Goal: Task Accomplishment & Management: Use online tool/utility

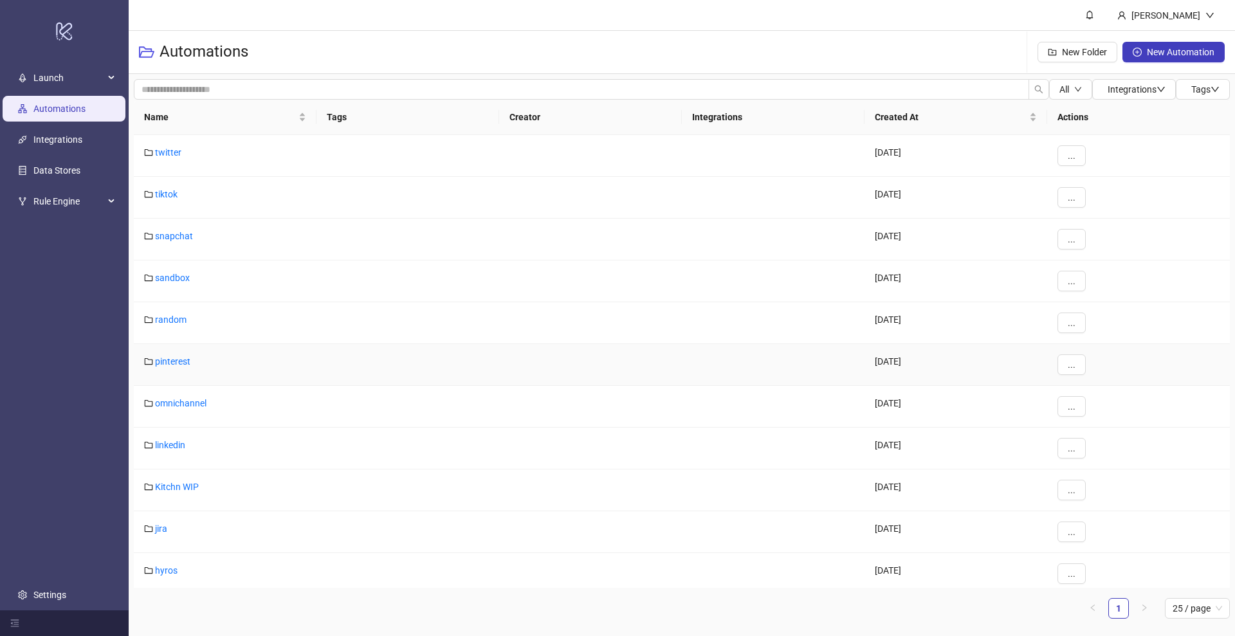
scroll to position [342, 0]
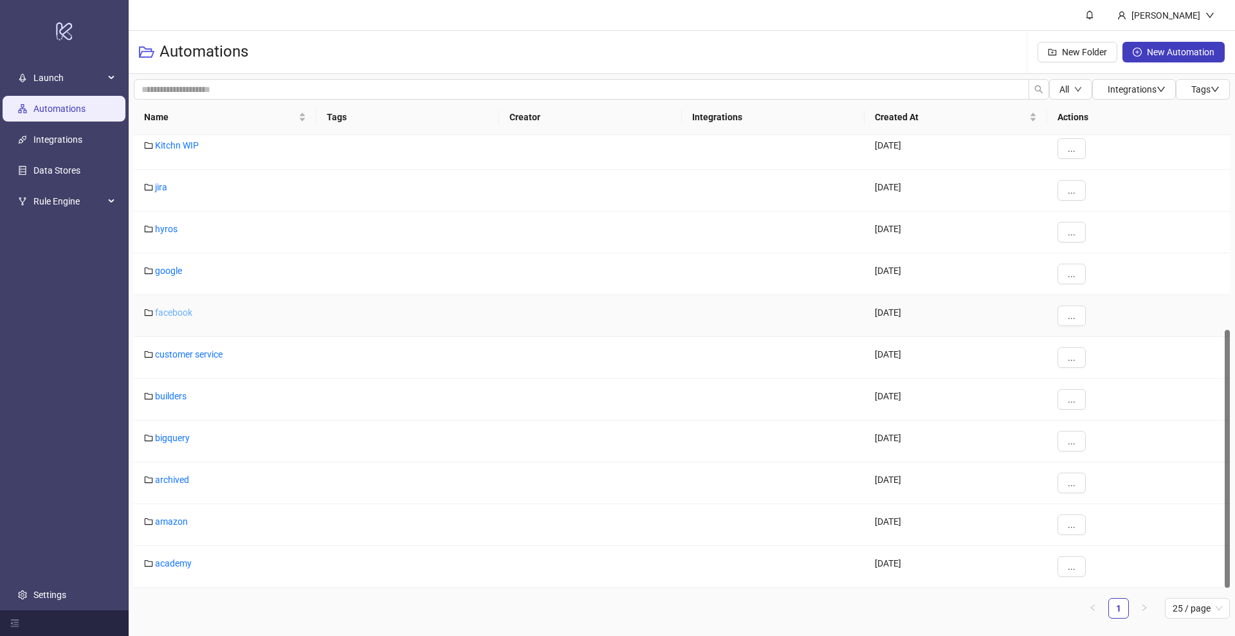
click at [172, 307] on link "facebook" at bounding box center [173, 312] width 37 height 10
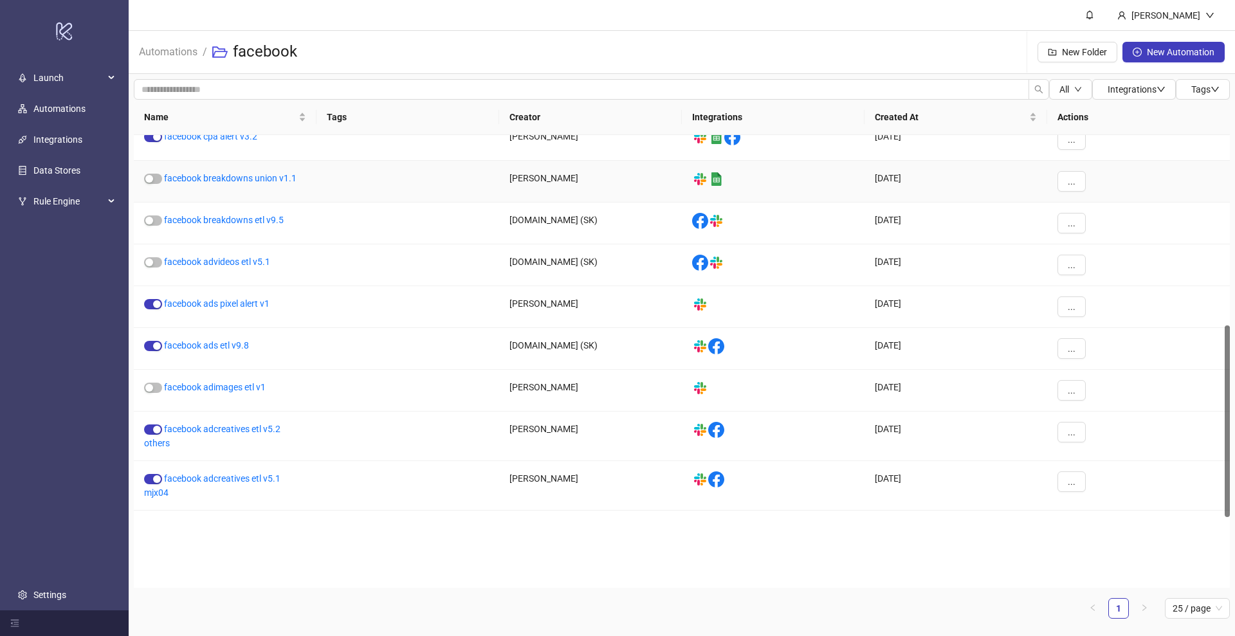
scroll to position [448, 0]
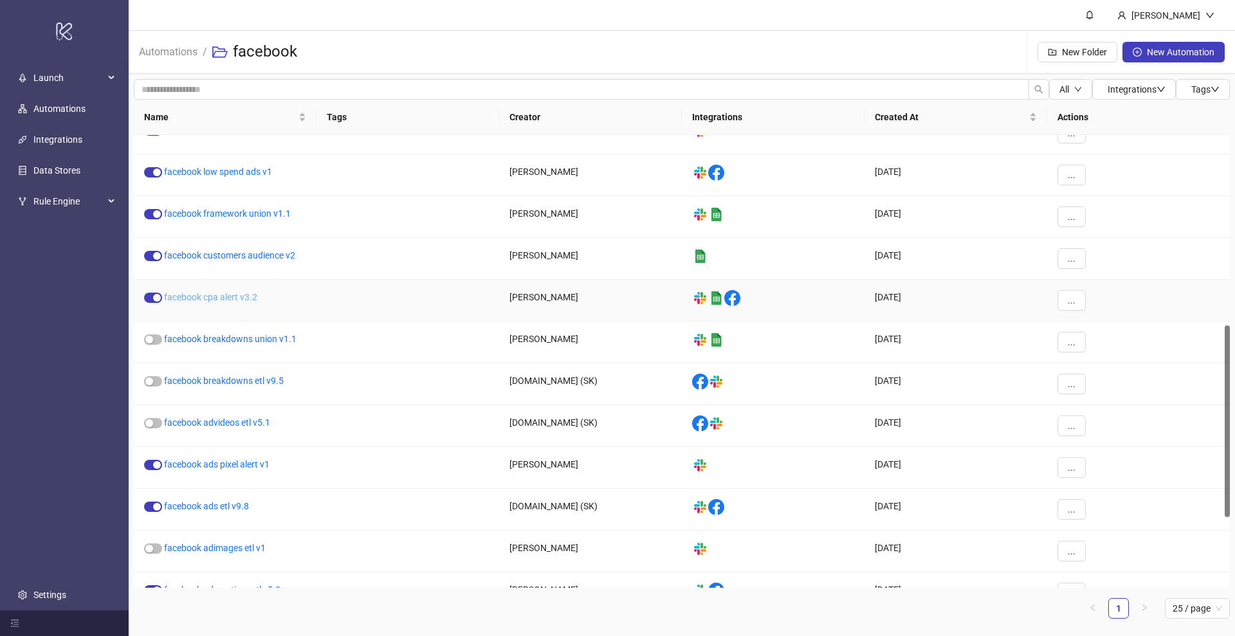
click at [238, 298] on link "facebook cpa alert v3.2" at bounding box center [210, 297] width 93 height 10
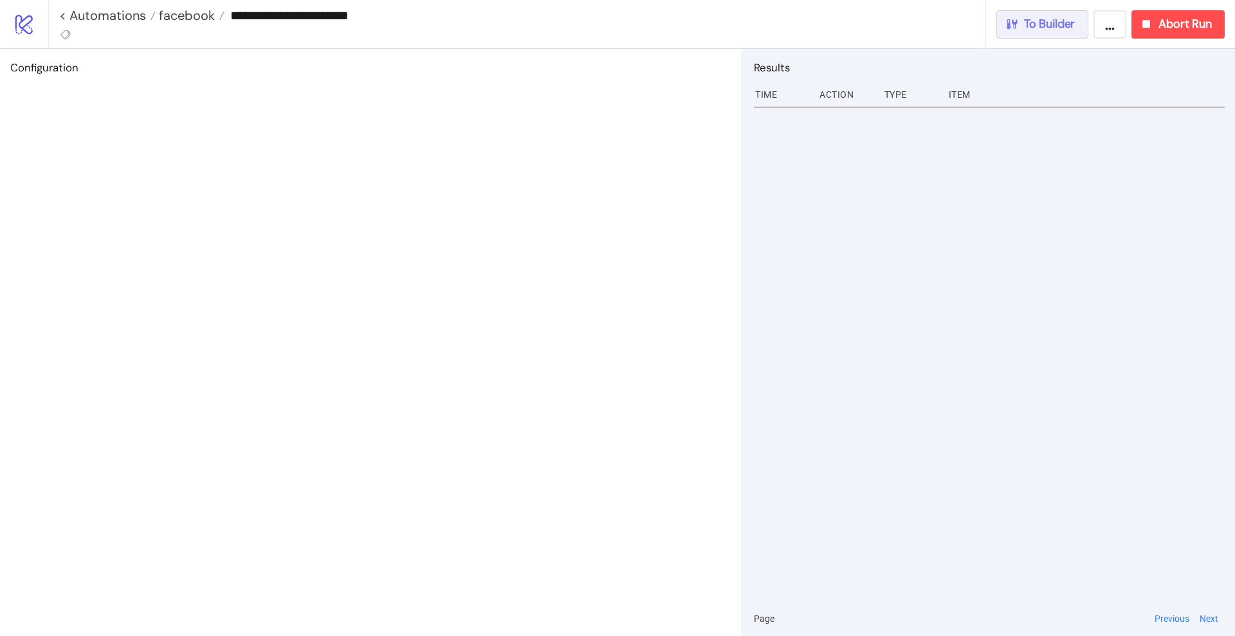
click at [1063, 28] on span "To Builder" at bounding box center [1049, 24] width 51 height 15
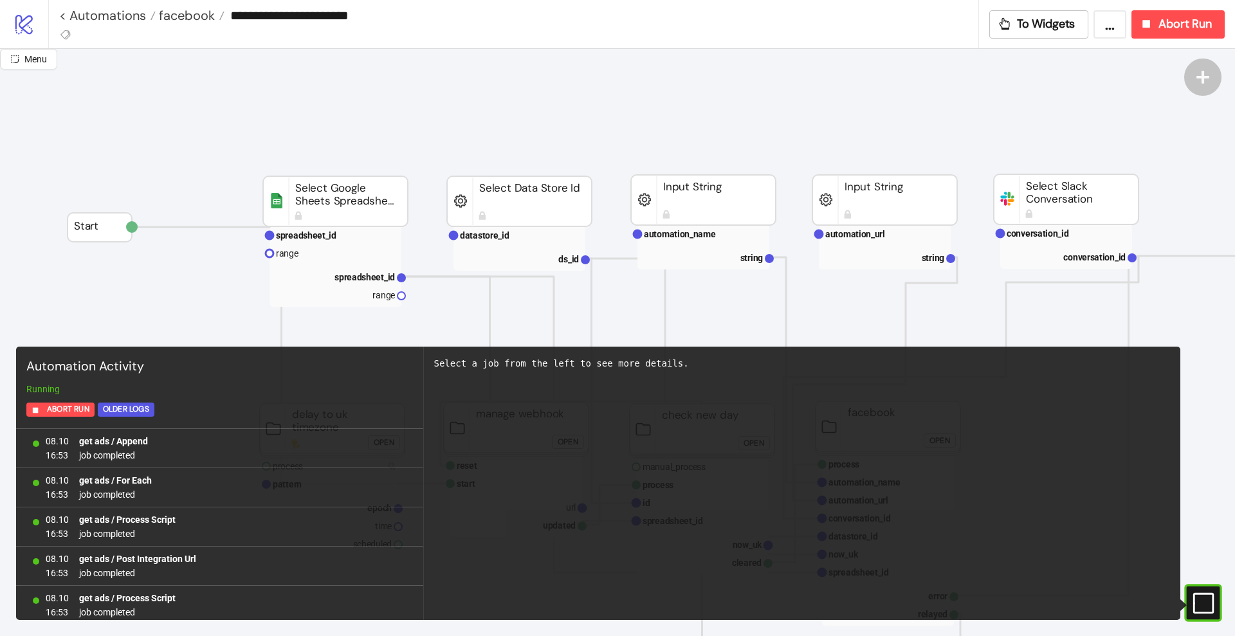
scroll to position [3929, 0]
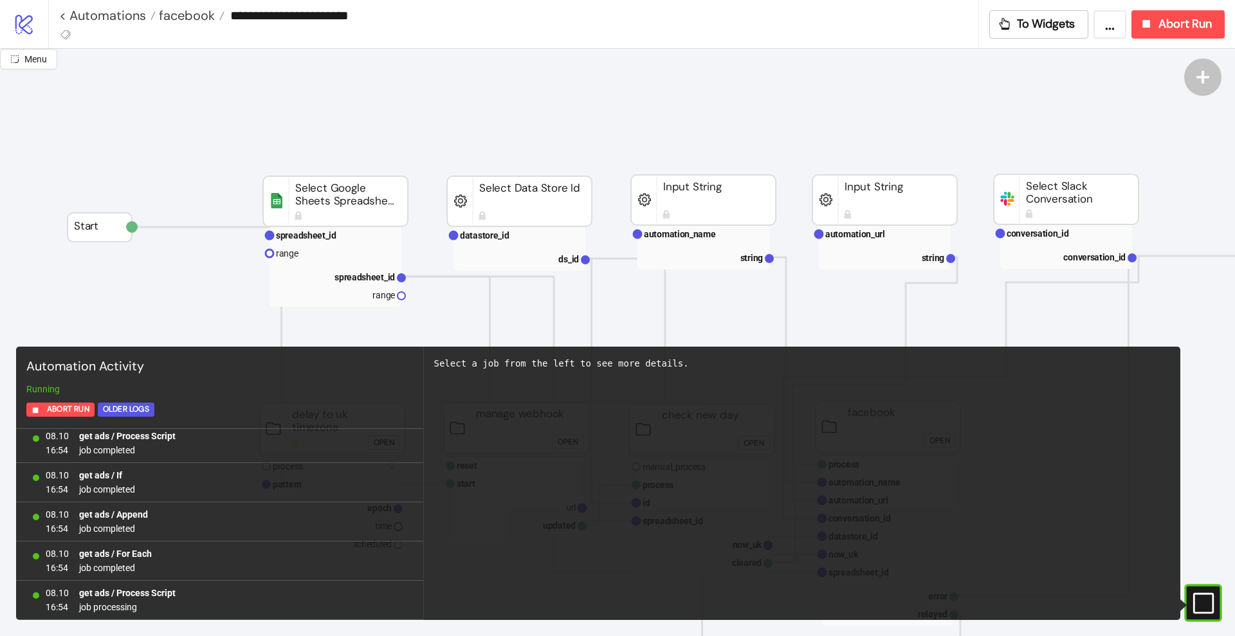
click at [1198, 605] on rect at bounding box center [1188, 603] width 19 height 19
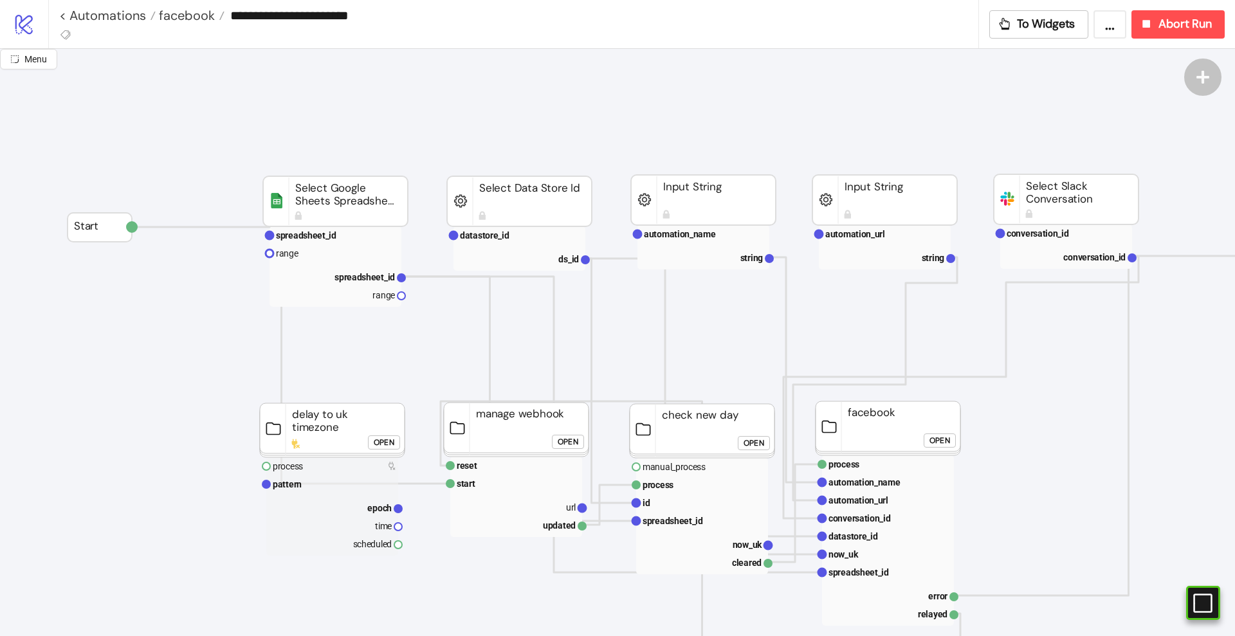
click at [935, 443] on div "Open" at bounding box center [939, 441] width 21 height 15
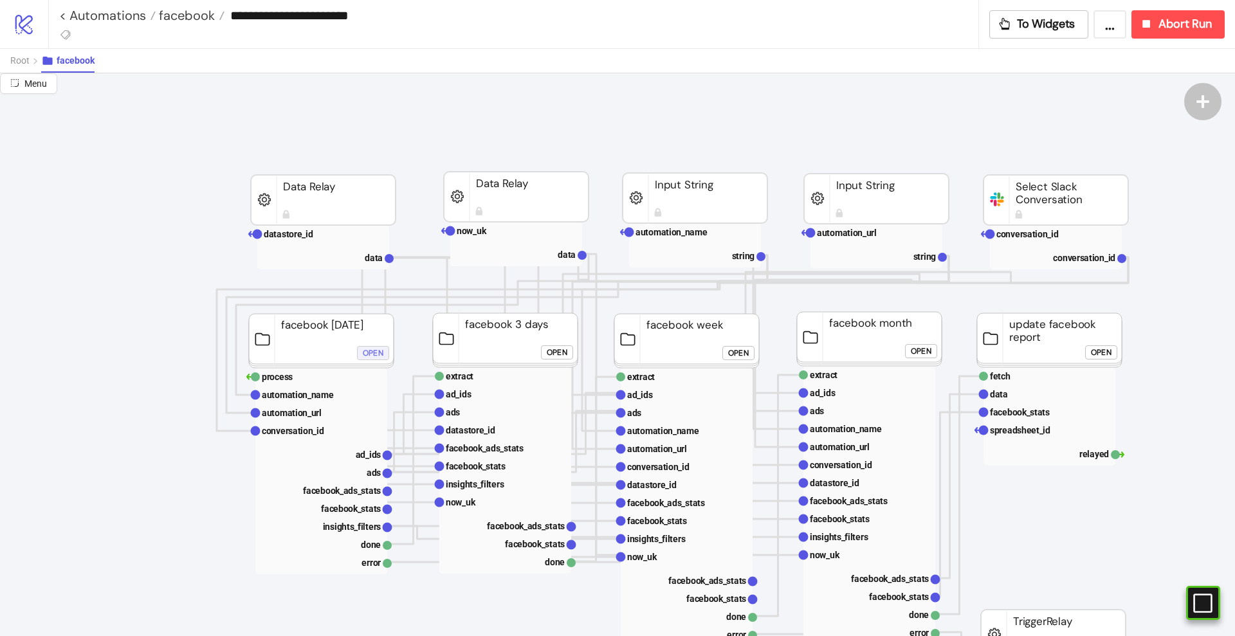
click at [366, 354] on div "Open" at bounding box center [373, 352] width 21 height 15
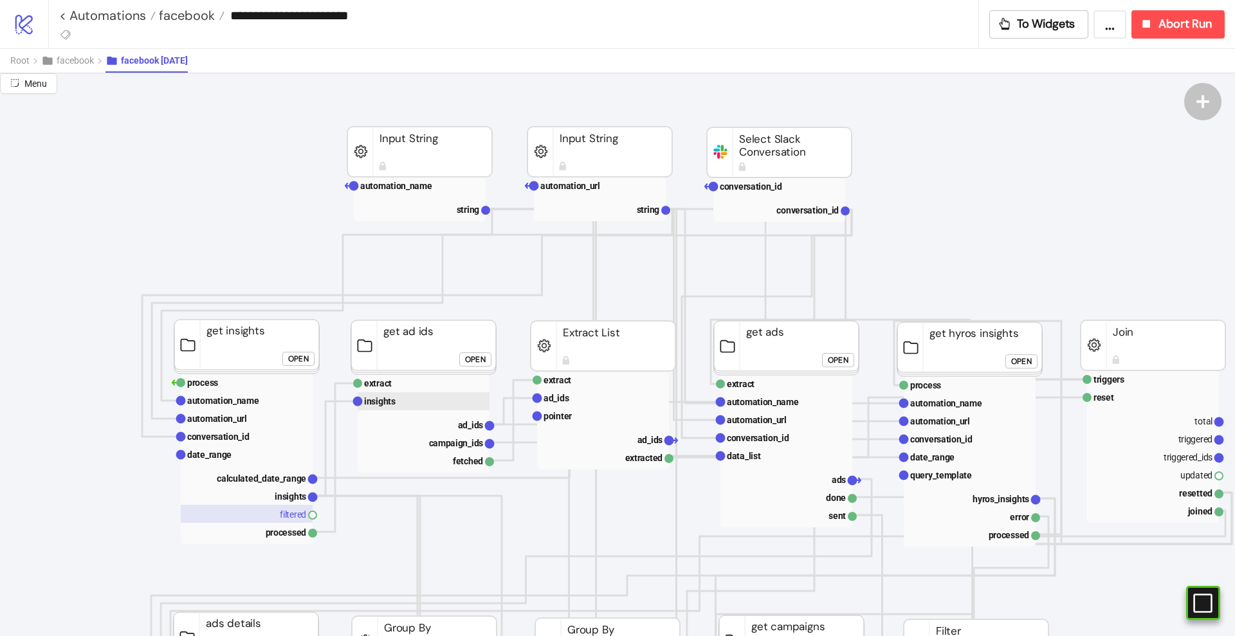
scroll to position [161, 0]
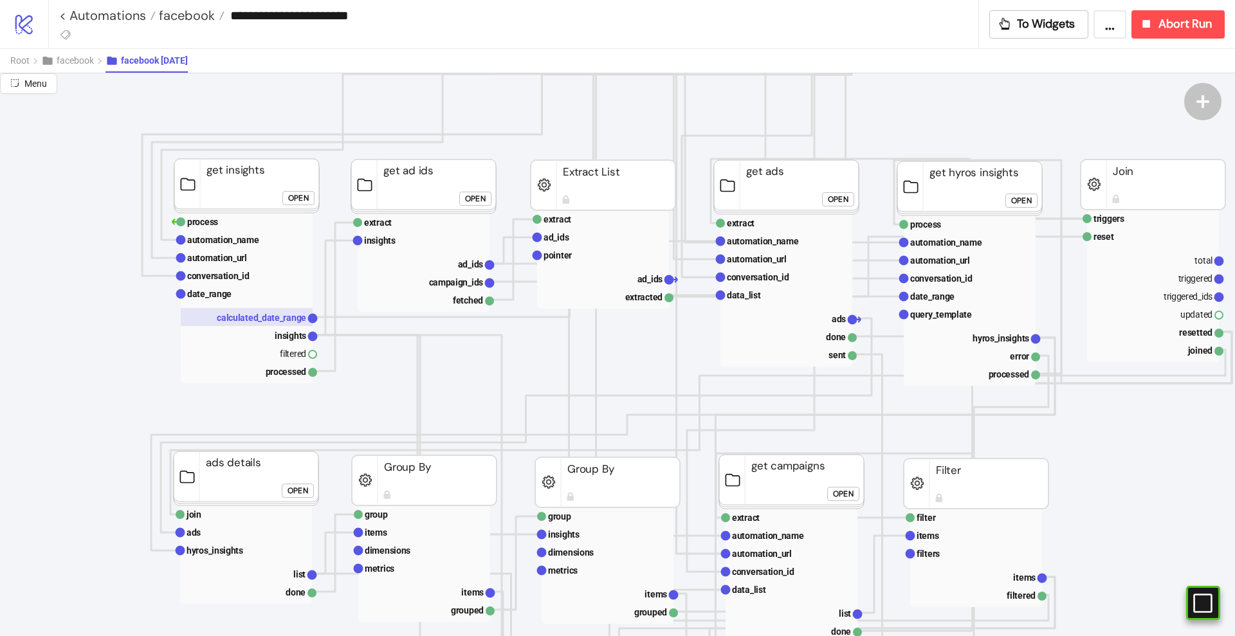
click at [271, 320] on text "calculated_date_range" at bounding box center [261, 318] width 89 height 10
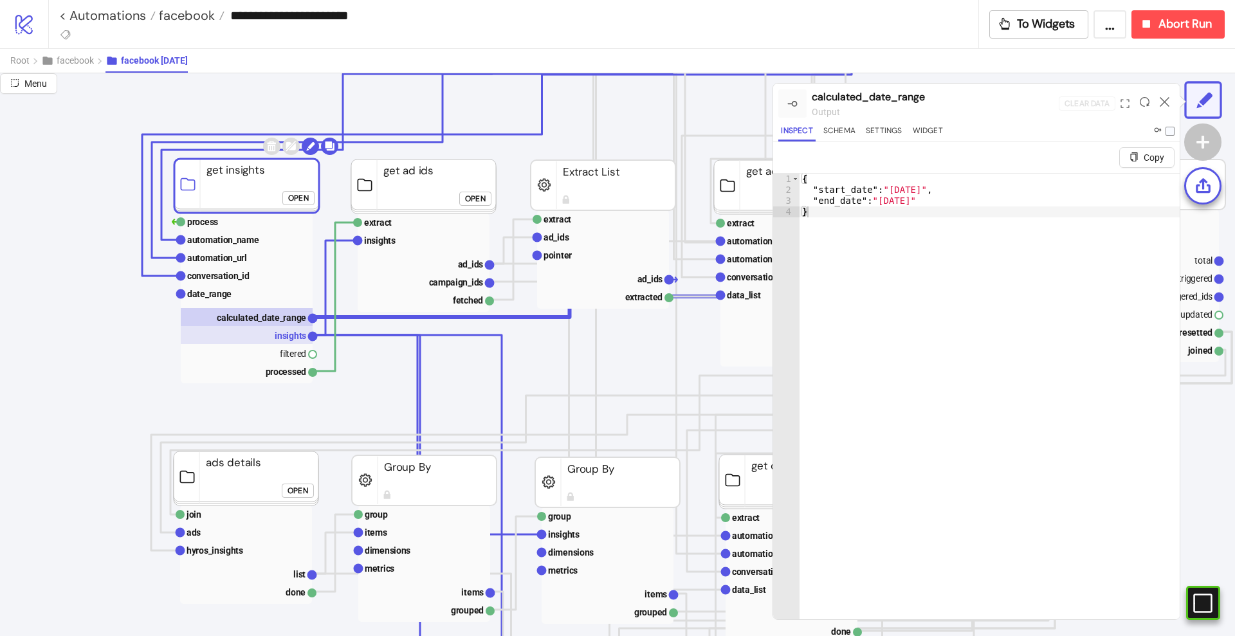
click at [281, 342] on rect at bounding box center [247, 335] width 132 height 18
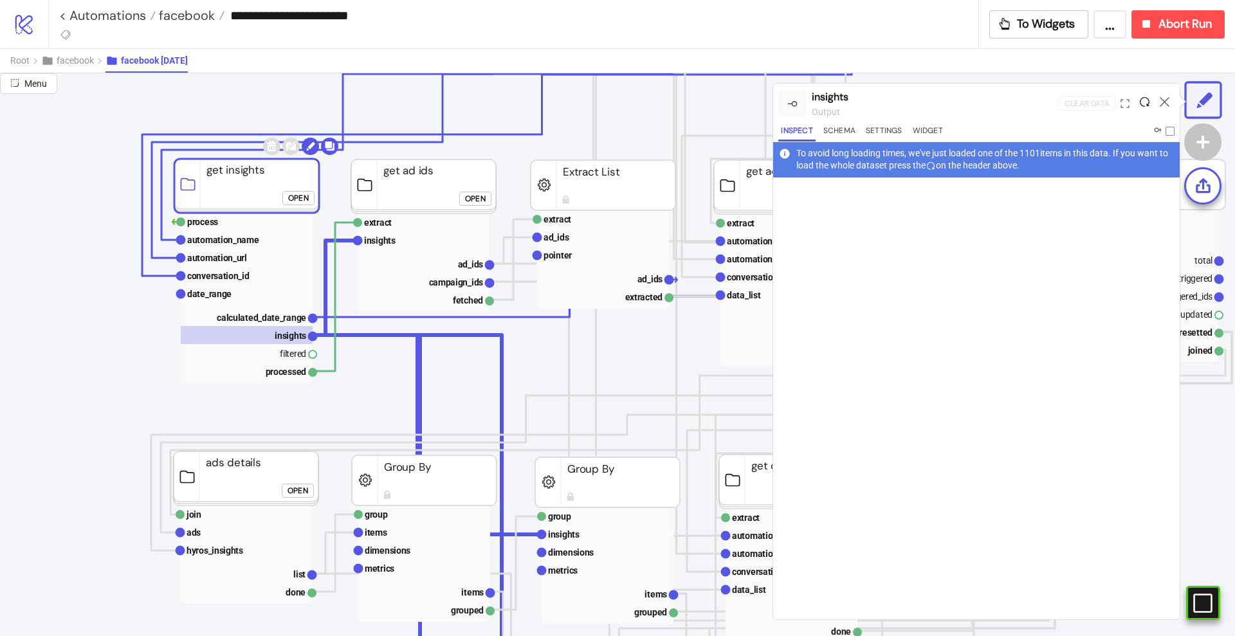
click at [1143, 104] on icon at bounding box center [1145, 102] width 10 height 10
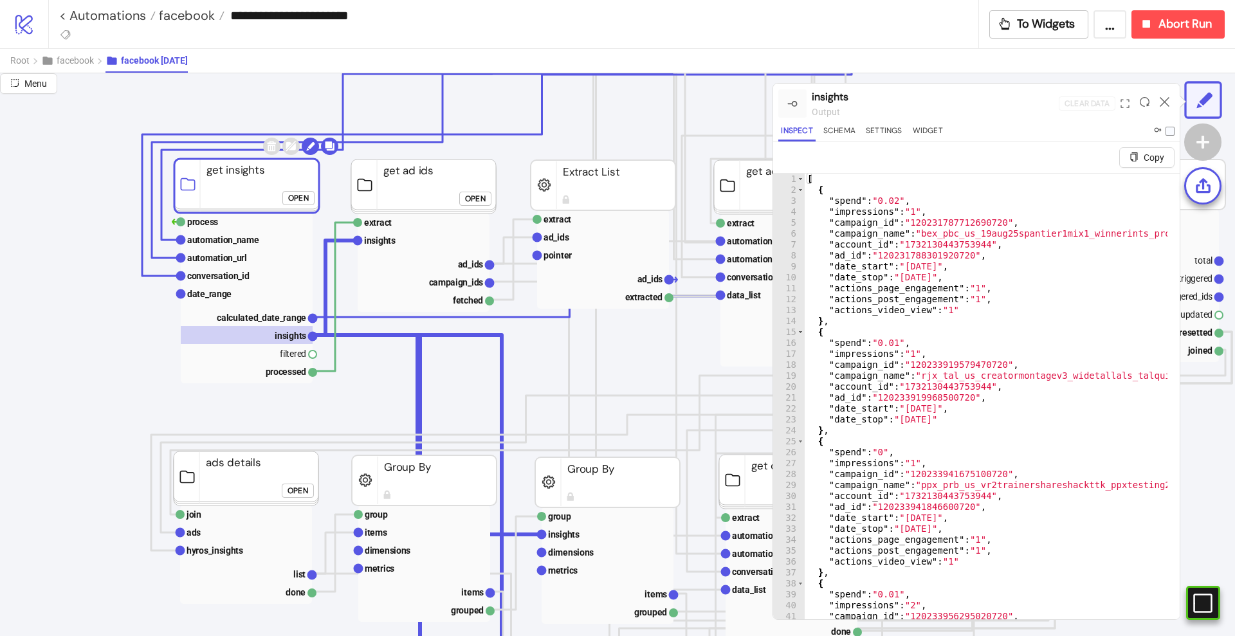
click at [1040, 271] on div "[ { "spend" : "0.02" , "impressions" : "1" , "campaign_id" : "12023178771269072…" at bounding box center [1102, 417] width 594 height 486
type textarea "**********"
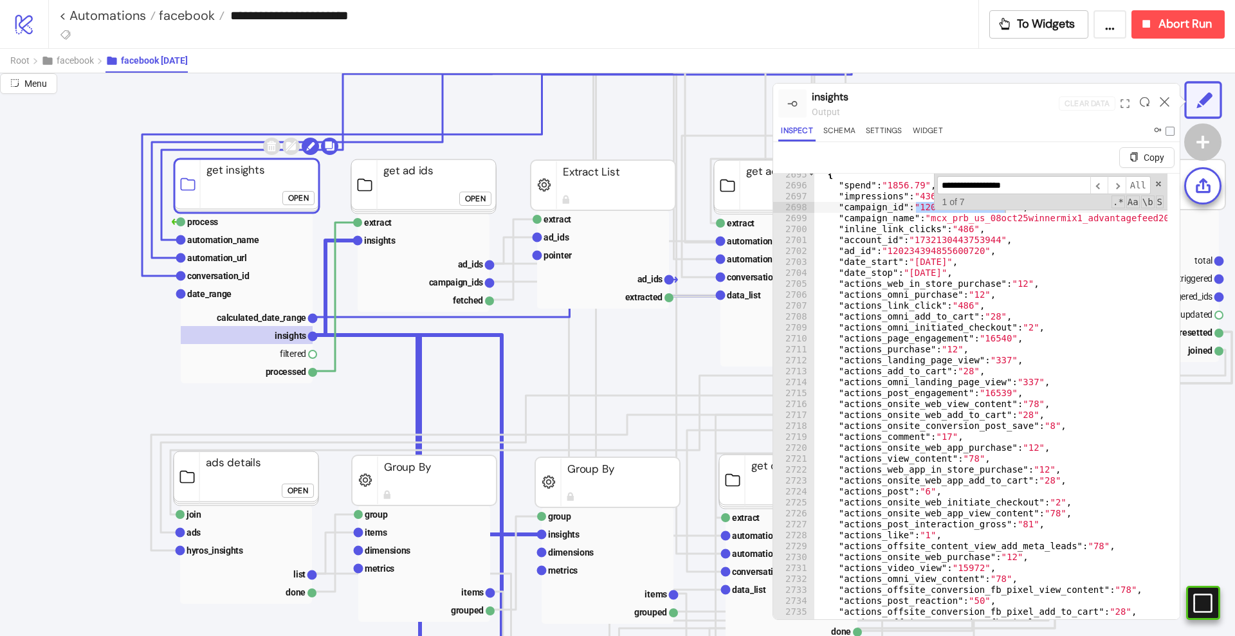
scroll to position [2256, 0]
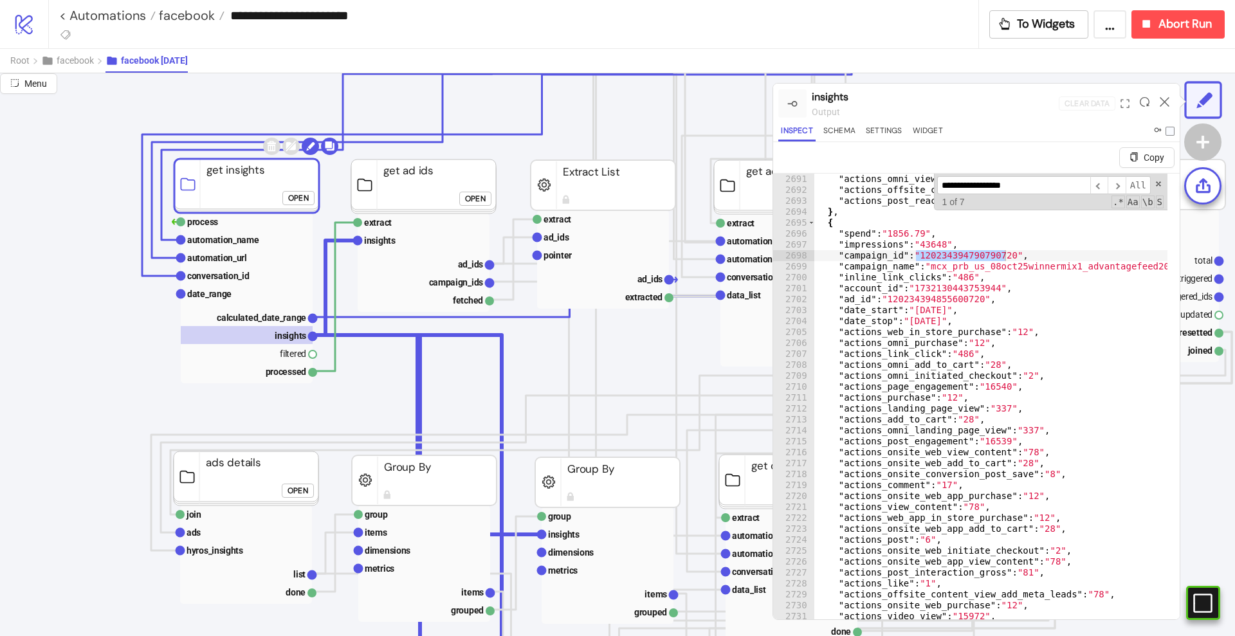
type input "**********"
type textarea "**********"
click at [902, 278] on div ""actions_omni_view_content" : "1" , "actions_offsite_conversion_fb_pixel_view_c…" at bounding box center [1111, 417] width 594 height 486
click at [1162, 102] on icon at bounding box center [1165, 102] width 10 height 10
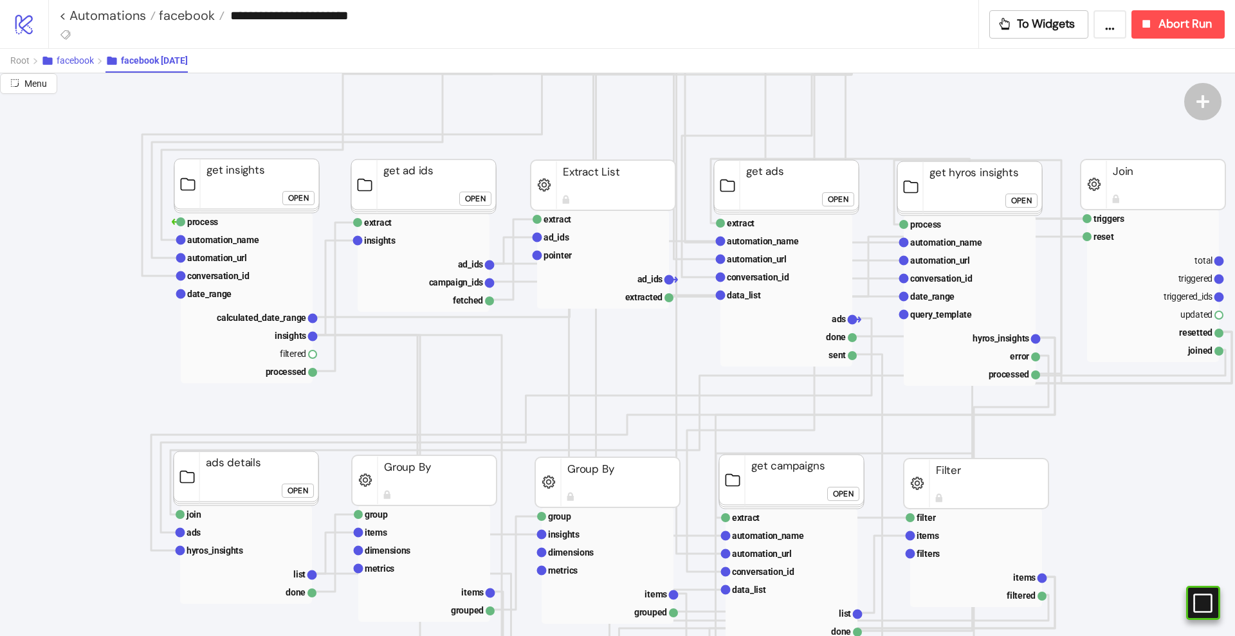
scroll to position [161, 0]
click at [79, 64] on span "facebook" at bounding box center [75, 60] width 37 height 10
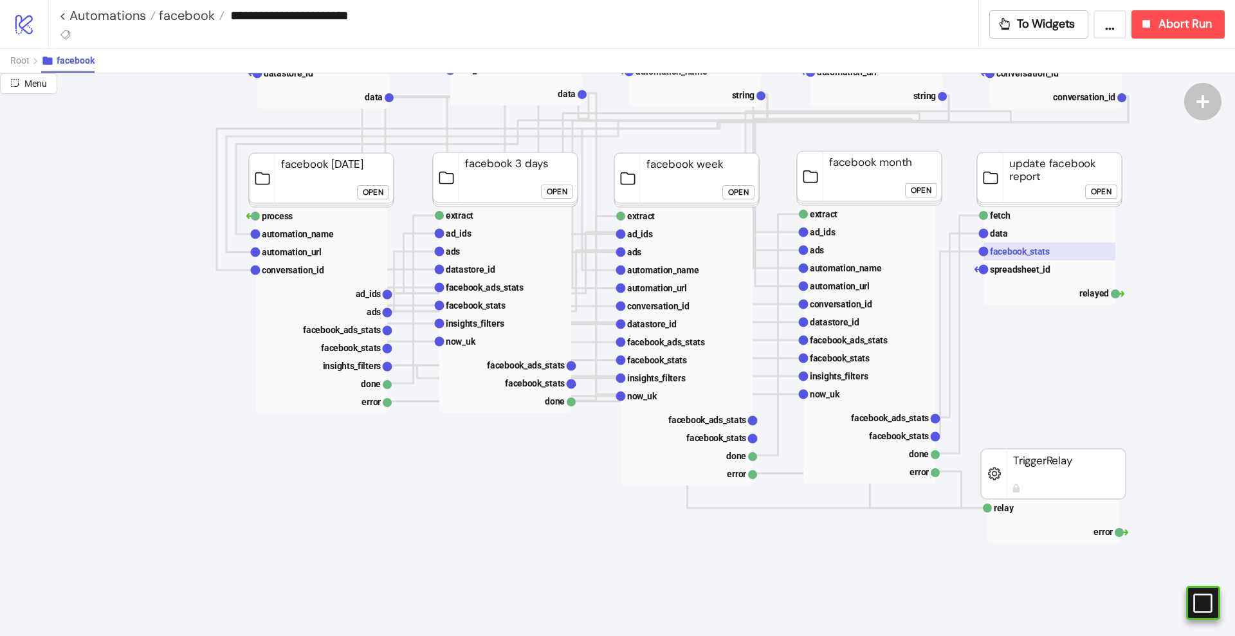
click at [1018, 254] on text "facebook_stats" at bounding box center [1020, 251] width 60 height 10
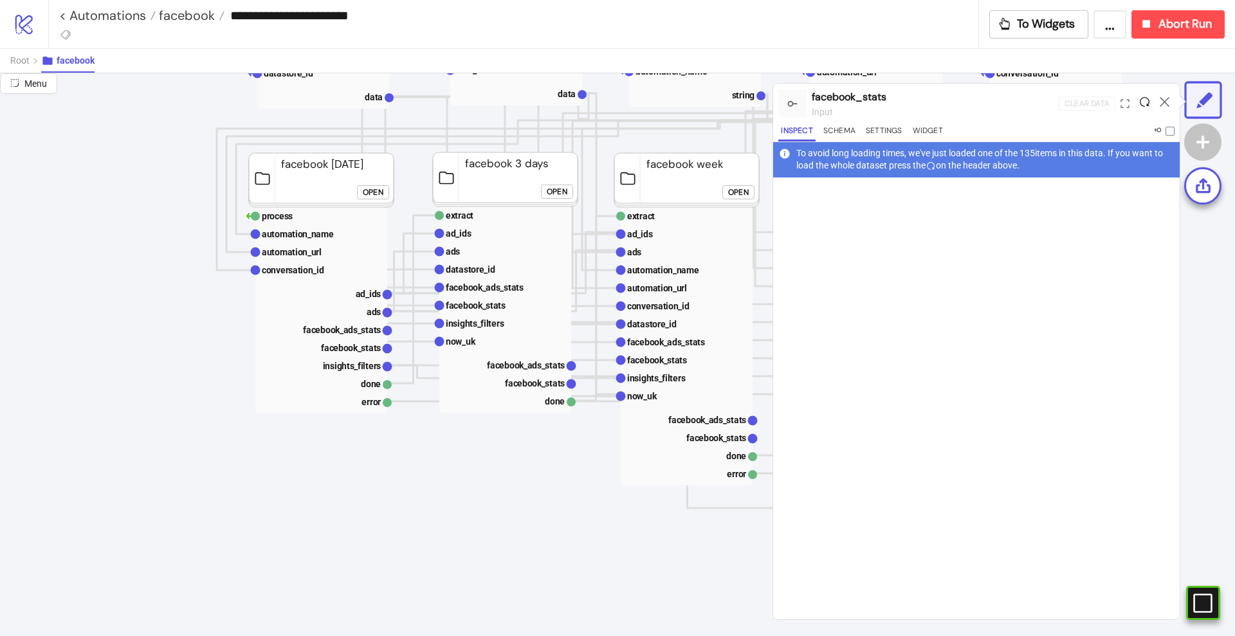
click at [1142, 102] on icon at bounding box center [1145, 102] width 10 height 10
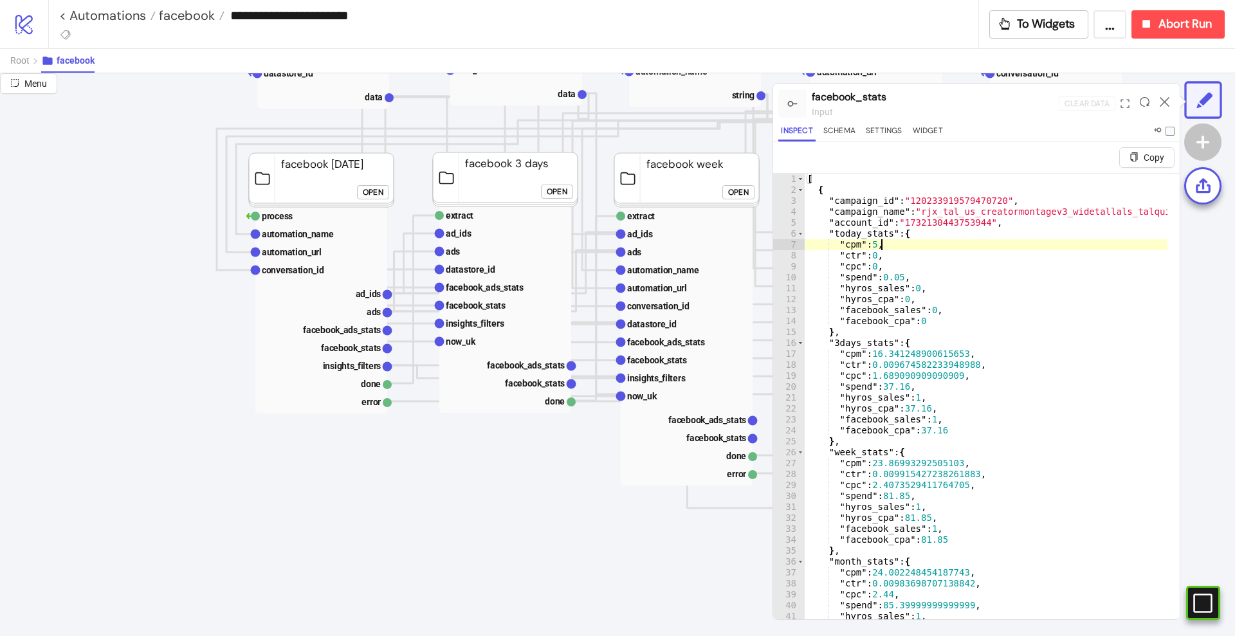
click at [1038, 248] on div "[ { "campaign_id" : "120233919579470720" , "campaign_name" : "rjx_tal_us_creato…" at bounding box center [1092, 417] width 574 height 486
type textarea "*********"
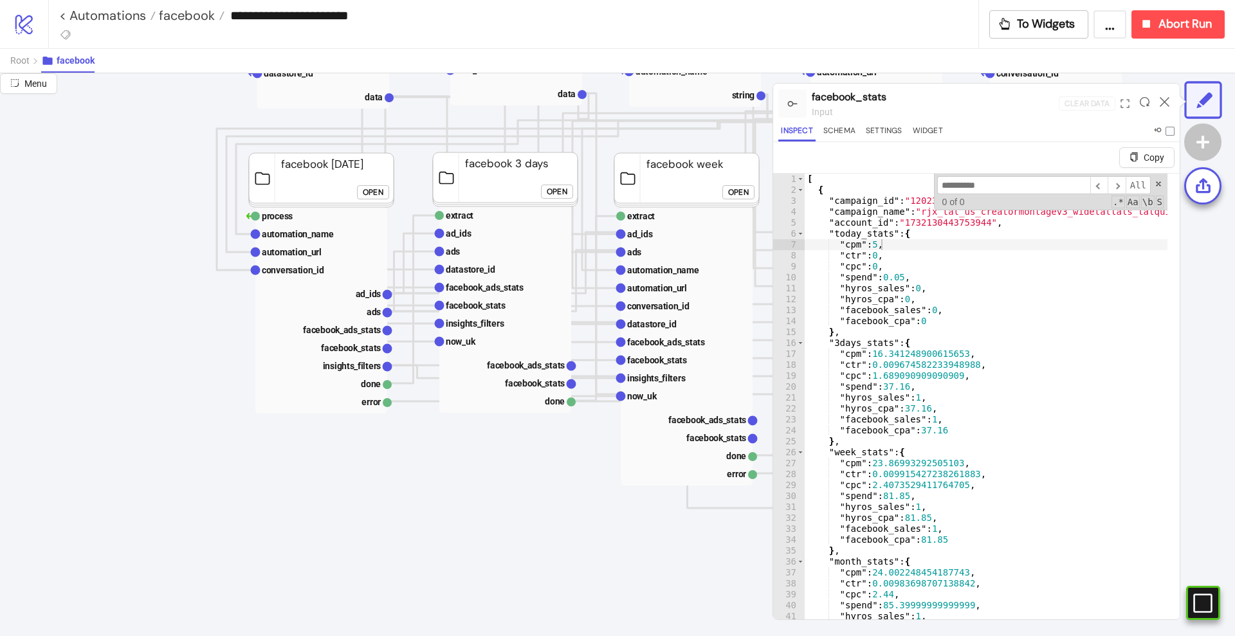
type input "**********"
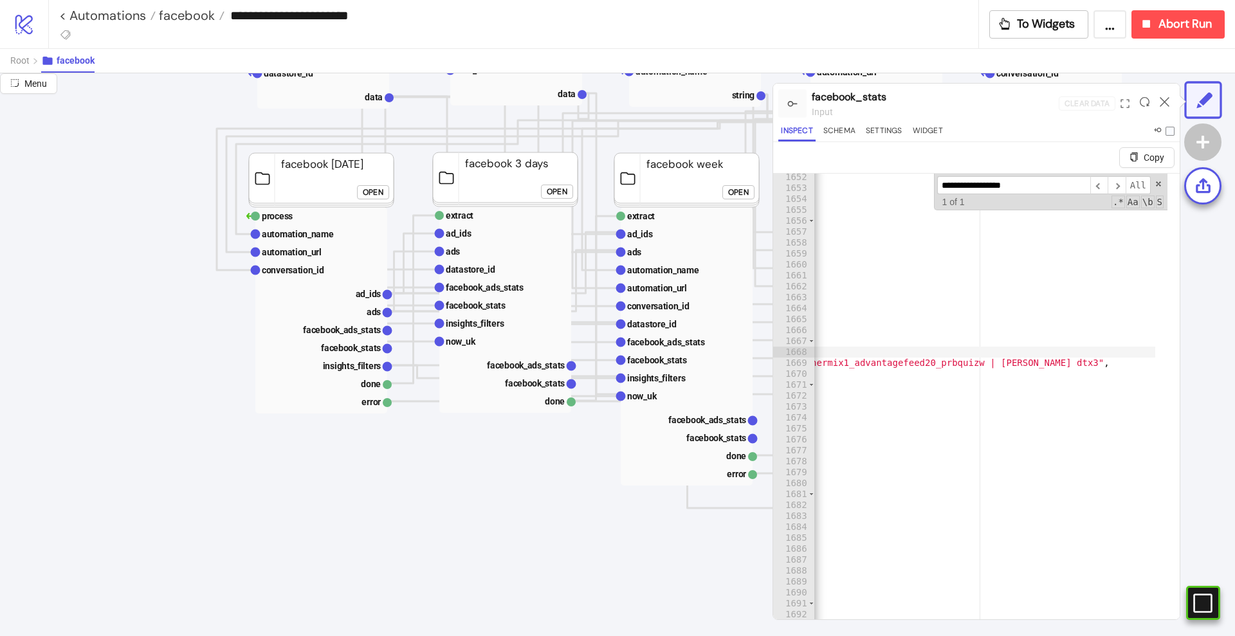
scroll to position [0, 0]
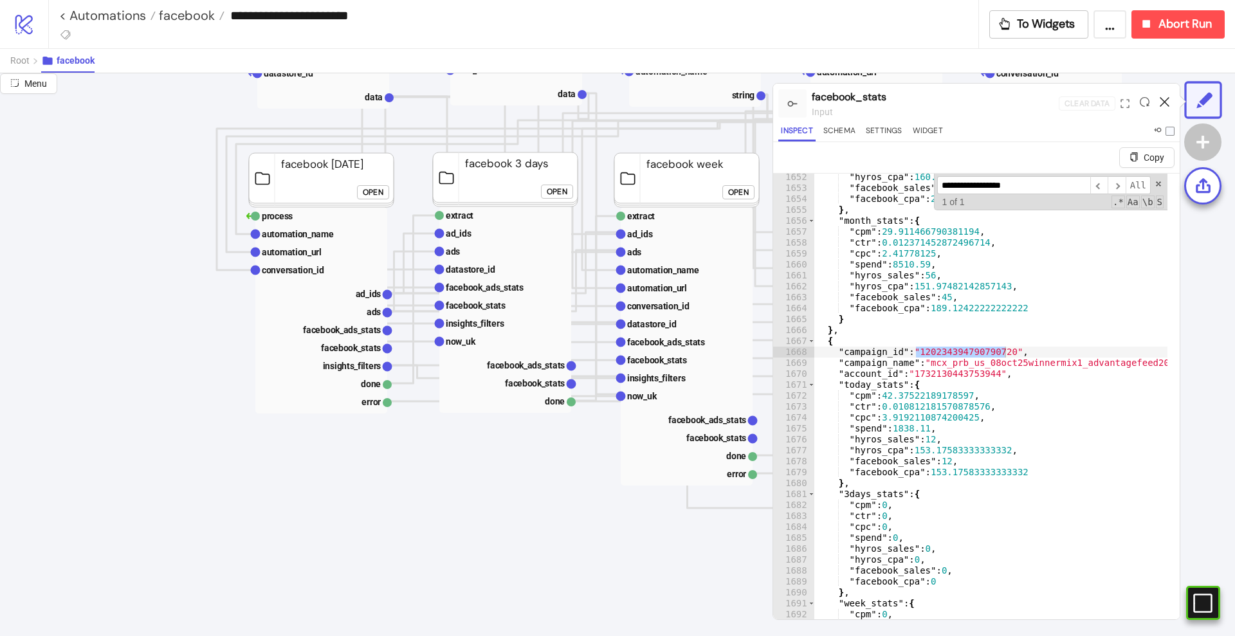
click at [1161, 100] on icon at bounding box center [1165, 102] width 10 height 10
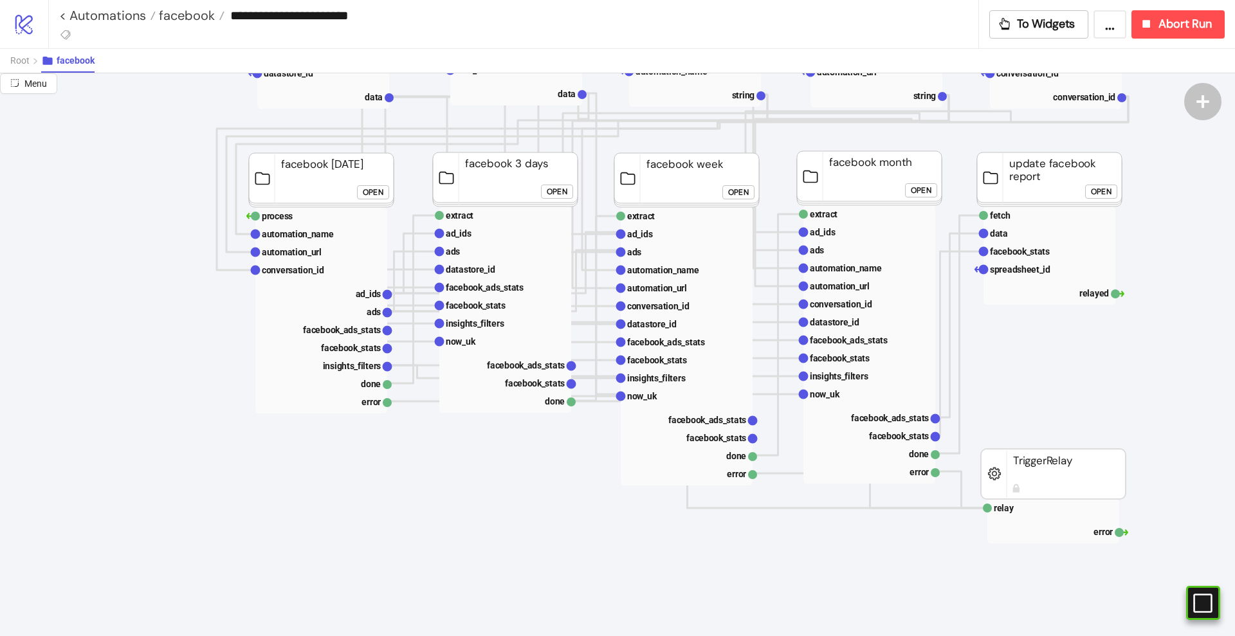
click at [1111, 189] on div "Open" at bounding box center [1101, 191] width 21 height 15
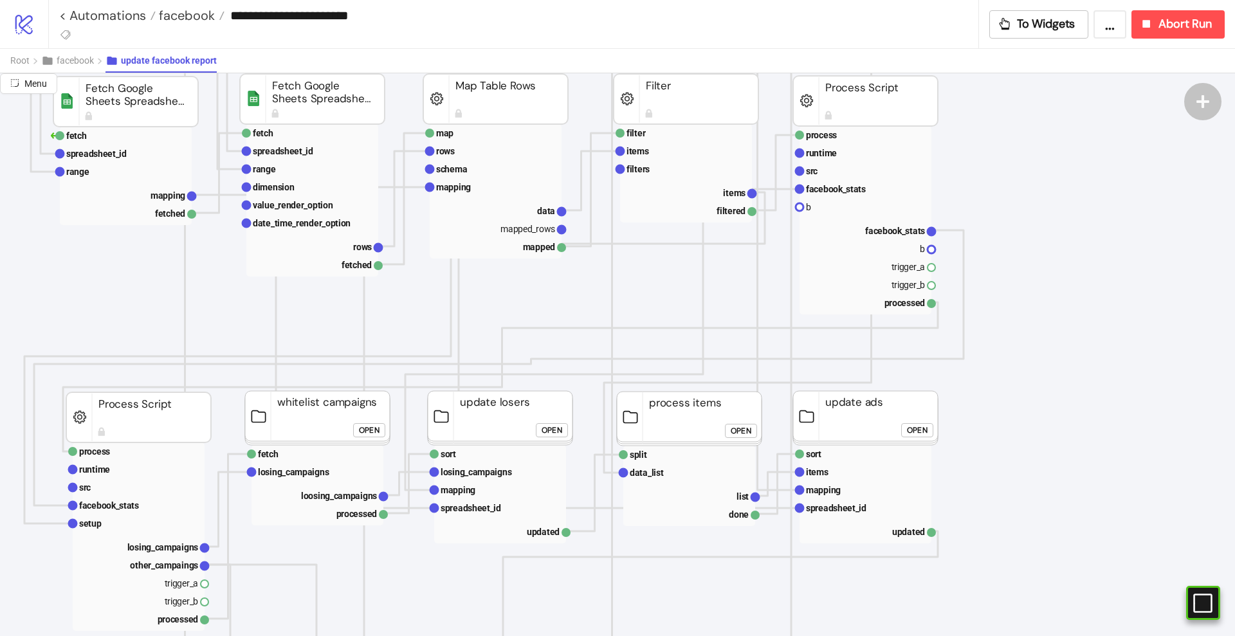
scroll to position [402, 241]
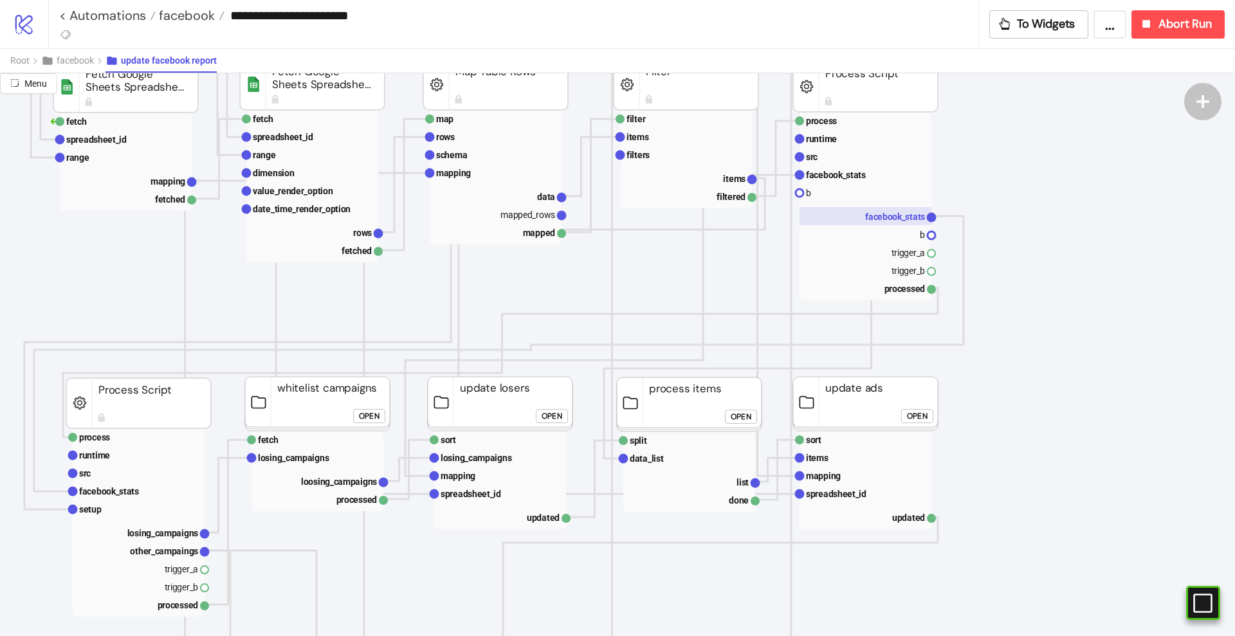
click at [889, 220] on text "facebook_stats" at bounding box center [895, 217] width 60 height 10
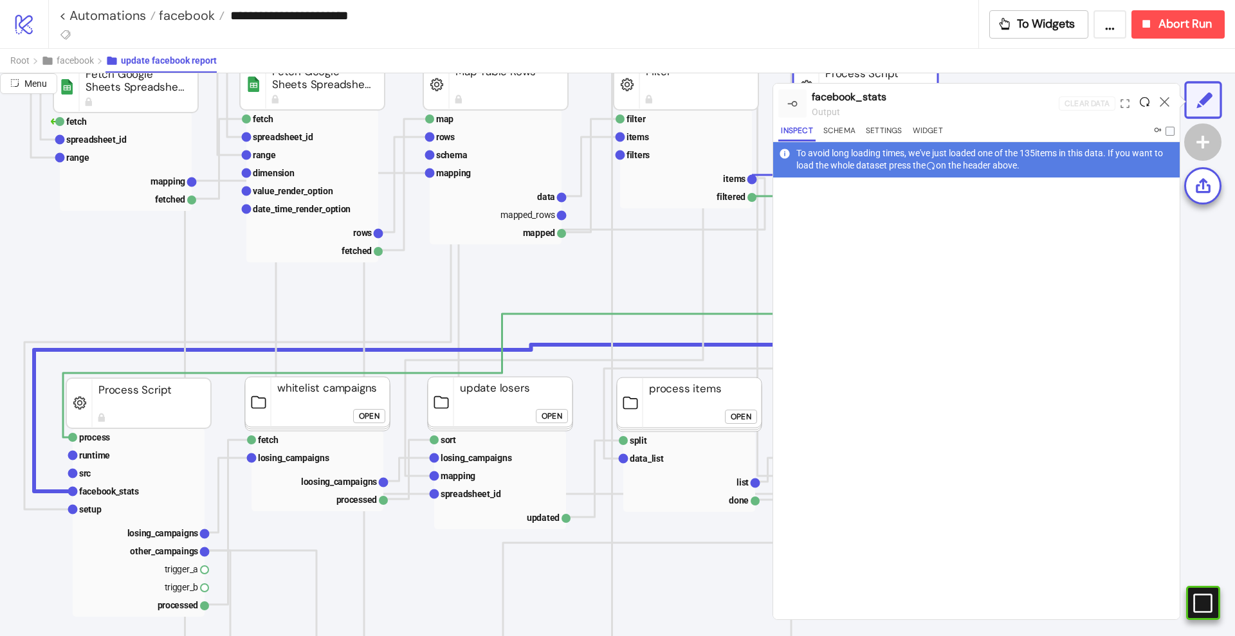
click at [1145, 100] on icon at bounding box center [1145, 102] width 10 height 10
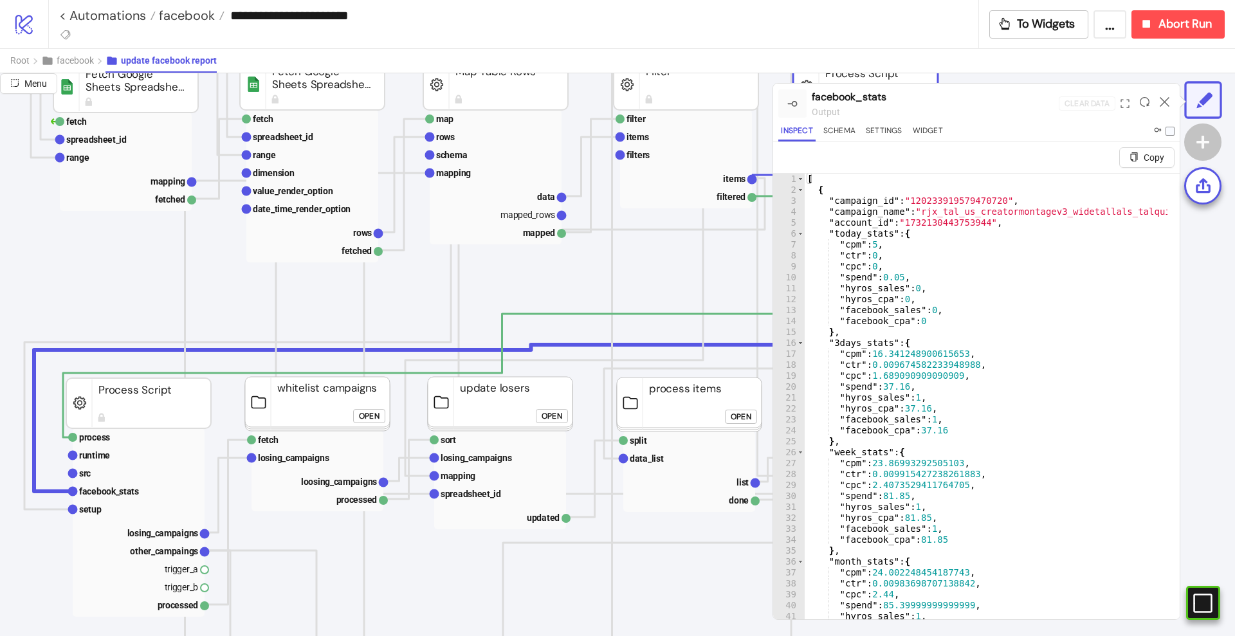
type textarea "**********"
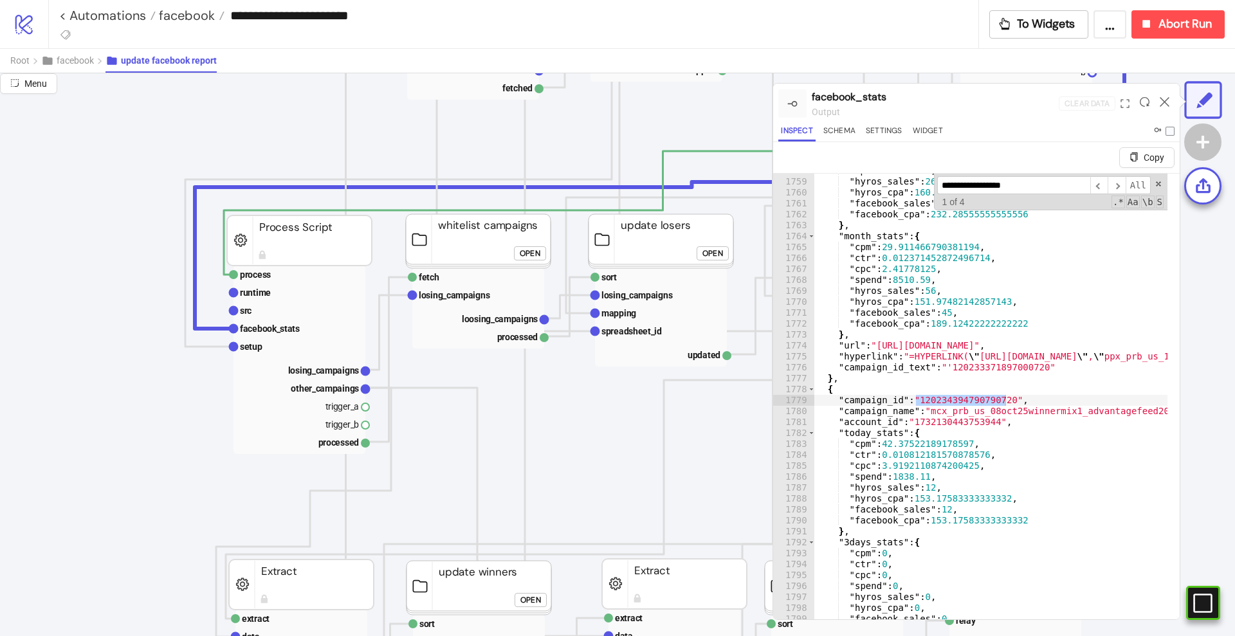
scroll to position [563, 80]
type input "**********"
click at [335, 372] on text "losing_campaigns" at bounding box center [323, 372] width 71 height 10
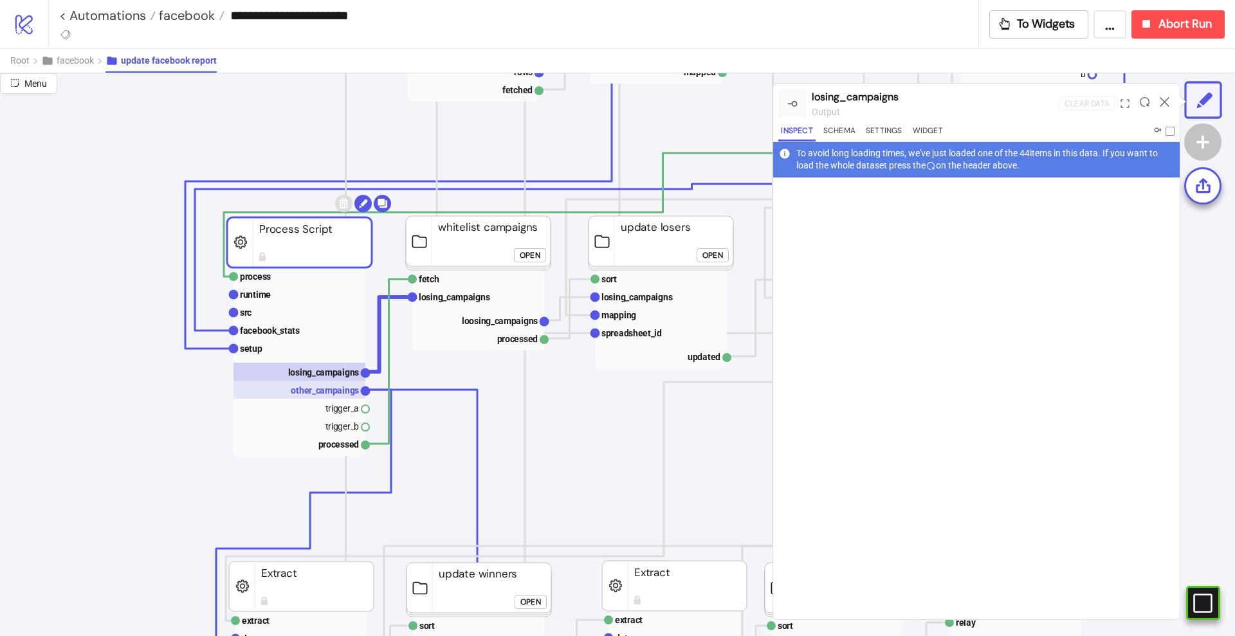
click at [331, 387] on text "other_campaings" at bounding box center [325, 390] width 68 height 10
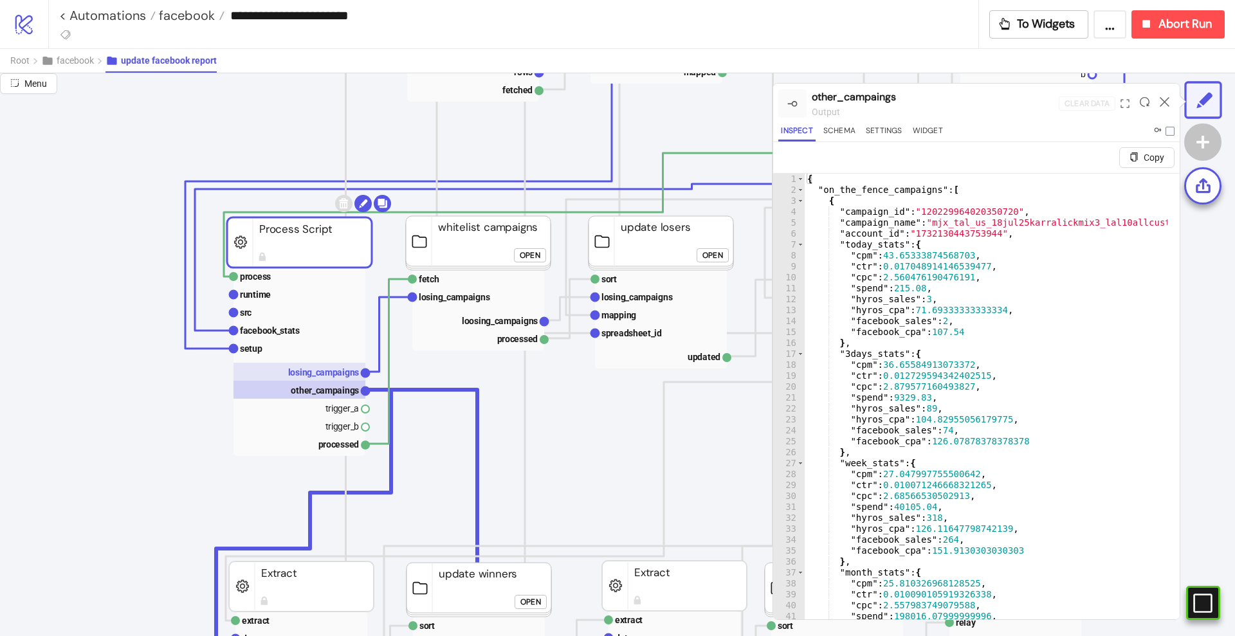
click at [336, 378] on rect at bounding box center [299, 372] width 132 height 18
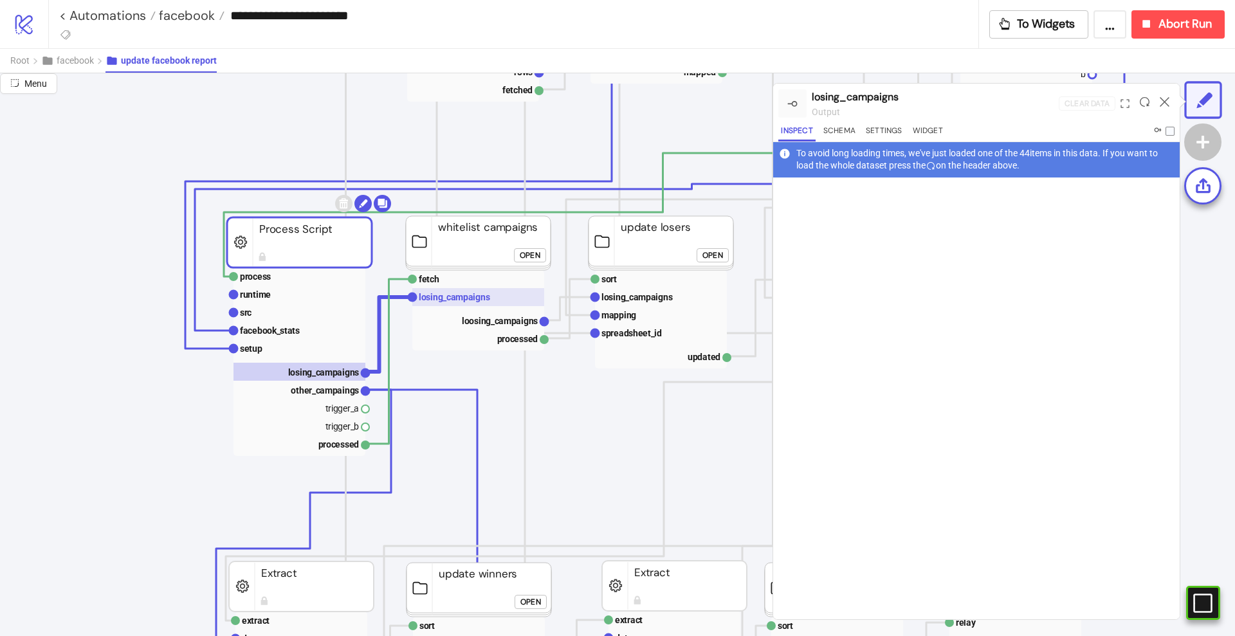
click at [479, 299] on text "losing_campaigns" at bounding box center [454, 297] width 71 height 10
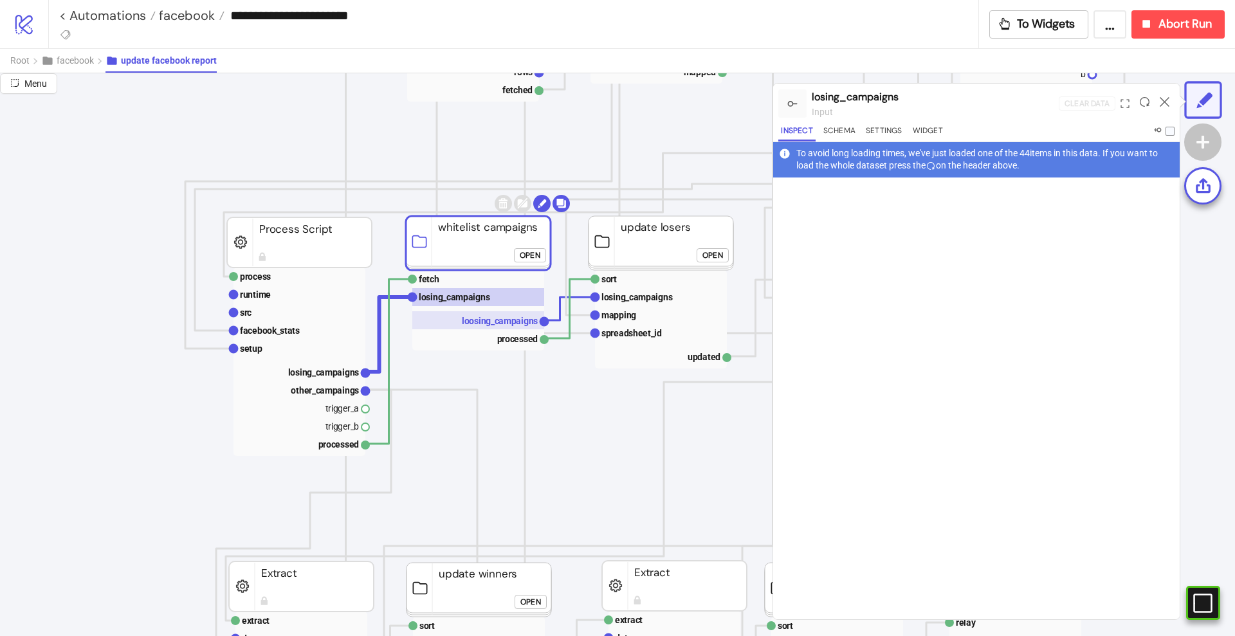
click at [491, 321] on text "loosing_campaigns" at bounding box center [500, 321] width 76 height 10
click at [1142, 102] on icon at bounding box center [1145, 102] width 10 height 10
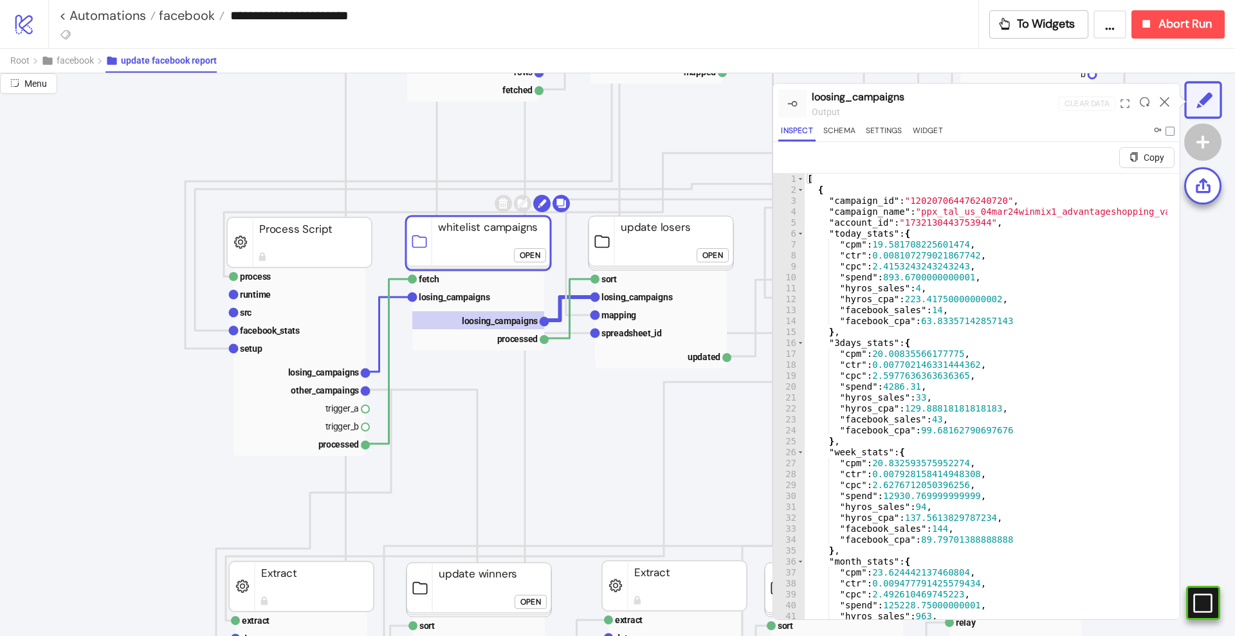
type textarea "**********"
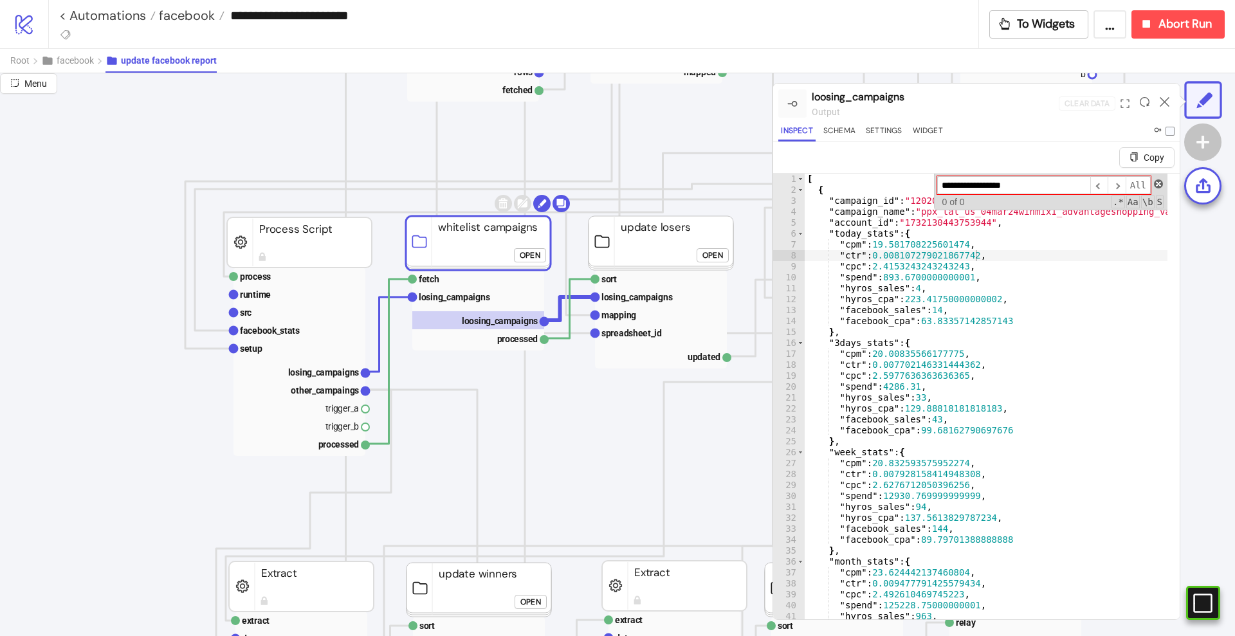
type input "**********"
click at [1154, 185] on span at bounding box center [1158, 183] width 9 height 9
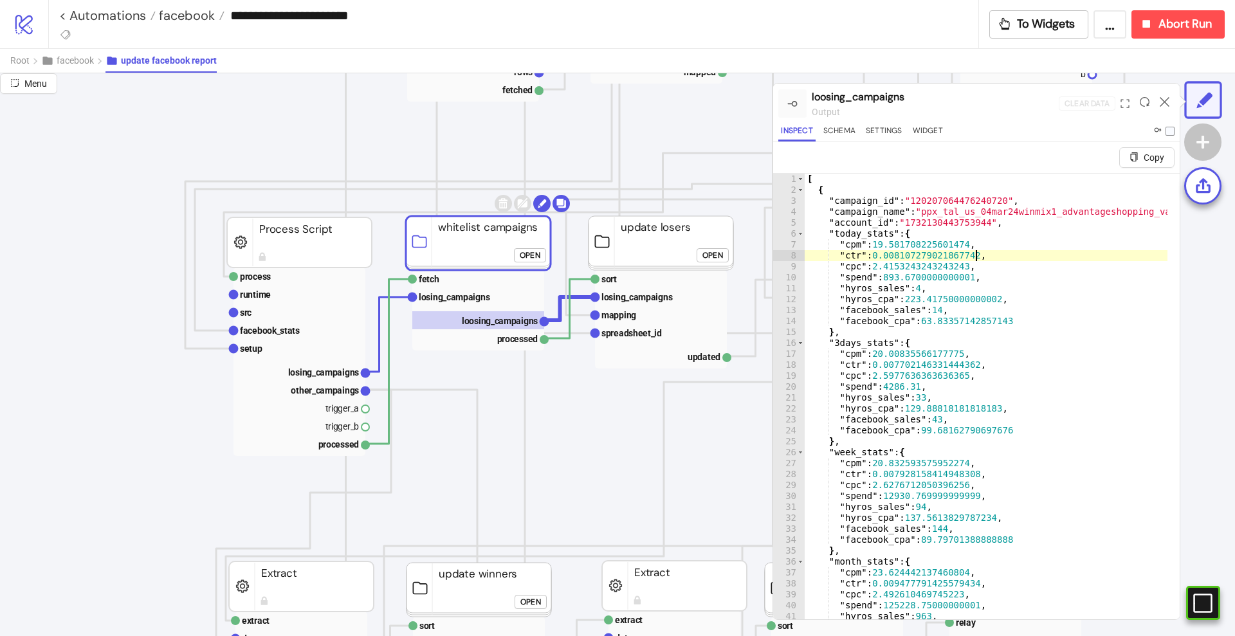
click at [1163, 106] on div at bounding box center [1165, 103] width 20 height 35
click at [1164, 103] on icon at bounding box center [1165, 102] width 10 height 10
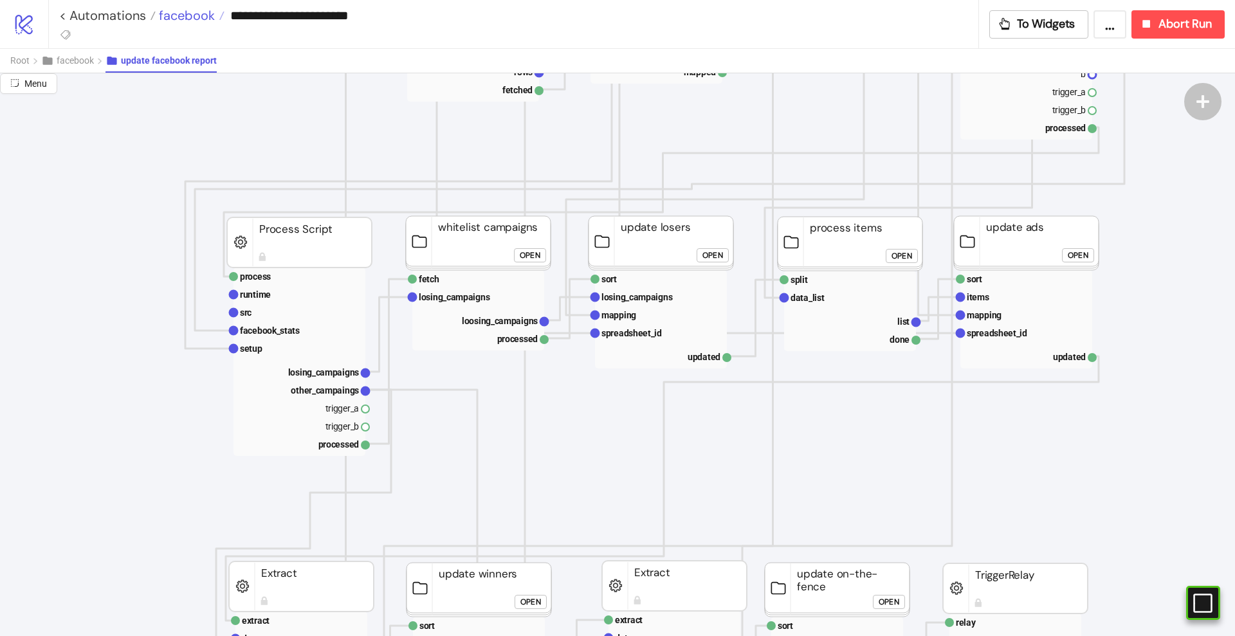
click at [192, 17] on span "facebook" at bounding box center [185, 15] width 59 height 17
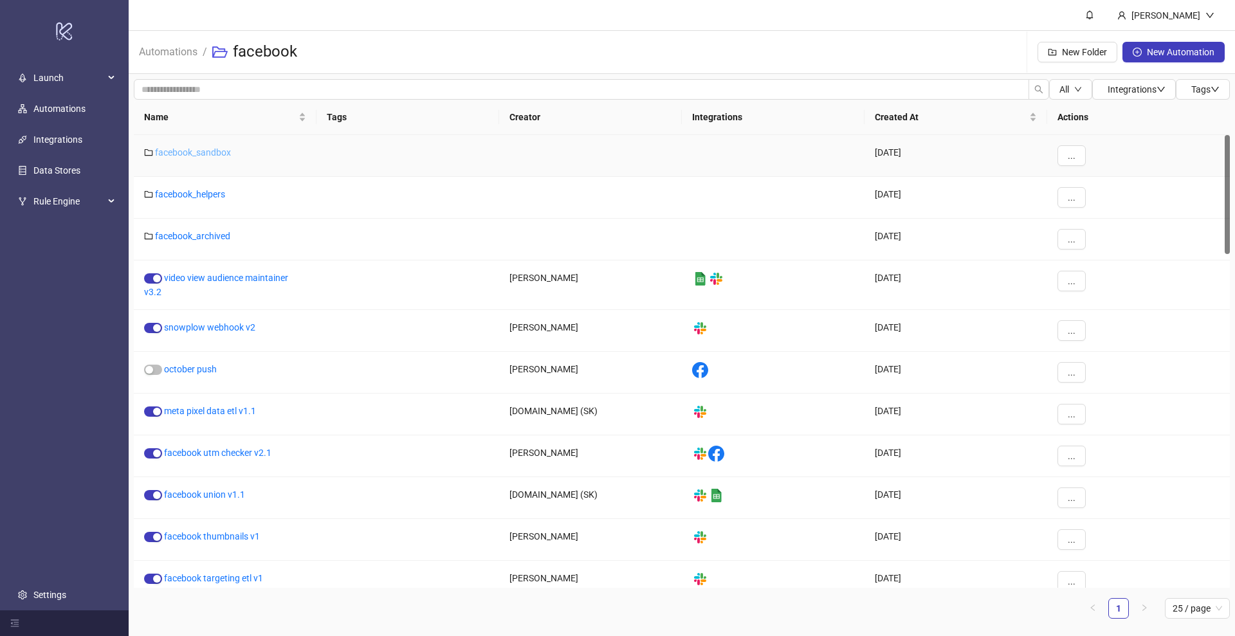
click at [197, 156] on link "facebook_sandbox" at bounding box center [193, 152] width 76 height 10
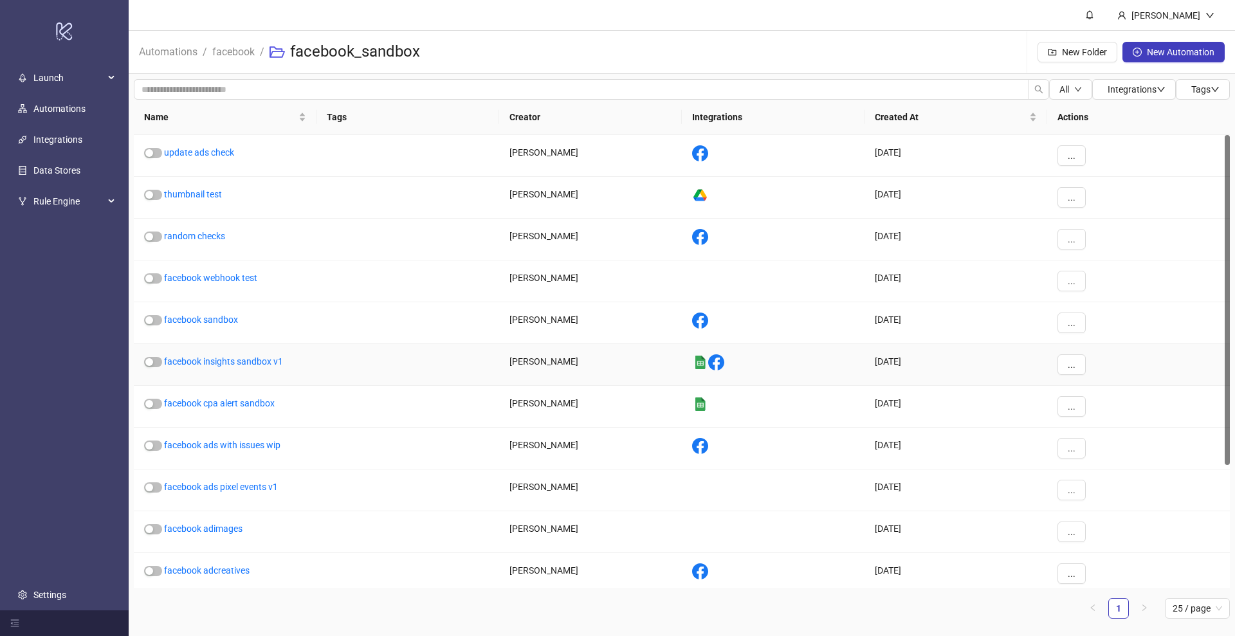
scroll to position [174, 0]
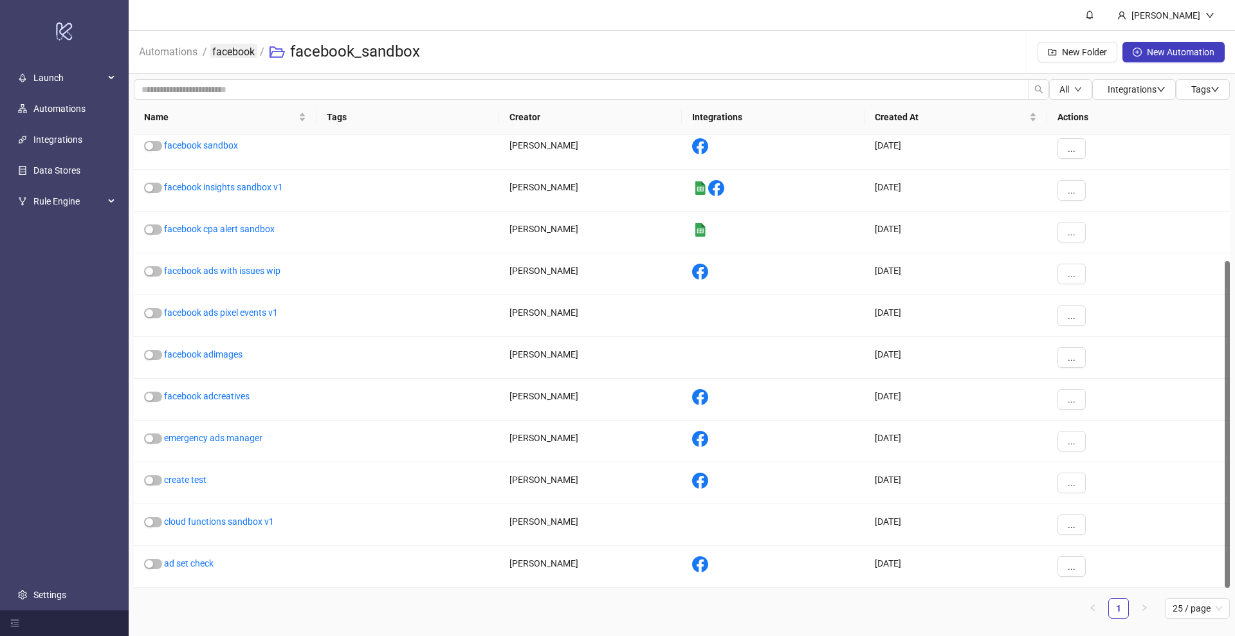
click at [232, 55] on link "facebook" at bounding box center [234, 51] width 48 height 14
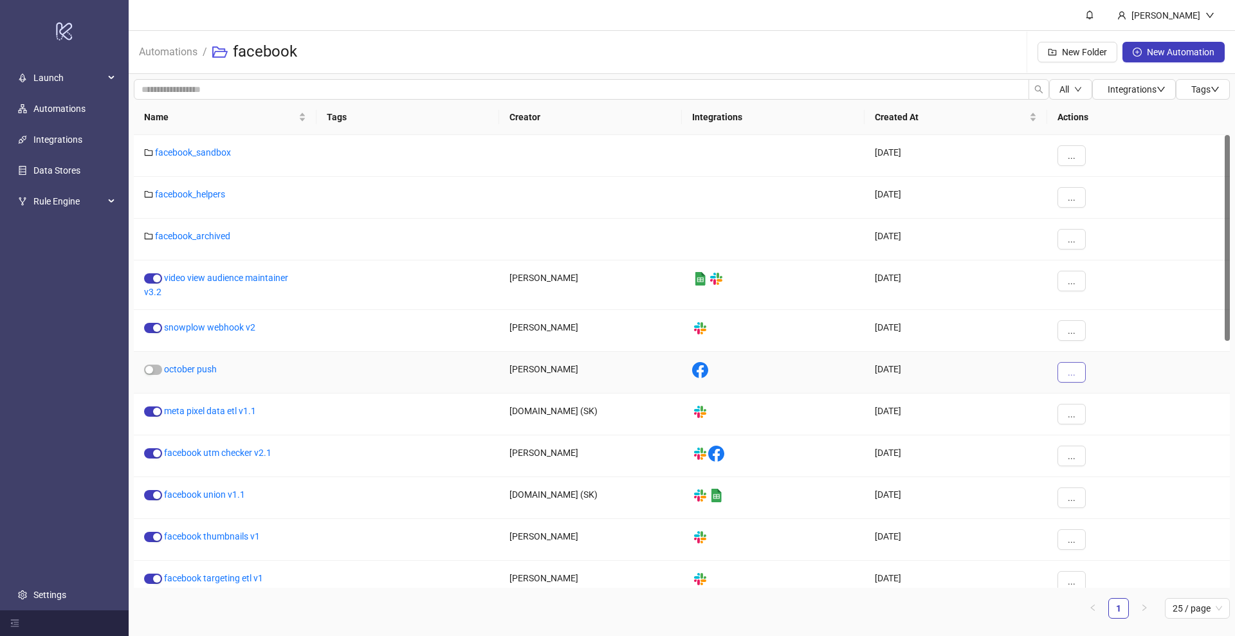
click at [1063, 372] on button "..." at bounding box center [1071, 372] width 28 height 21
click at [1097, 464] on span "Move" at bounding box center [1100, 460] width 37 height 14
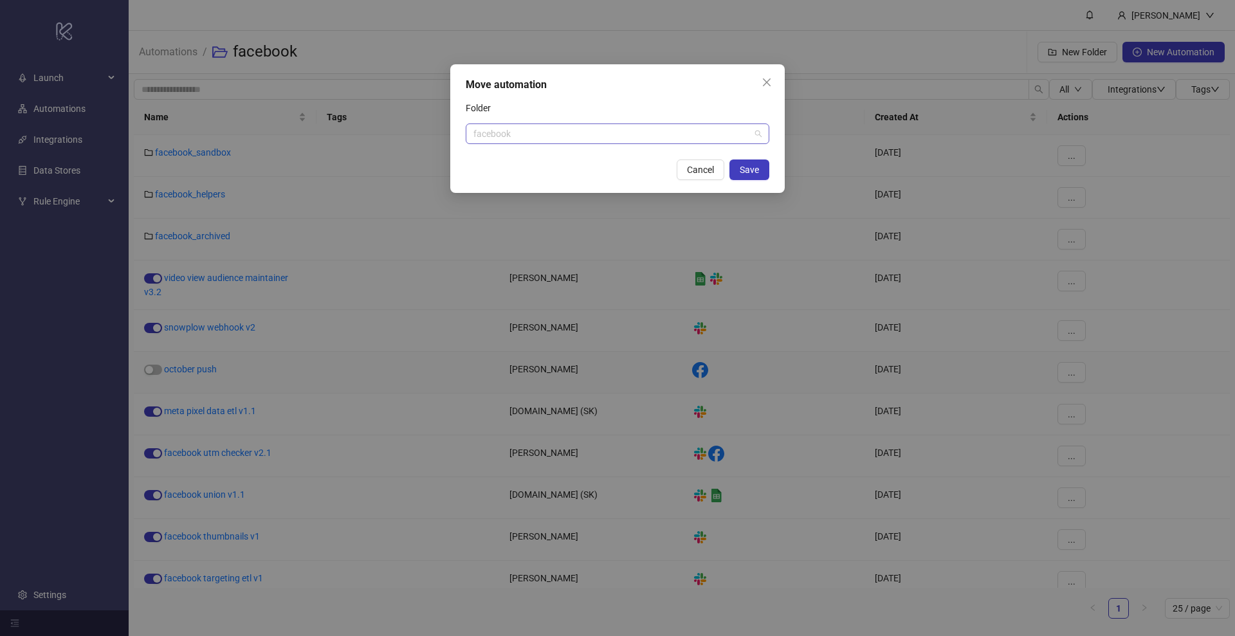
scroll to position [494, 0]
click at [554, 134] on span "facebook" at bounding box center [617, 133] width 288 height 19
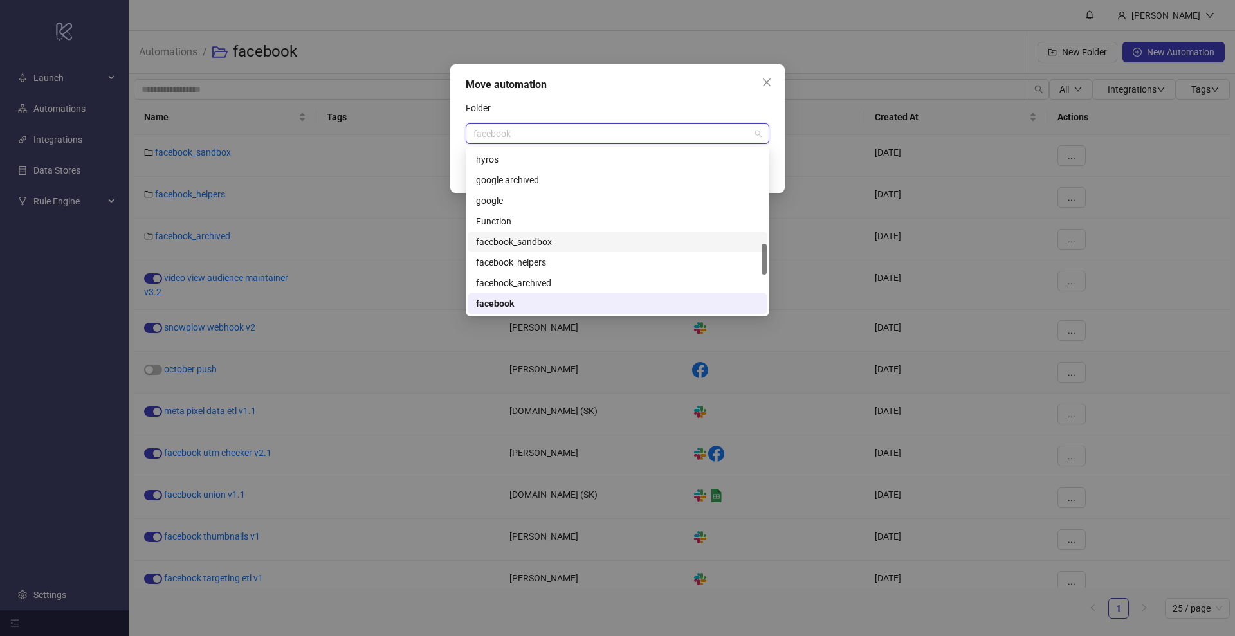
click at [535, 244] on div "facebook_sandbox" at bounding box center [617, 242] width 283 height 14
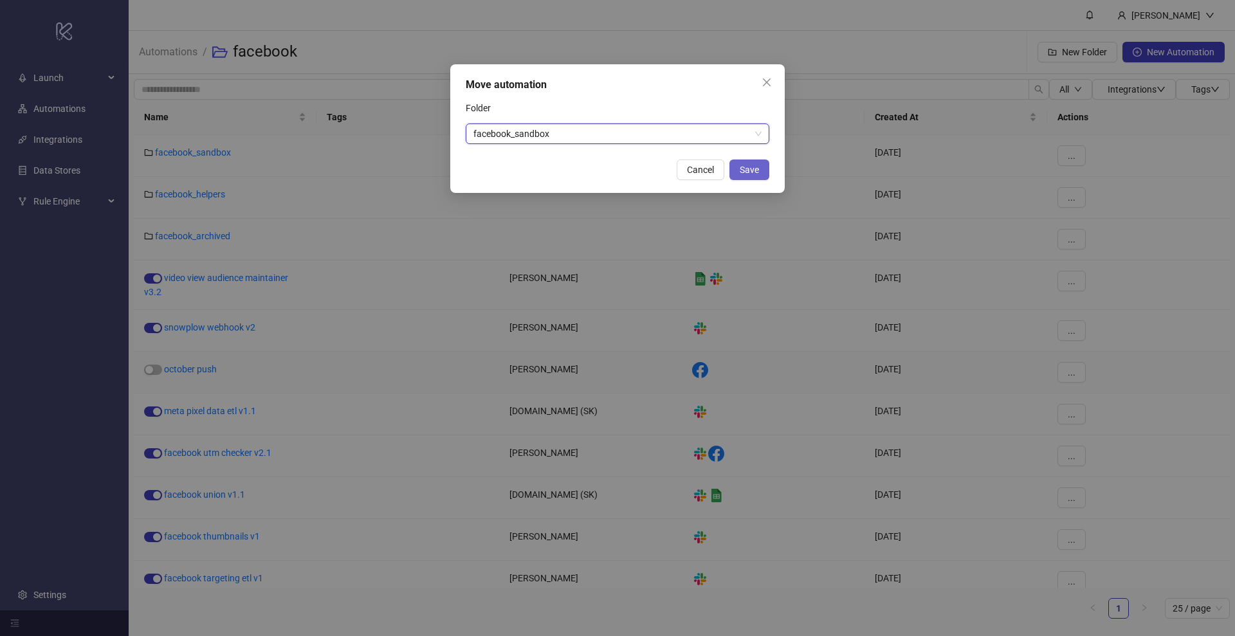
click at [749, 170] on span "Save" at bounding box center [749, 170] width 19 height 10
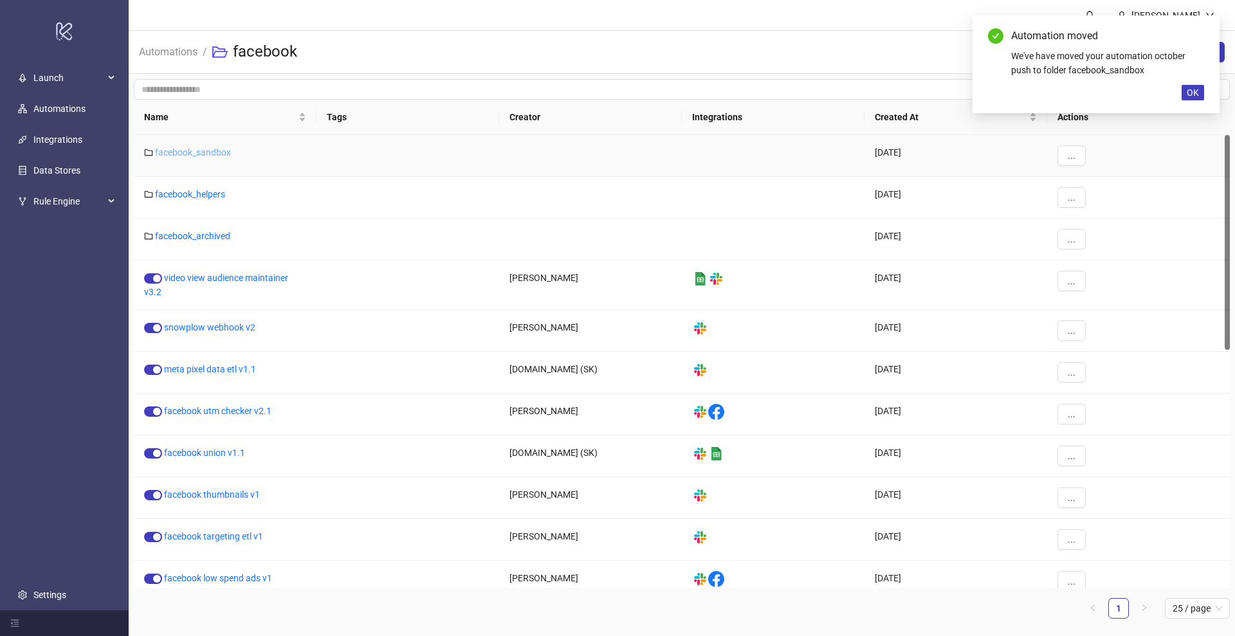
click at [205, 156] on link "facebook_sandbox" at bounding box center [193, 152] width 76 height 10
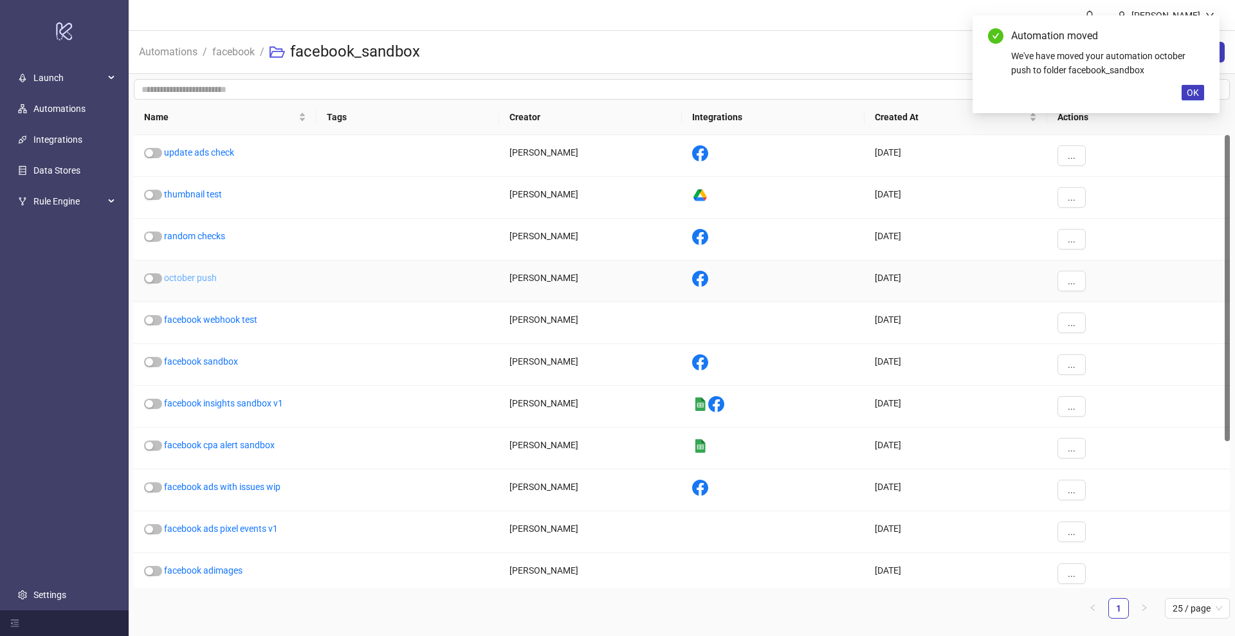
click at [214, 275] on link "october push" at bounding box center [190, 278] width 53 height 10
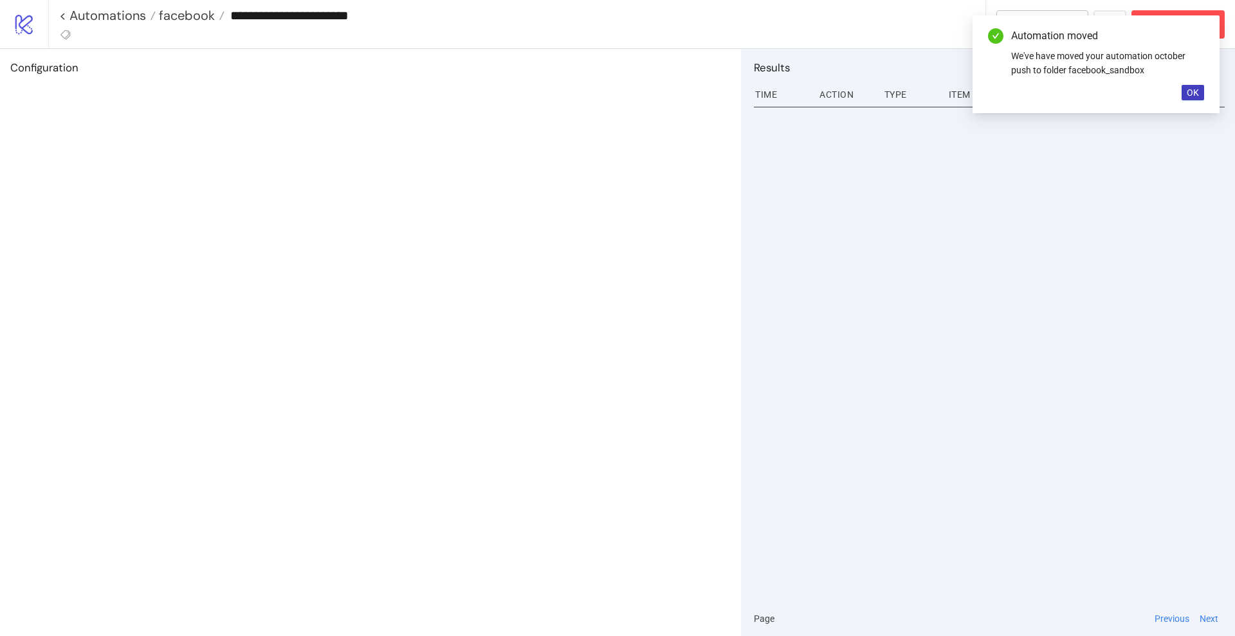
type input "**********"
click at [1192, 97] on span "OK" at bounding box center [1193, 92] width 12 height 10
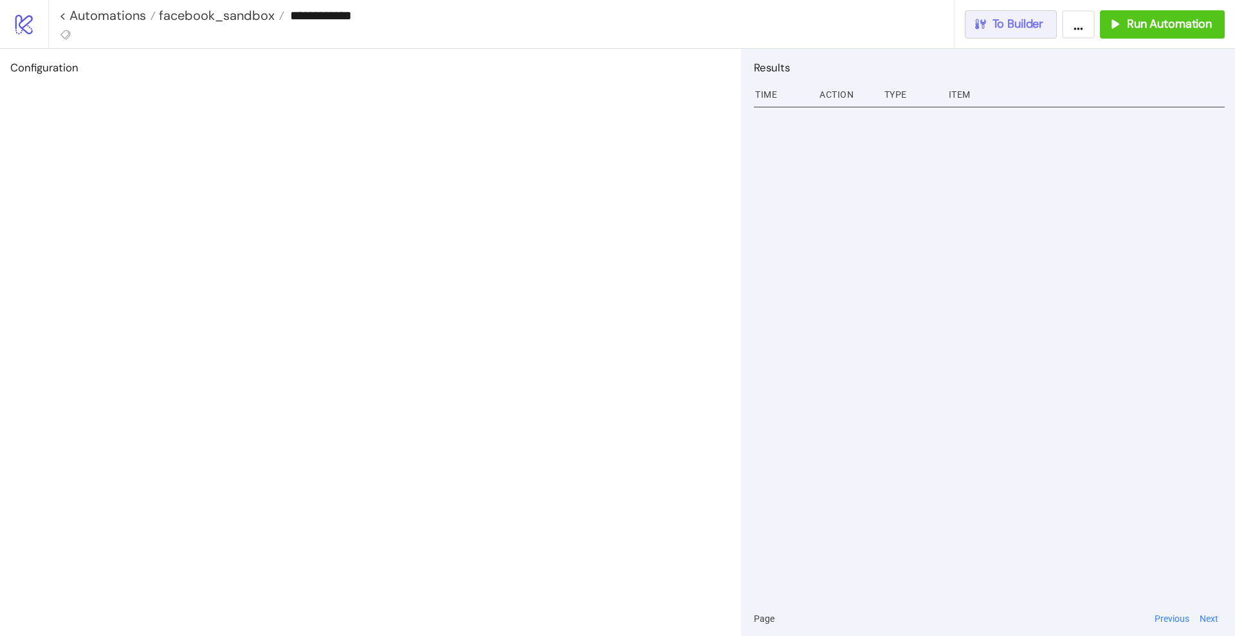
click at [1038, 15] on button "To Builder" at bounding box center [1011, 24] width 93 height 28
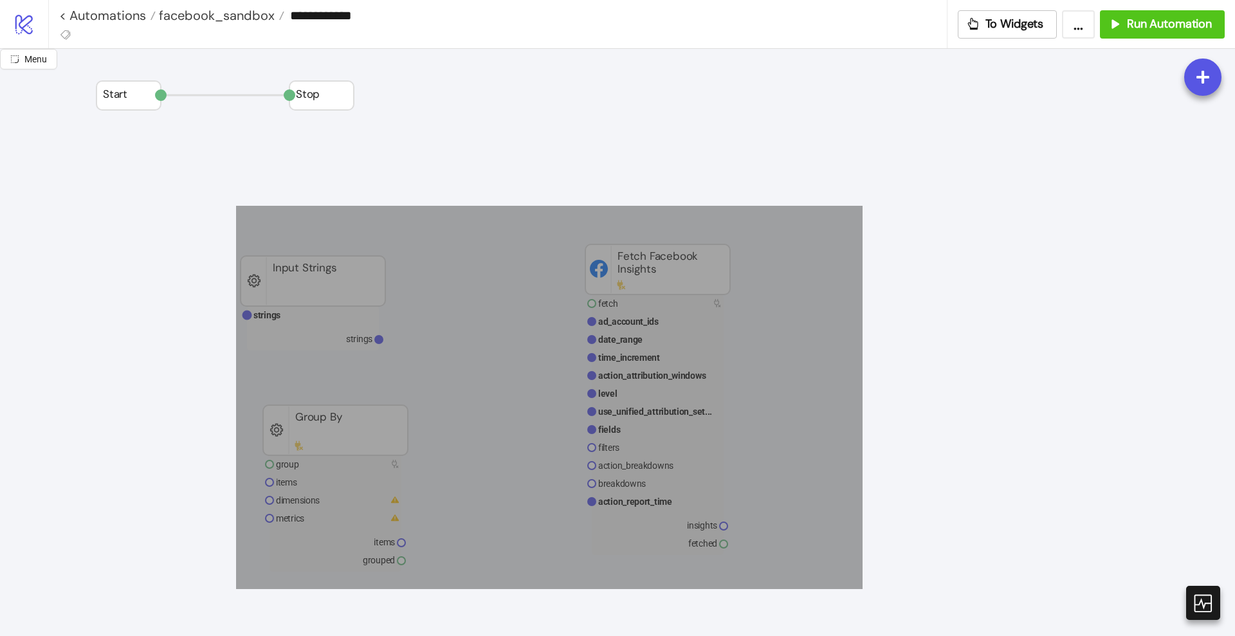
drag, startPoint x: 236, startPoint y: 207, endPoint x: 915, endPoint y: 554, distance: 762.9
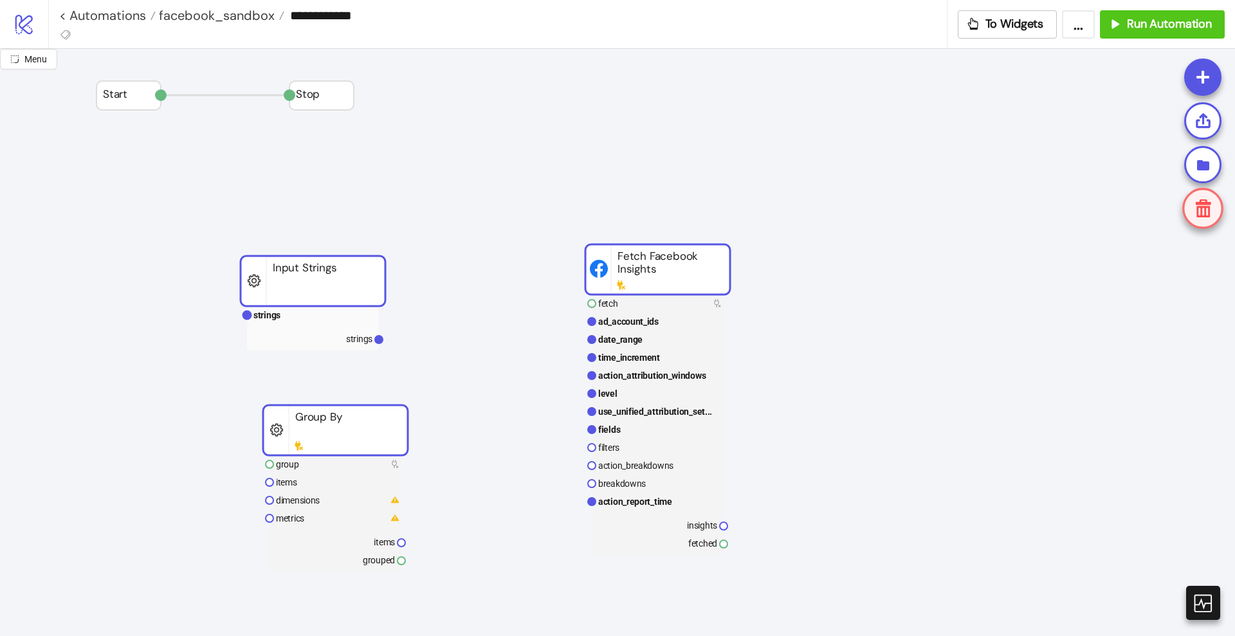
click at [636, 290] on rect at bounding box center [657, 269] width 145 height 50
click at [341, 287] on rect at bounding box center [313, 280] width 145 height 50
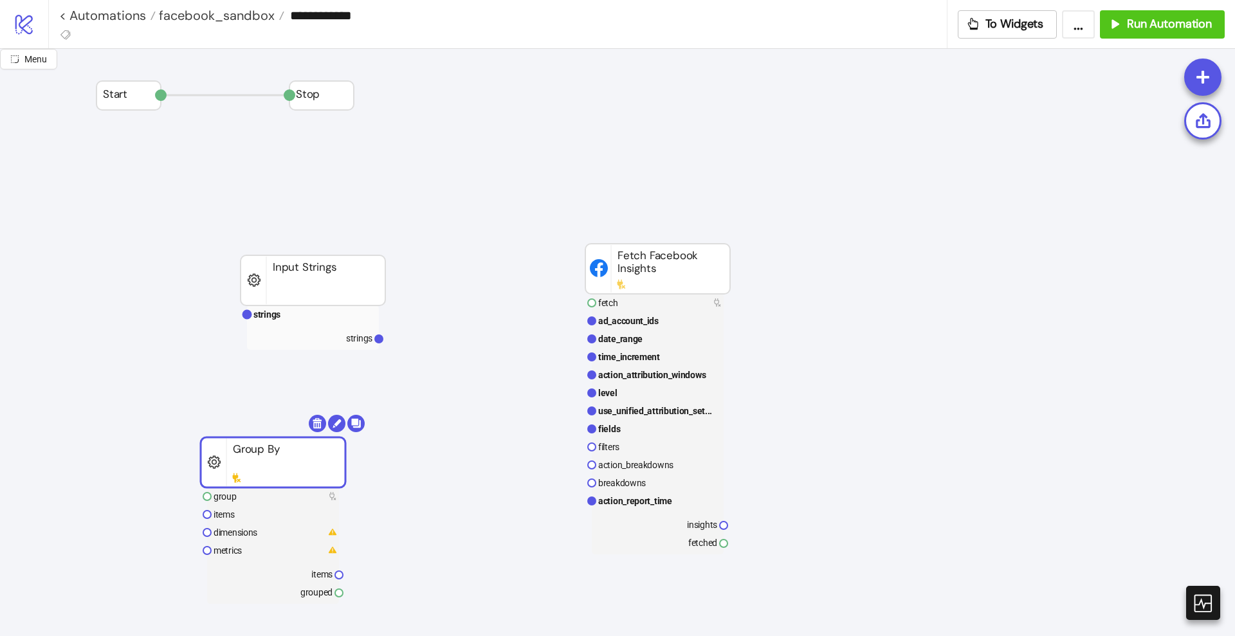
drag, startPoint x: 310, startPoint y: 430, endPoint x: 384, endPoint y: 484, distance: 91.6
click at [345, 484] on rect at bounding box center [273, 462] width 145 height 50
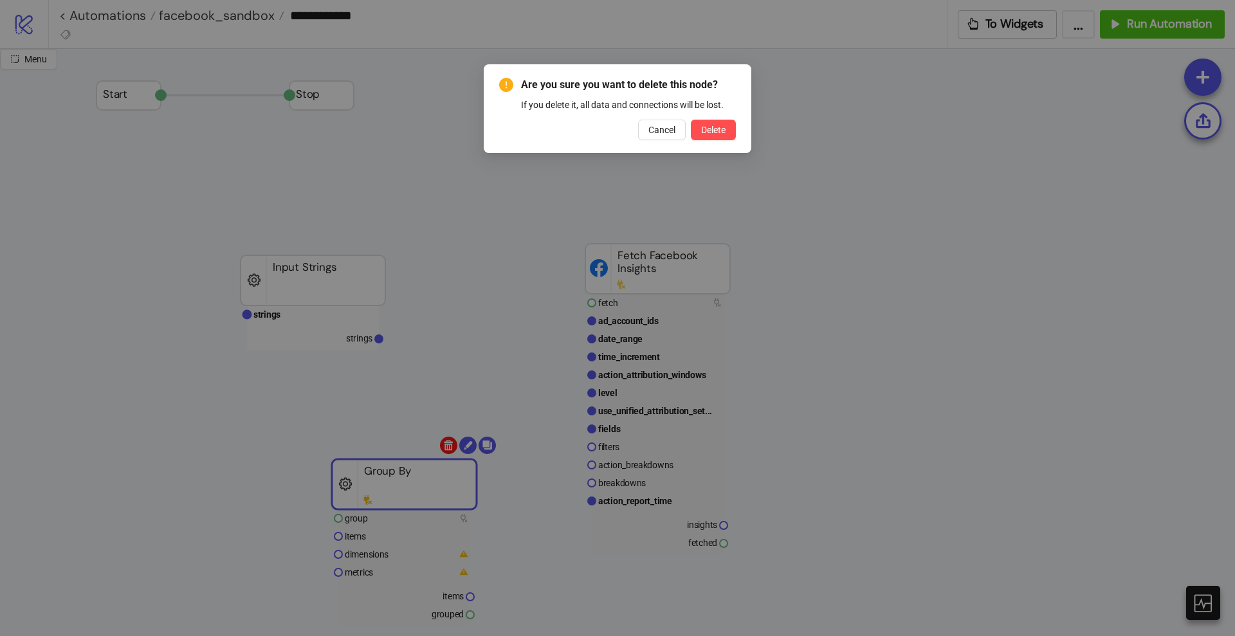
click at [443, 445] on body "**********" at bounding box center [617, 318] width 1235 height 636
click at [698, 147] on div "Are you sure you want to delete this node? If you delete it, all data and conne…" at bounding box center [618, 108] width 268 height 89
click at [705, 134] on span "Delete" at bounding box center [713, 130] width 24 height 10
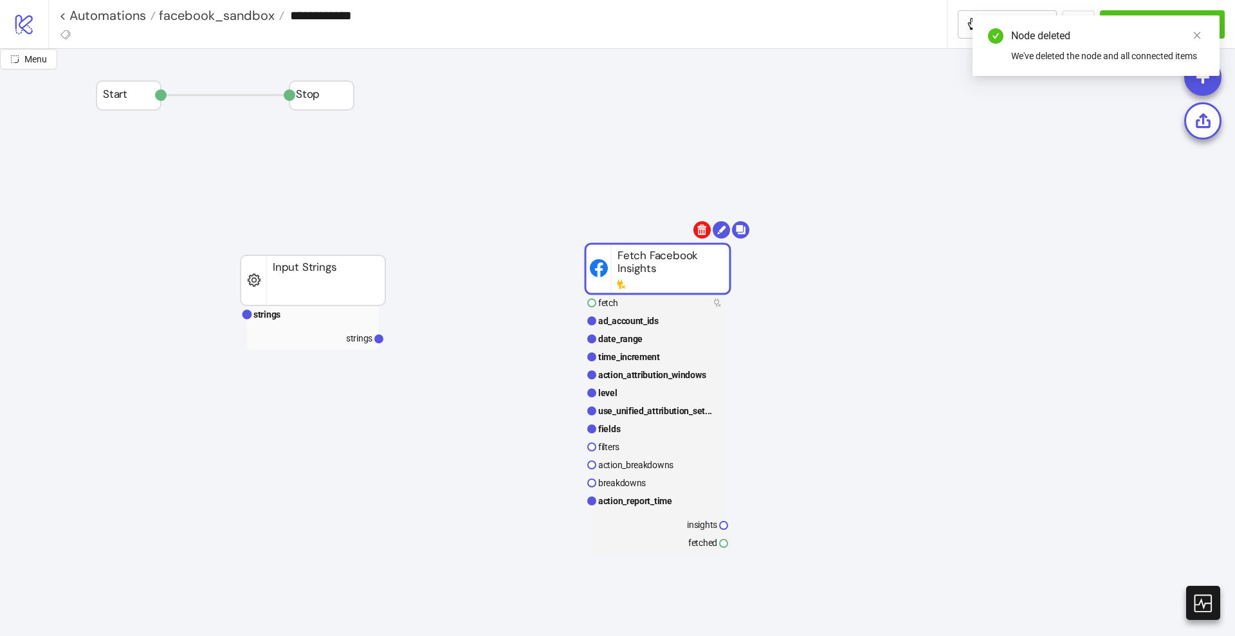
click at [701, 224] on body "**********" at bounding box center [617, 318] width 1235 height 636
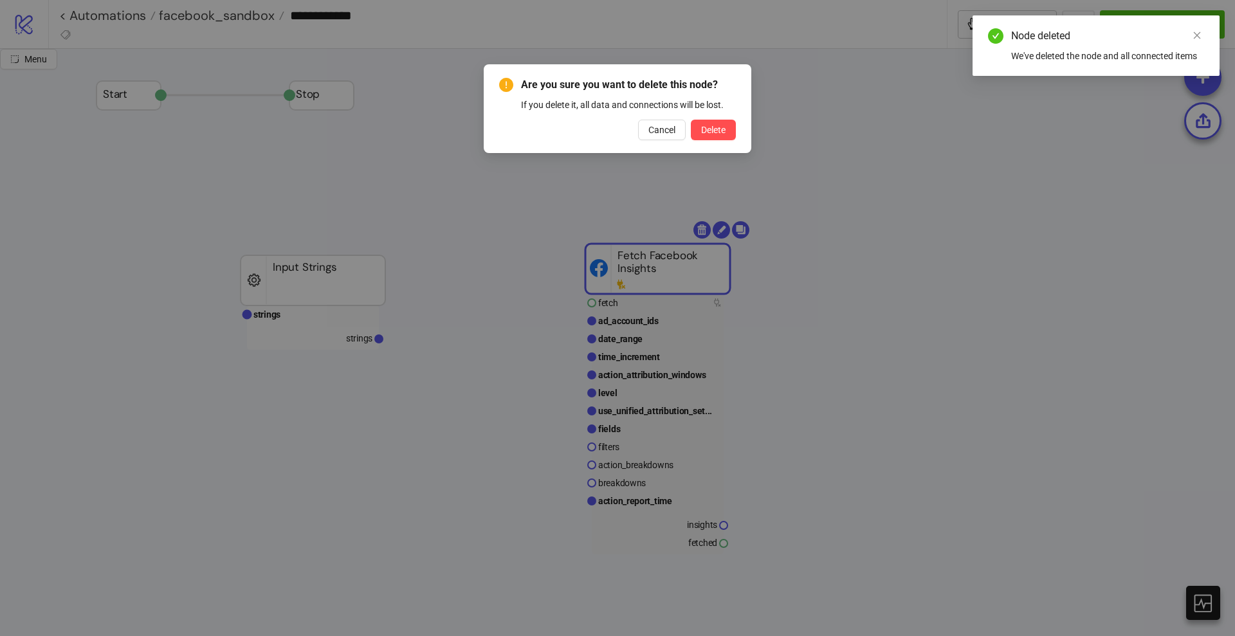
drag, startPoint x: 706, startPoint y: 120, endPoint x: 794, endPoint y: 132, distance: 89.6
click at [707, 121] on button "Delete" at bounding box center [713, 130] width 45 height 21
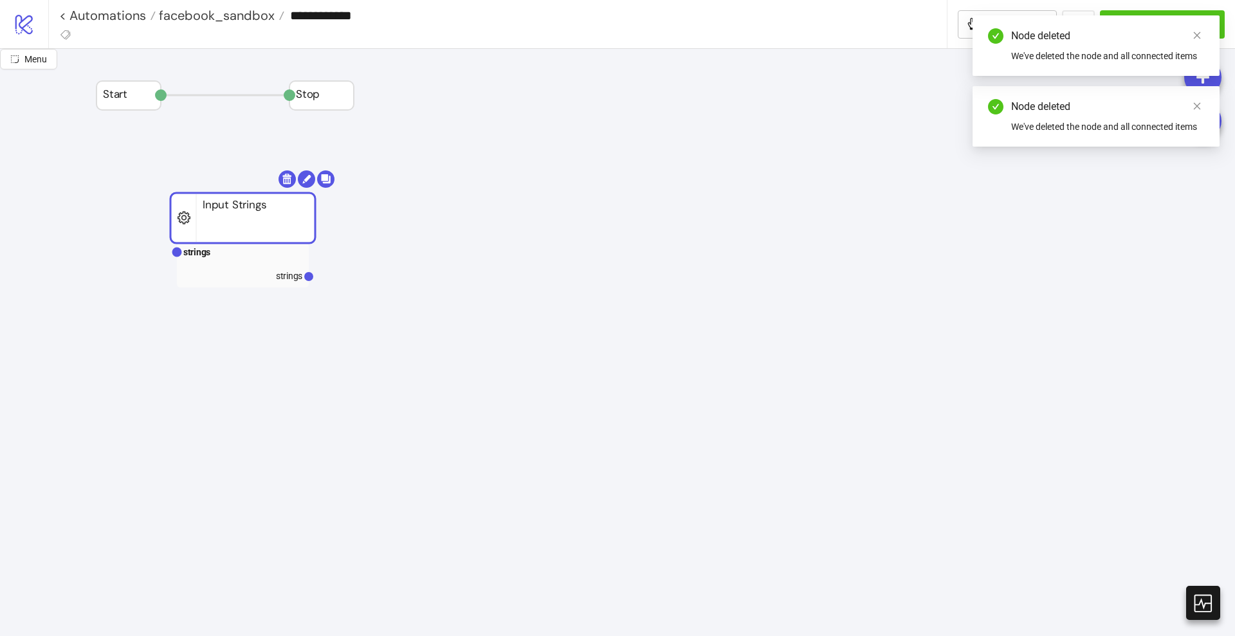
drag, startPoint x: 307, startPoint y: 283, endPoint x: 236, endPoint y: 220, distance: 94.8
click at [236, 220] on rect at bounding box center [242, 218] width 145 height 50
click at [219, 253] on rect at bounding box center [242, 251] width 132 height 18
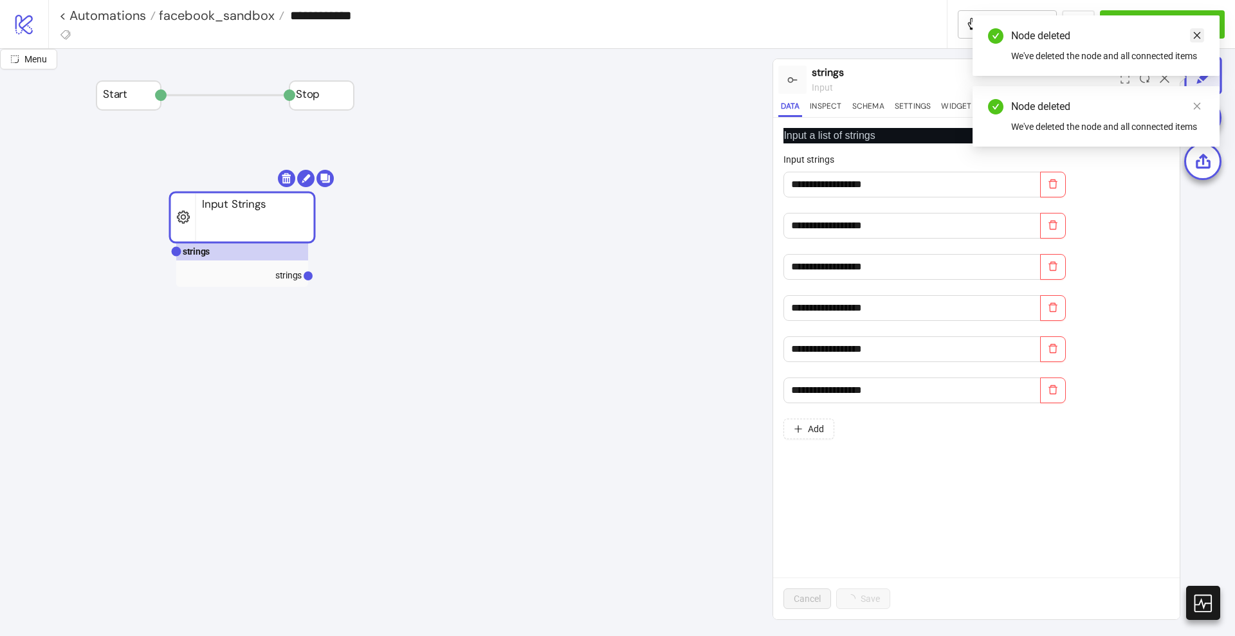
click at [1192, 39] on icon "close" at bounding box center [1196, 35] width 9 height 9
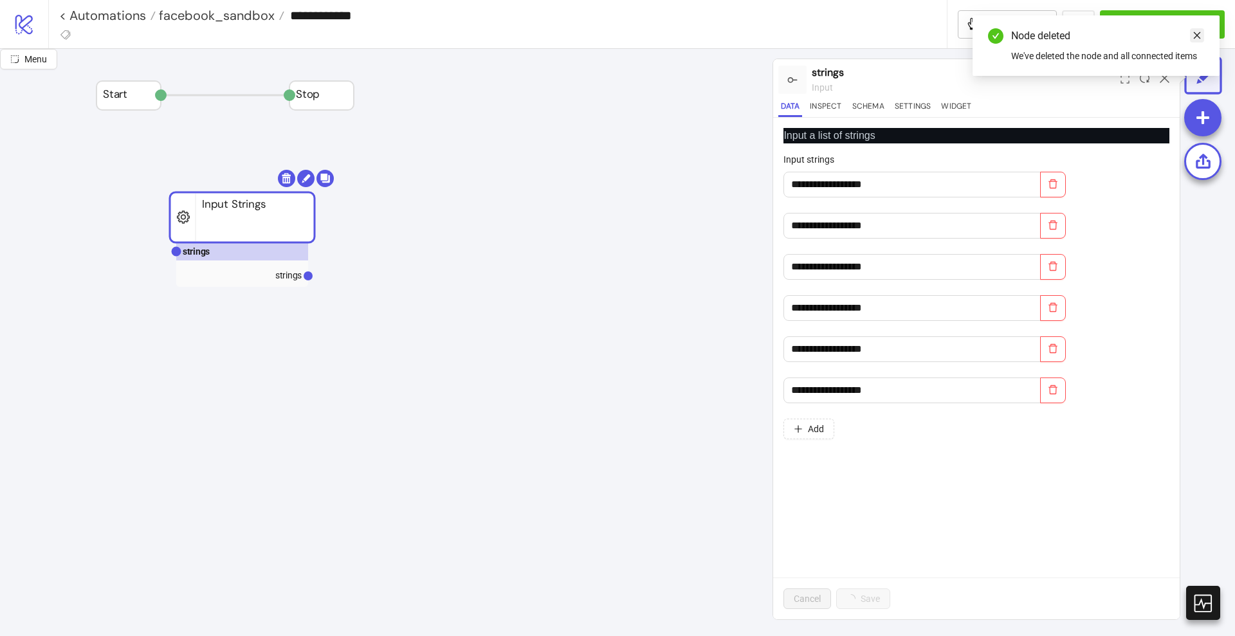
click at [1194, 40] on link "Close" at bounding box center [1197, 35] width 14 height 14
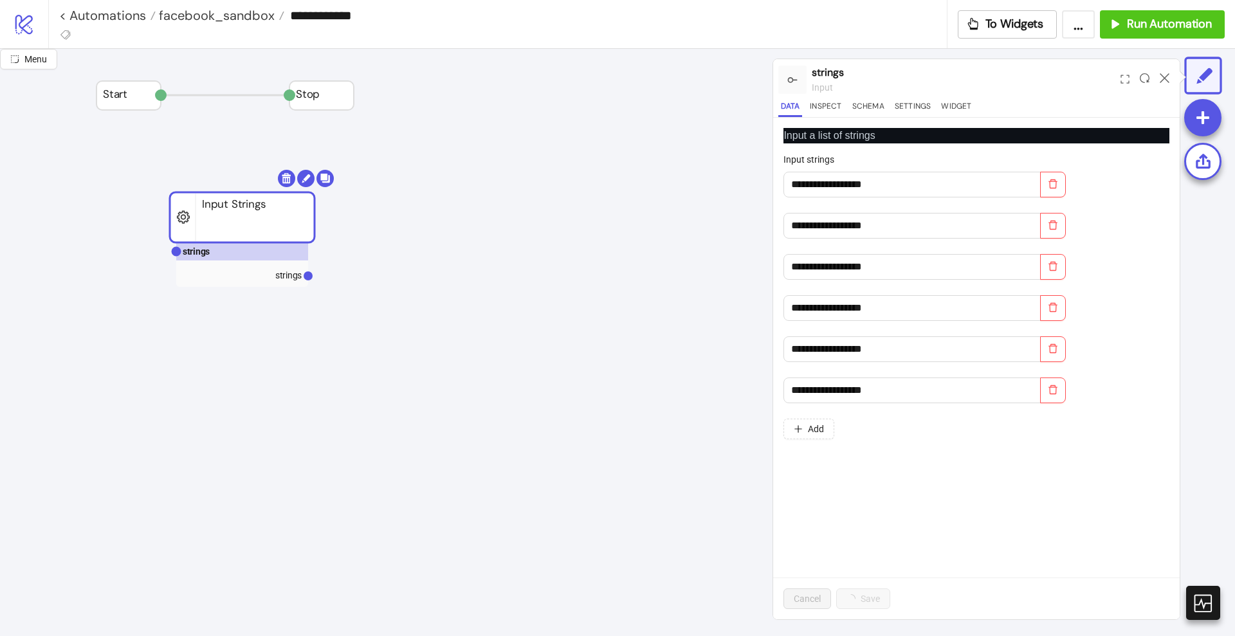
click at [1170, 75] on div at bounding box center [1165, 79] width 20 height 35
click at [1166, 76] on icon at bounding box center [1165, 78] width 10 height 10
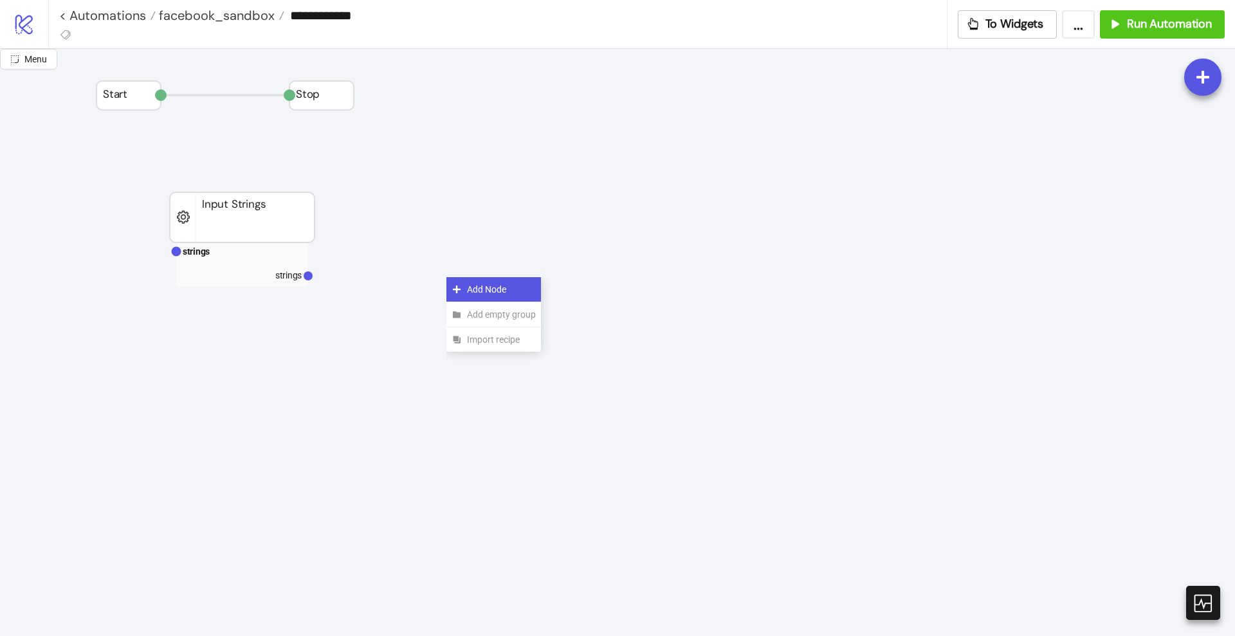
click at [467, 293] on span "Add Node" at bounding box center [501, 289] width 69 height 14
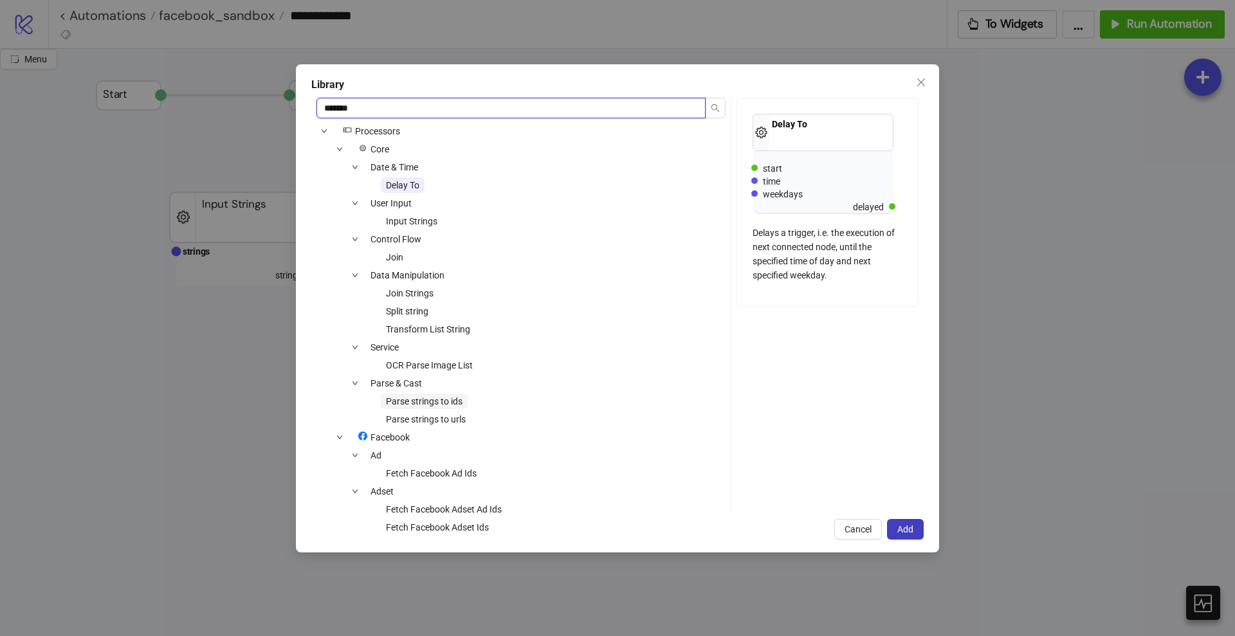
type input "*******"
click at [437, 396] on span "Parse strings to ids" at bounding box center [424, 401] width 77 height 10
click at [901, 530] on span "Add" at bounding box center [905, 529] width 16 height 10
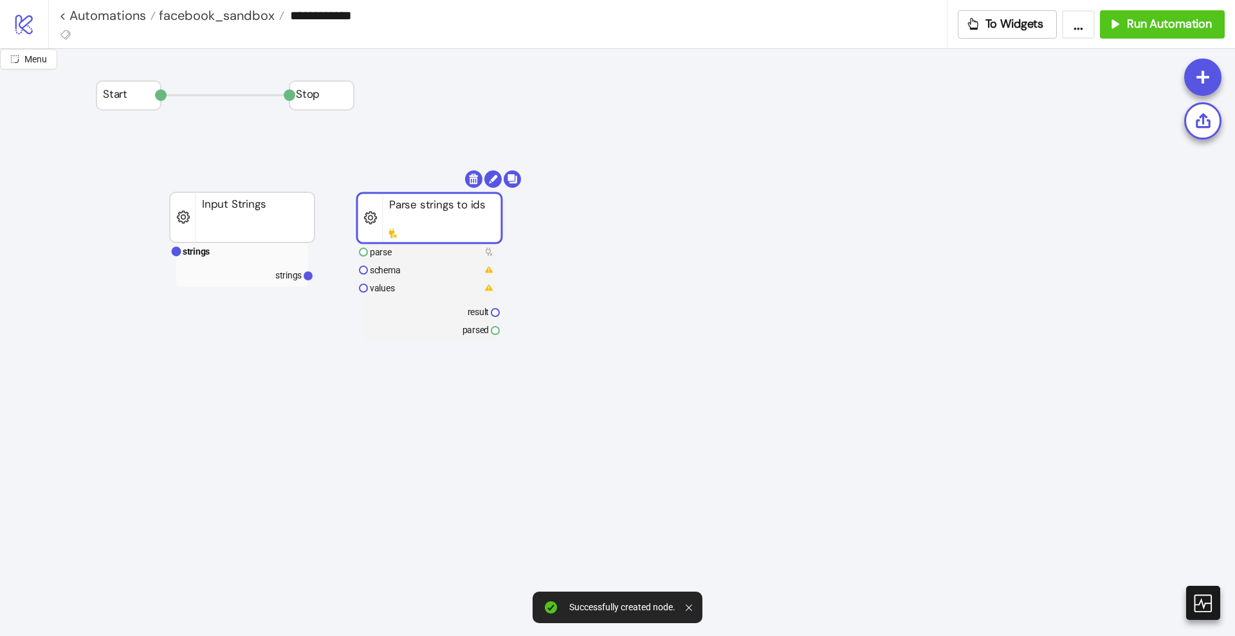
drag, startPoint x: 511, startPoint y: 306, endPoint x: 423, endPoint y: 221, distance: 121.9
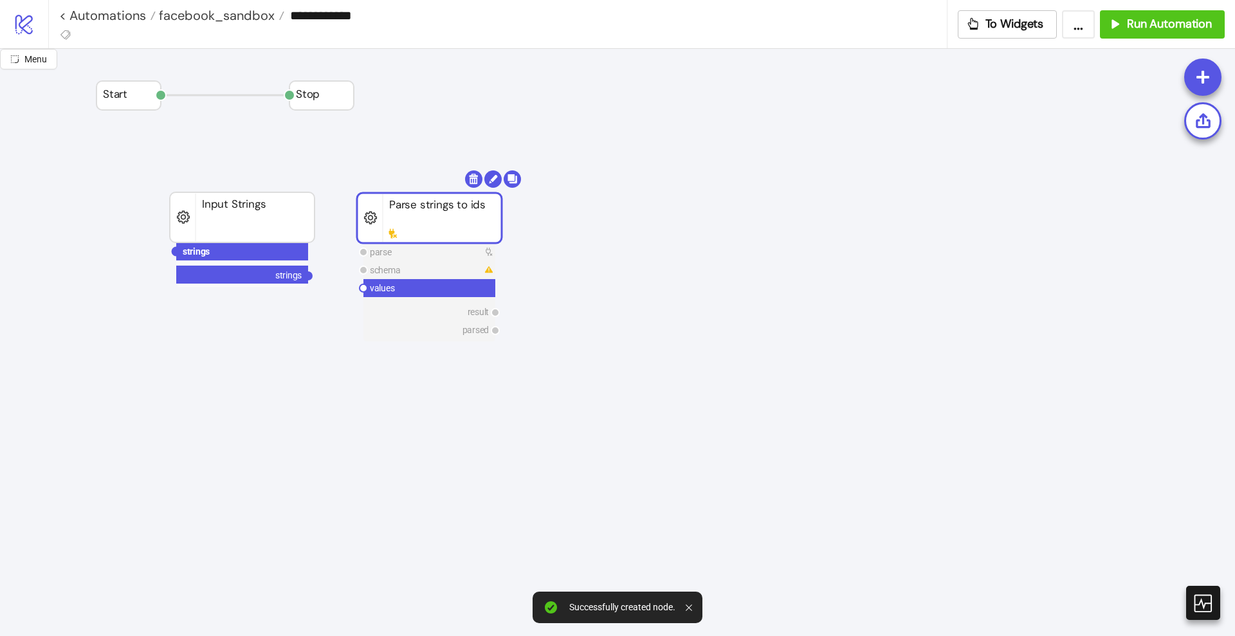
drag, startPoint x: 308, startPoint y: 276, endPoint x: 334, endPoint y: 275, distance: 25.8
click at [363, 288] on circle at bounding box center [364, 288] width 8 height 8
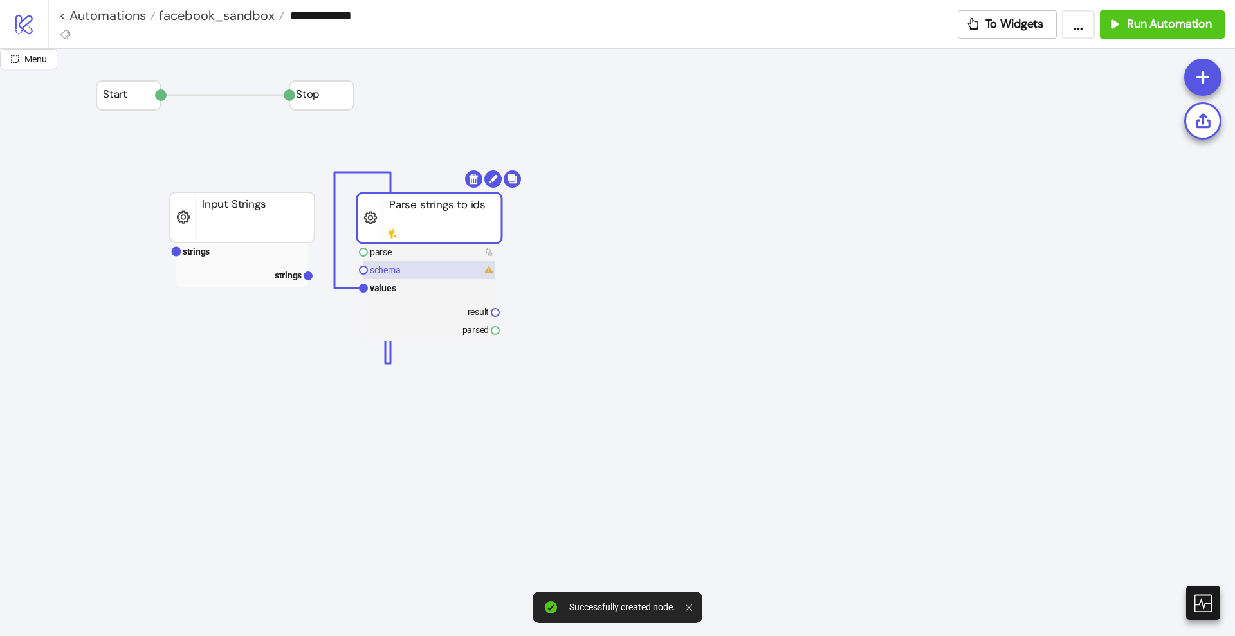
click at [388, 275] on text "schema" at bounding box center [385, 270] width 30 height 10
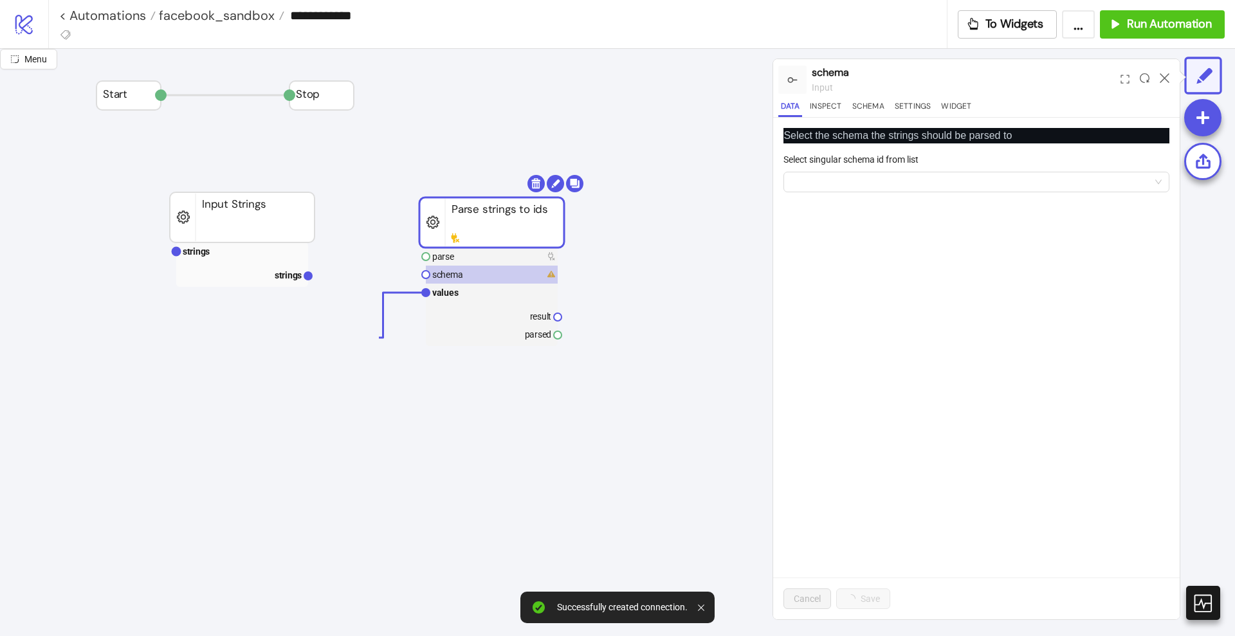
drag, startPoint x: 412, startPoint y: 234, endPoint x: 434, endPoint y: 235, distance: 21.9
click at [432, 234] on rect at bounding box center [491, 222] width 145 height 50
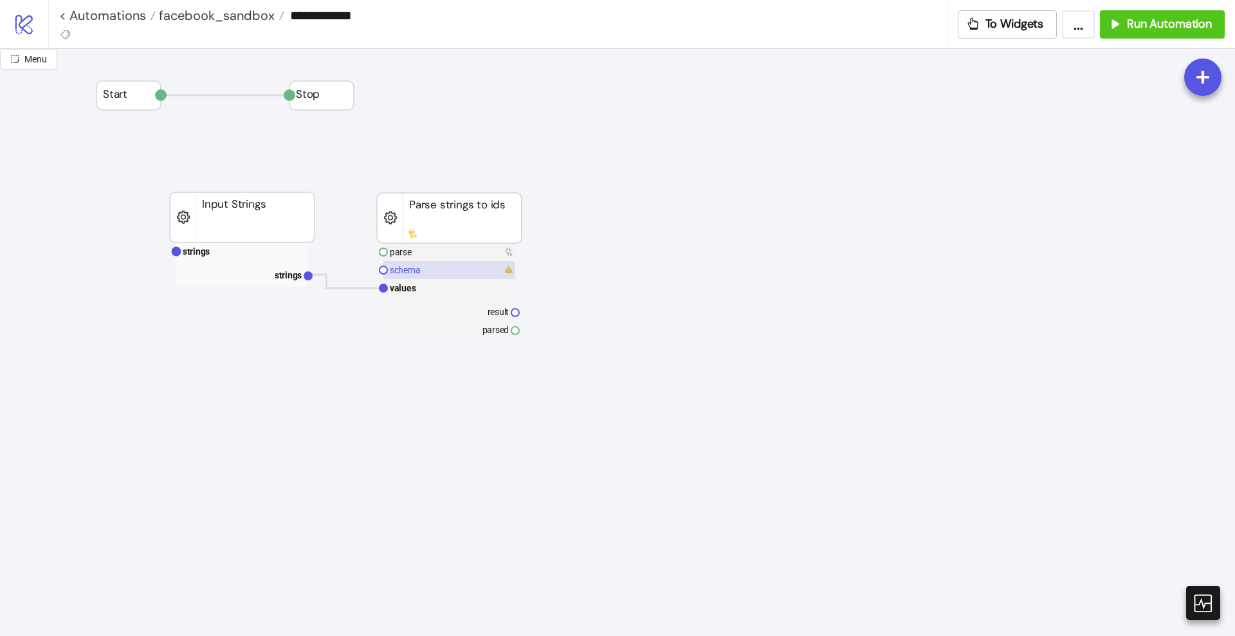
click at [403, 268] on text "schema" at bounding box center [405, 270] width 30 height 10
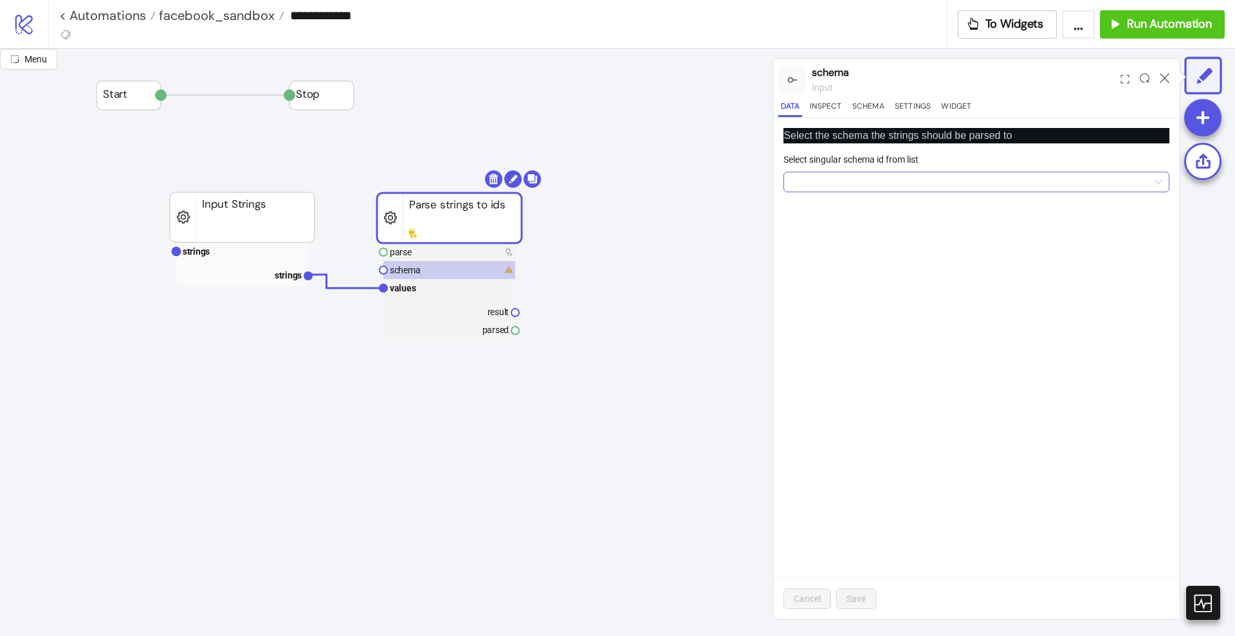
click at [832, 179] on input "Select singular schema id from list" at bounding box center [970, 181] width 359 height 19
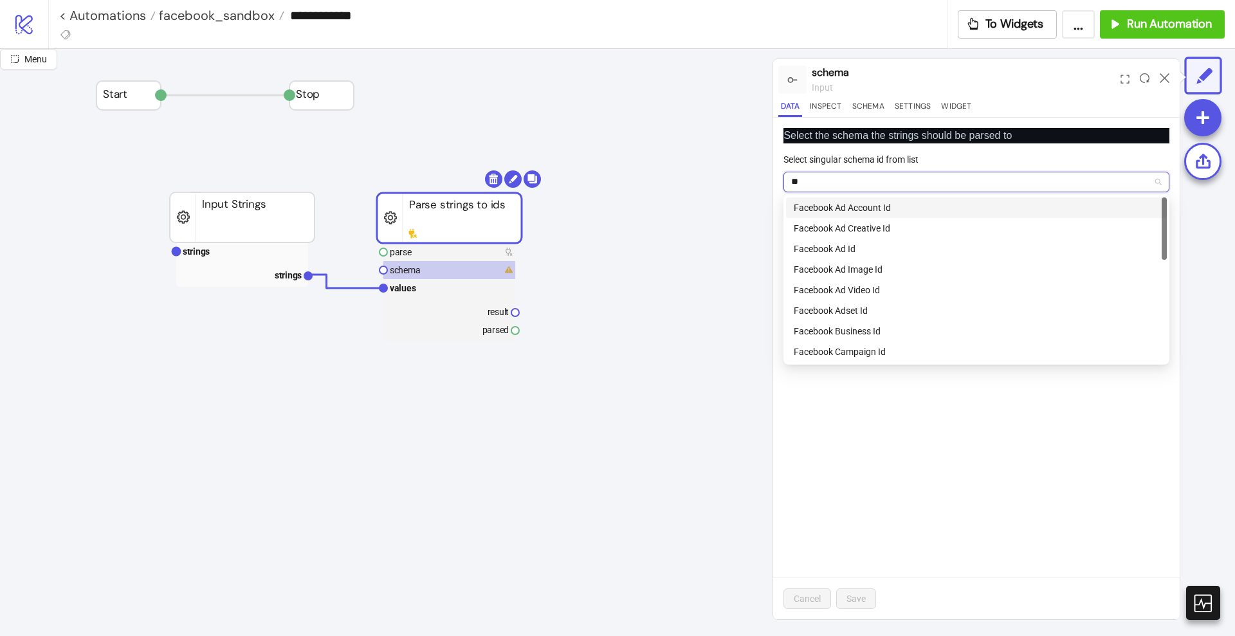
type input "***"
click at [872, 353] on div "Facebook Campaign Id" at bounding box center [976, 352] width 365 height 14
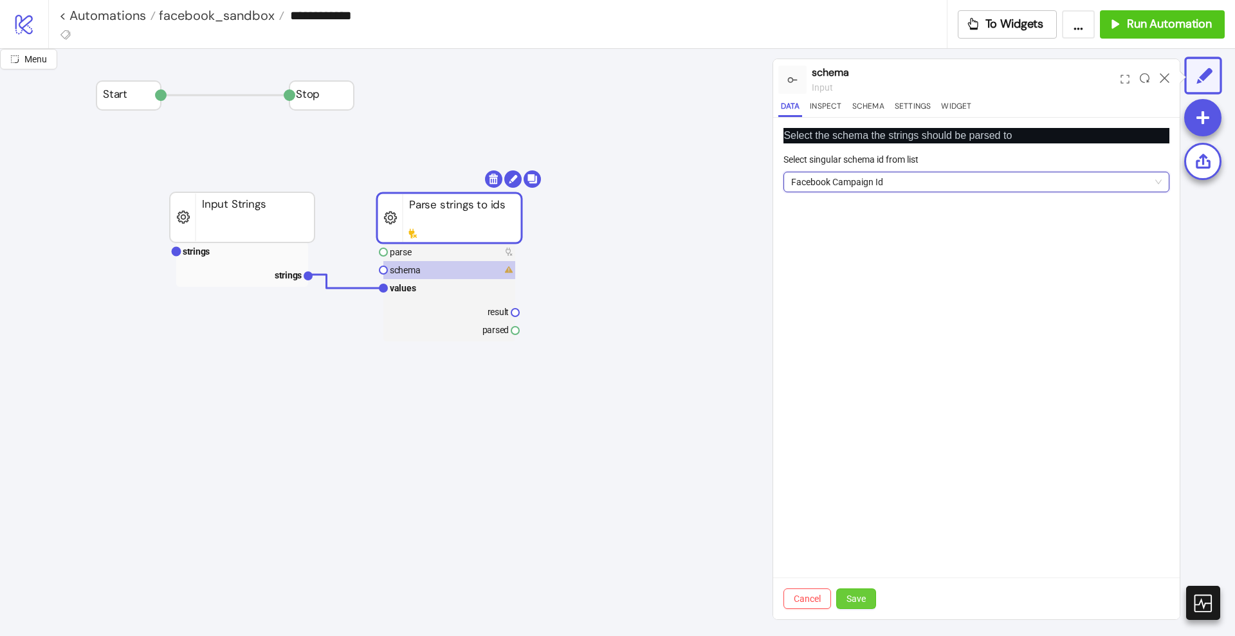
click at [864, 594] on span "Save" at bounding box center [855, 599] width 19 height 10
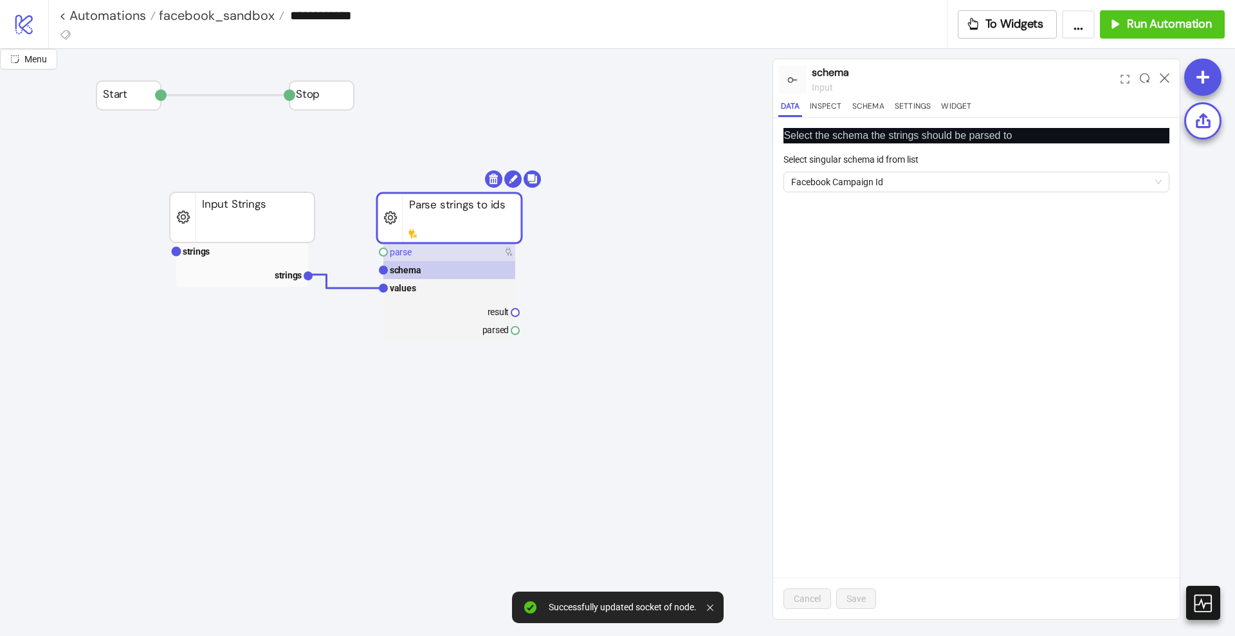
click at [440, 250] on rect at bounding box center [449, 252] width 132 height 18
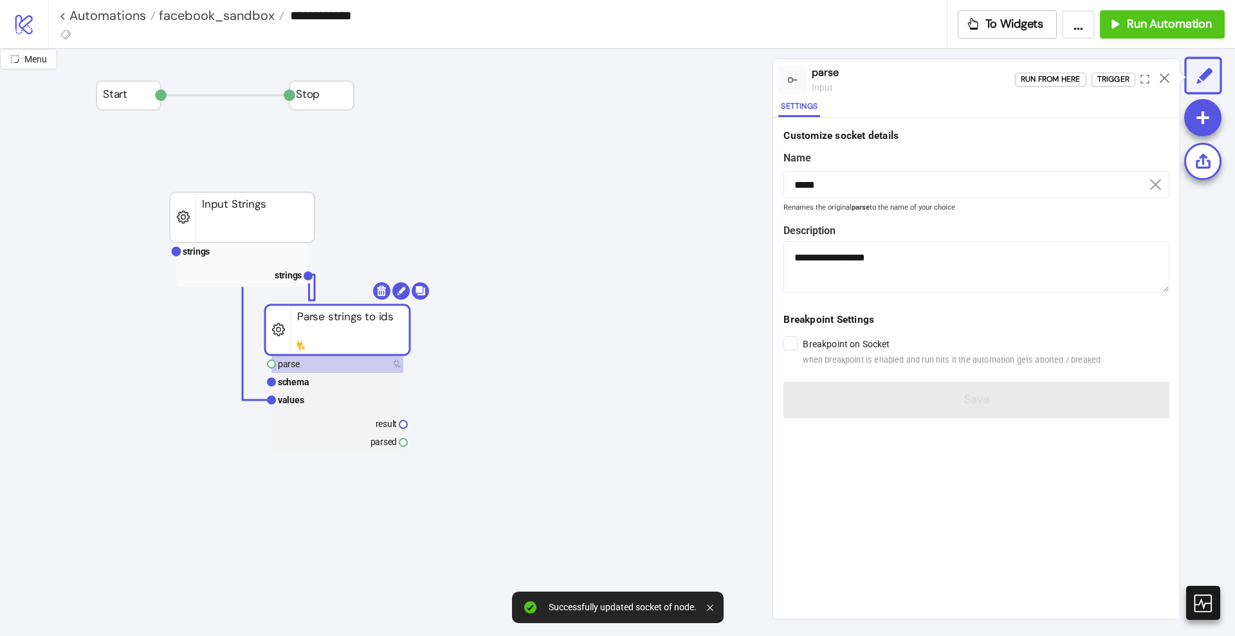
drag, startPoint x: 426, startPoint y: 221, endPoint x: 318, endPoint y: 345, distance: 163.7
click at [318, 345] on rect at bounding box center [337, 330] width 145 height 50
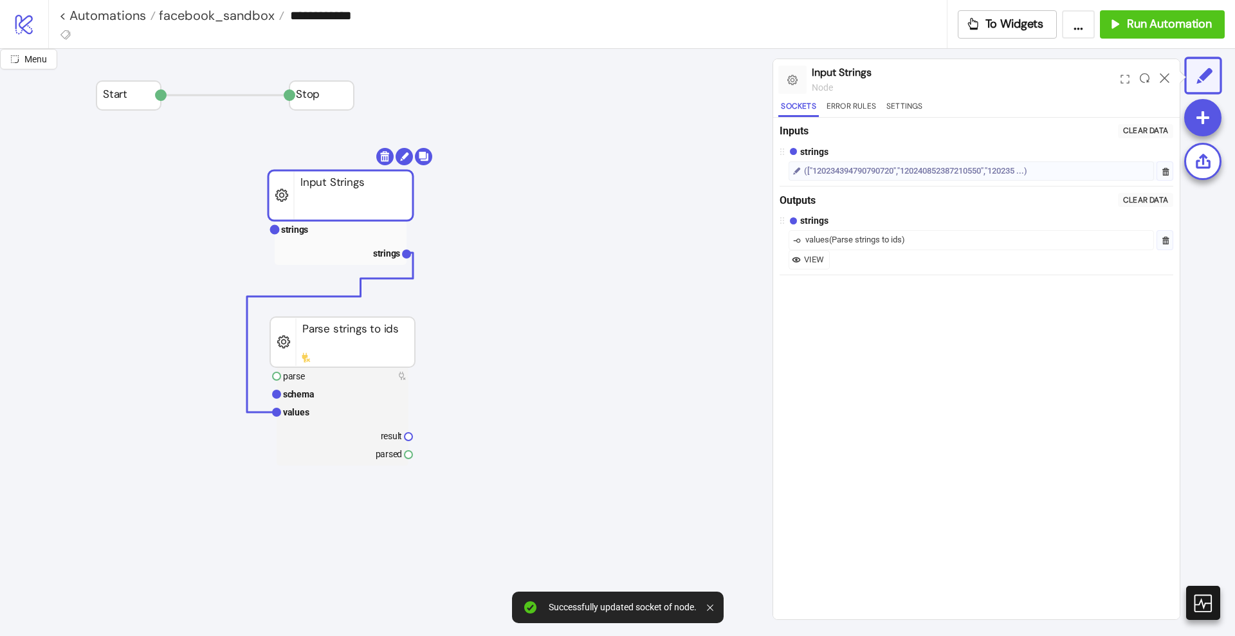
drag, startPoint x: 258, startPoint y: 203, endPoint x: 361, endPoint y: 192, distance: 103.4
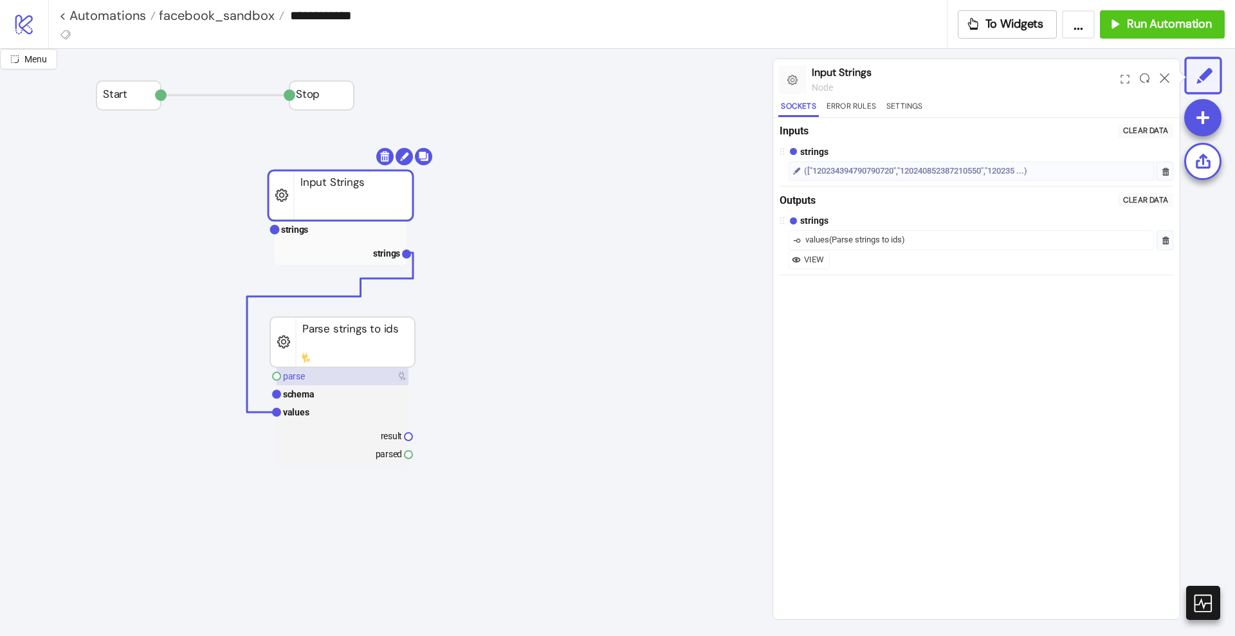
click at [334, 373] on rect at bounding box center [343, 376] width 132 height 18
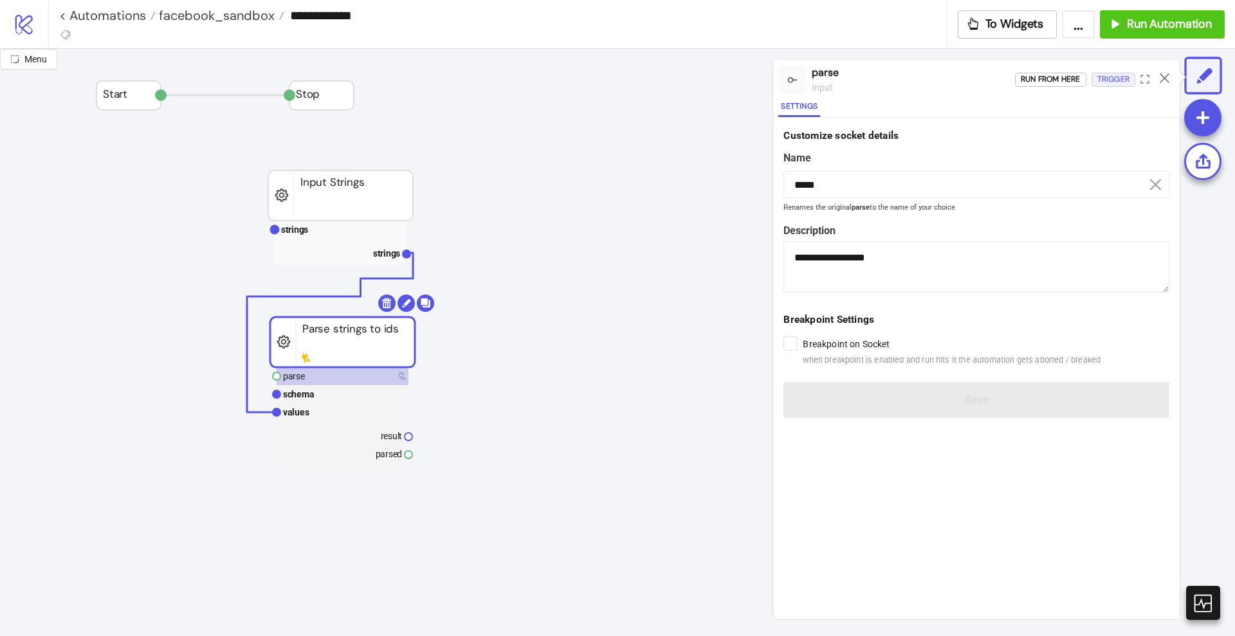
click at [1108, 78] on div "Trigger" at bounding box center [1113, 79] width 32 height 15
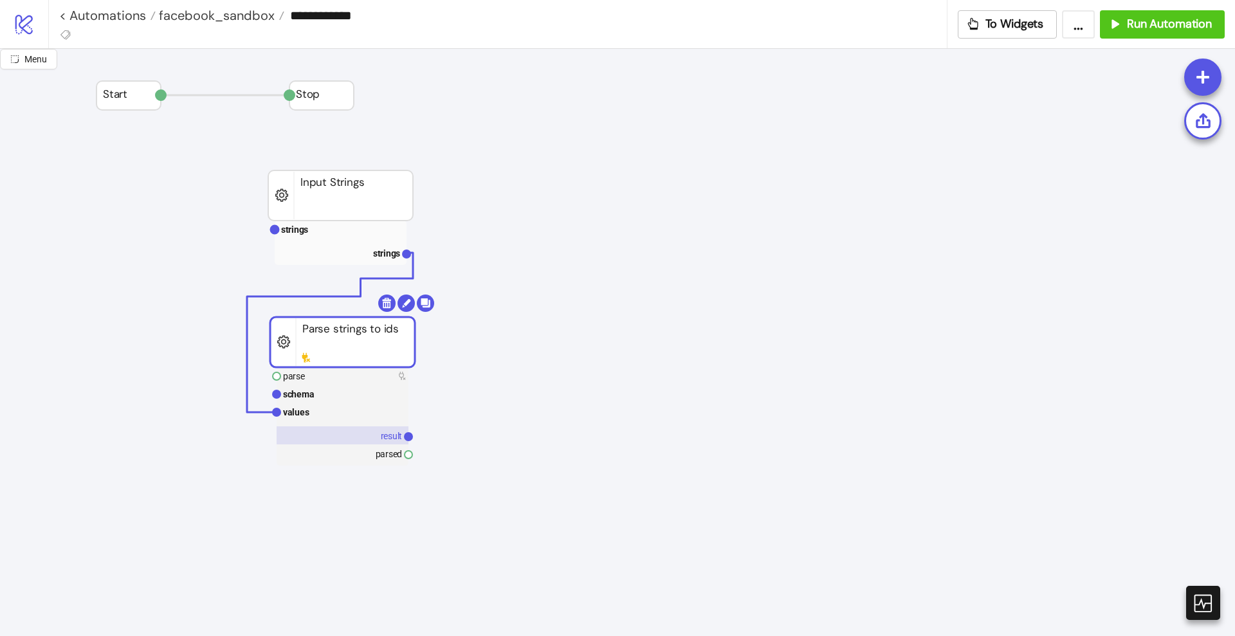
click at [386, 432] on text "result" at bounding box center [392, 436] width 22 height 10
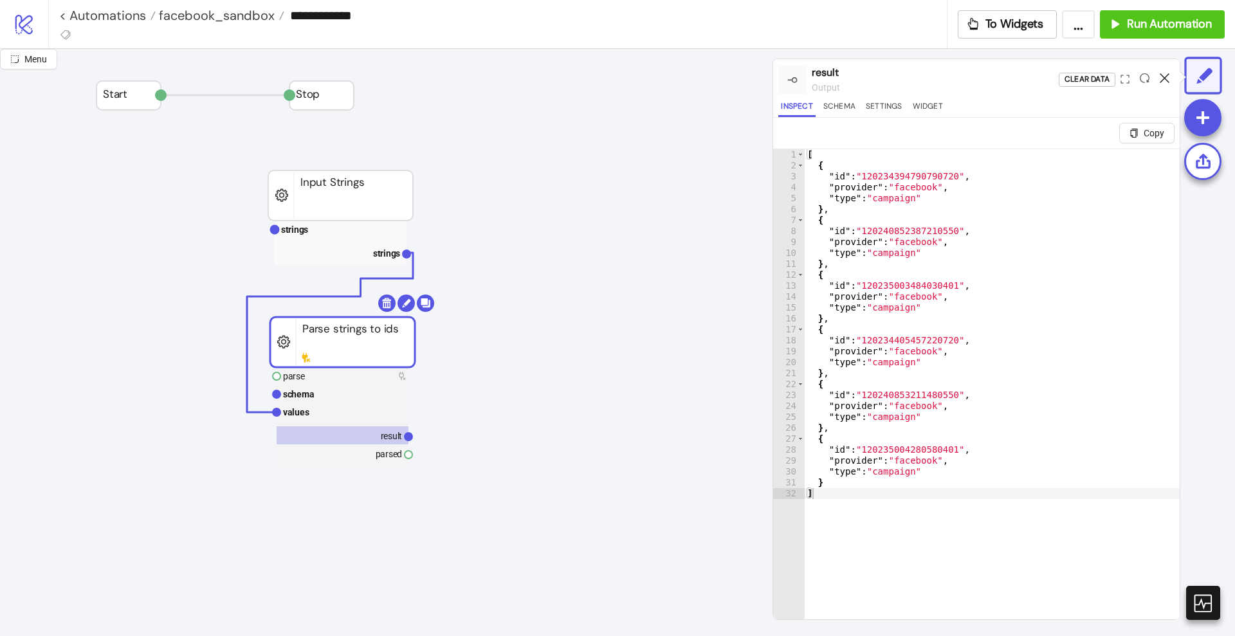
click at [1163, 81] on icon at bounding box center [1165, 78] width 10 height 10
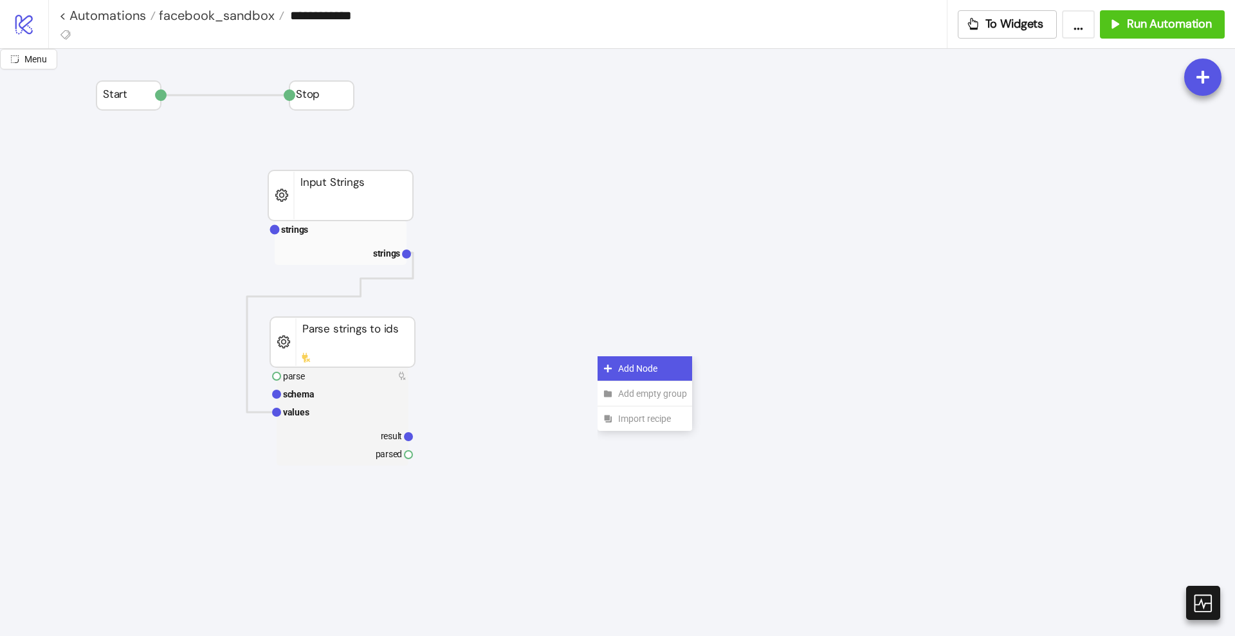
click at [612, 369] on icon at bounding box center [608, 368] width 10 height 10
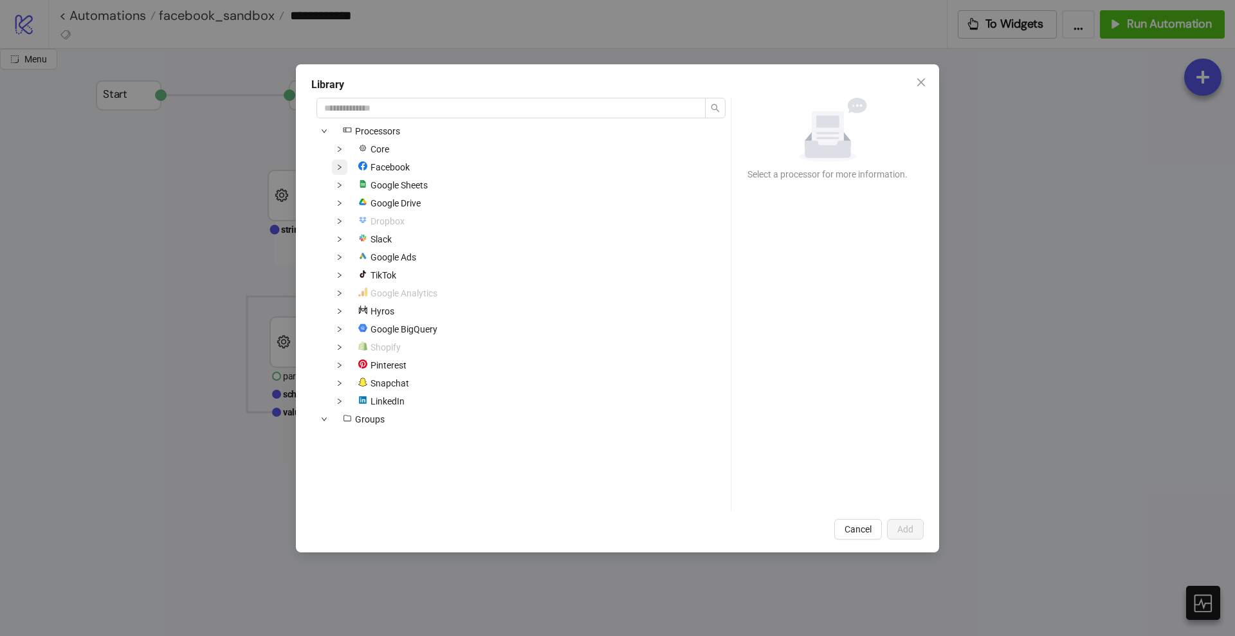
click at [345, 169] on span at bounding box center [339, 167] width 15 height 15
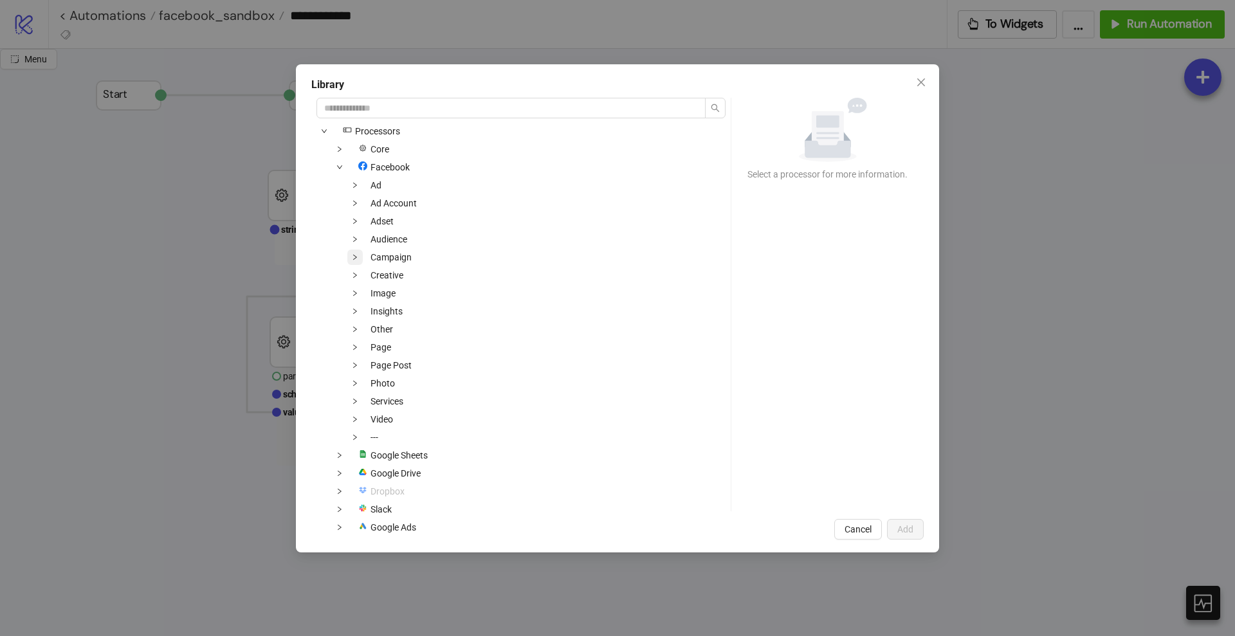
click at [359, 262] on span at bounding box center [354, 257] width 15 height 15
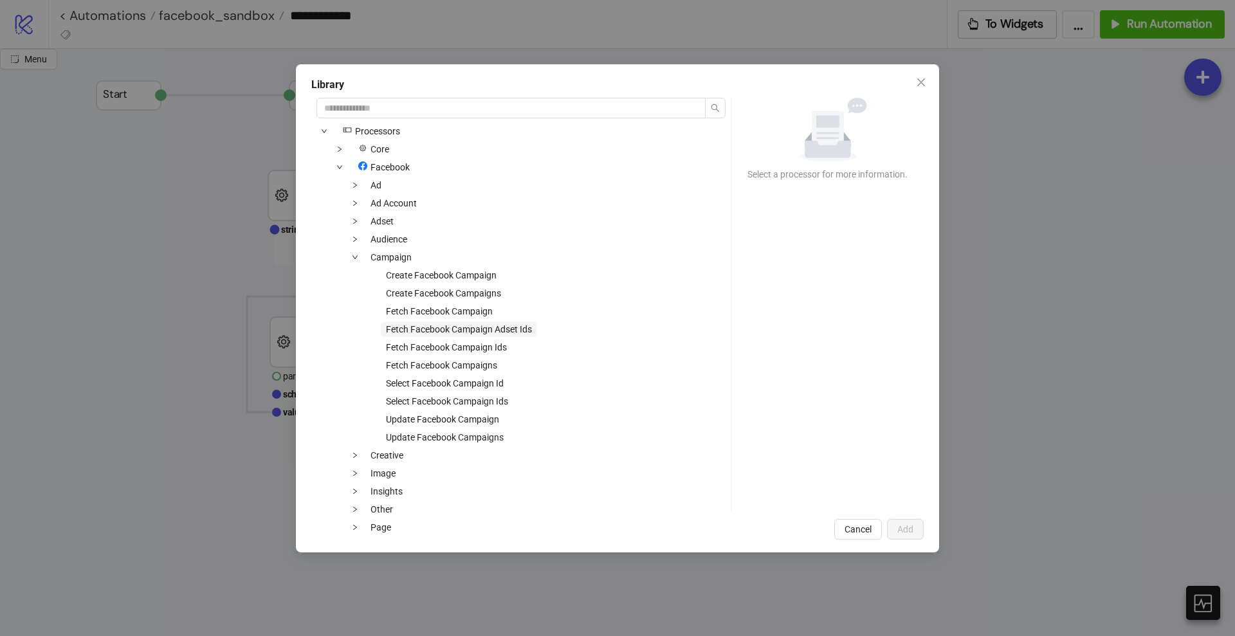
click at [495, 332] on span "Fetch Facebook Campaign Adset Ids" at bounding box center [459, 329] width 146 height 10
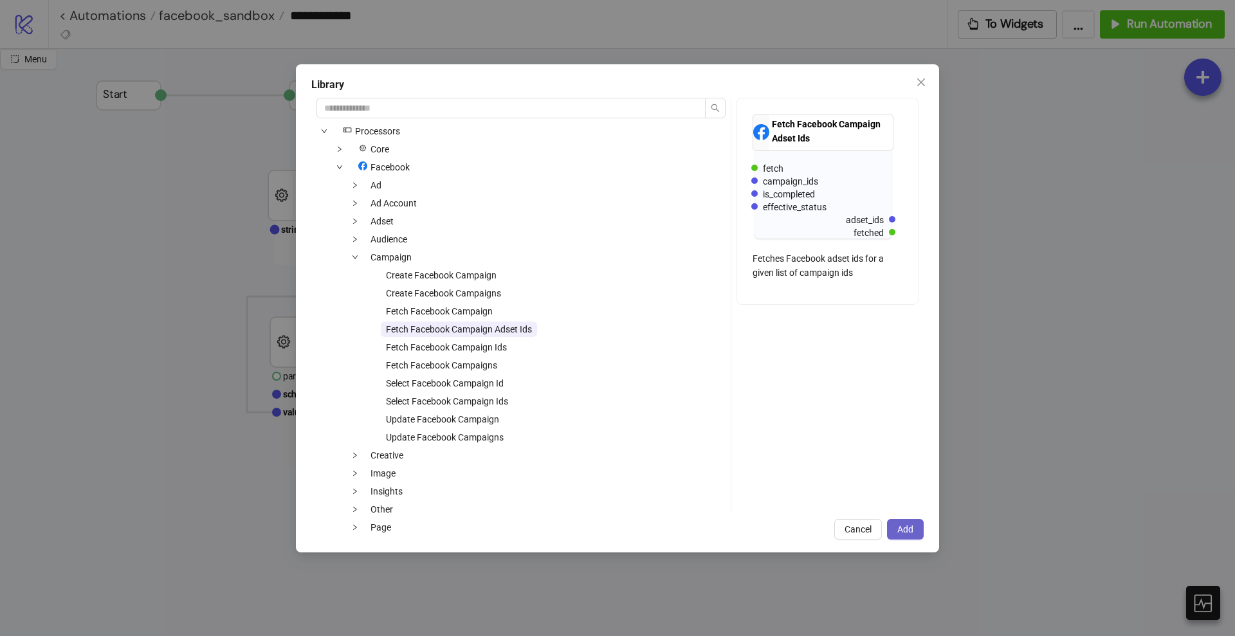
click at [903, 522] on button "Add" at bounding box center [905, 529] width 37 height 21
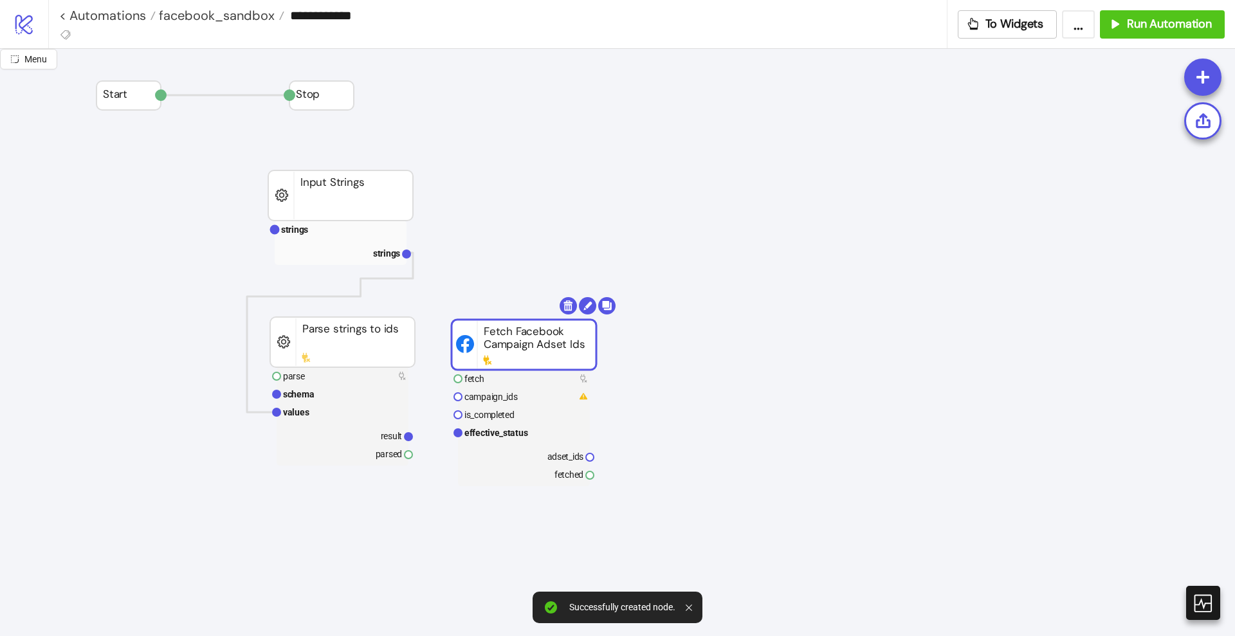
drag, startPoint x: 603, startPoint y: 380, endPoint x: 480, endPoint y: 352, distance: 126.7
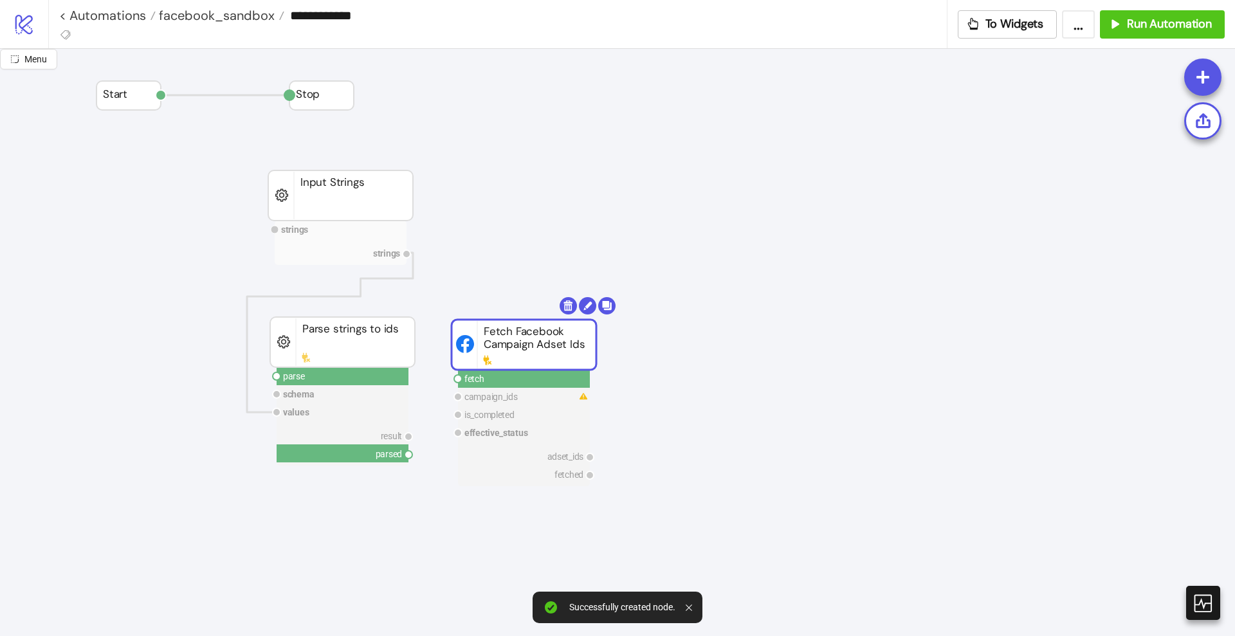
drag, startPoint x: 408, startPoint y: 454, endPoint x: 426, endPoint y: 457, distance: 18.8
click at [458, 379] on circle at bounding box center [458, 379] width 8 height 8
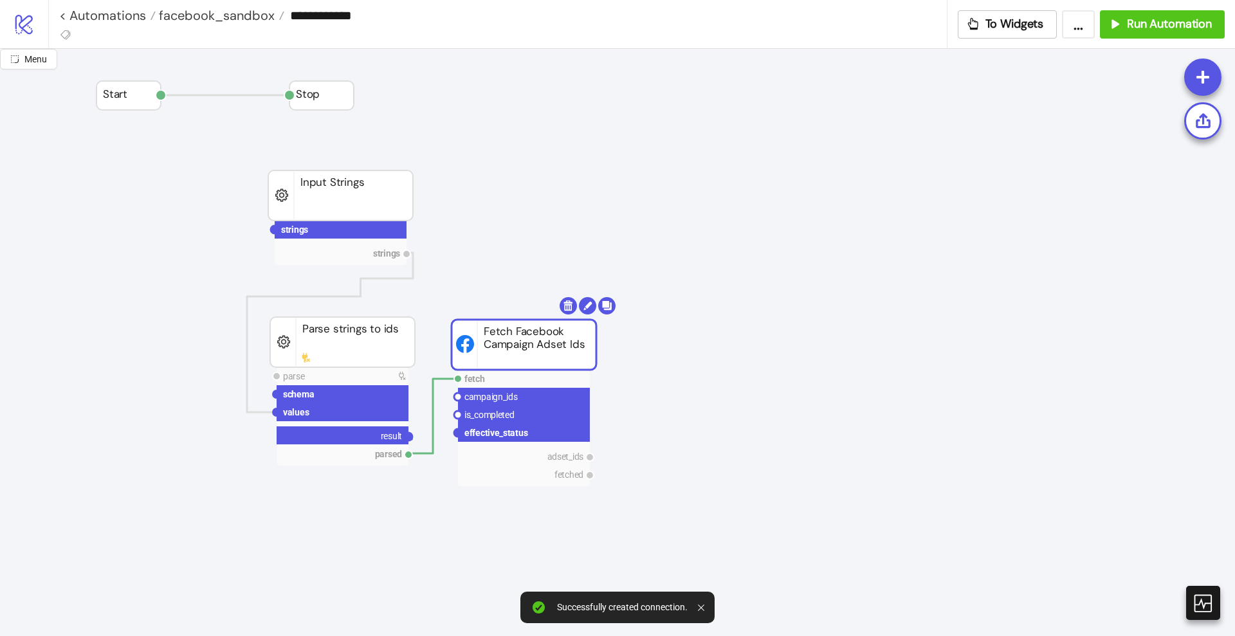
drag, startPoint x: 407, startPoint y: 435, endPoint x: 422, endPoint y: 448, distance: 19.2
click at [457, 396] on circle at bounding box center [458, 397] width 8 height 8
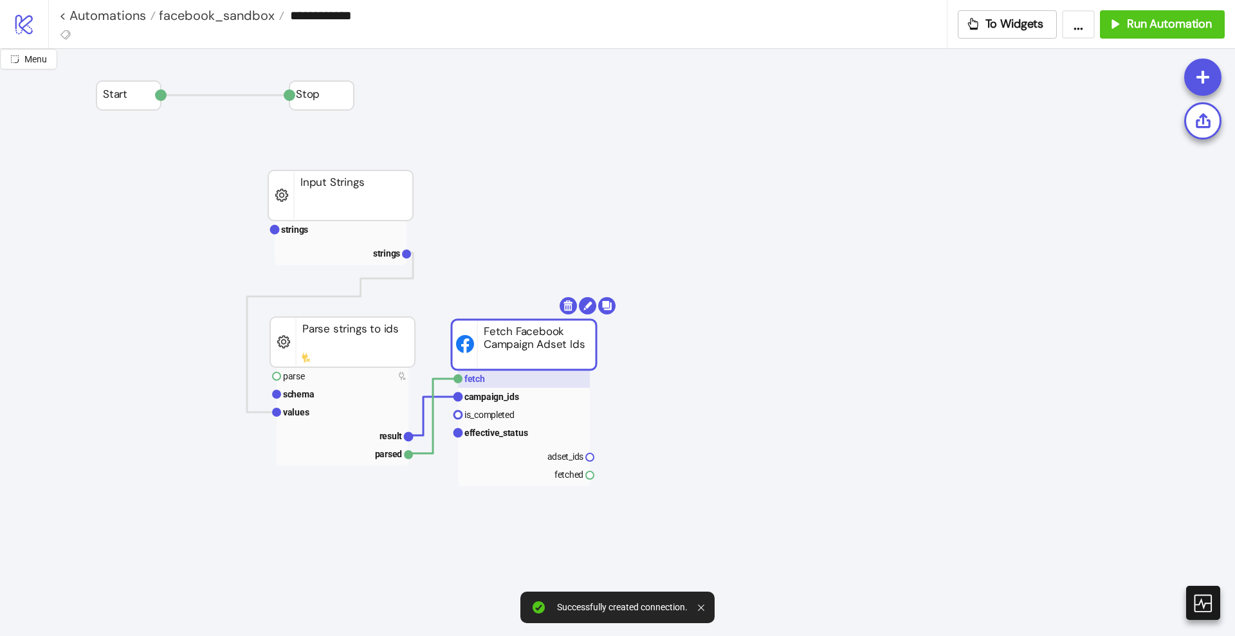
click at [498, 385] on rect at bounding box center [524, 379] width 132 height 18
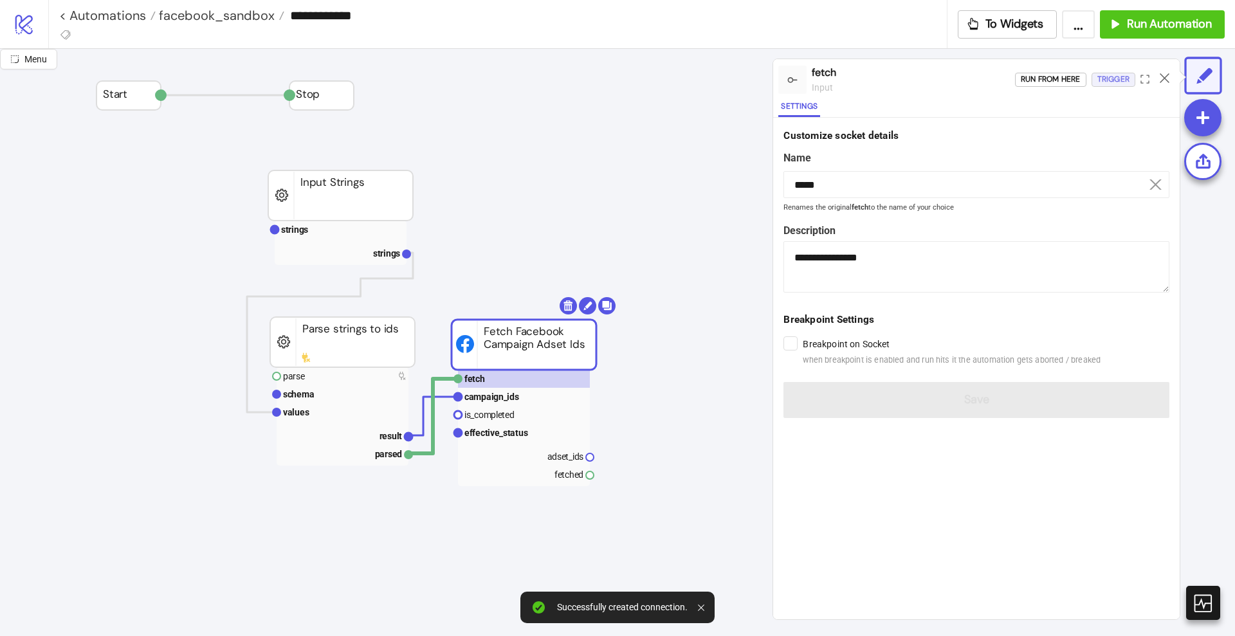
click at [1111, 78] on div "Trigger" at bounding box center [1113, 79] width 32 height 15
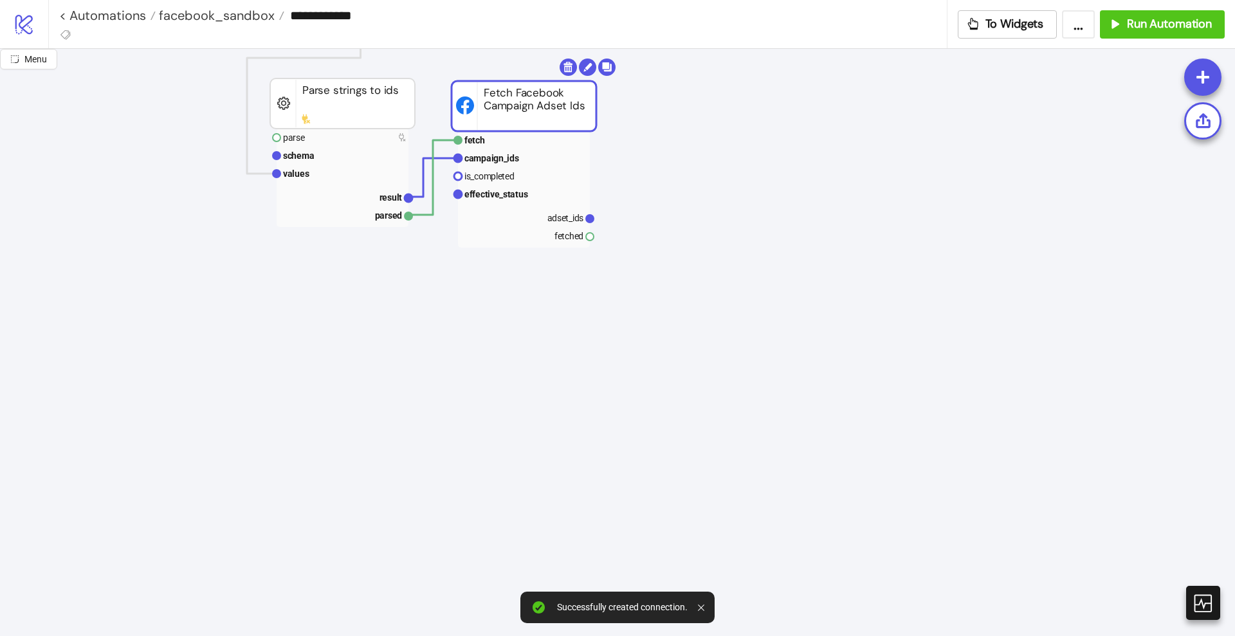
scroll to position [241, 0]
click at [552, 219] on text "adset_ids" at bounding box center [565, 215] width 37 height 10
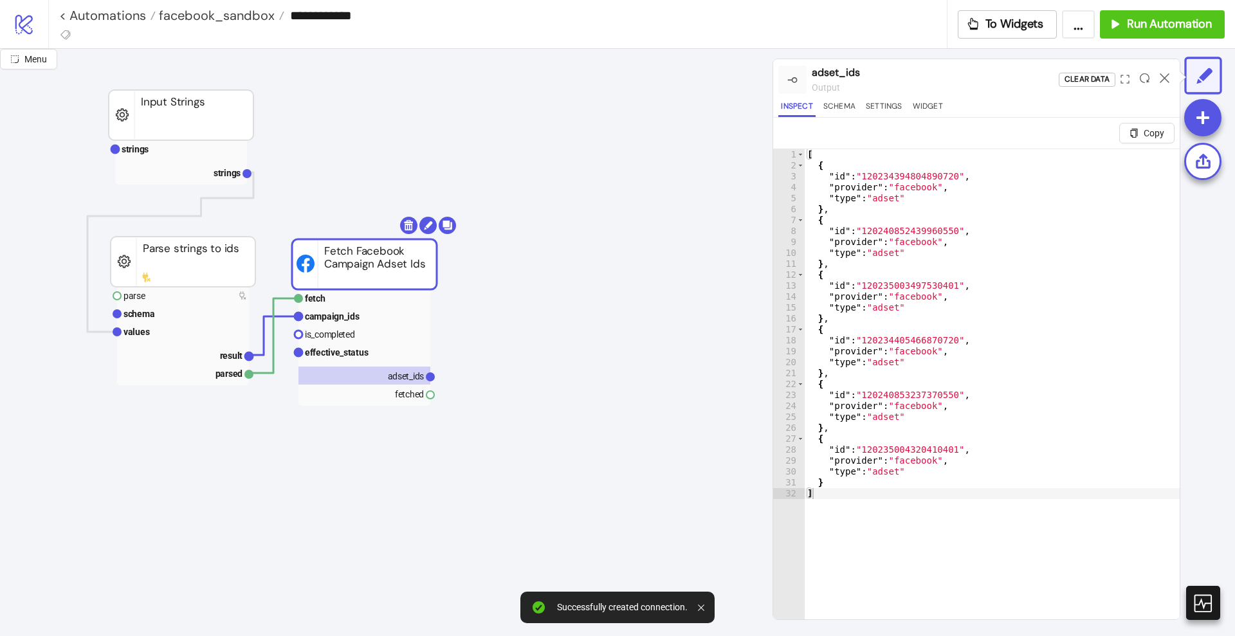
scroll to position [80, 161]
click at [1162, 75] on icon at bounding box center [1165, 78] width 10 height 10
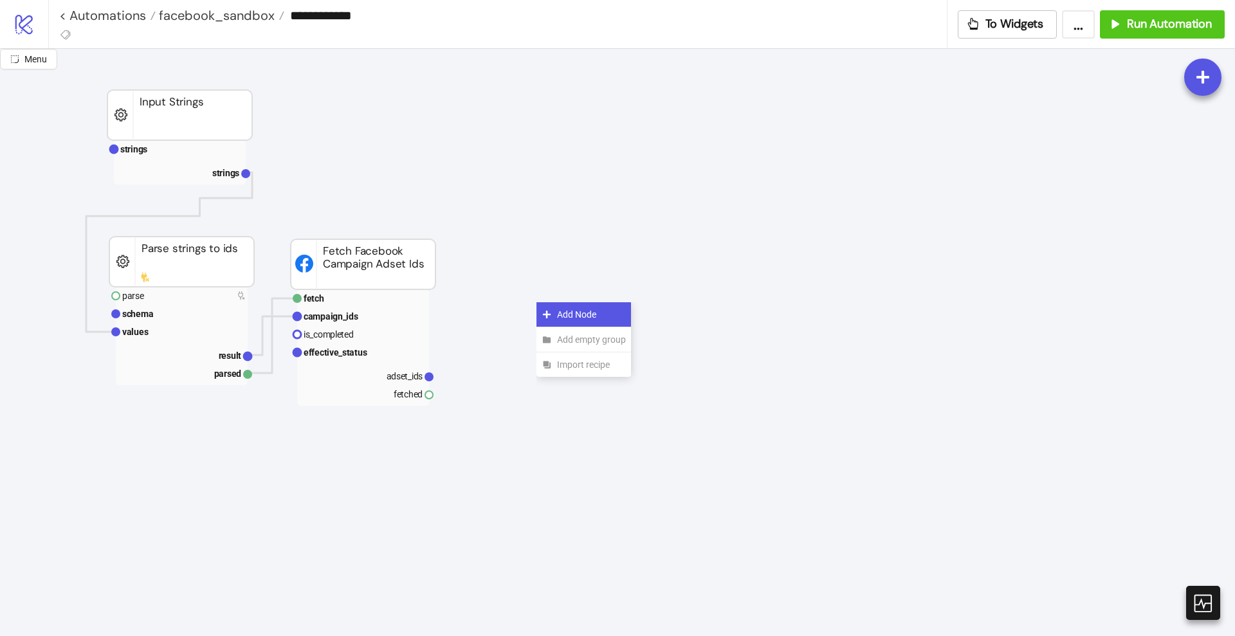
click at [545, 311] on icon at bounding box center [547, 314] width 10 height 10
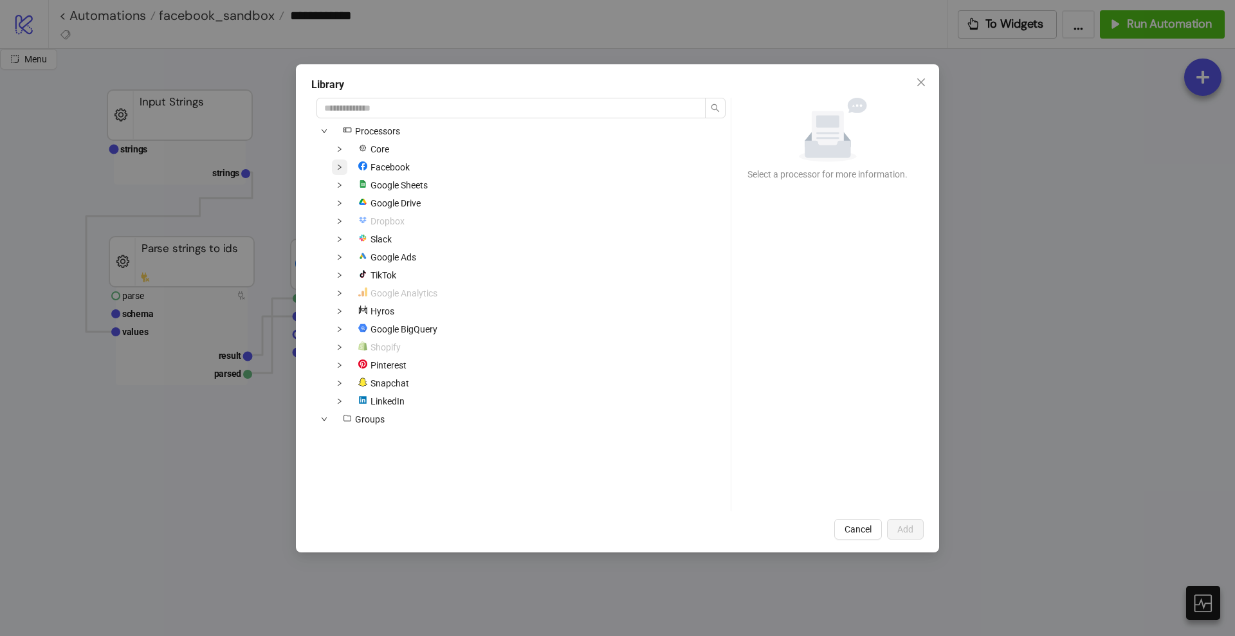
click at [342, 166] on icon "down" at bounding box center [339, 167] width 6 height 6
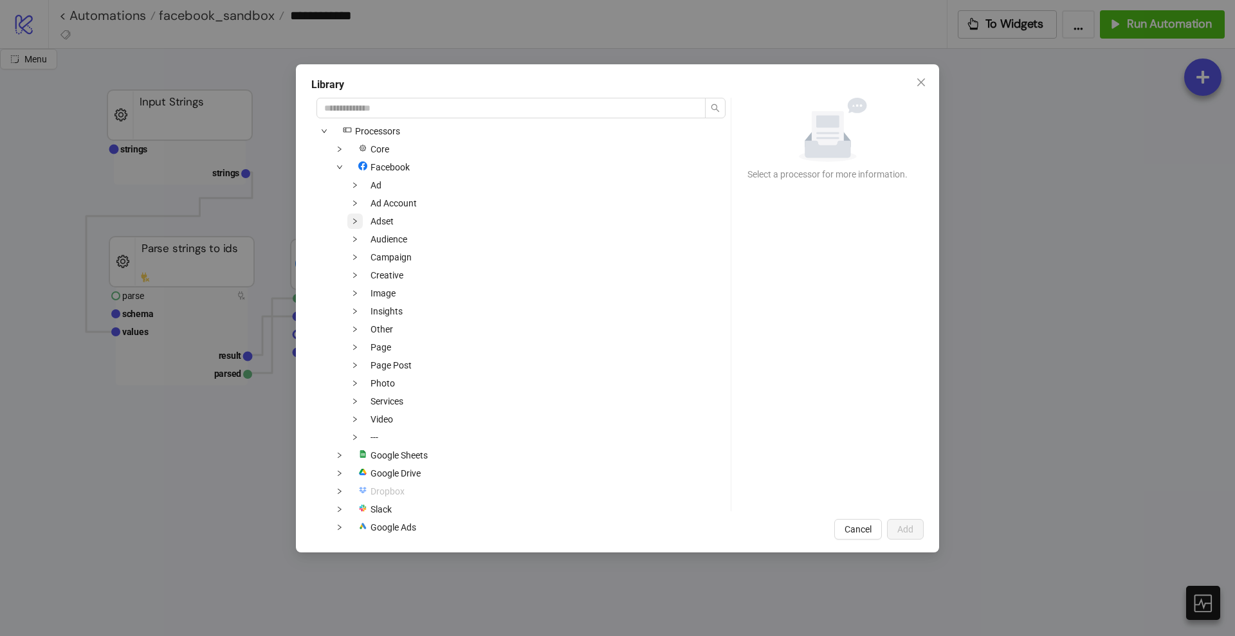
click at [356, 221] on icon "down" at bounding box center [355, 221] width 4 height 5
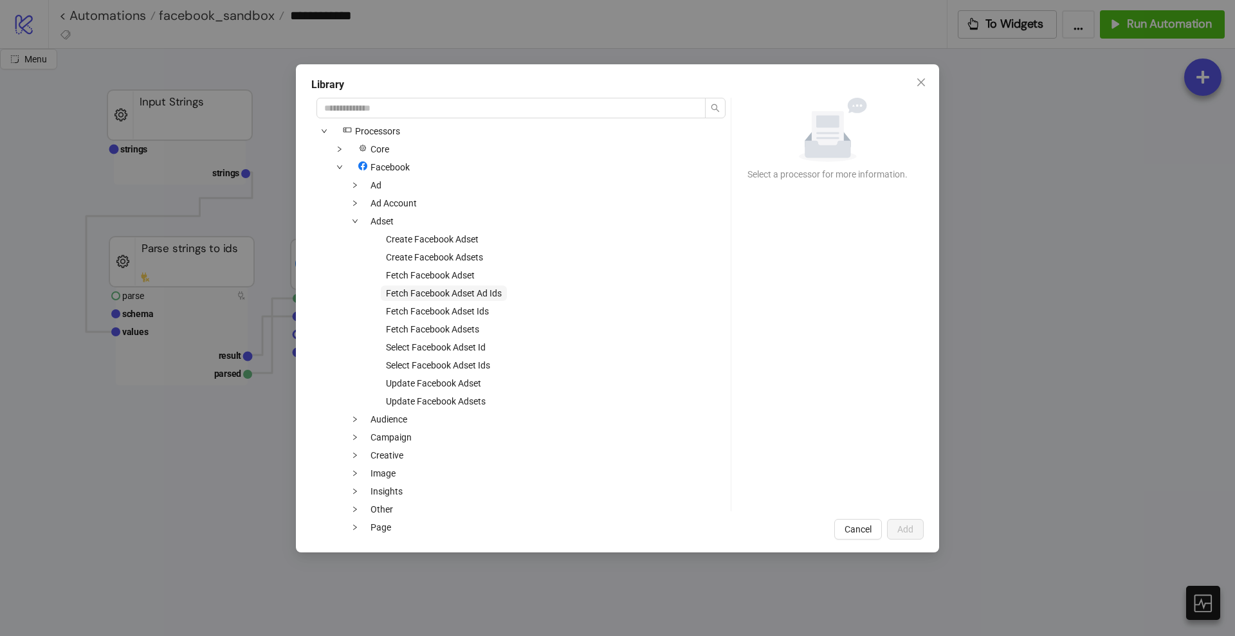
click at [500, 297] on span "Fetch Facebook Adset Ad Ids" at bounding box center [444, 293] width 116 height 10
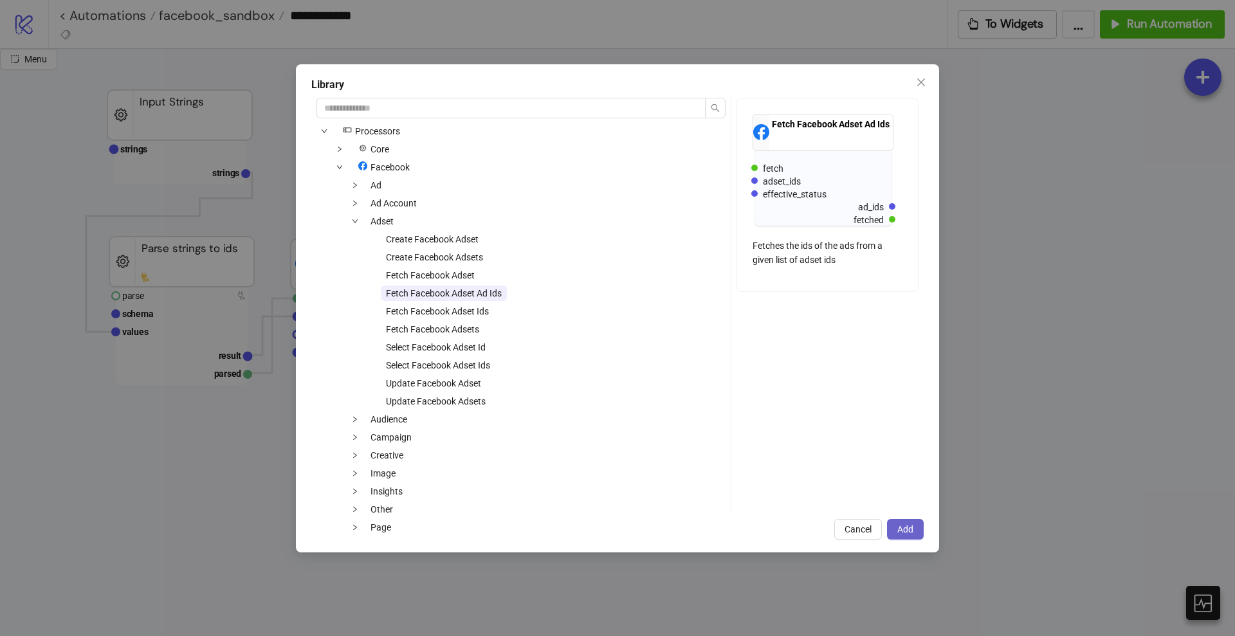
click at [910, 533] on span "Add" at bounding box center [905, 529] width 16 height 10
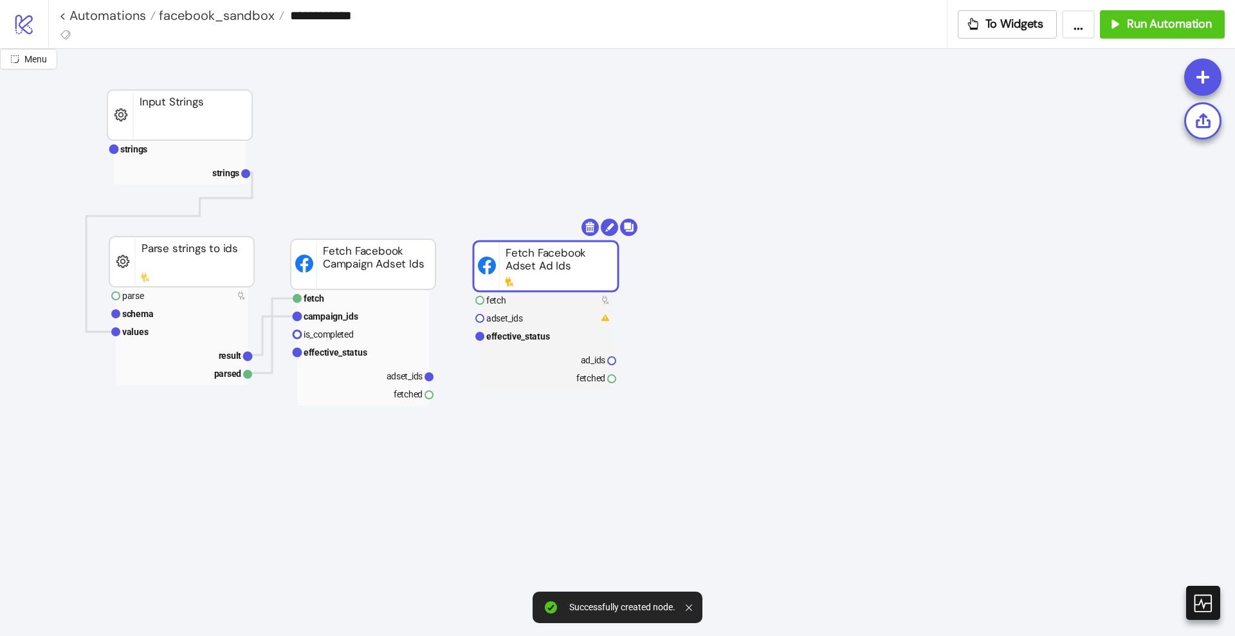
drag, startPoint x: 605, startPoint y: 334, endPoint x: 546, endPoint y: 275, distance: 83.7
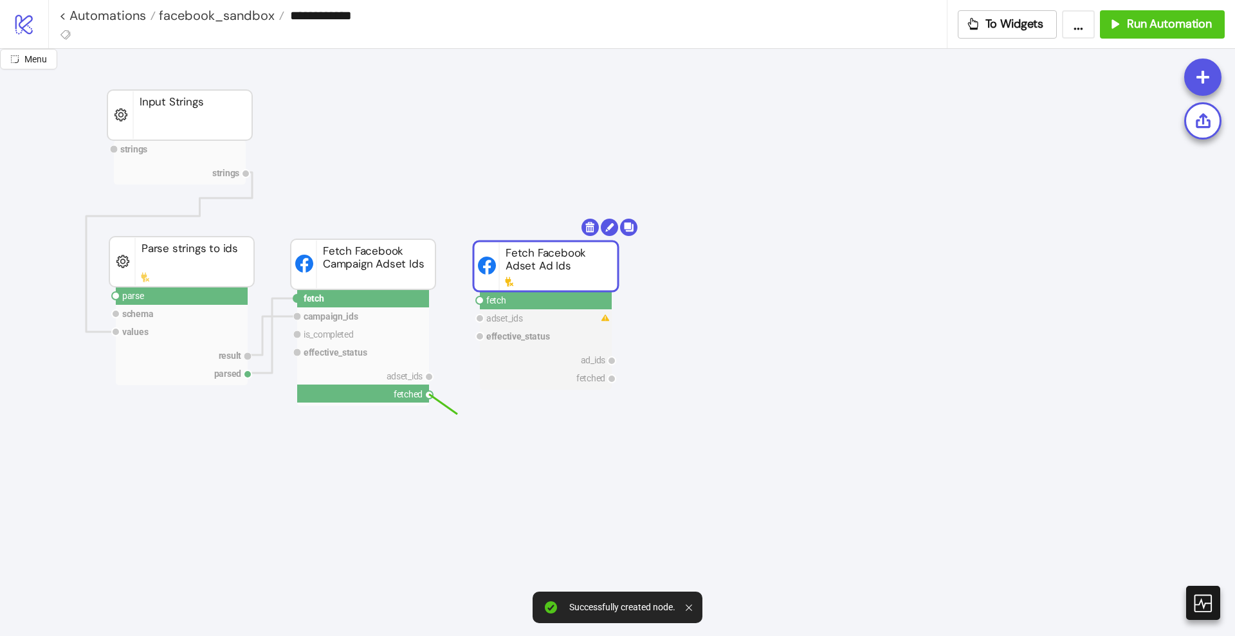
drag, startPoint x: 445, startPoint y: 406, endPoint x: 468, endPoint y: 365, distance: 46.9
click at [479, 297] on circle at bounding box center [480, 301] width 8 height 8
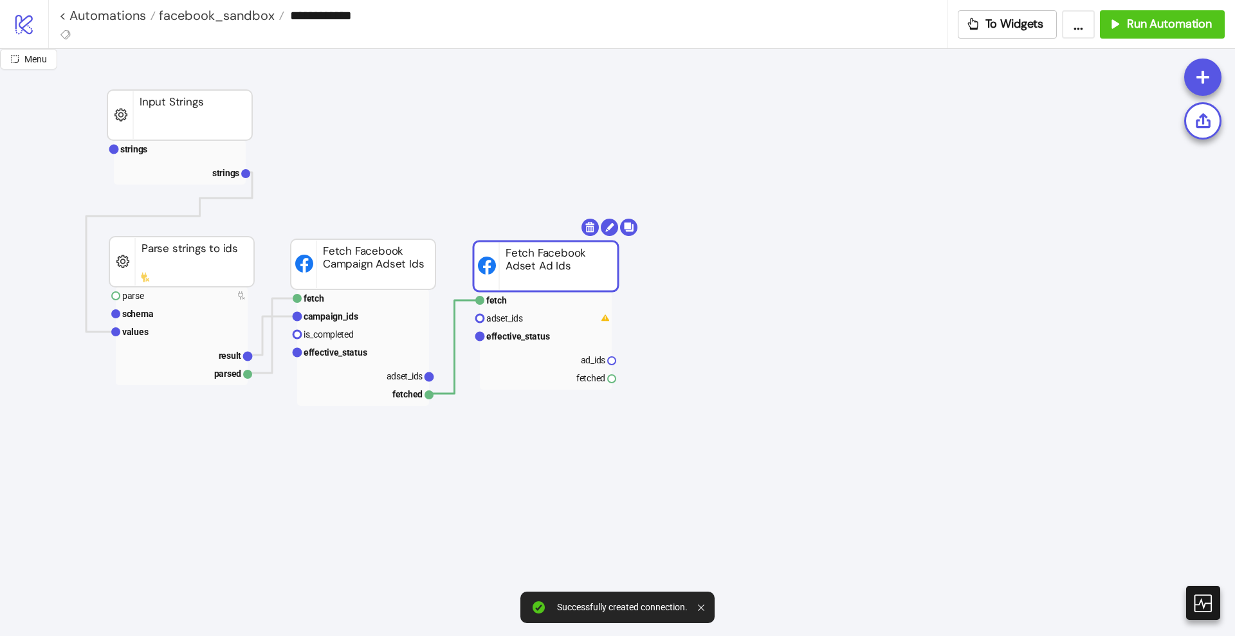
drag, startPoint x: 442, startPoint y: 380, endPoint x: 450, endPoint y: 374, distance: 10.2
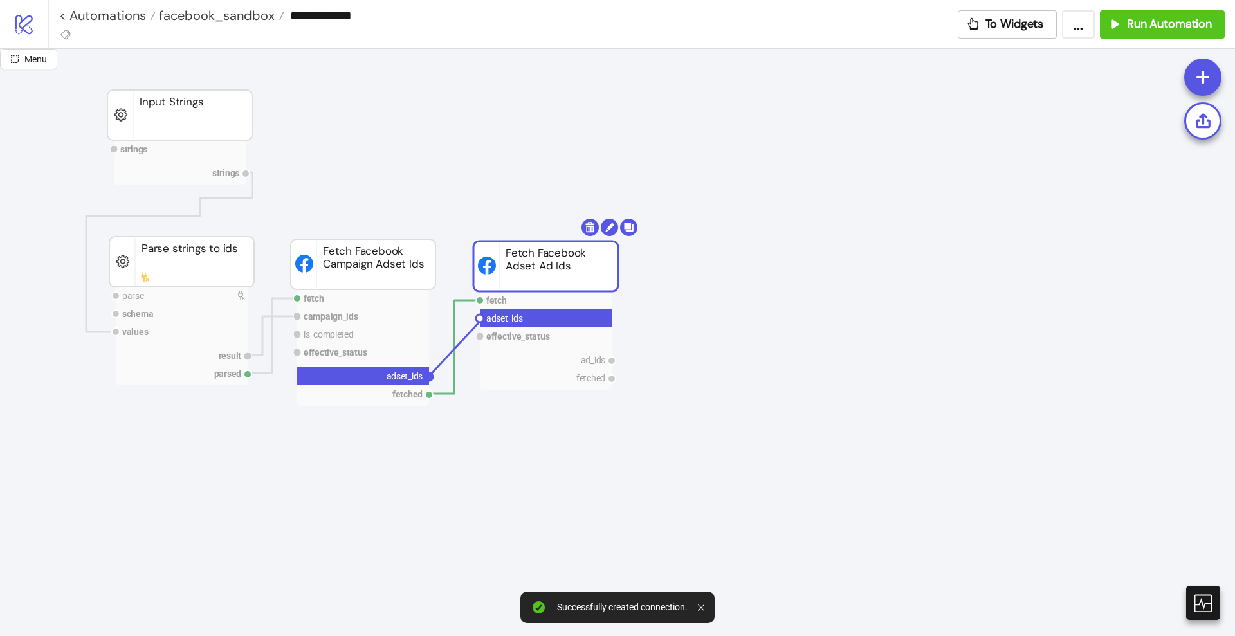
click at [479, 322] on circle at bounding box center [480, 319] width 8 height 8
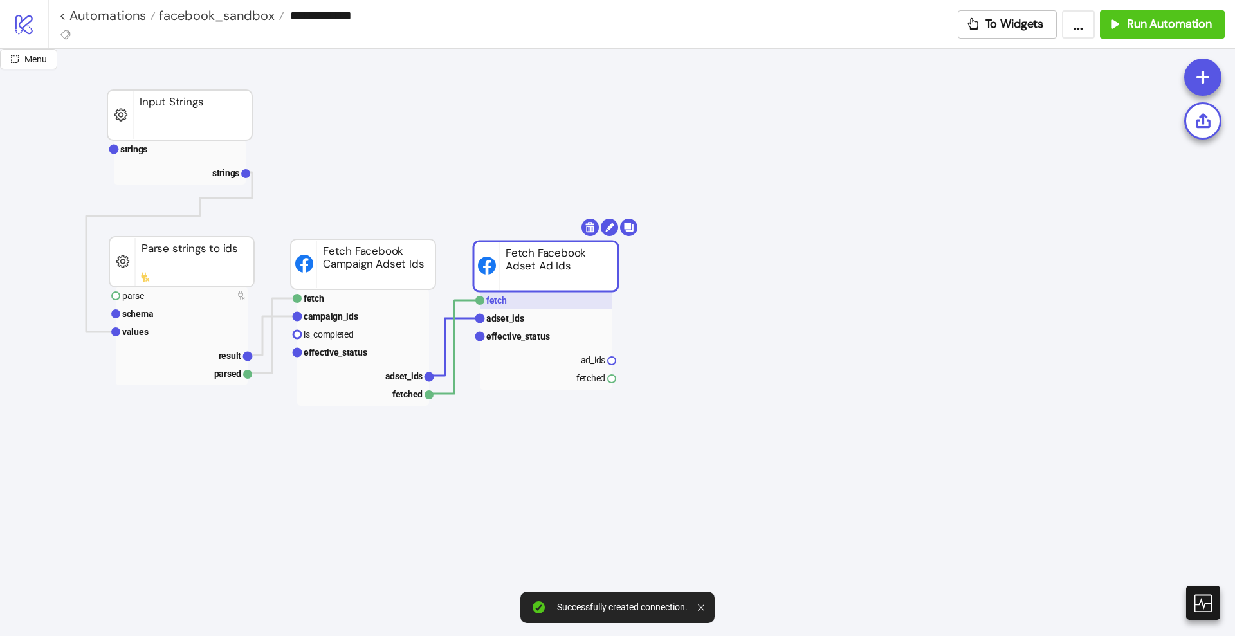
click at [513, 304] on rect at bounding box center [546, 300] width 132 height 18
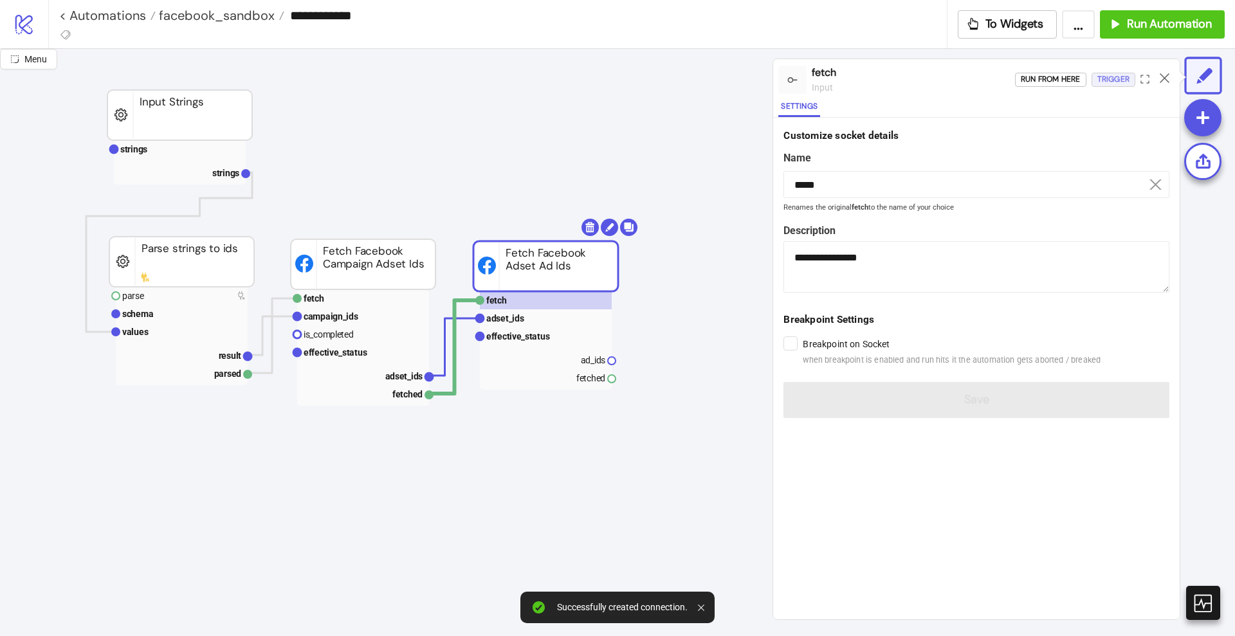
click at [1108, 81] on div "Trigger" at bounding box center [1113, 79] width 32 height 15
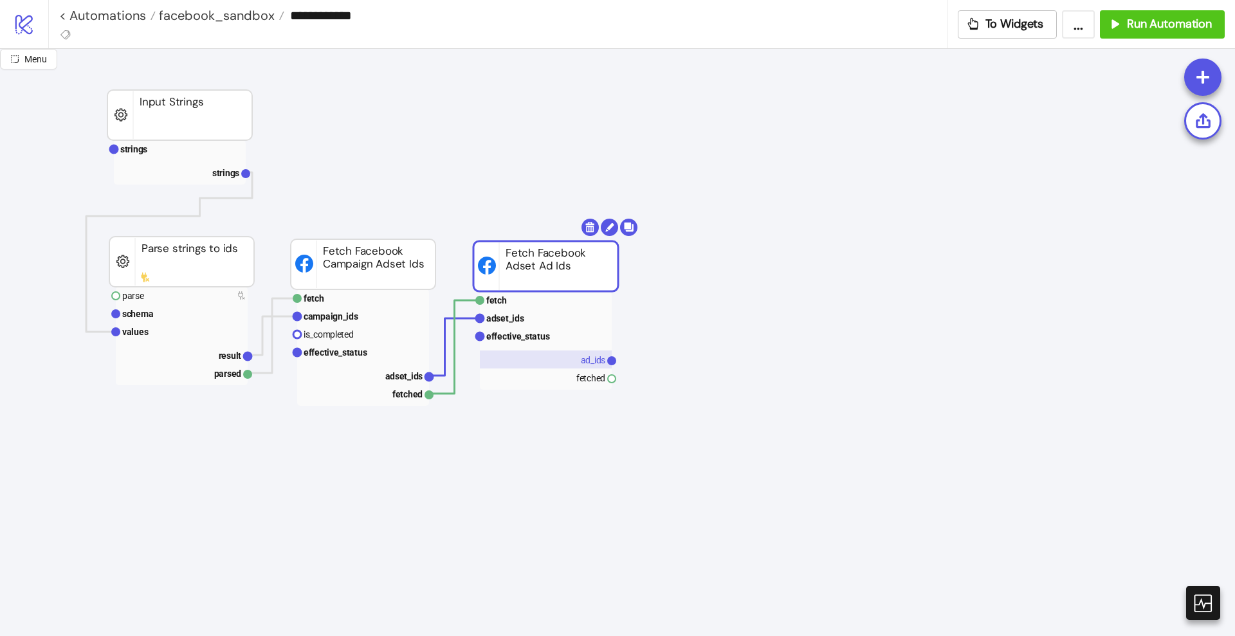
click at [591, 361] on text "ad_ids" at bounding box center [593, 360] width 25 height 10
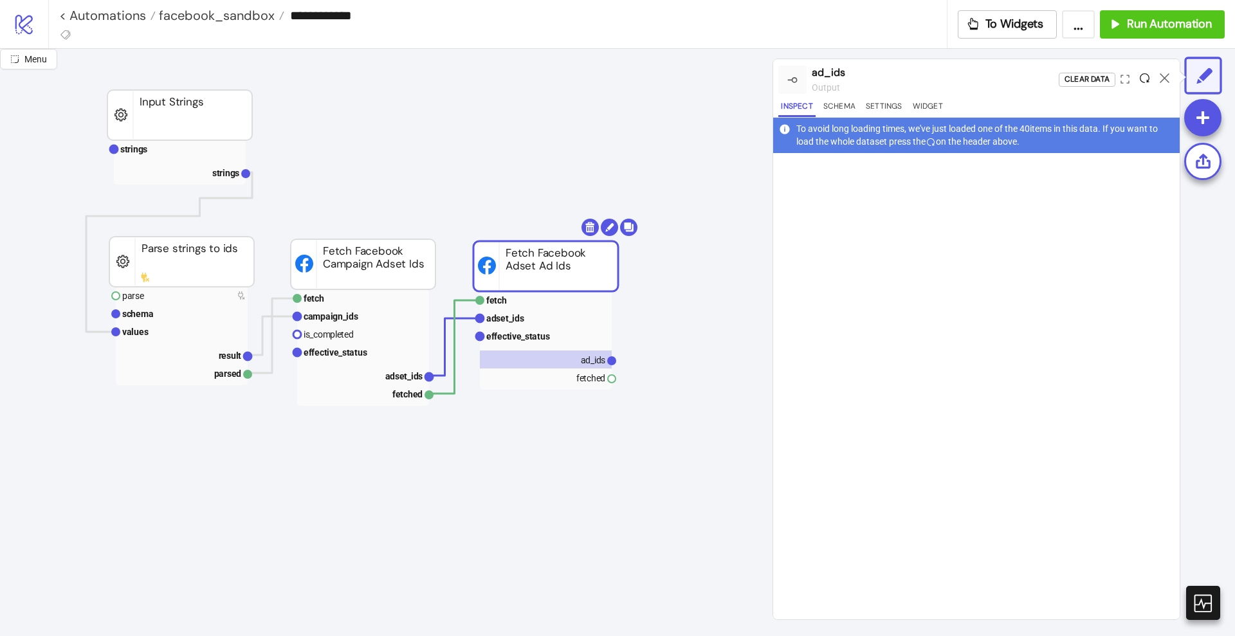
click at [1142, 78] on icon at bounding box center [1145, 78] width 10 height 10
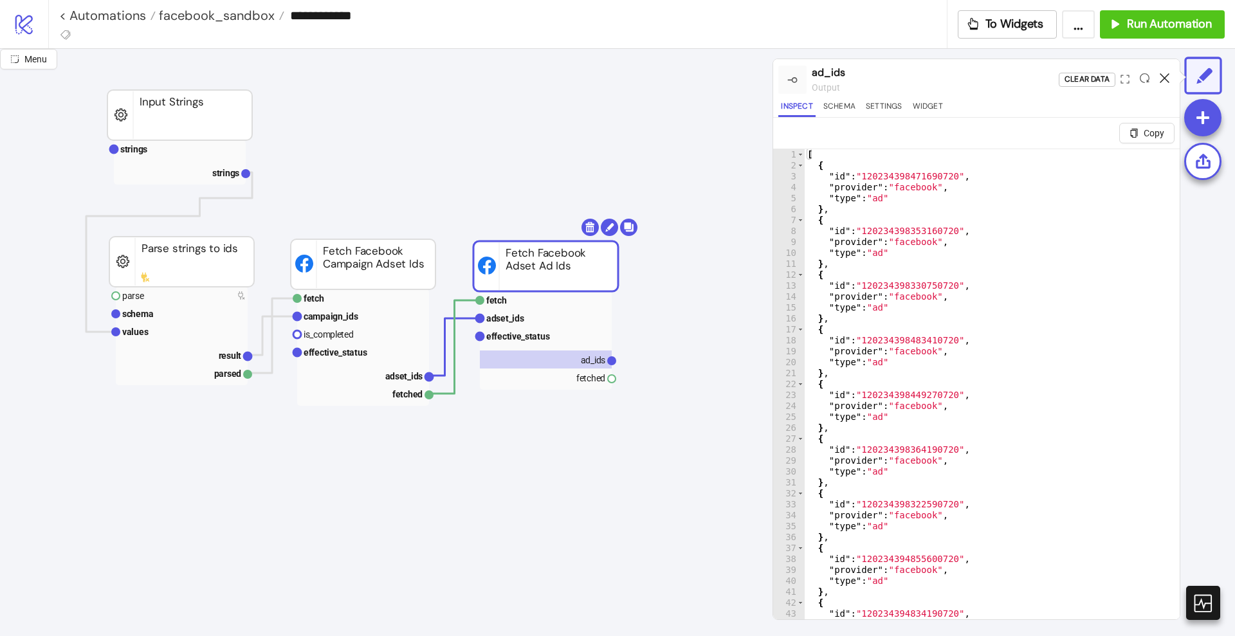
click at [1164, 78] on icon at bounding box center [1165, 78] width 10 height 10
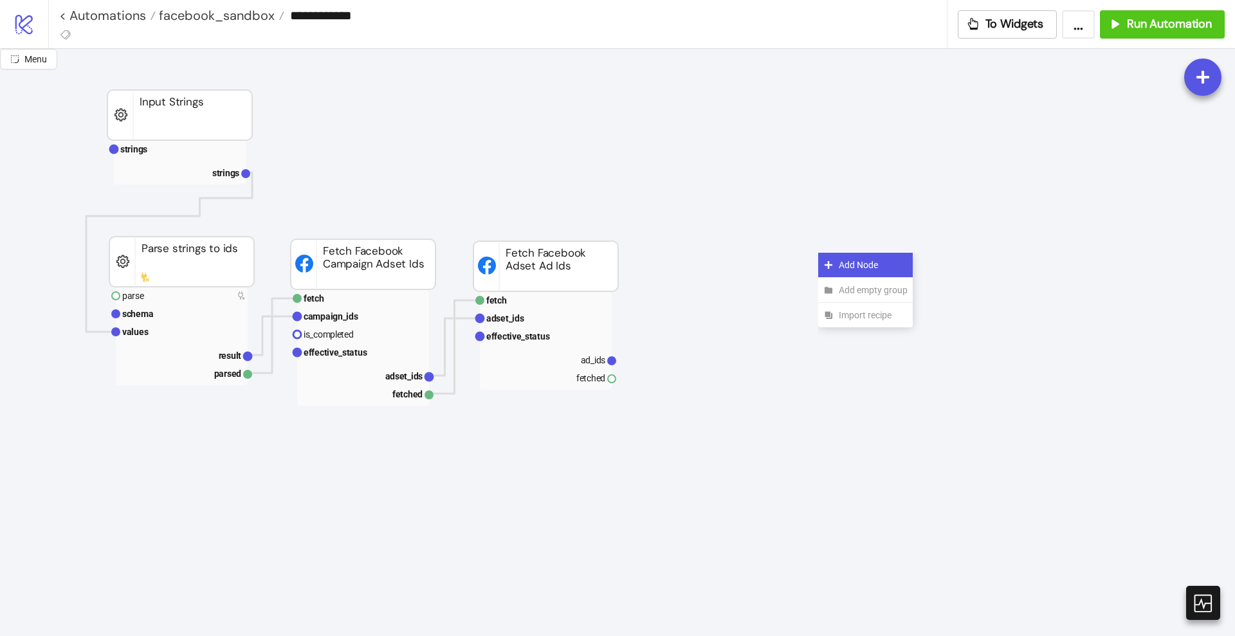
click at [823, 258] on div "Add Node" at bounding box center [865, 265] width 95 height 25
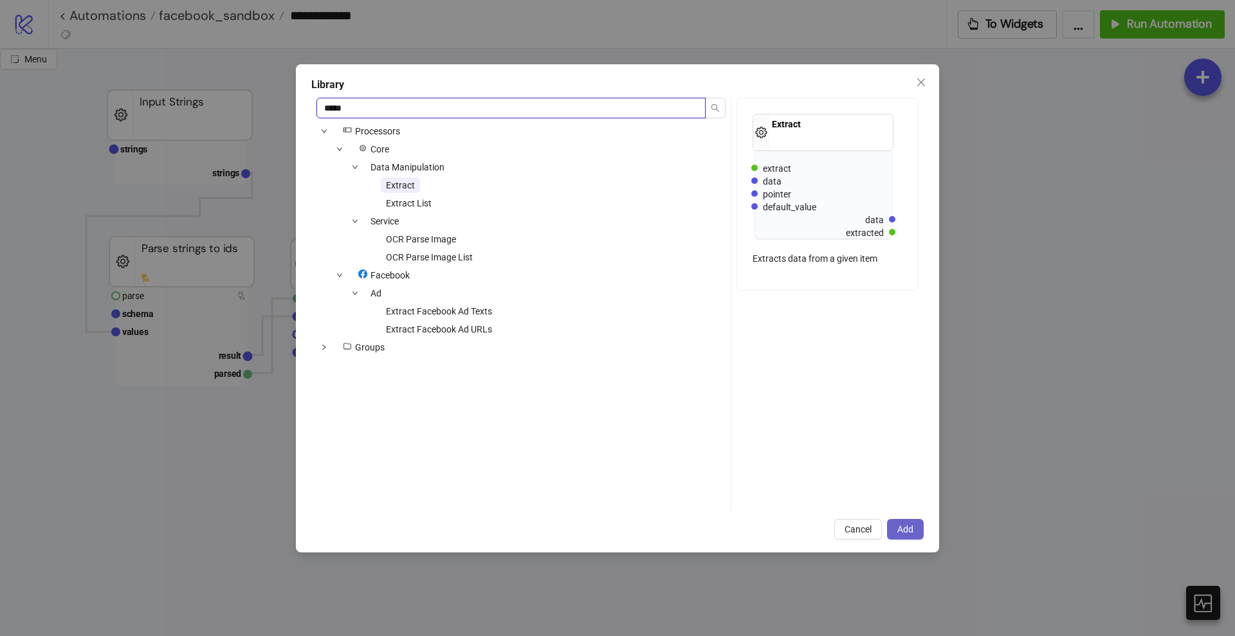
type input "*****"
click at [907, 527] on span "Add" at bounding box center [905, 529] width 16 height 10
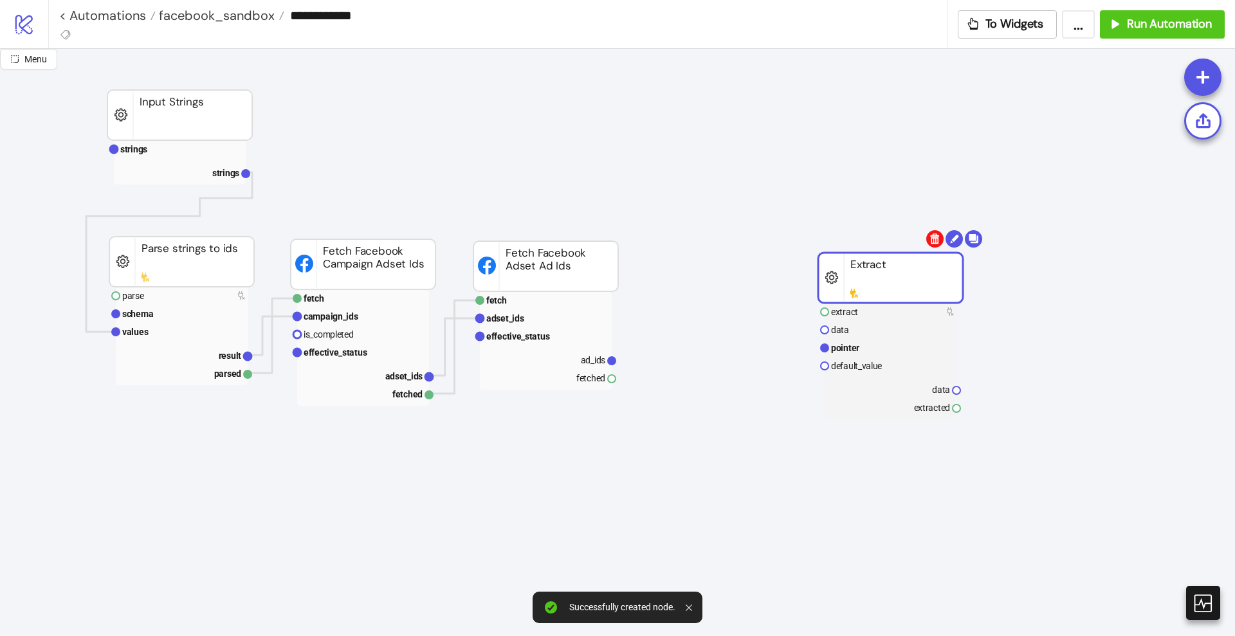
click at [936, 241] on body "**********" at bounding box center [617, 318] width 1235 height 636
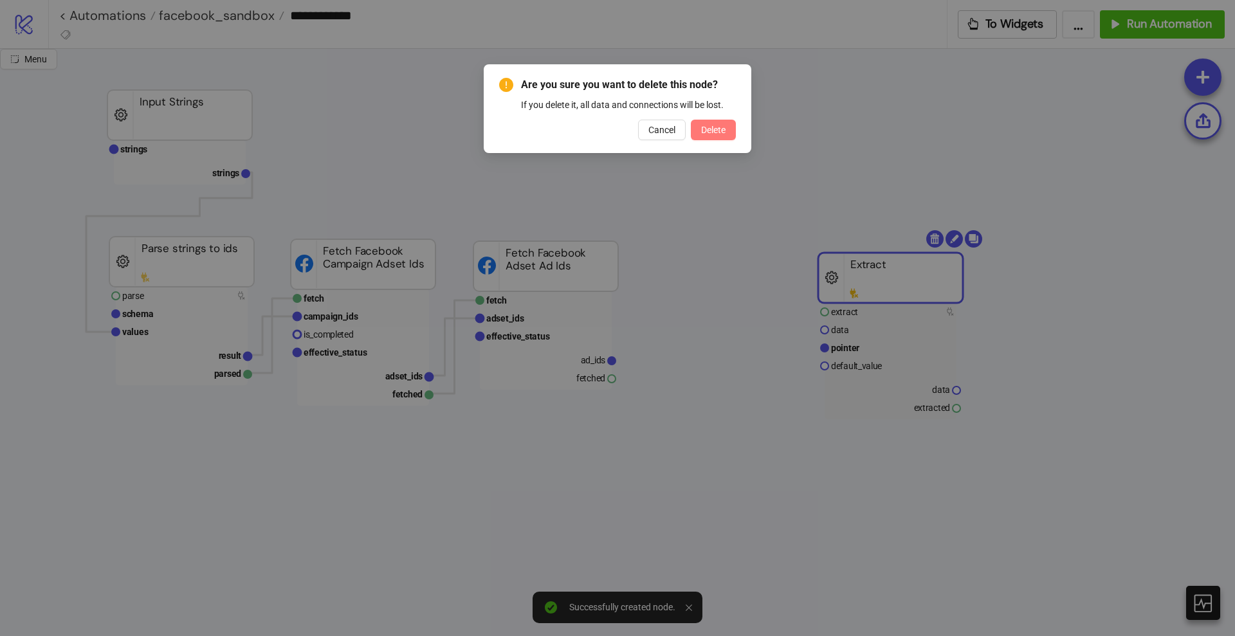
click at [706, 132] on span "Delete" at bounding box center [713, 130] width 24 height 10
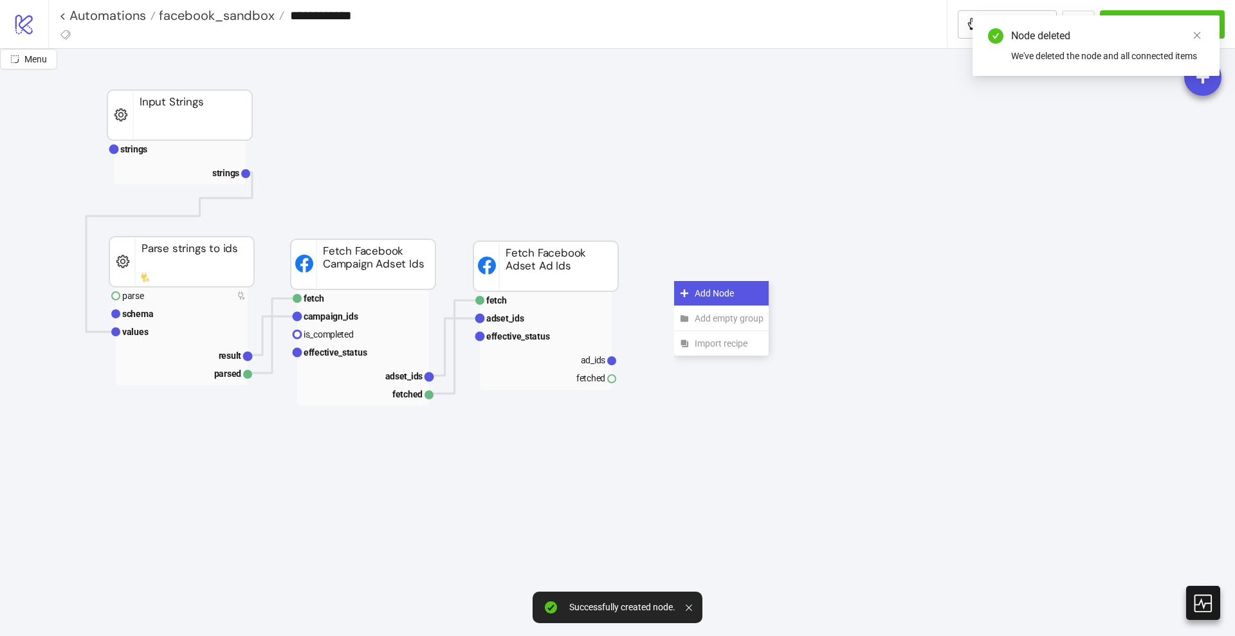
click at [688, 287] on div "Add Node" at bounding box center [721, 293] width 95 height 25
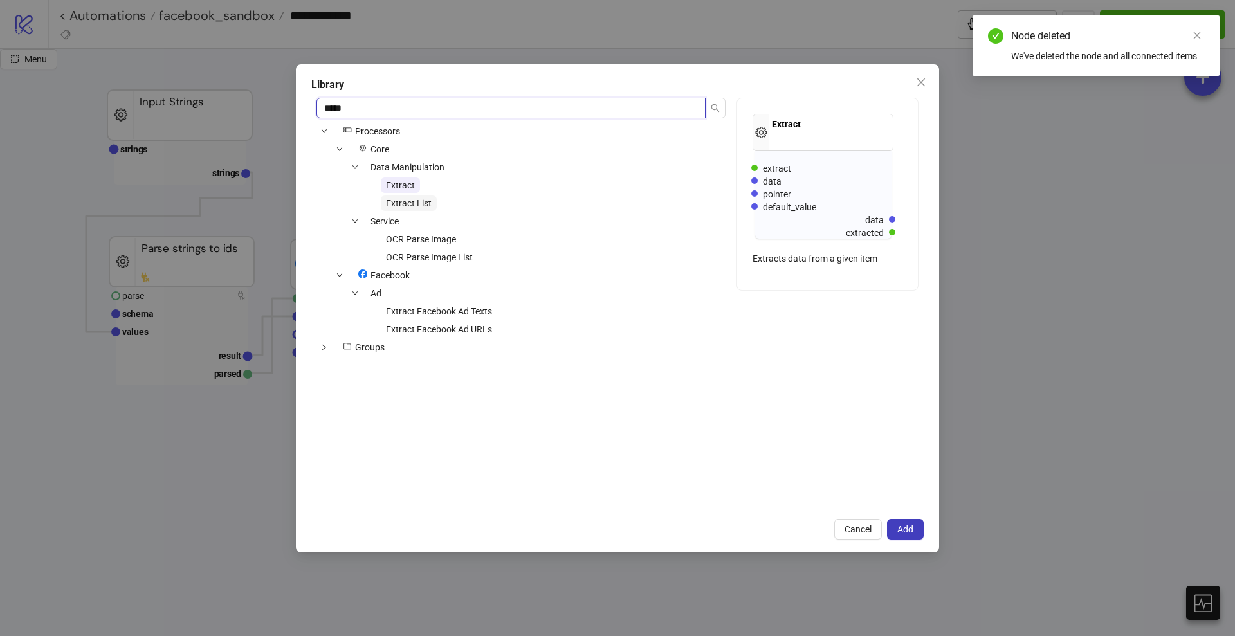
type input "*****"
click at [415, 205] on span "Extract List" at bounding box center [409, 203] width 46 height 10
drag, startPoint x: 900, startPoint y: 530, endPoint x: 808, endPoint y: 497, distance: 98.5
click at [900, 529] on span "Add" at bounding box center [905, 529] width 16 height 10
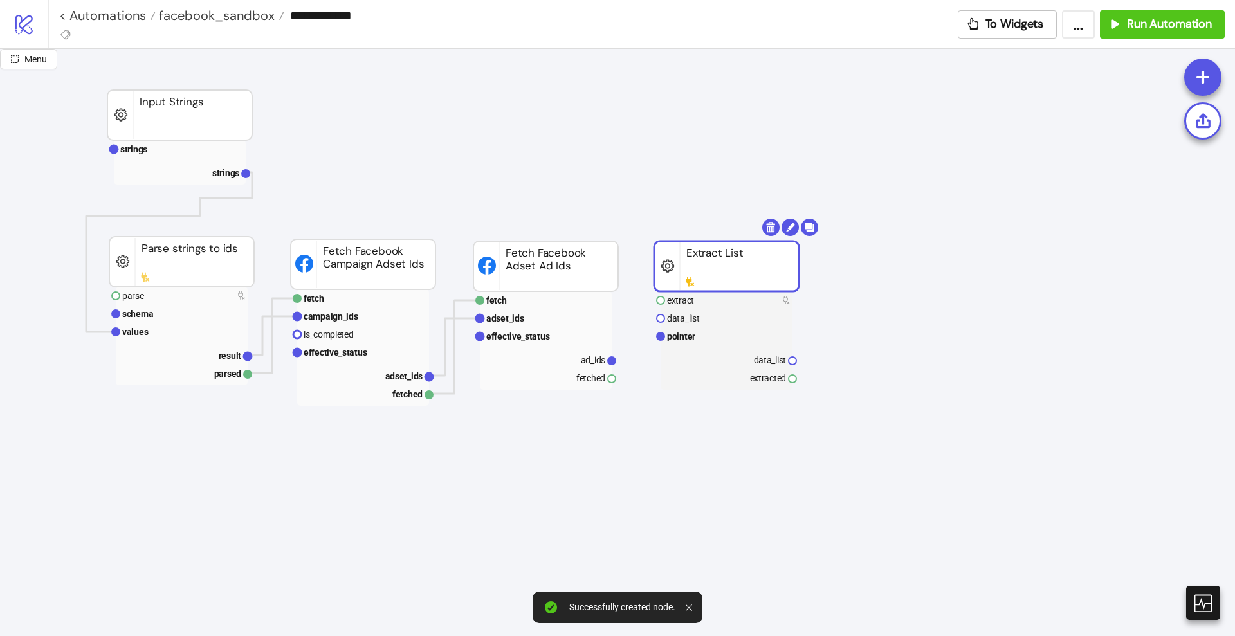
drag, startPoint x: 698, startPoint y: 314, endPoint x: 682, endPoint y: 280, distance: 37.7
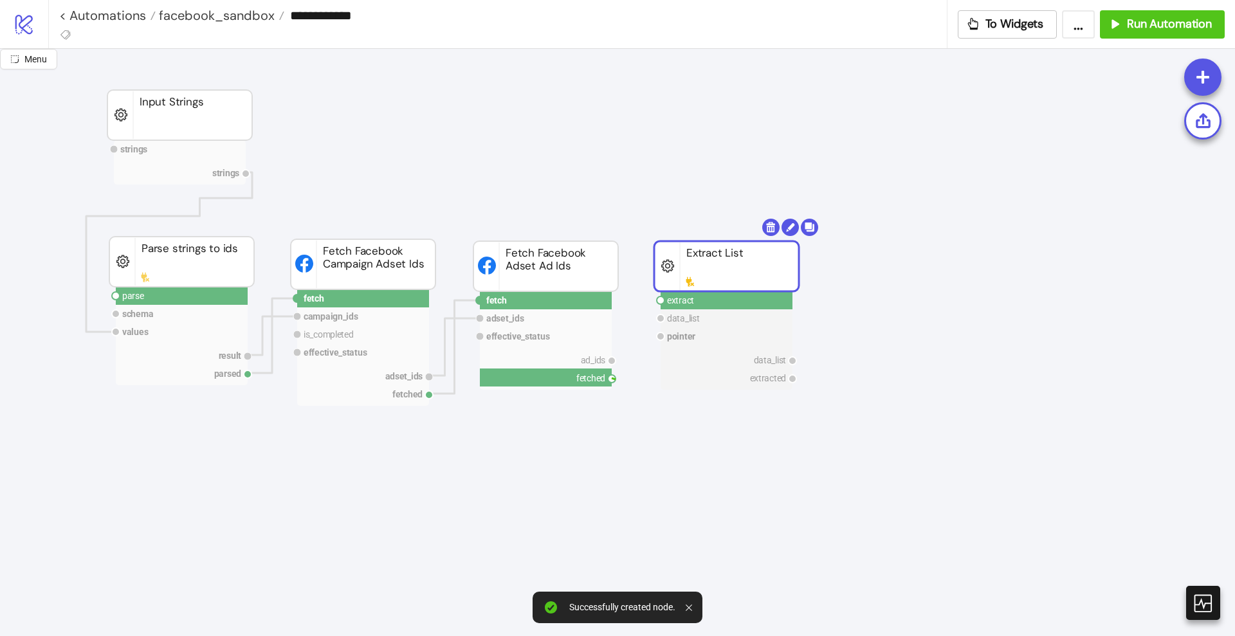
drag, startPoint x: 613, startPoint y: 378, endPoint x: 632, endPoint y: 373, distance: 19.8
click at [660, 301] on circle at bounding box center [661, 301] width 8 height 8
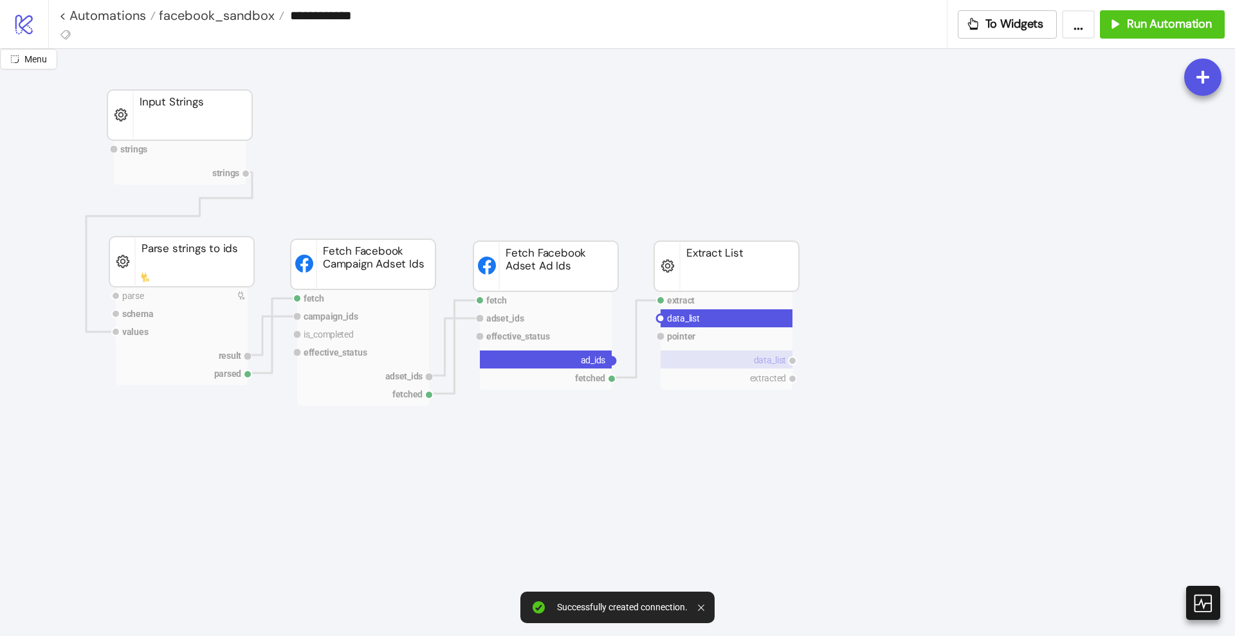
drag, startPoint x: 612, startPoint y: 362, endPoint x: 661, endPoint y: 361, distance: 48.2
click at [659, 320] on circle at bounding box center [661, 319] width 8 height 8
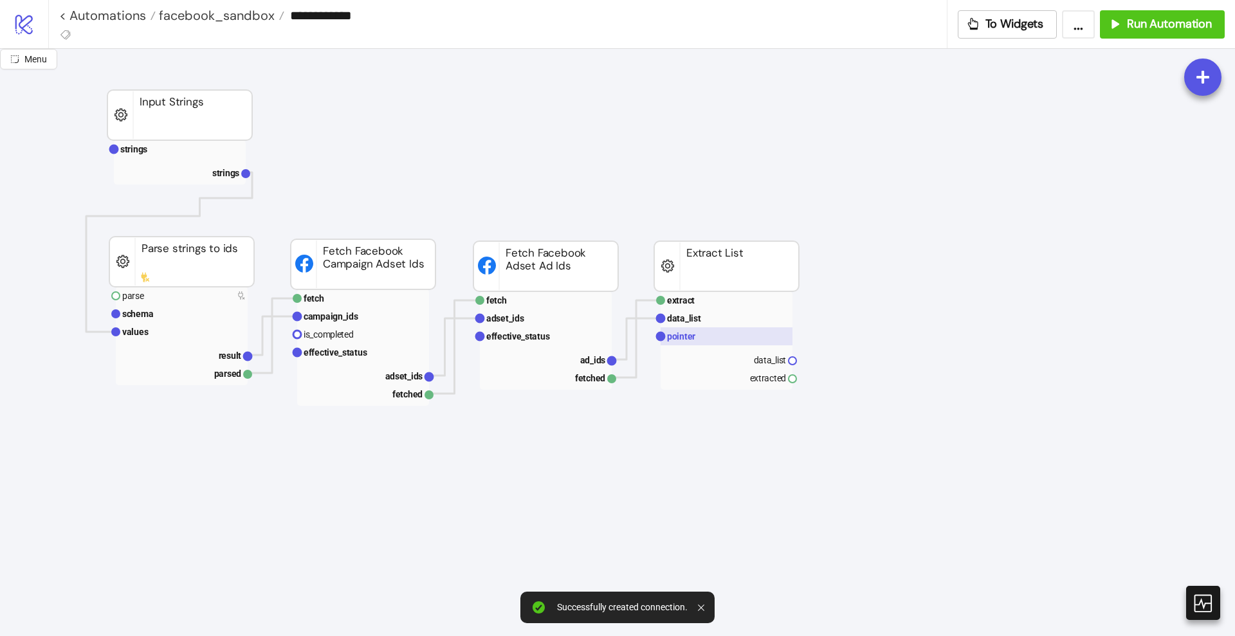
click at [688, 338] on text "pointer" at bounding box center [681, 336] width 28 height 10
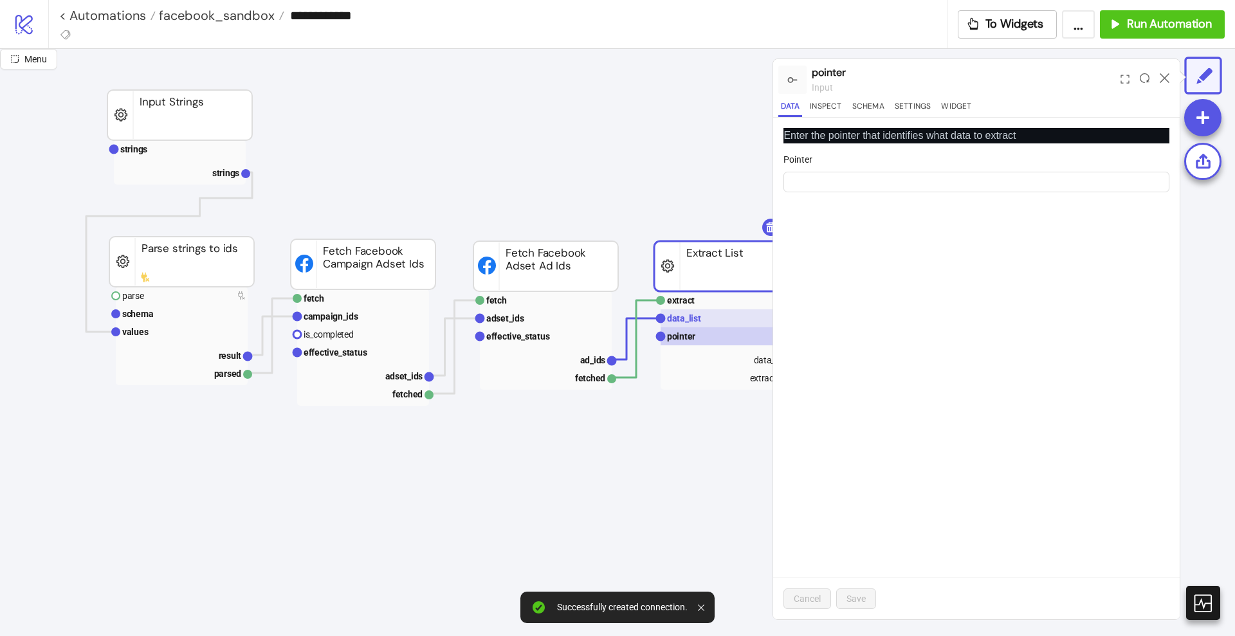
click at [681, 316] on text "data_list" at bounding box center [684, 318] width 34 height 10
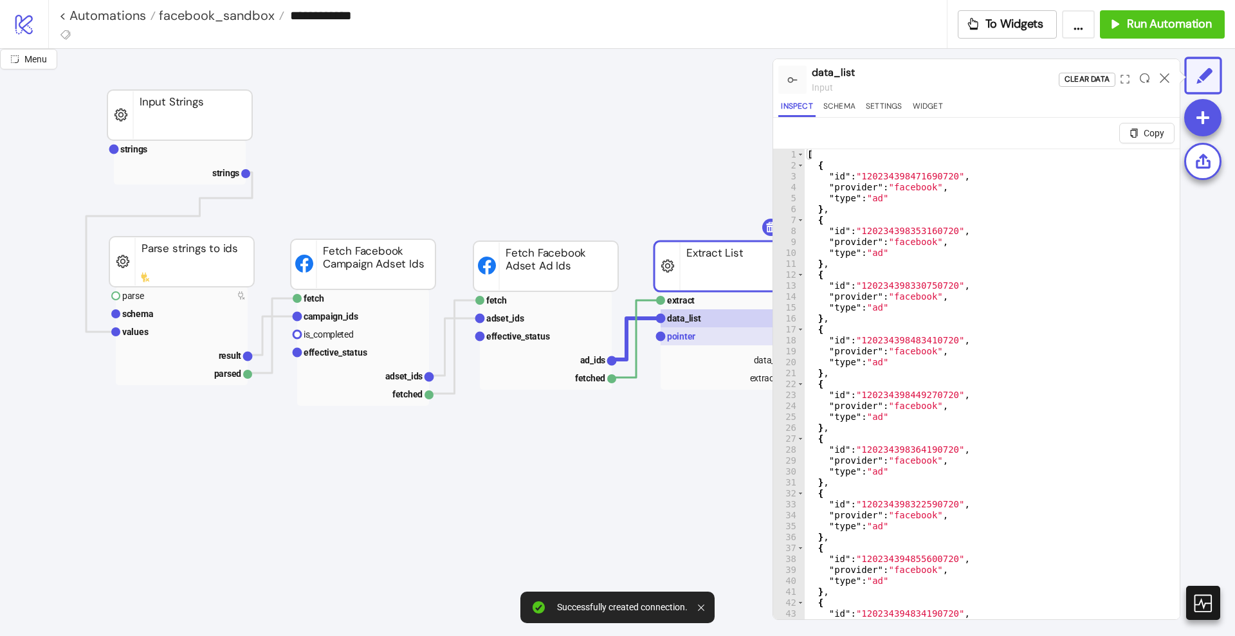
click at [680, 342] on text "pointer" at bounding box center [681, 336] width 28 height 10
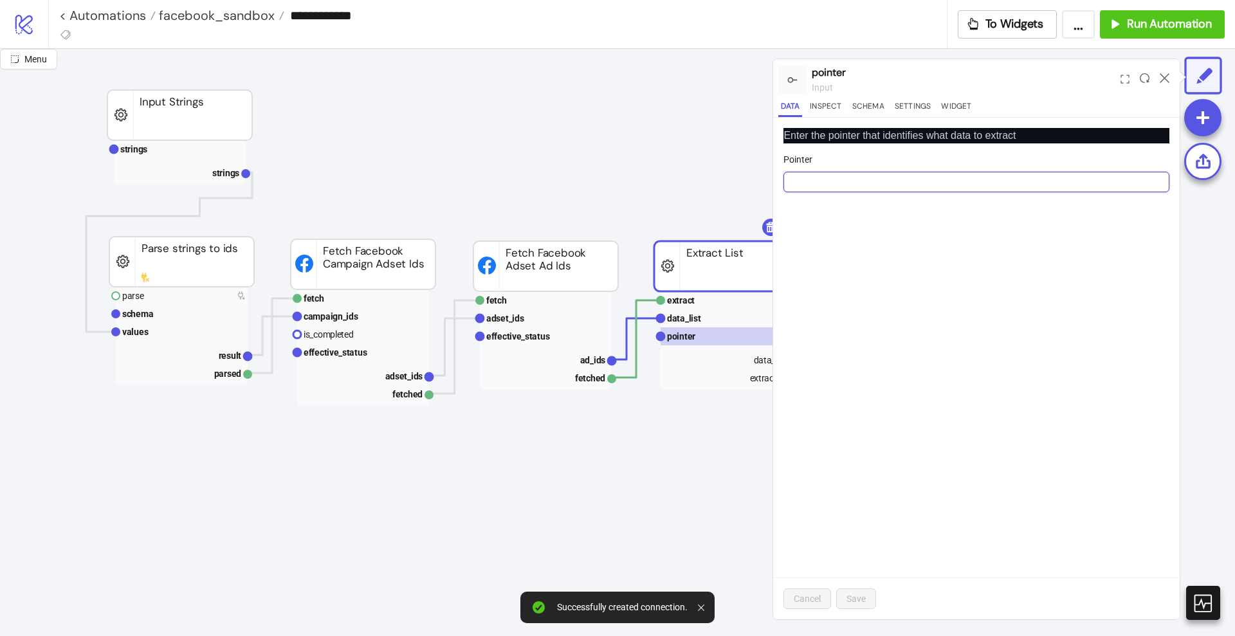
click at [813, 183] on input "Pointer" at bounding box center [976, 182] width 386 height 21
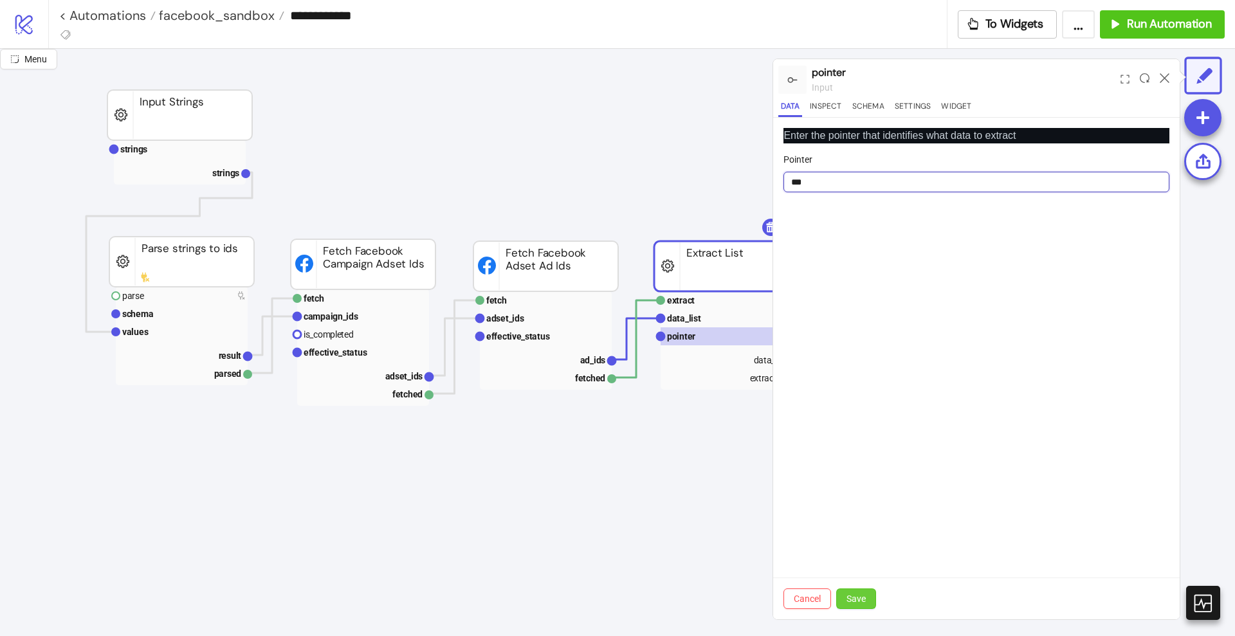
type input "***"
click at [853, 594] on span "Save" at bounding box center [855, 599] width 19 height 10
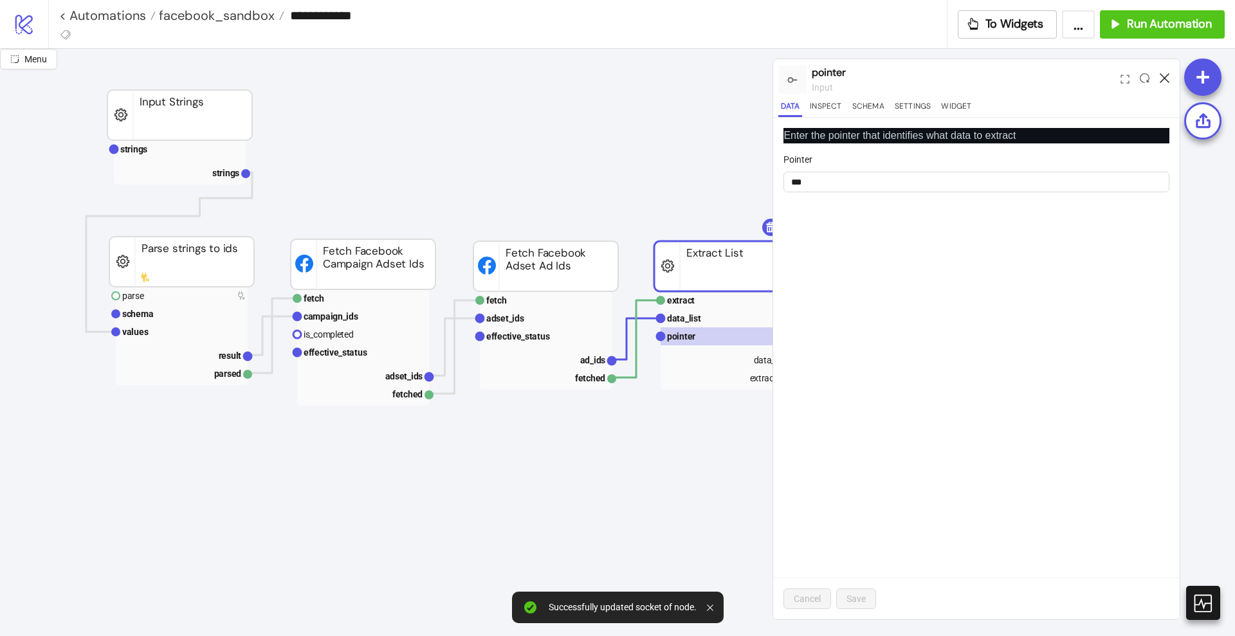
click at [1163, 75] on icon at bounding box center [1165, 78] width 10 height 10
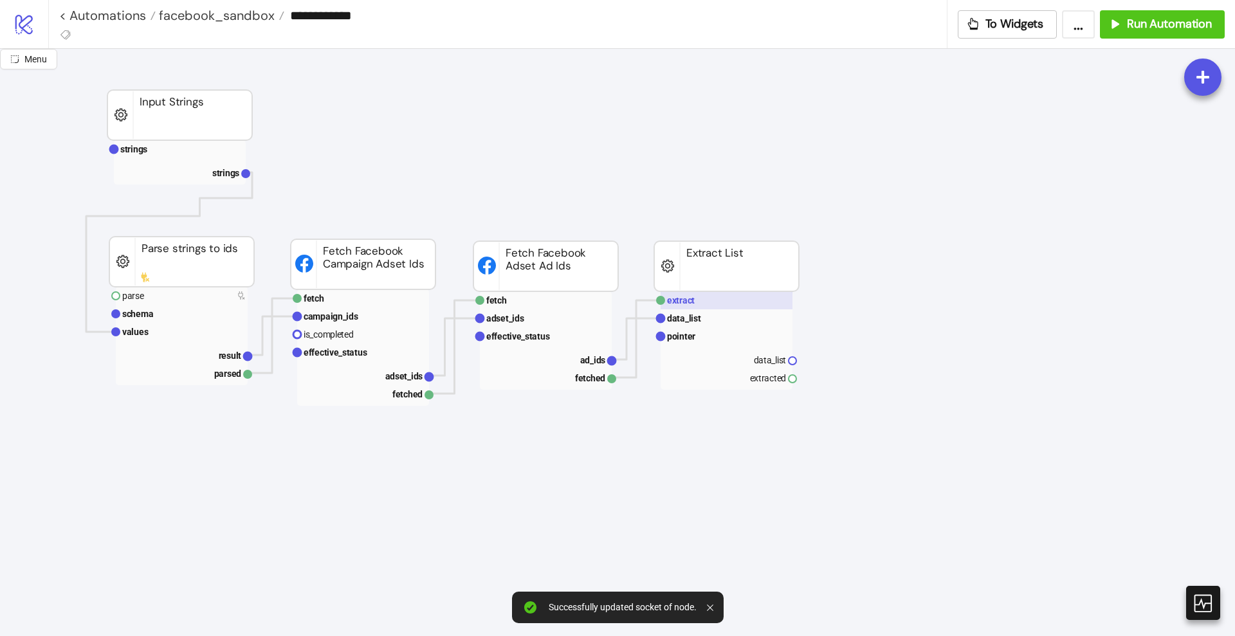
click at [720, 293] on rect at bounding box center [727, 300] width 132 height 18
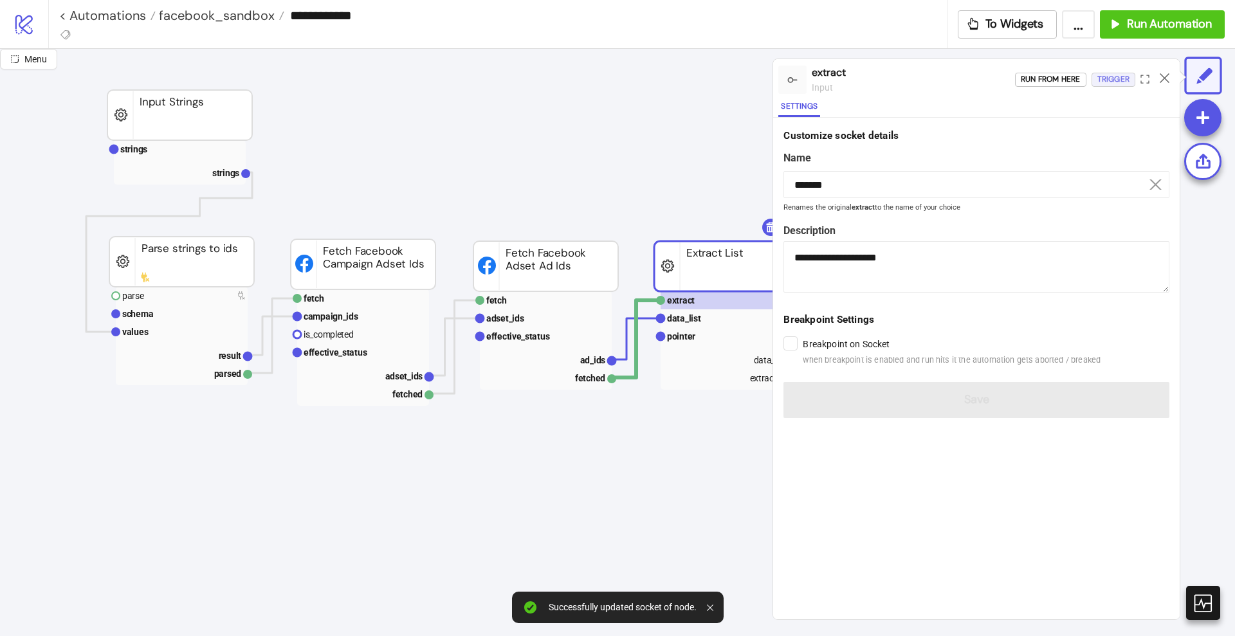
click at [1110, 80] on div "Trigger" at bounding box center [1113, 79] width 32 height 15
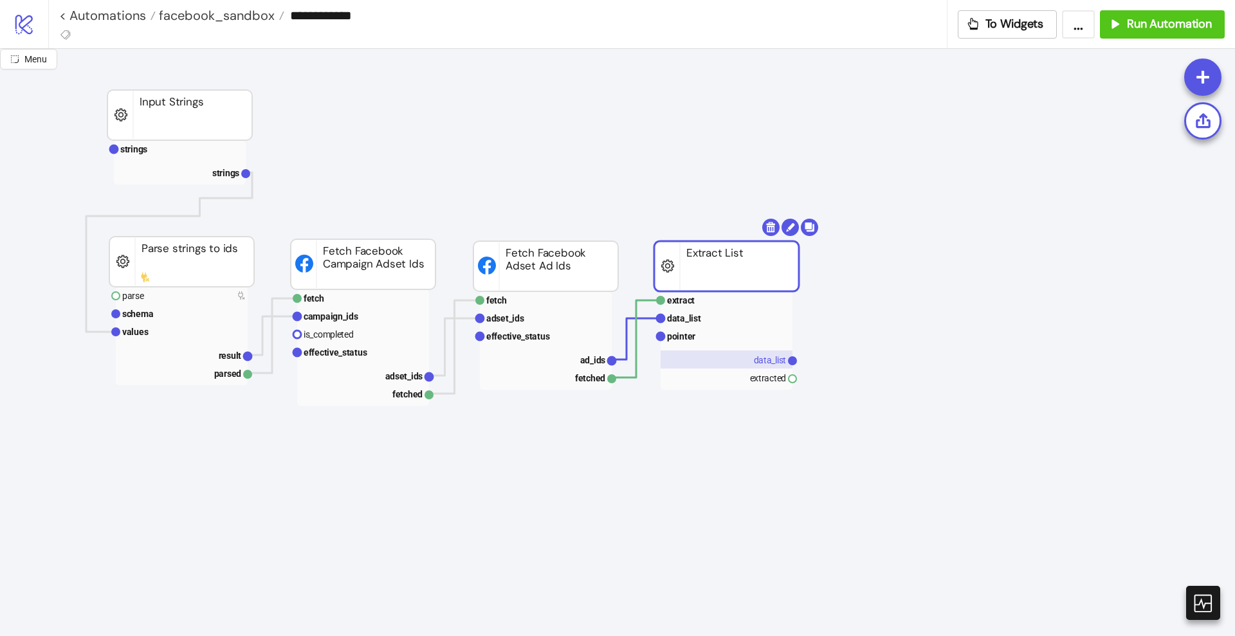
click at [763, 357] on text "data_list" at bounding box center [770, 360] width 33 height 10
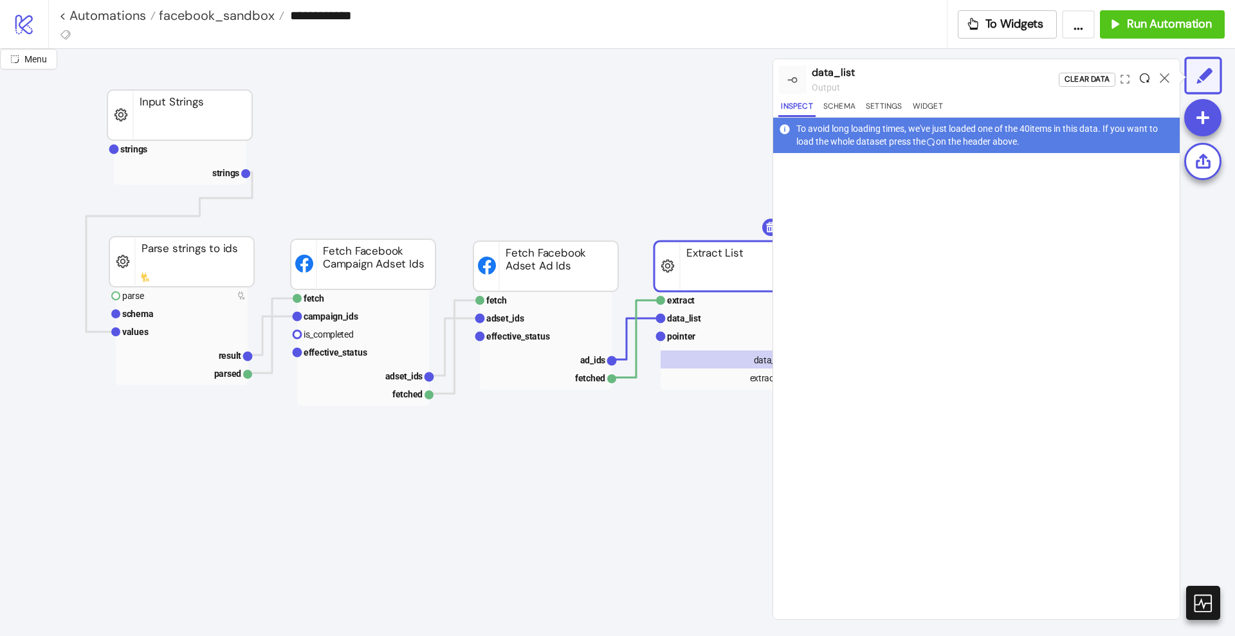
click at [1142, 78] on icon at bounding box center [1145, 78] width 10 height 10
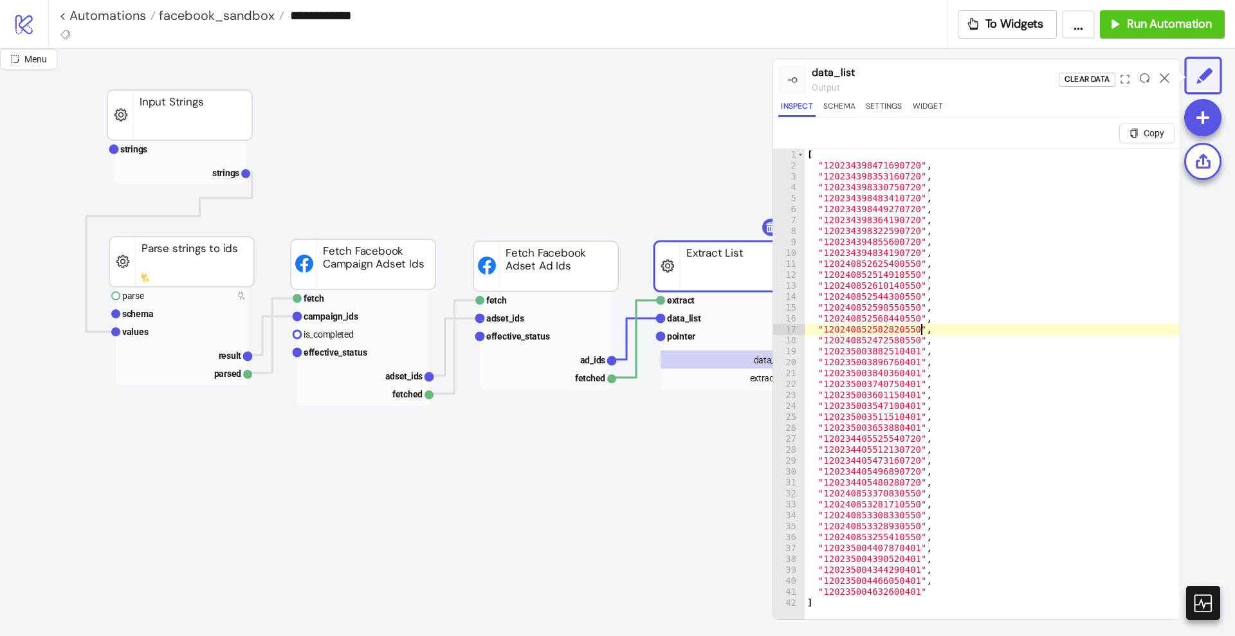
click at [953, 333] on div "[ "120234398471690720" , "120234398353160720" , "120234398330750720" , "1202343…" at bounding box center [992, 410] width 375 height 523
type textarea "**********"
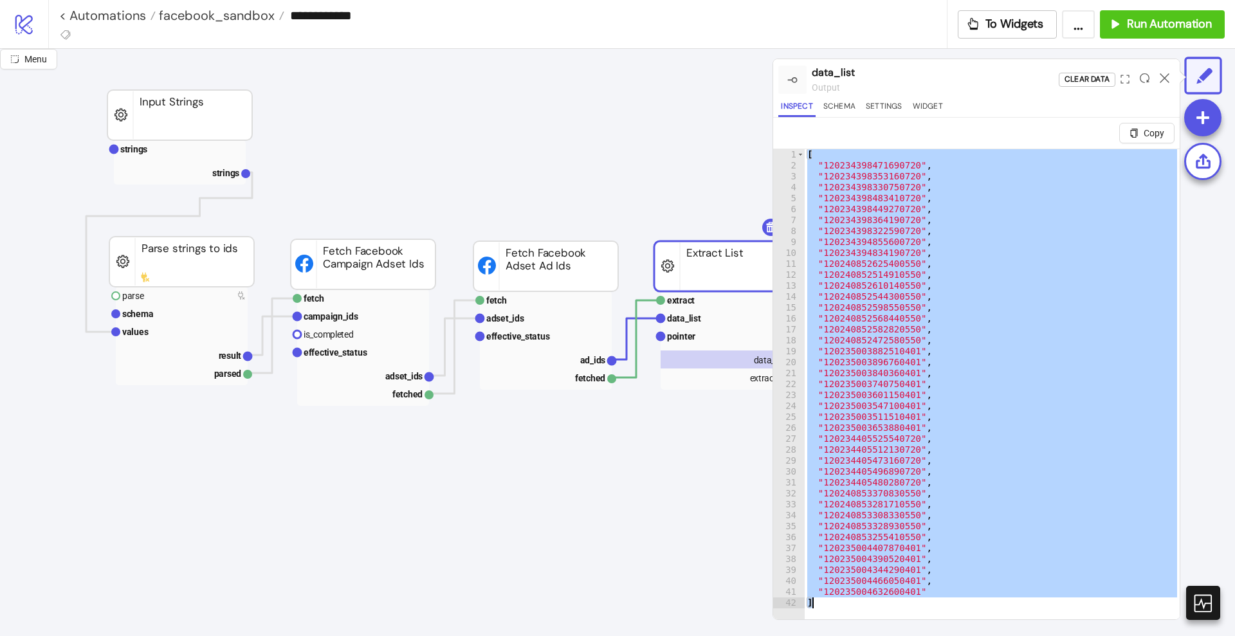
click at [1164, 78] on icon at bounding box center [1165, 78] width 10 height 10
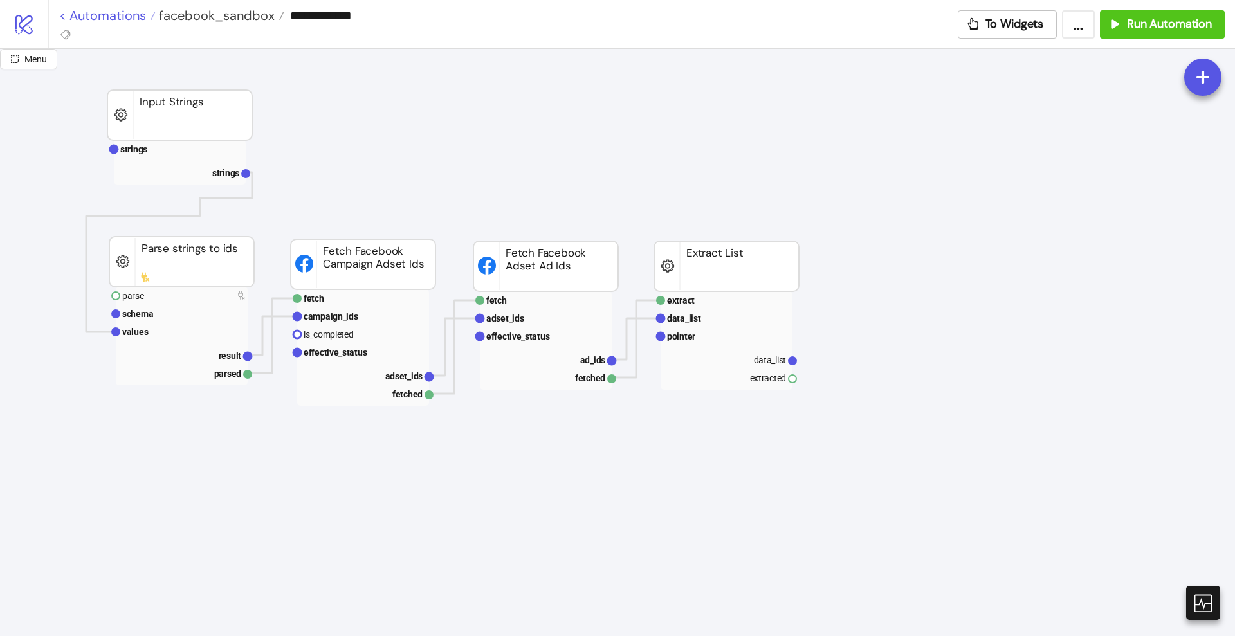
click at [143, 17] on link "< Automations" at bounding box center [107, 15] width 96 height 13
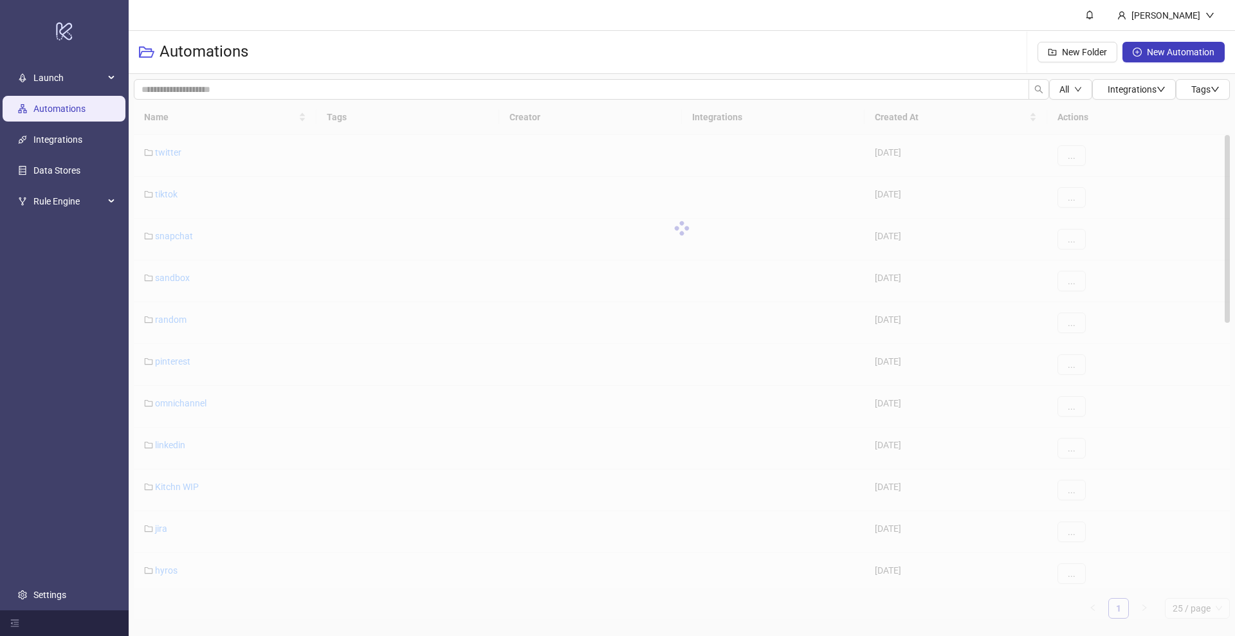
click at [169, 566] on div "Name Tags Creator Integrations Created At Actions twitter [DATE] ... tiktok [DA…" at bounding box center [682, 359] width 1096 height 519
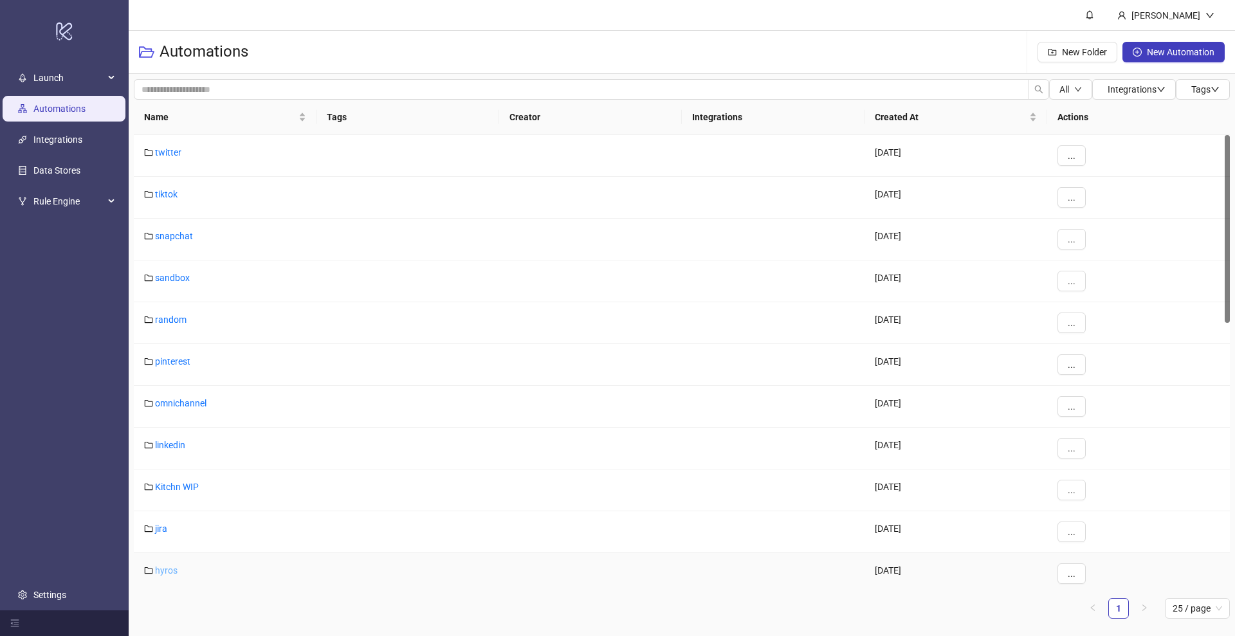
click at [171, 572] on link "hyros" at bounding box center [166, 570] width 23 height 10
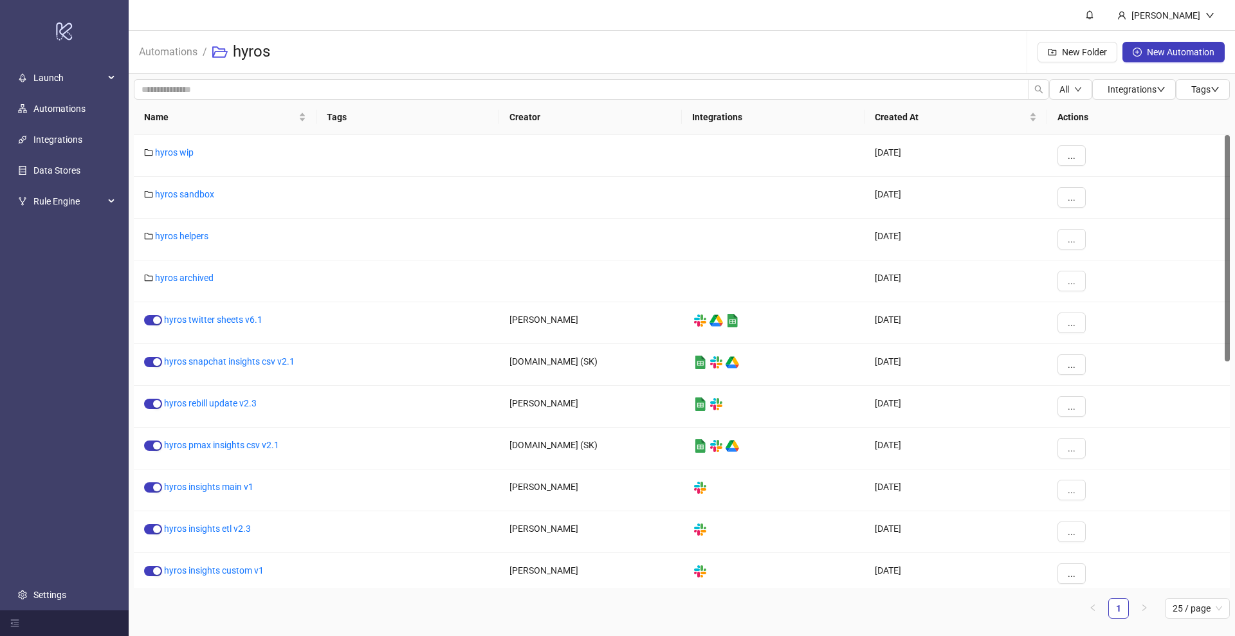
click at [729, 26] on header "[PERSON_NAME]" at bounding box center [682, 15] width 1106 height 31
click at [215, 529] on link "hyros insights etl v2.3" at bounding box center [207, 529] width 87 height 10
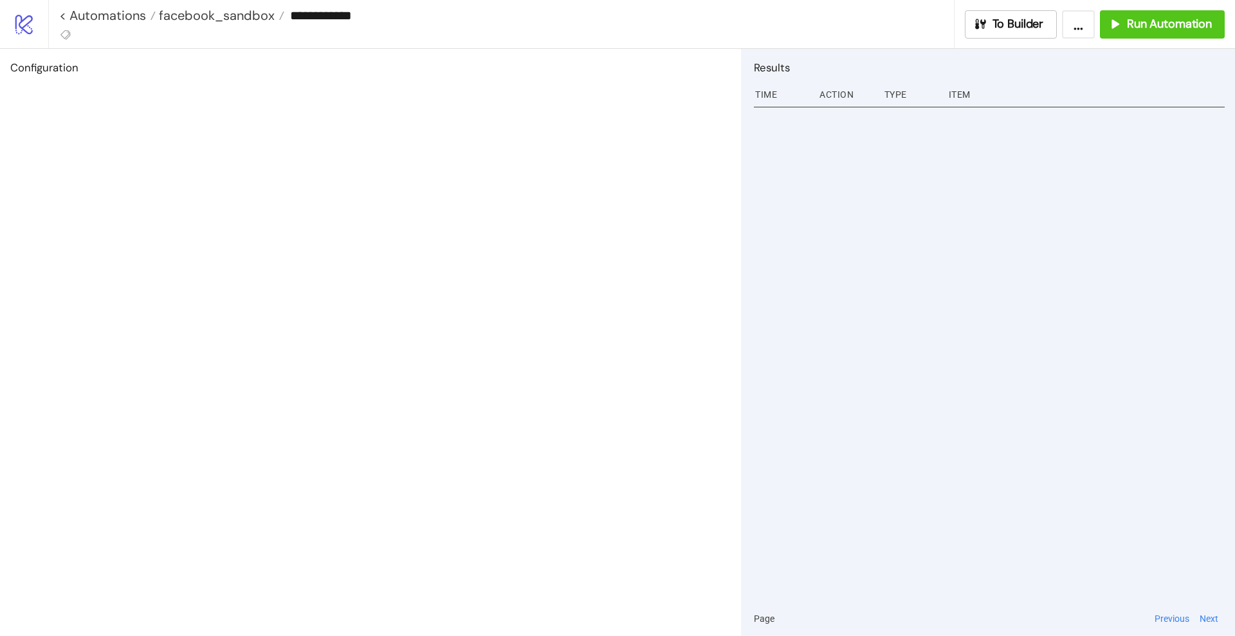
type input "**********"
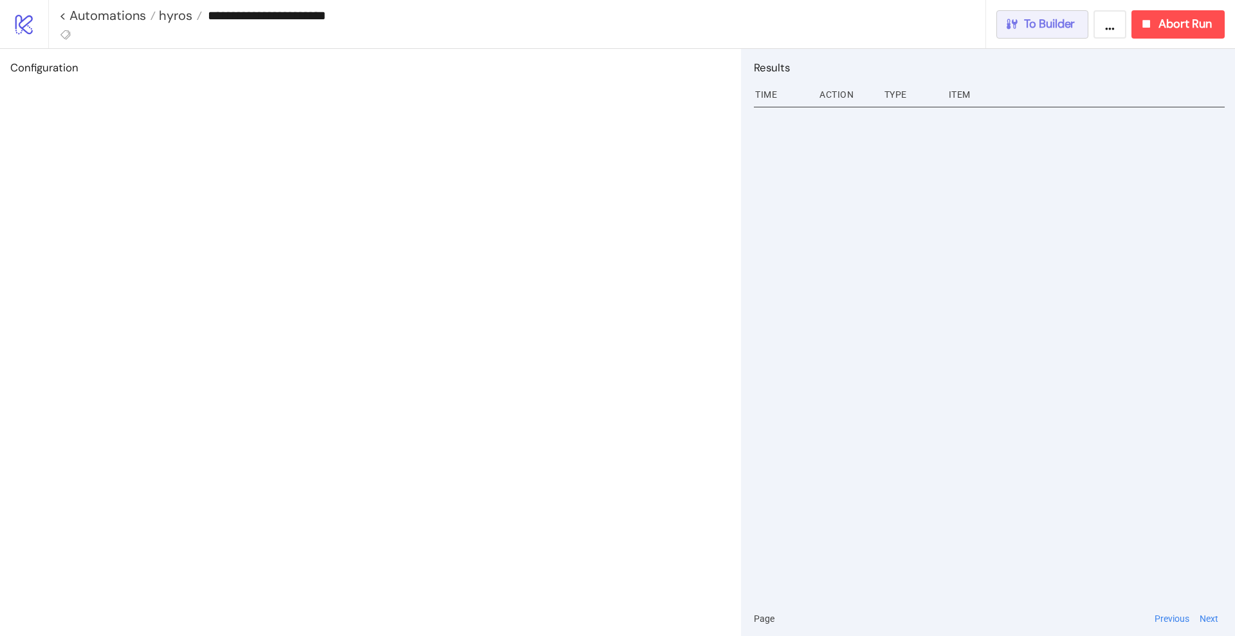
click at [1036, 20] on span "To Builder" at bounding box center [1049, 24] width 51 height 15
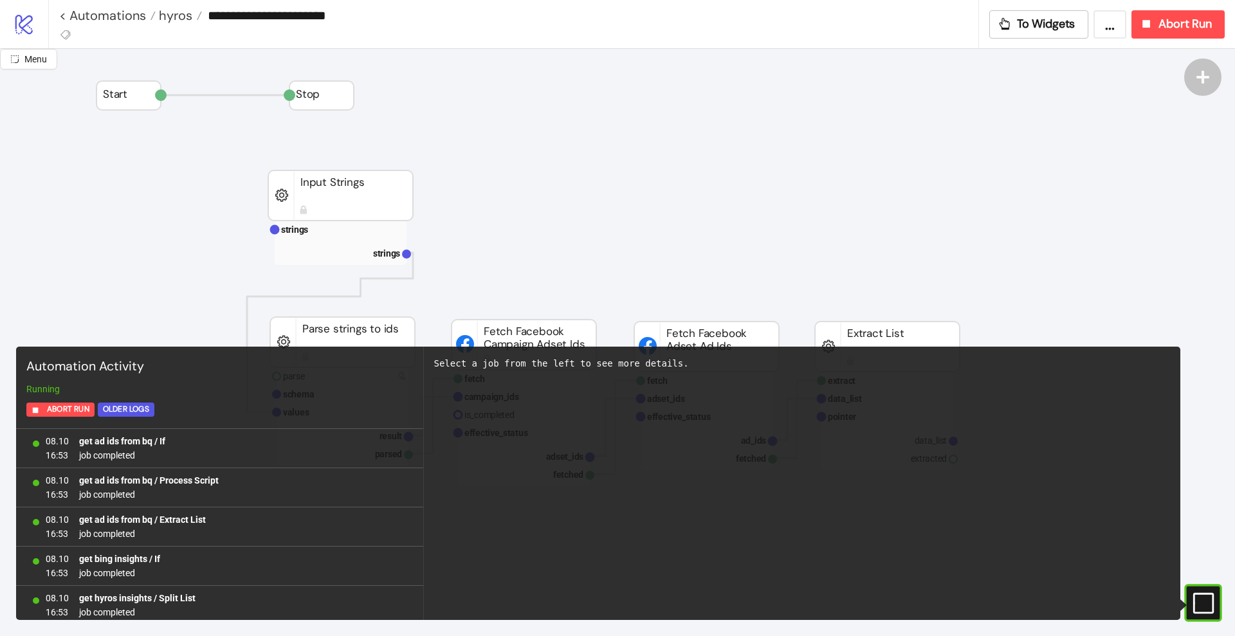
scroll to position [1143, 0]
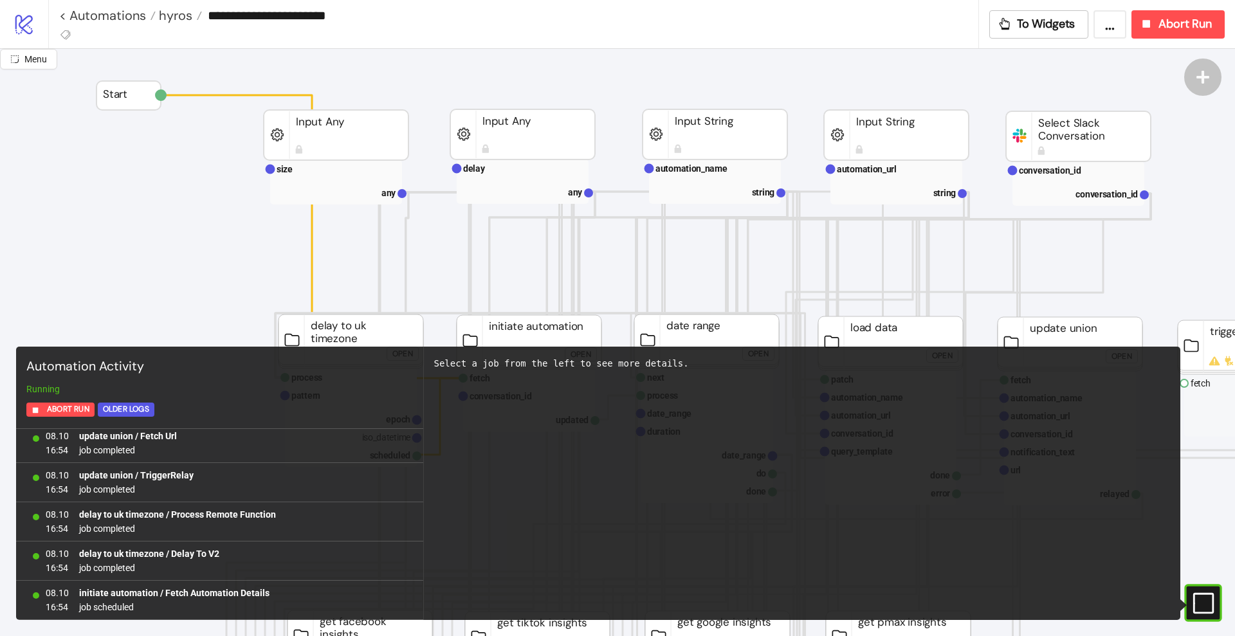
click at [1211, 594] on g at bounding box center [1194, 602] width 37 height 21
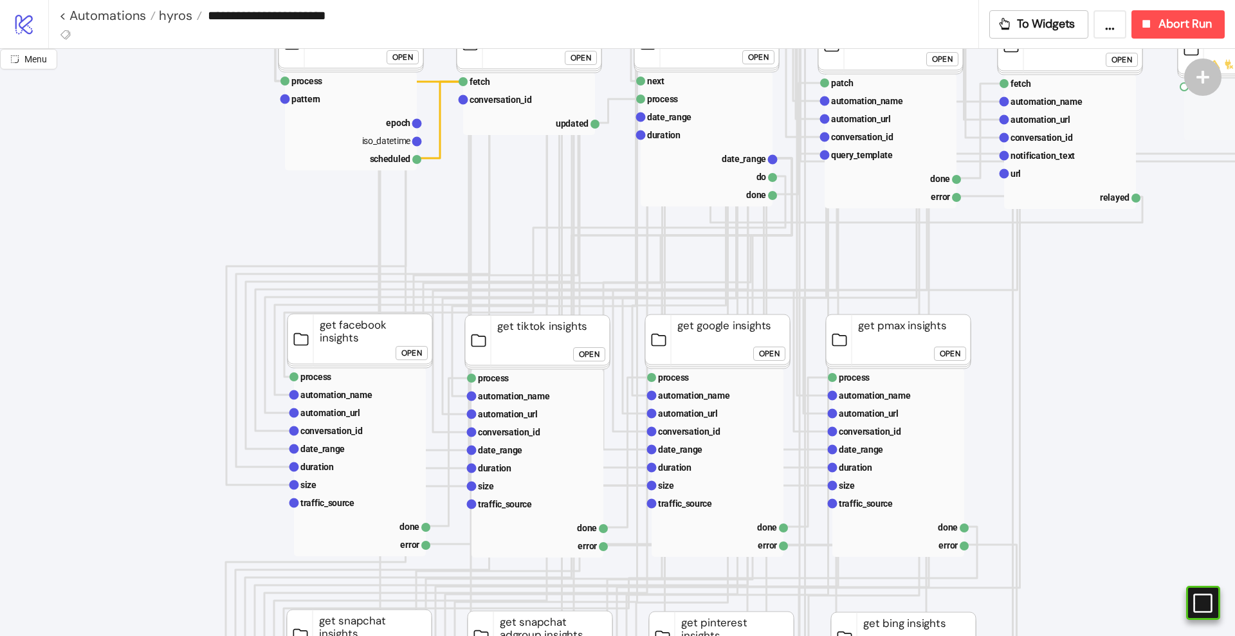
scroll to position [322, 0]
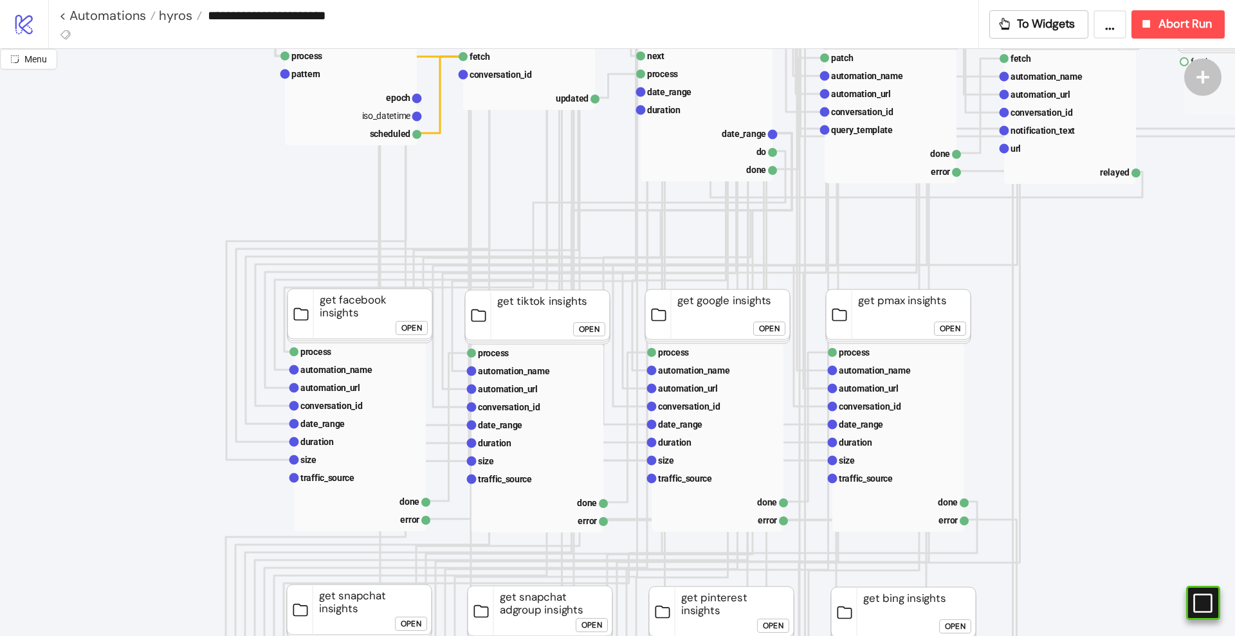
click at [408, 329] on div "Open" at bounding box center [411, 328] width 21 height 15
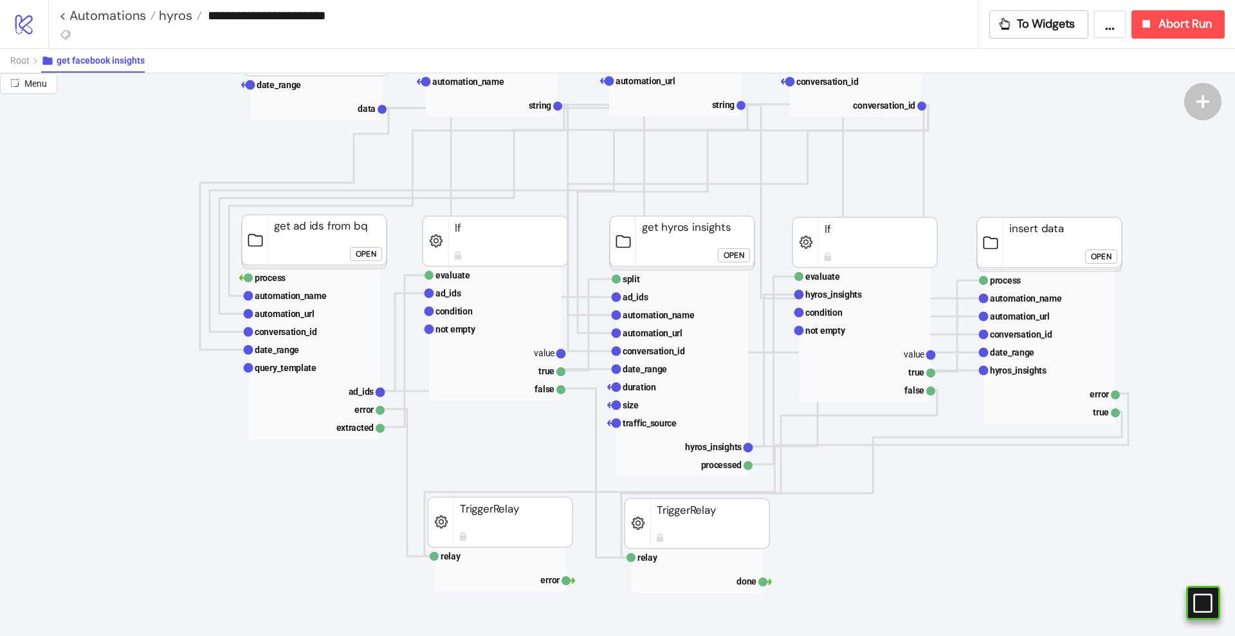
scroll to position [161, 0]
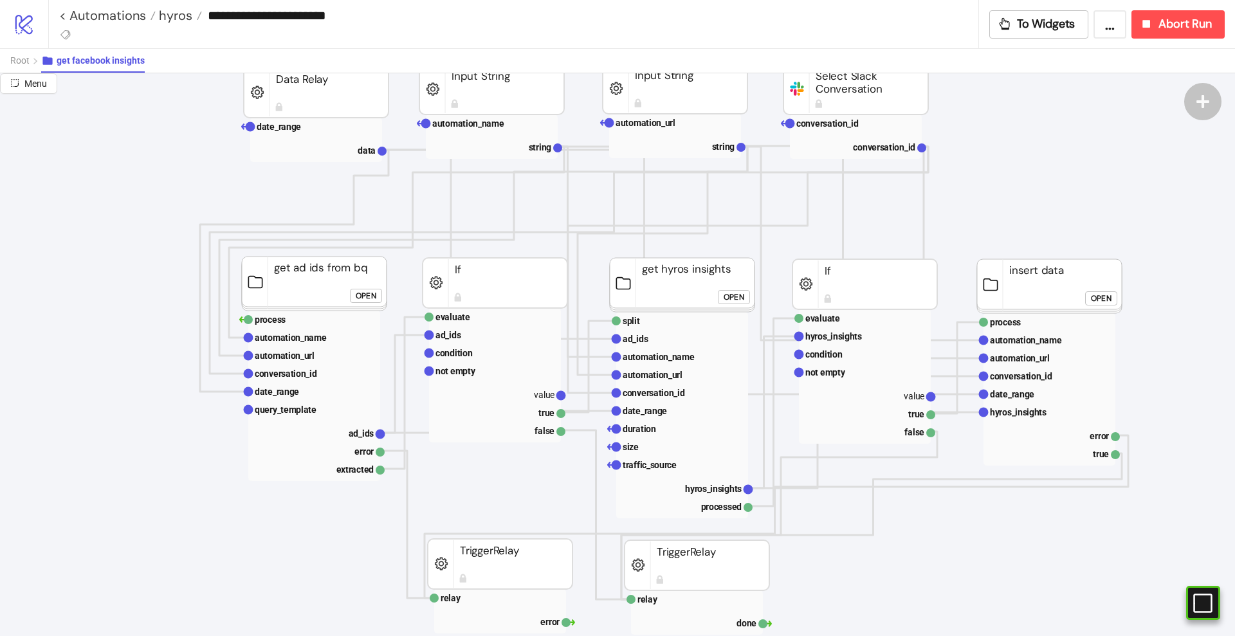
click at [731, 298] on div "Open" at bounding box center [734, 296] width 21 height 15
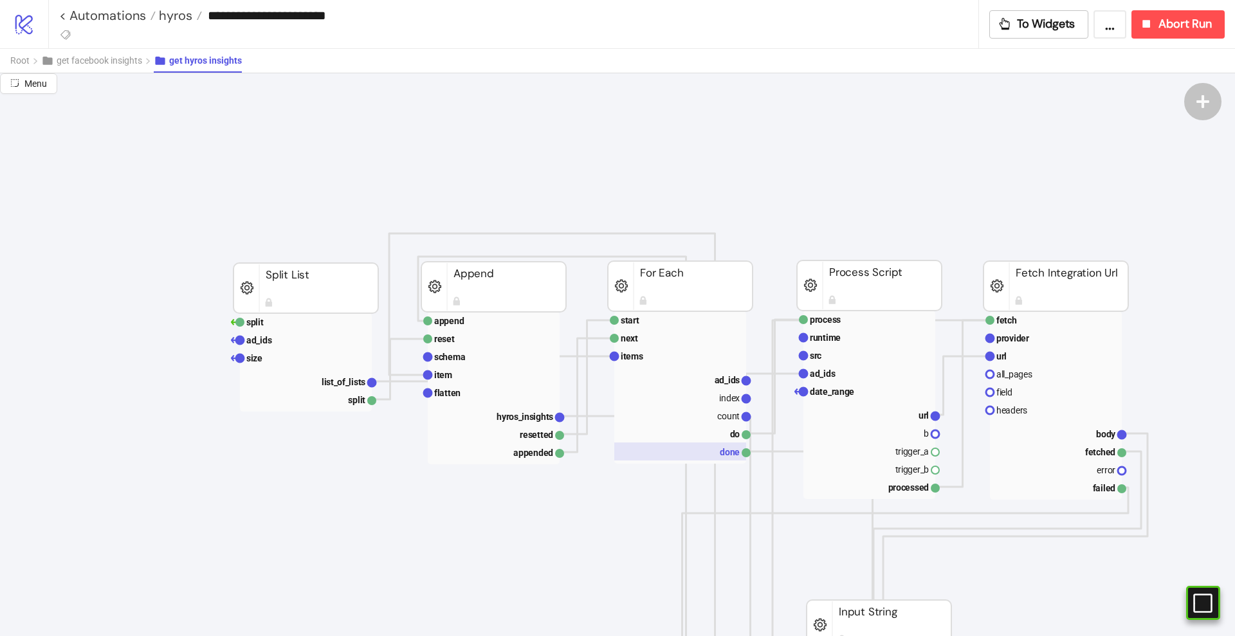
scroll to position [0, 0]
click at [849, 356] on rect at bounding box center [869, 357] width 132 height 18
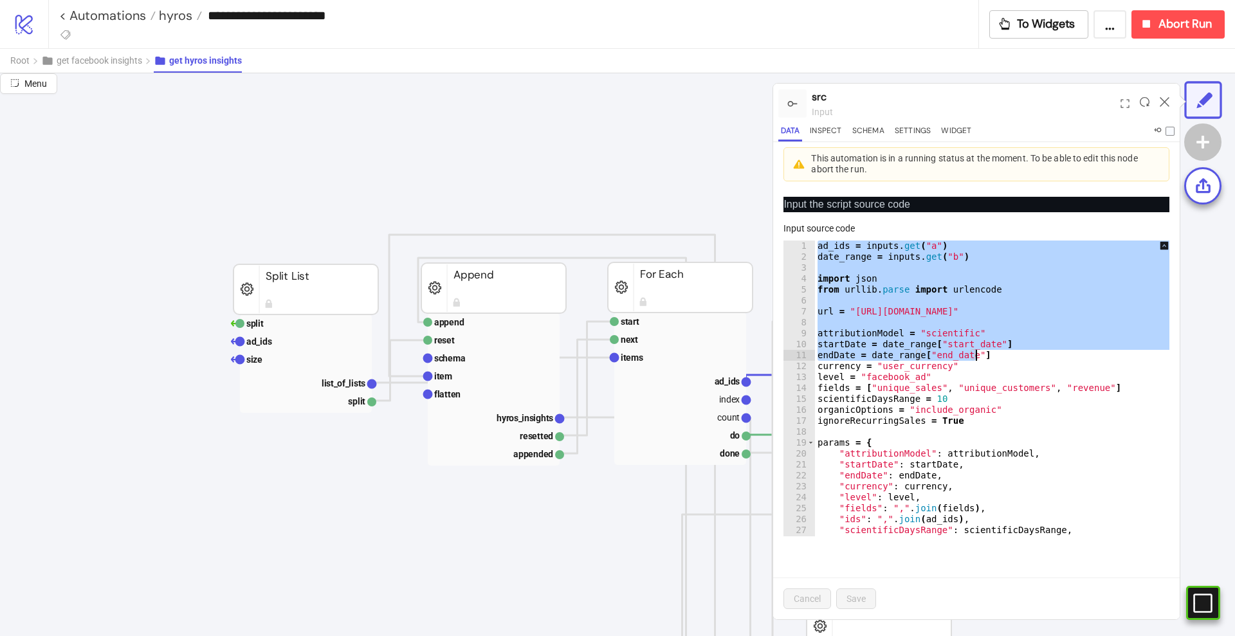
drag, startPoint x: 819, startPoint y: 244, endPoint x: 1035, endPoint y: 349, distance: 239.9
click at [1046, 356] on div "ad_ids = inputs . get ( "a" ) date_range = inputs . get ( "b" ) import json fro…" at bounding box center [1001, 400] width 373 height 318
click at [856, 278] on div "ad_ids = inputs . get ( "a" ) date_range = inputs . get ( "b" ) import json fro…" at bounding box center [1001, 389] width 373 height 296
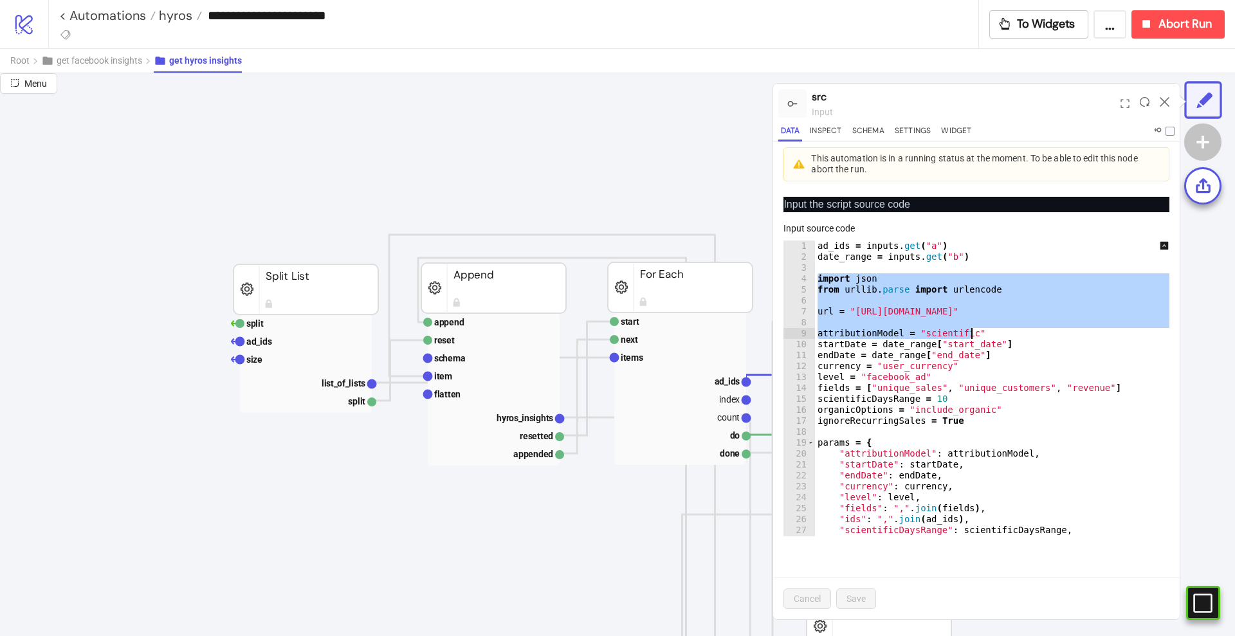
scroll to position [98, 0]
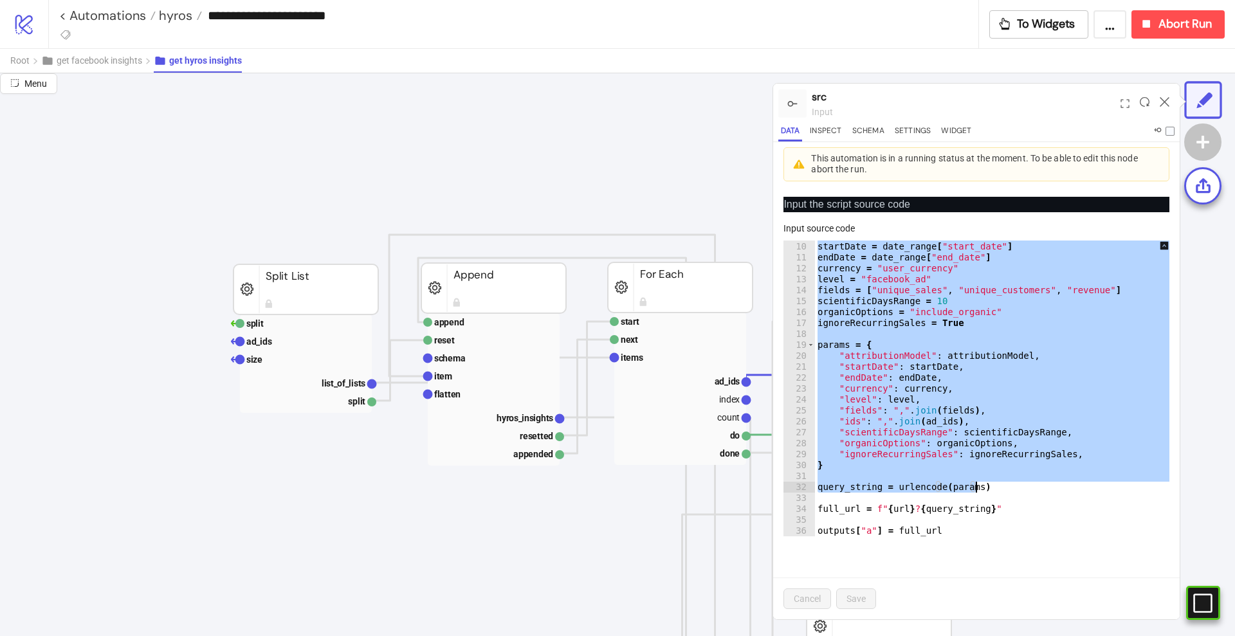
drag, startPoint x: 819, startPoint y: 277, endPoint x: 1050, endPoint y: 485, distance: 310.6
click at [1050, 486] on div "attributionModel = "scientific" startDate = date_range [ "start_date" ] endDate…" at bounding box center [1001, 389] width 373 height 318
type textarea "**********"
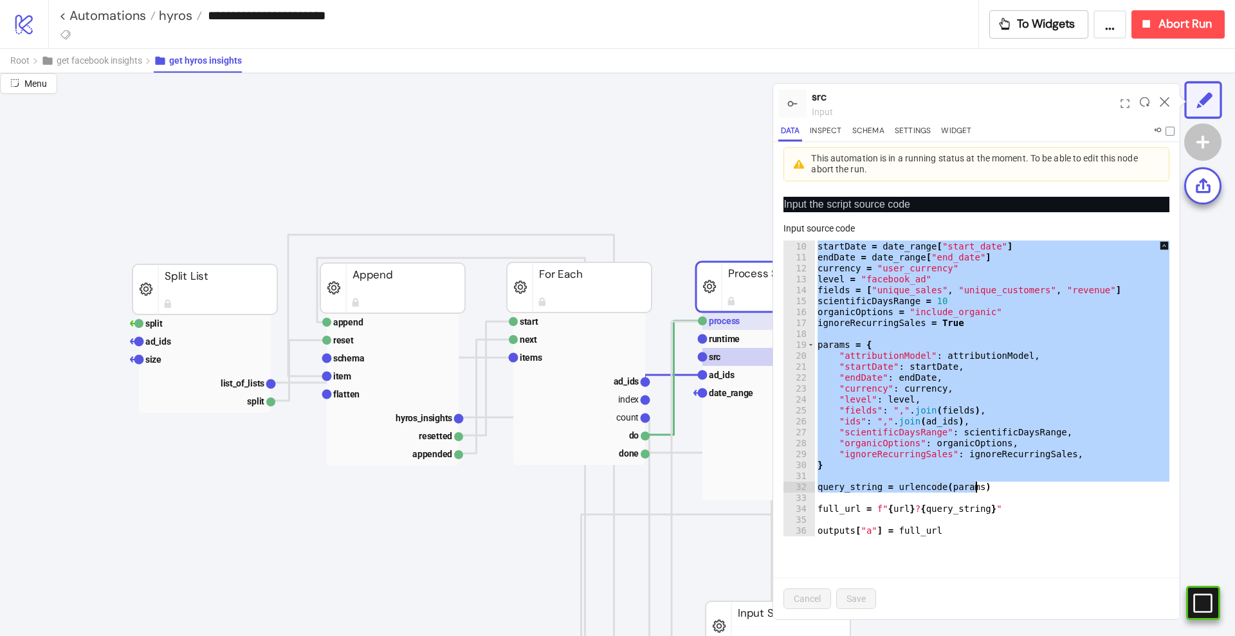
scroll to position [0, 402]
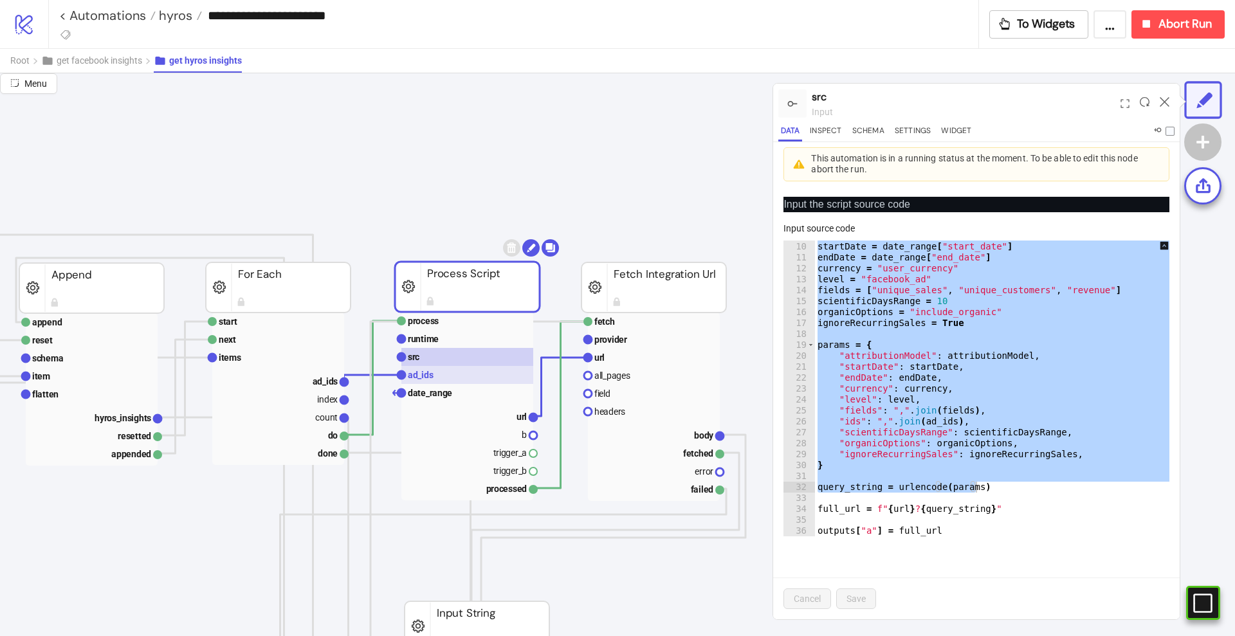
click at [437, 369] on rect at bounding box center [467, 375] width 132 height 18
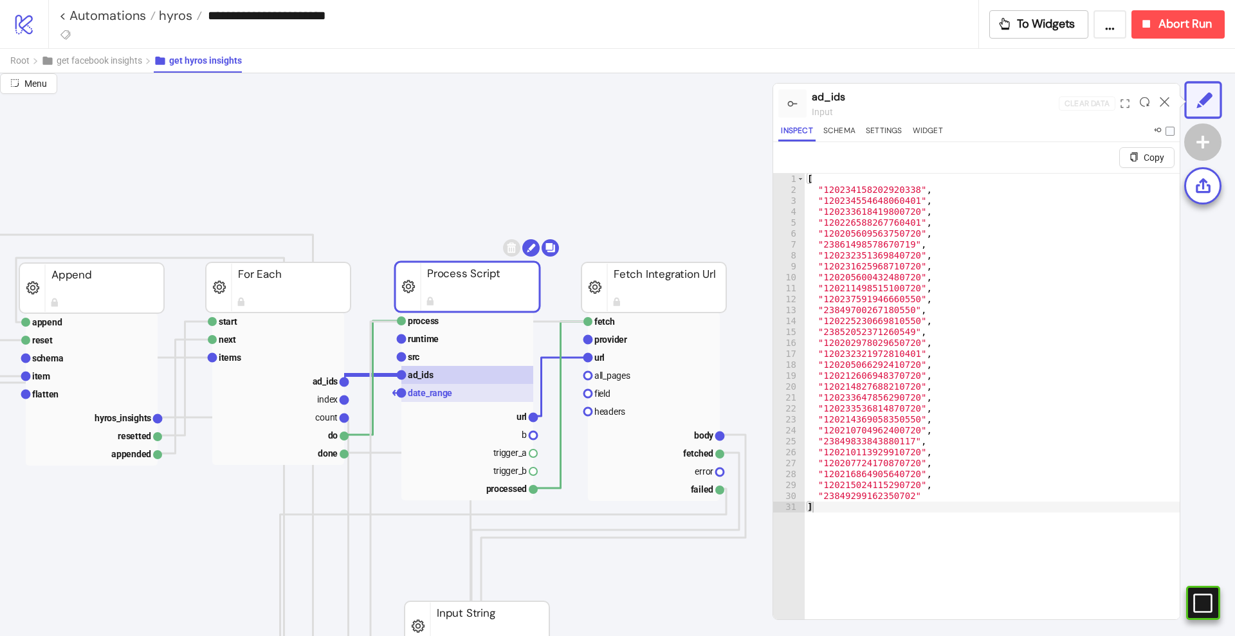
click at [441, 389] on text "date_range" at bounding box center [430, 393] width 44 height 10
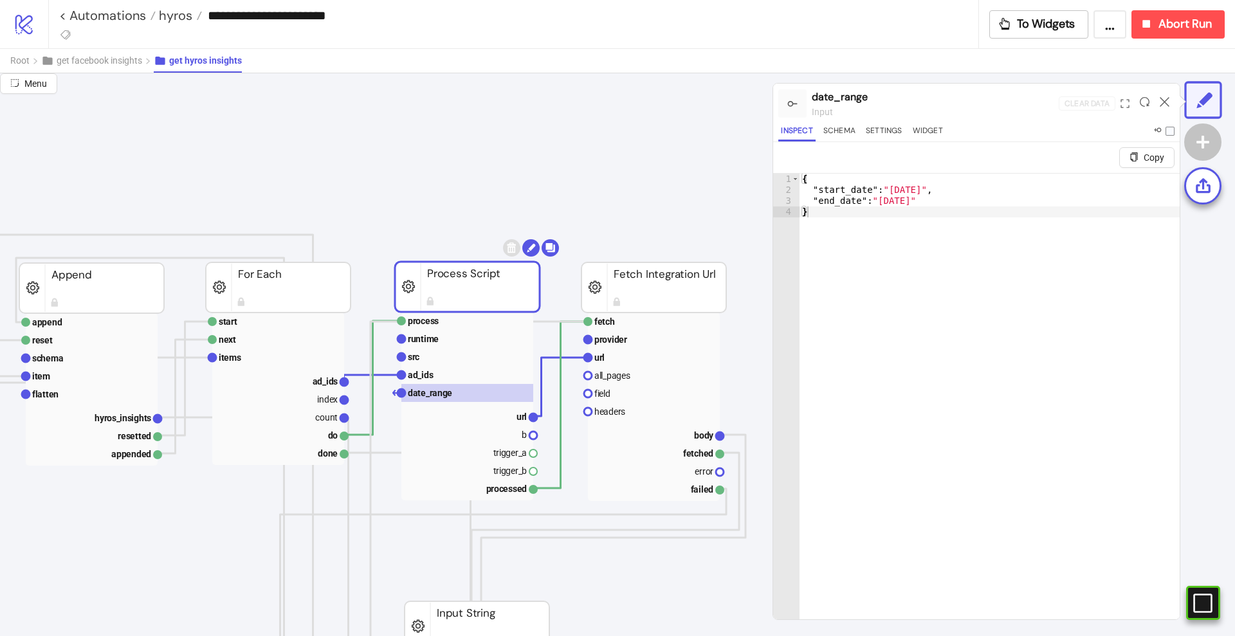
click at [965, 349] on div "{ "start_date" : "[DATE]" , "end_date" : "[DATE]" }" at bounding box center [989, 423] width 380 height 498
type textarea "**********"
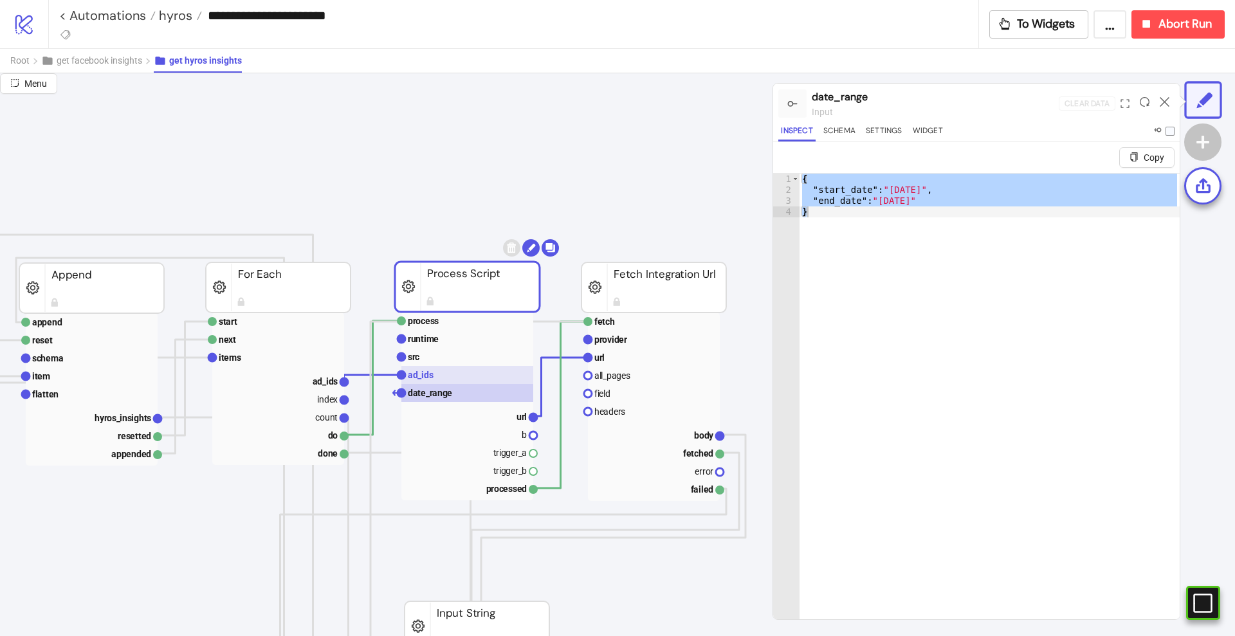
click at [430, 370] on text "ad_ids" at bounding box center [421, 375] width 26 height 10
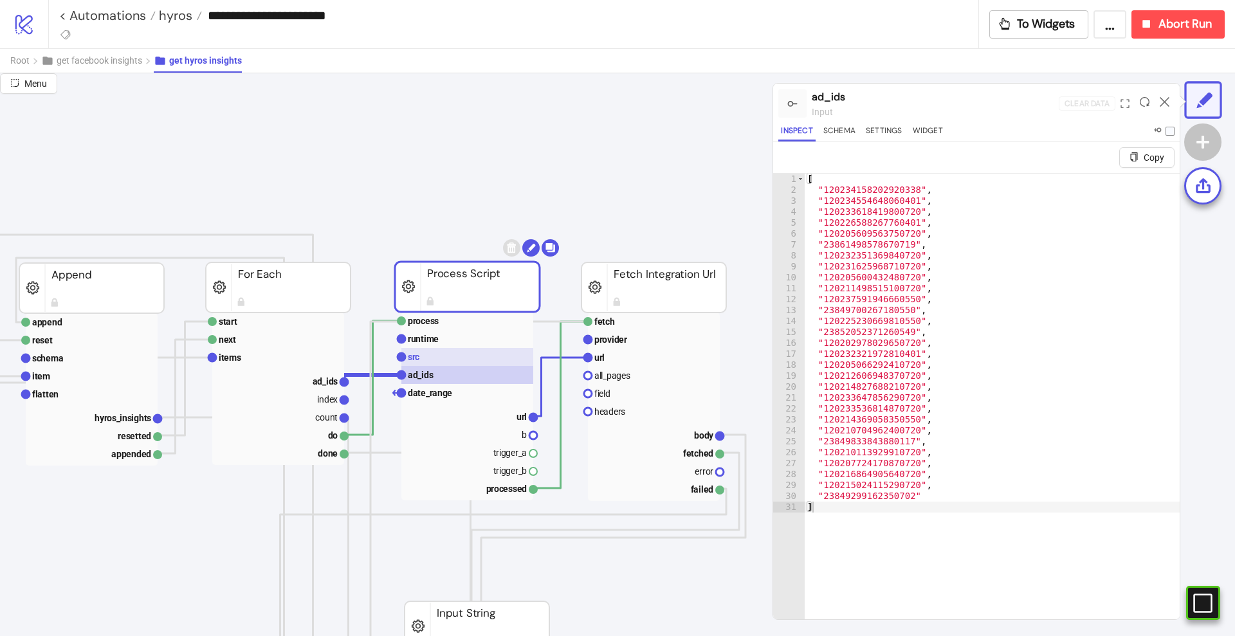
click at [453, 360] on rect at bounding box center [467, 357] width 132 height 18
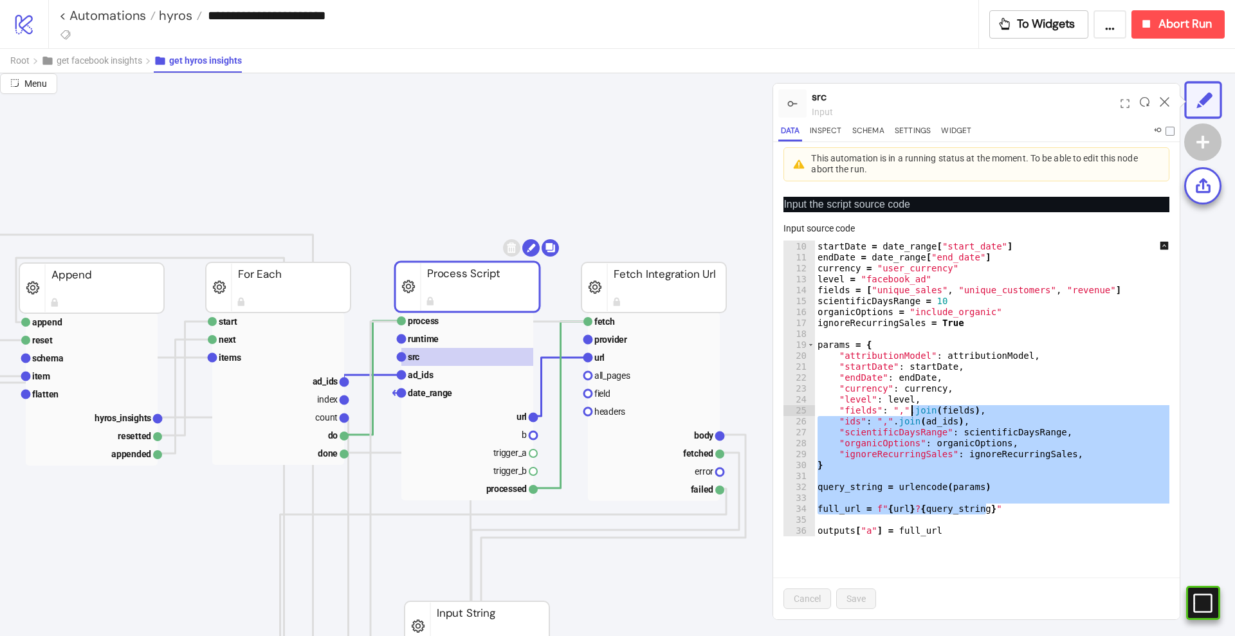
scroll to position [0, 0]
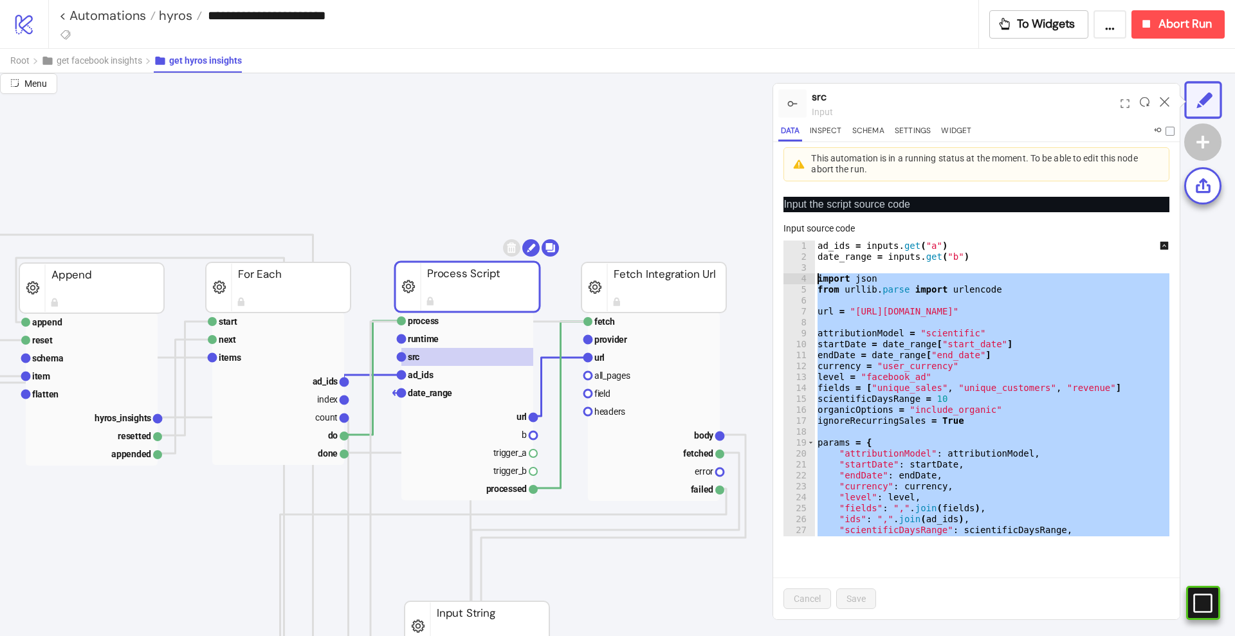
drag, startPoint x: 998, startPoint y: 509, endPoint x: 797, endPoint y: 280, distance: 304.9
click at [797, 280] on div "**********" at bounding box center [976, 389] width 386 height 296
type textarea "**********"
click at [992, 303] on div "ad_ids = inputs . get ( "a" ) date_range = inputs . get ( "b" ) import json fro…" at bounding box center [1001, 389] width 373 height 296
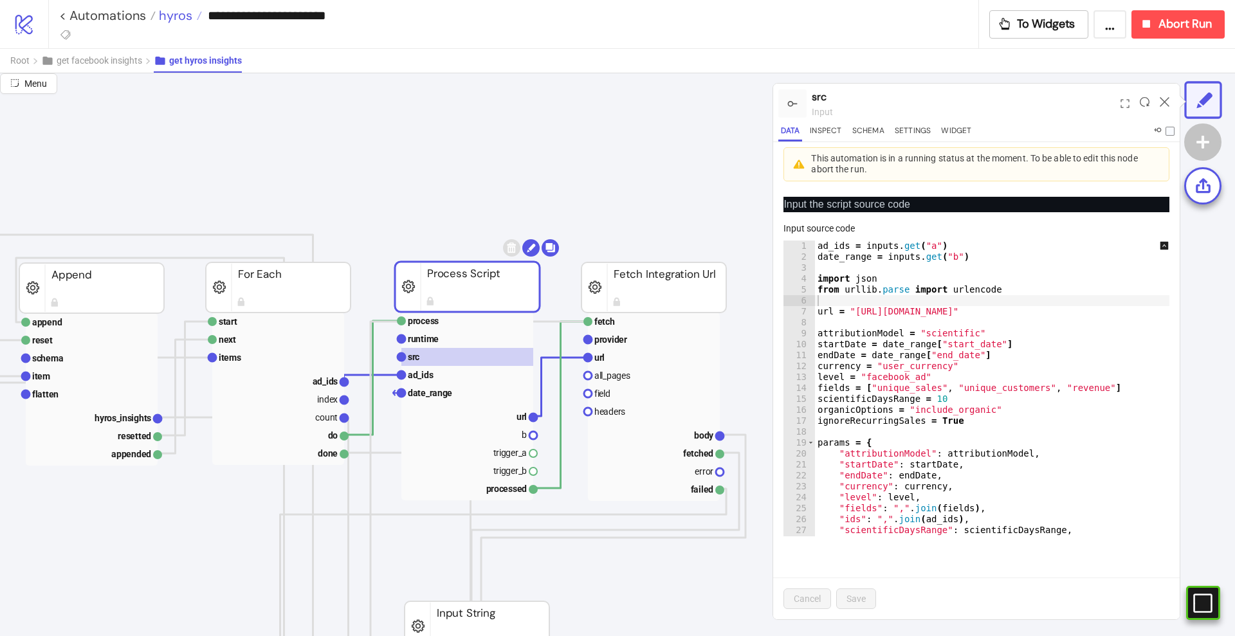
click at [171, 18] on span "hyros" at bounding box center [174, 15] width 37 height 17
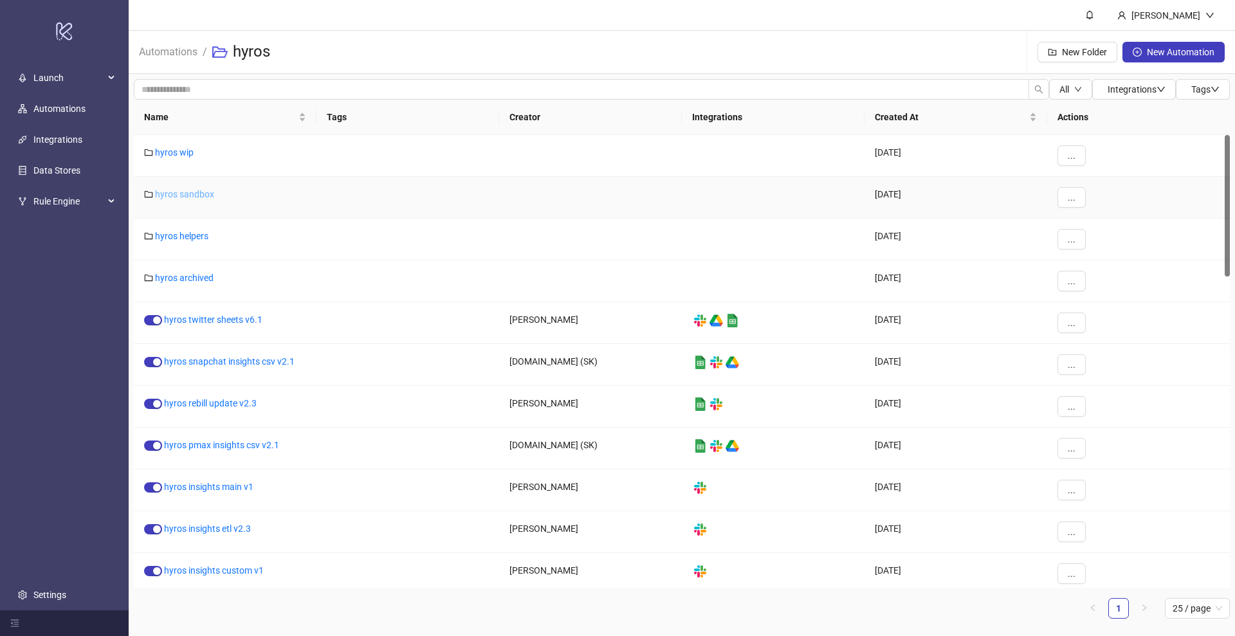
click at [197, 196] on link "hyros sandbox" at bounding box center [184, 194] width 59 height 10
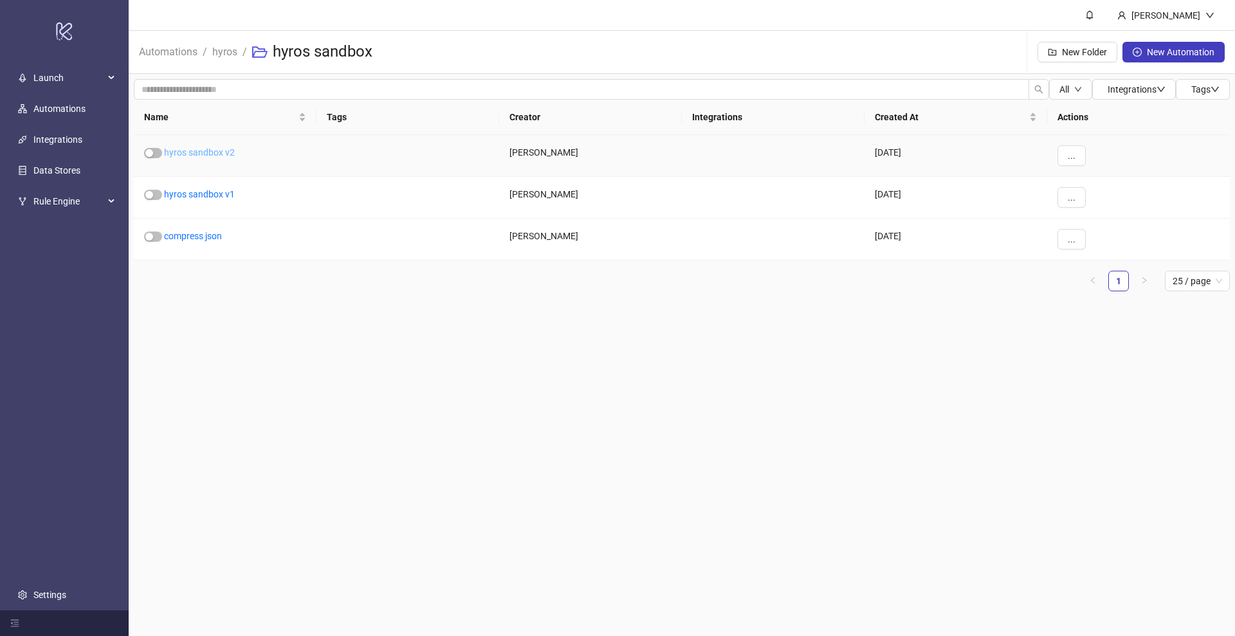
click at [217, 149] on link "hyros sandbox v2" at bounding box center [199, 152] width 71 height 10
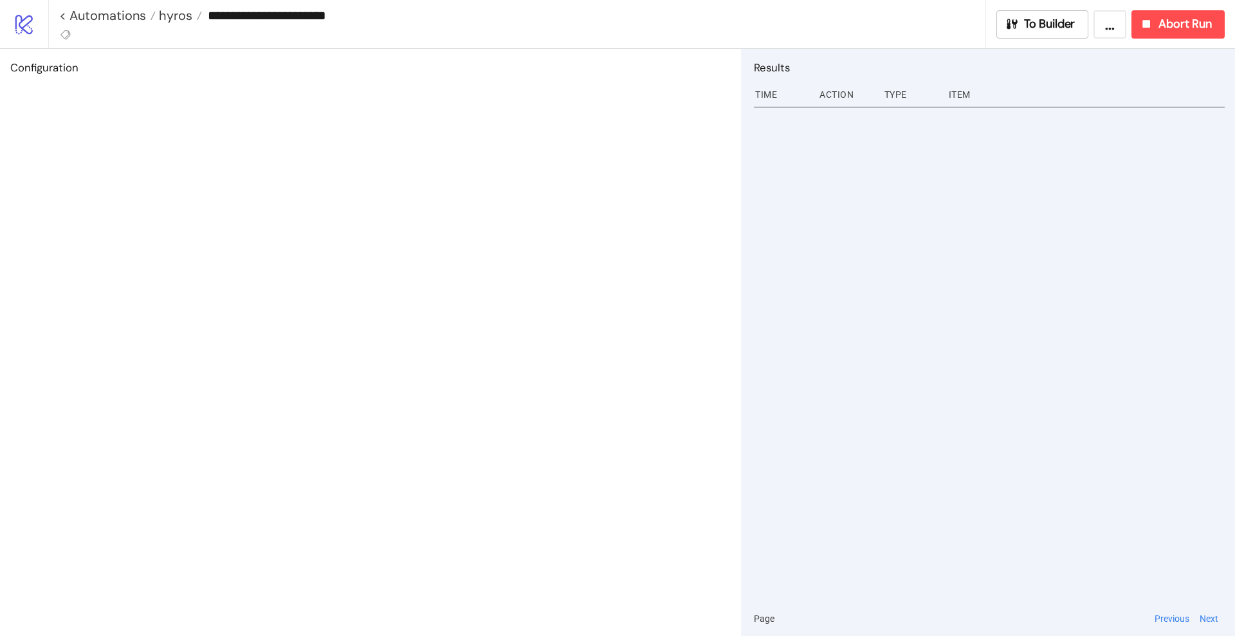
type input "**********"
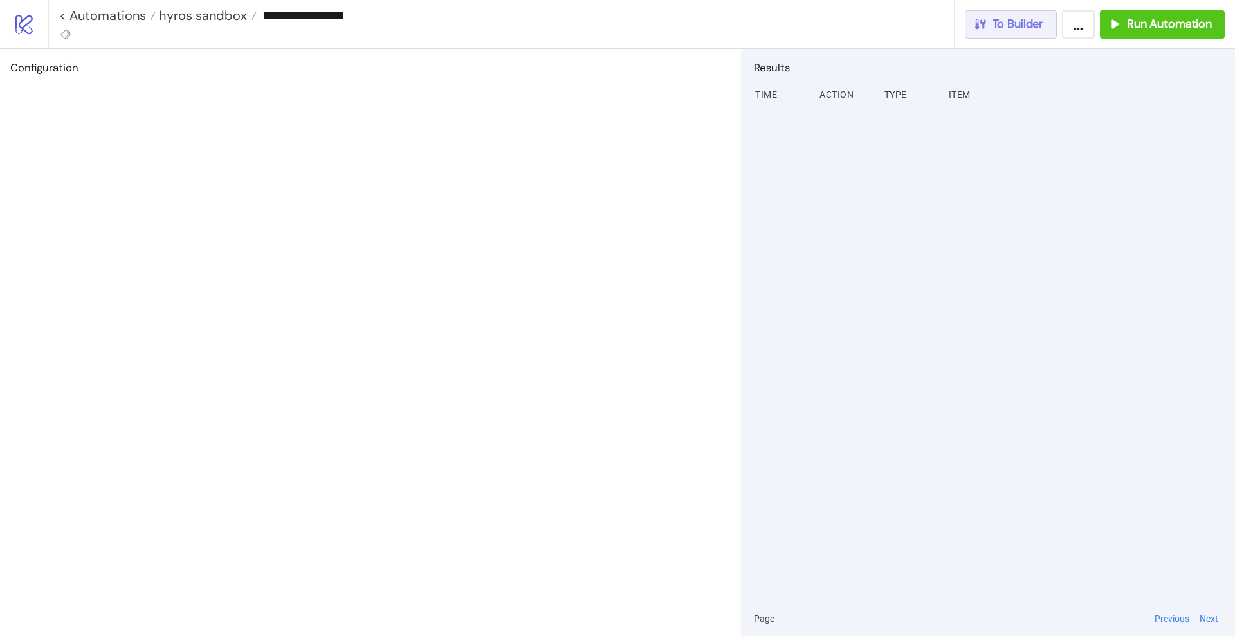
click at [1010, 35] on button "To Builder" at bounding box center [1011, 24] width 93 height 28
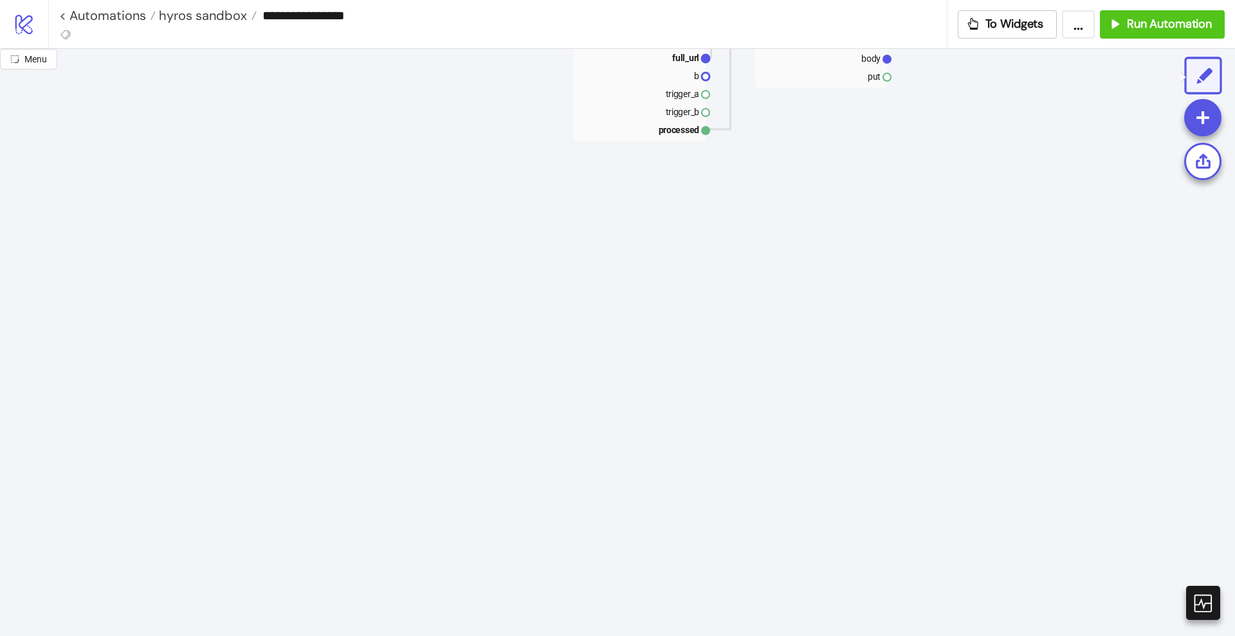
scroll to position [322, 0]
click at [219, 18] on span "hyros sandbox" at bounding box center [201, 15] width 91 height 17
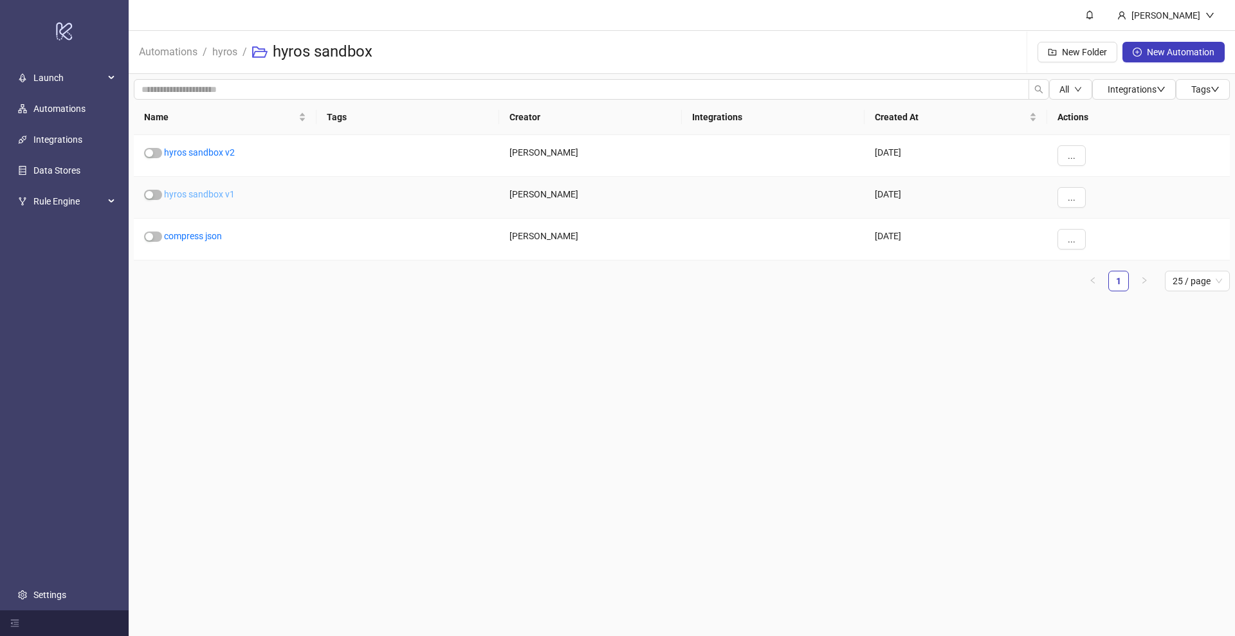
click at [194, 197] on link "hyros sandbox v1" at bounding box center [199, 194] width 71 height 10
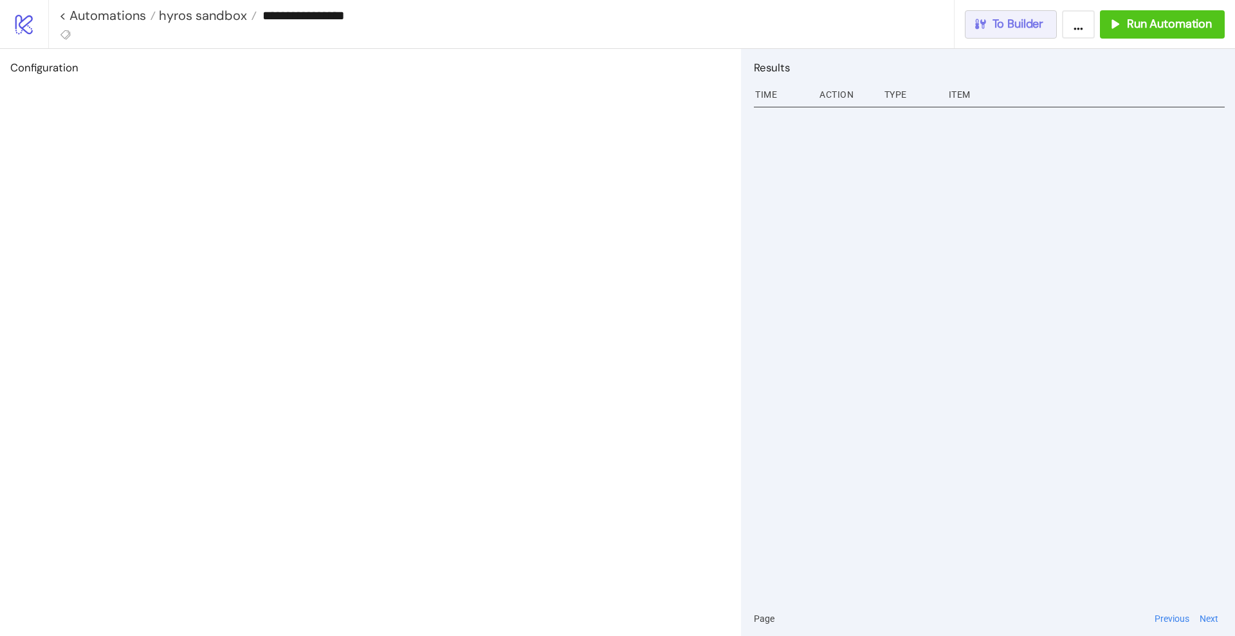
click at [1029, 25] on span "To Builder" at bounding box center [1017, 24] width 51 height 15
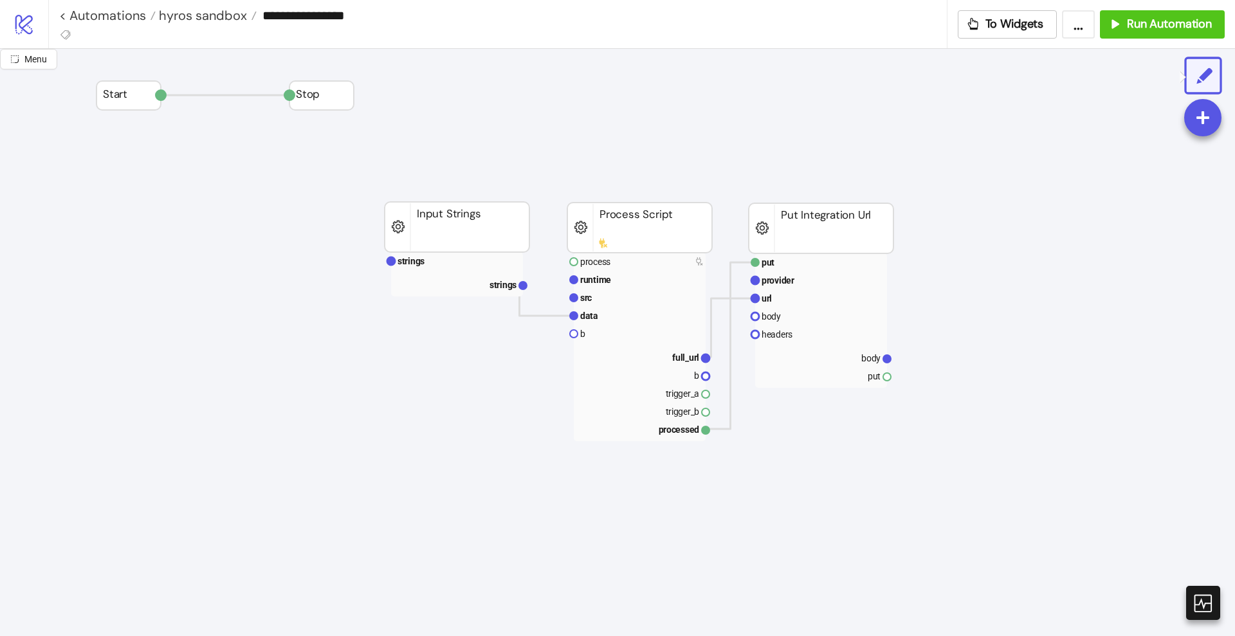
type input "**********"
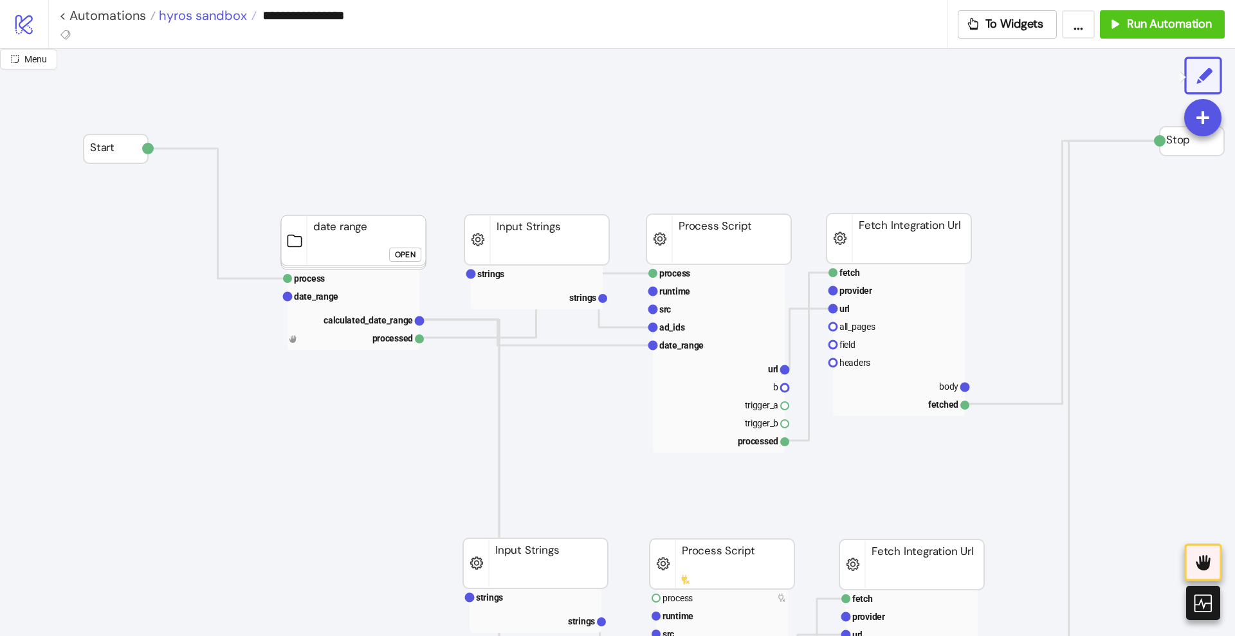
click at [219, 10] on span "hyros sandbox" at bounding box center [201, 15] width 91 height 17
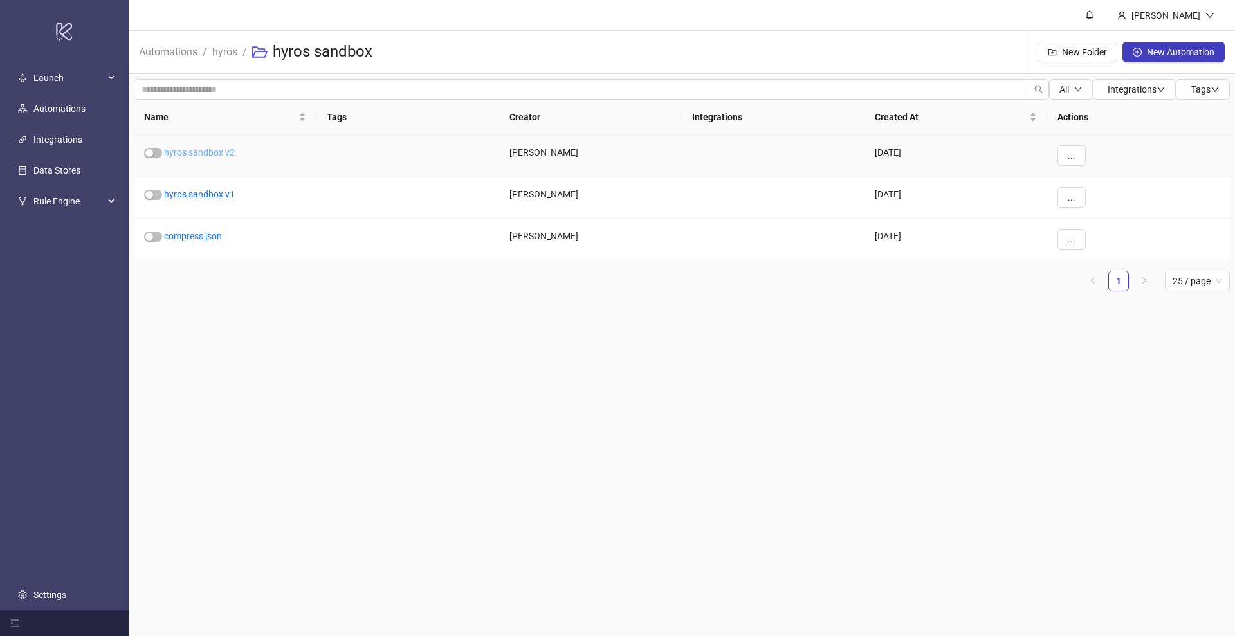
click at [211, 147] on link "hyros sandbox v2" at bounding box center [199, 152] width 71 height 10
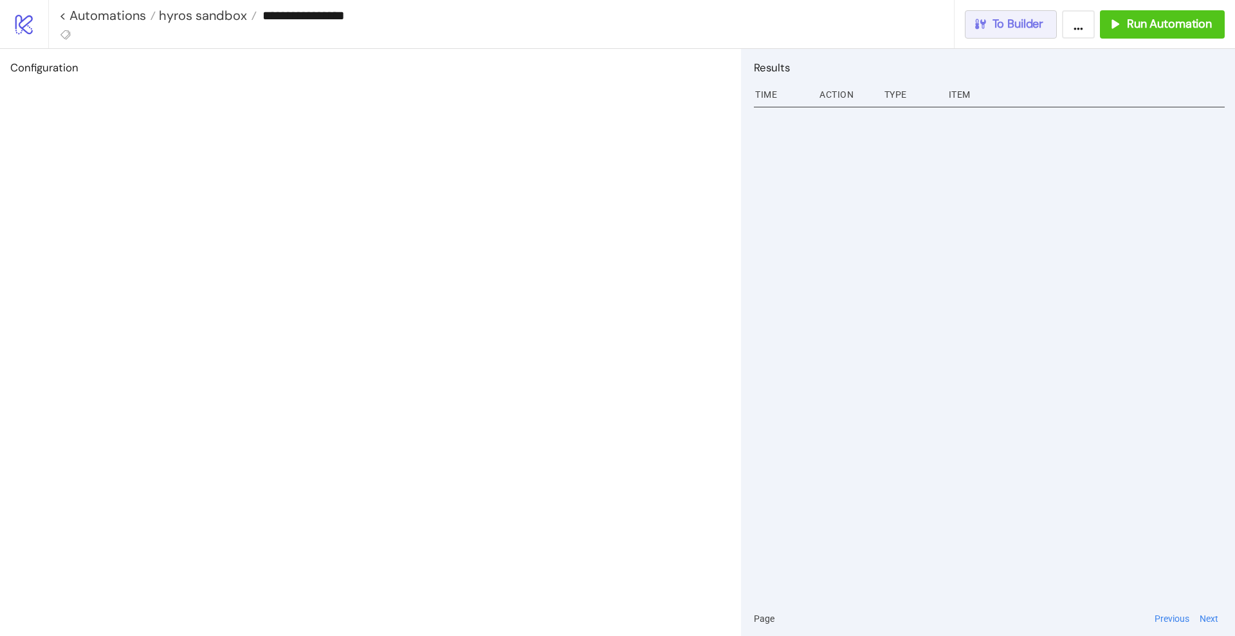
click at [1006, 24] on span "To Builder" at bounding box center [1017, 24] width 51 height 15
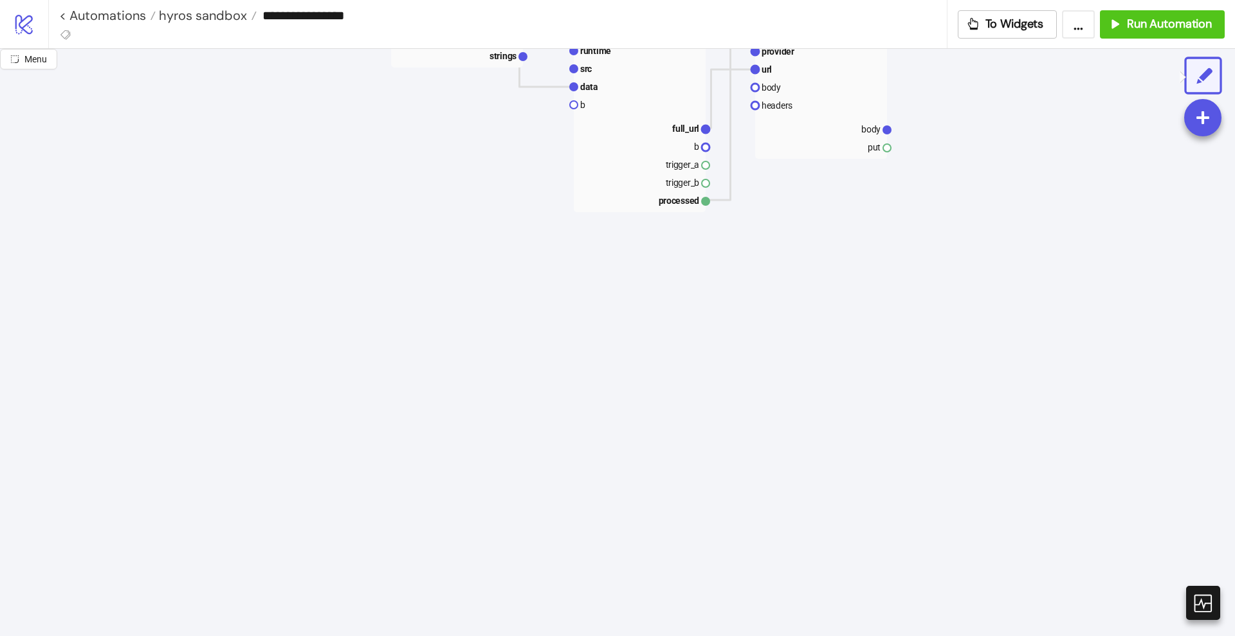
scroll to position [241, 0]
click at [377, 387] on div "Add Node" at bounding box center [416, 393] width 95 height 25
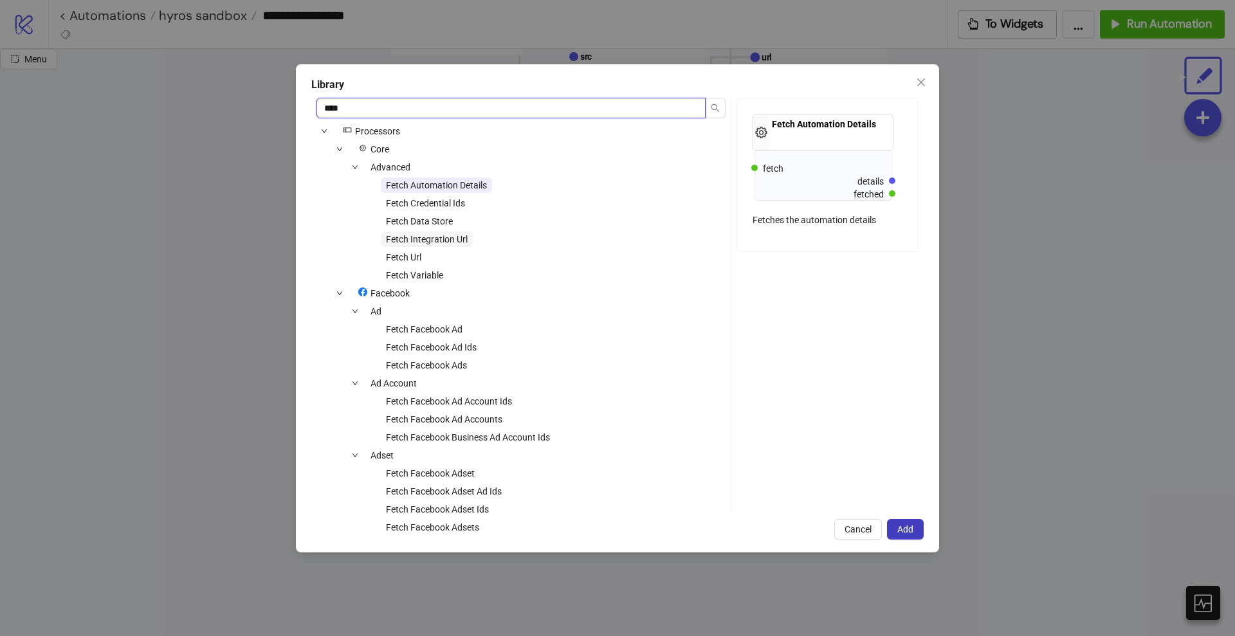
type input "****"
click at [452, 239] on span "Fetch Integration Url" at bounding box center [427, 239] width 82 height 10
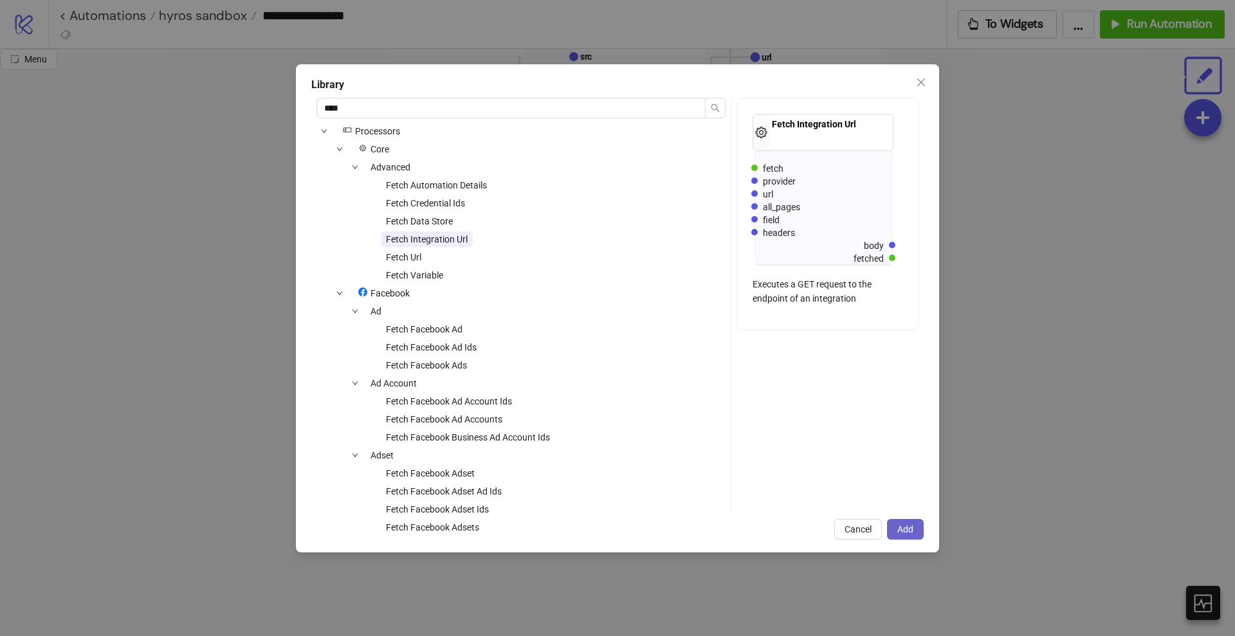
click at [902, 528] on span "Add" at bounding box center [905, 529] width 16 height 10
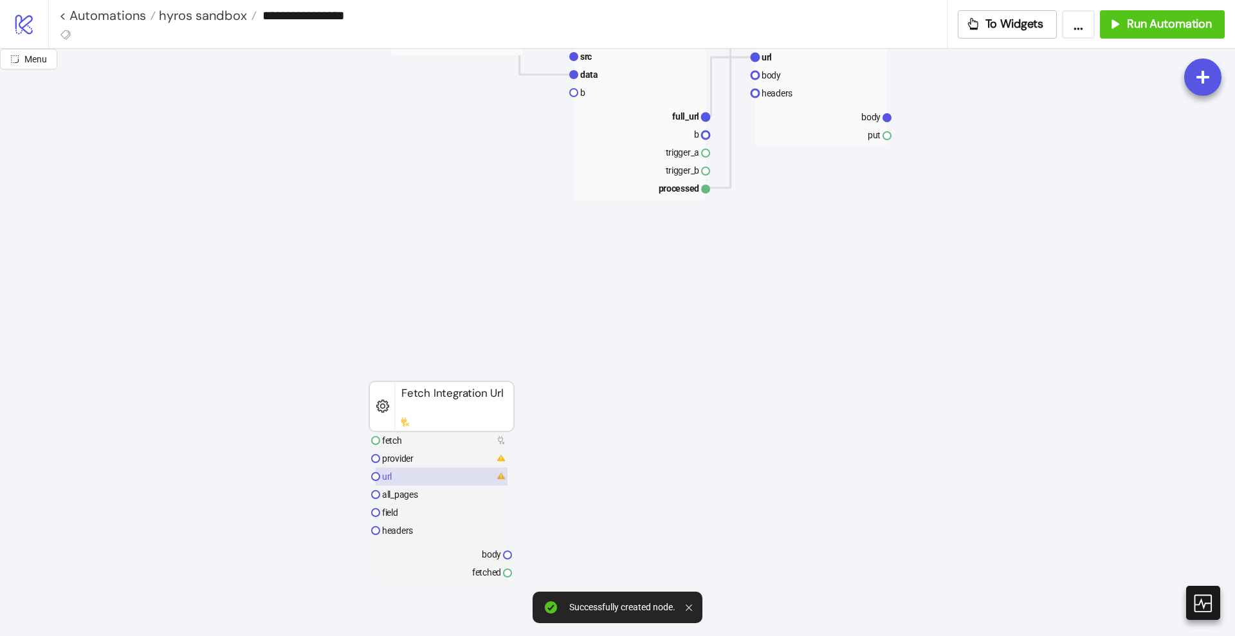
click at [408, 475] on rect at bounding box center [442, 477] width 132 height 18
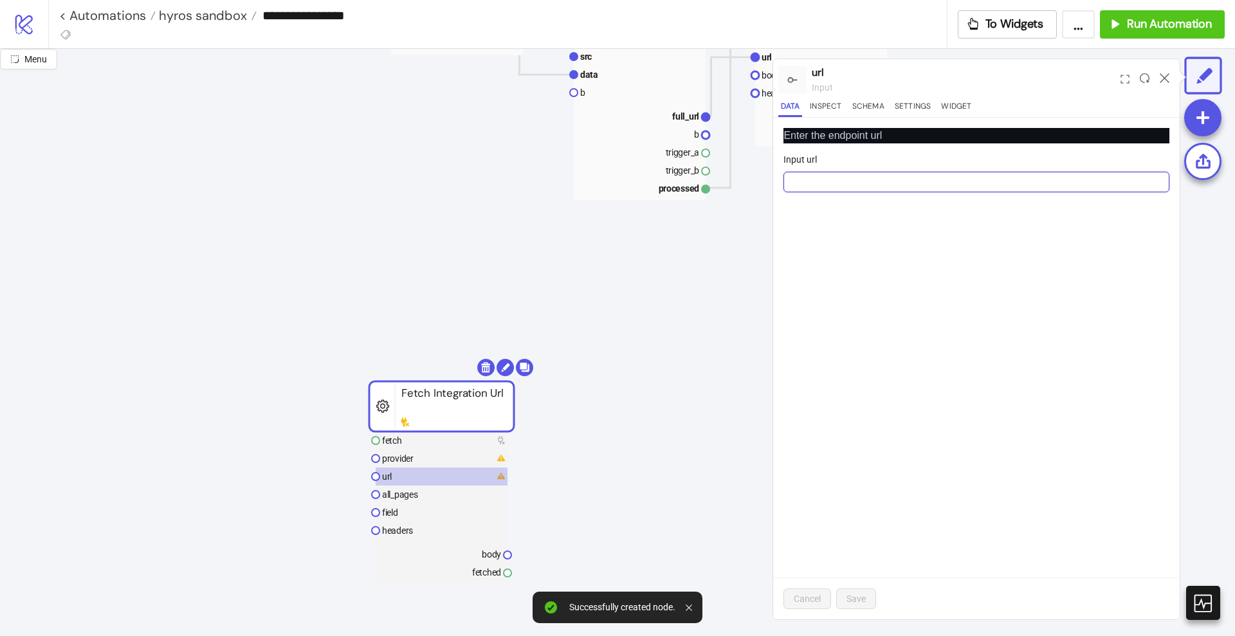
click at [816, 182] on input "Input url" at bounding box center [976, 182] width 386 height 21
paste input "**********"
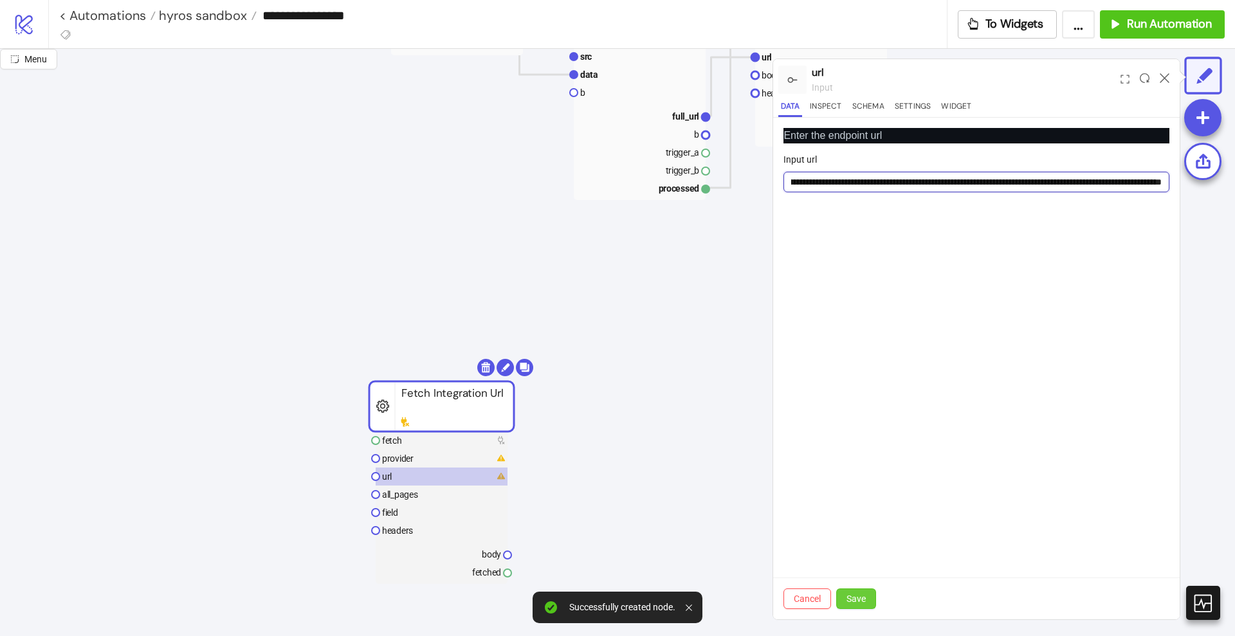
type input "**********"
click at [862, 594] on span "Save" at bounding box center [855, 599] width 19 height 10
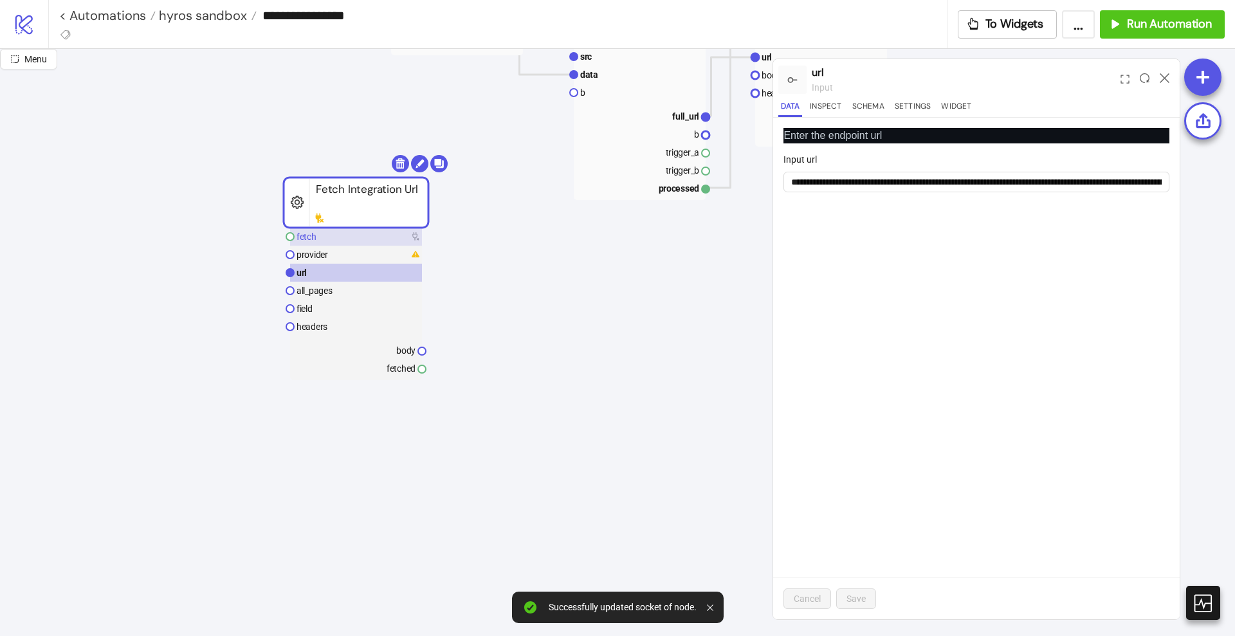
drag, startPoint x: 452, startPoint y: 406, endPoint x: 350, endPoint y: 212, distance: 219.5
click at [356, 185] on rect at bounding box center [356, 203] width 145 height 50
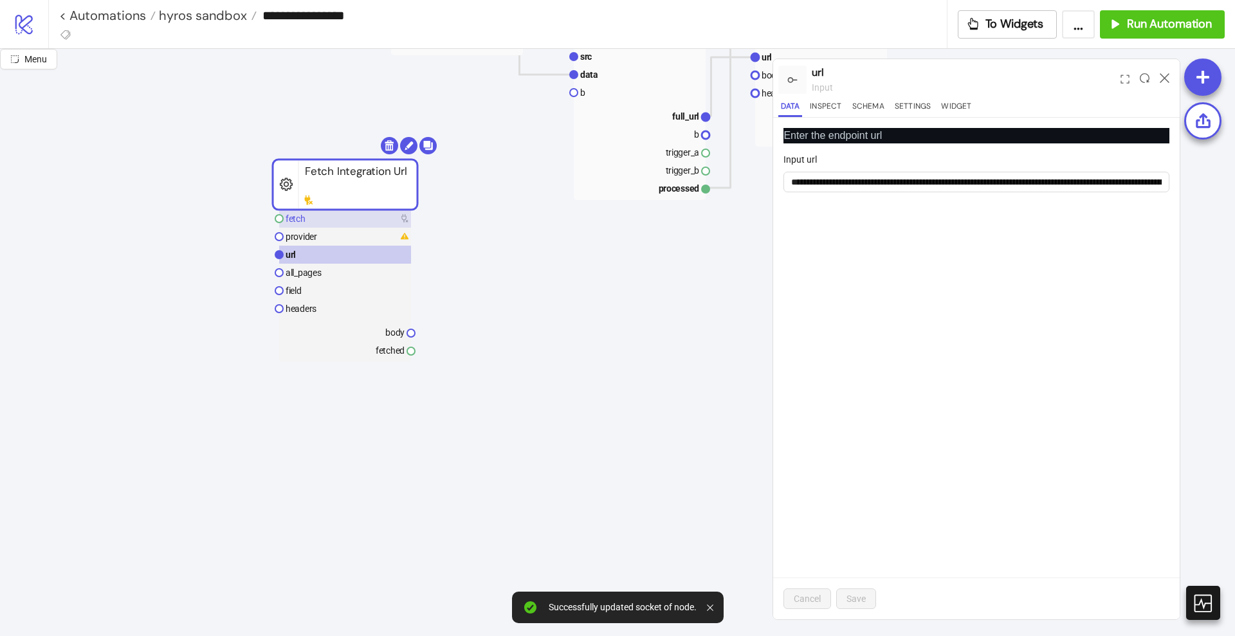
click at [347, 219] on rect at bounding box center [345, 219] width 132 height 18
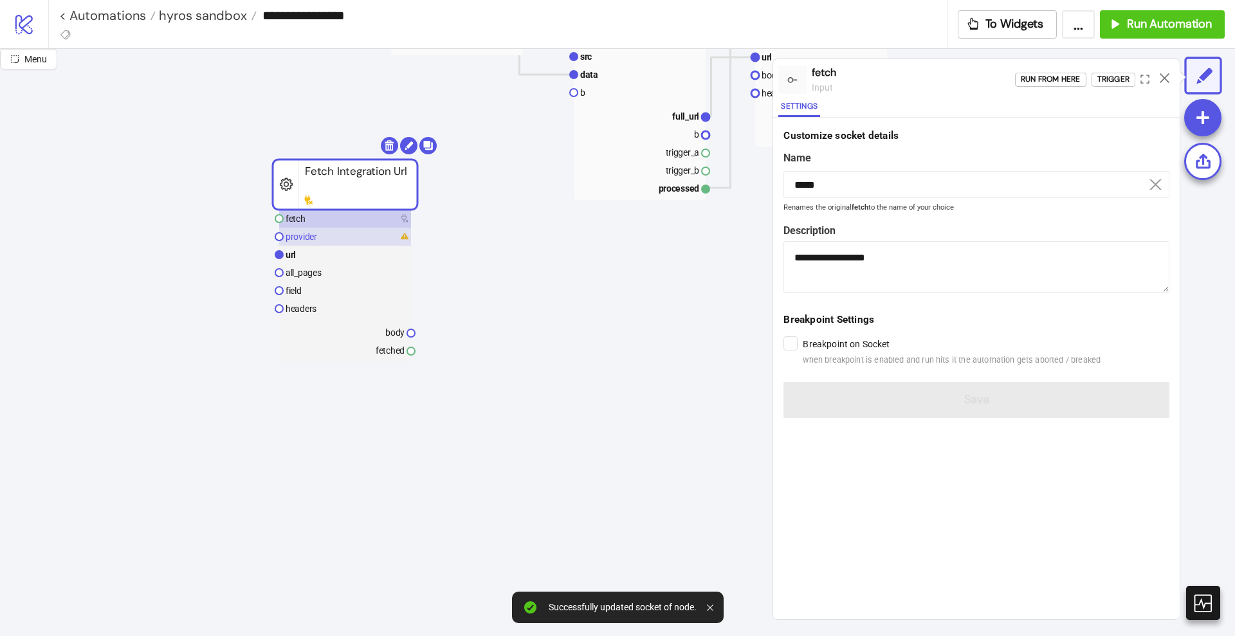
click at [310, 236] on text "provider" at bounding box center [302, 237] width 32 height 10
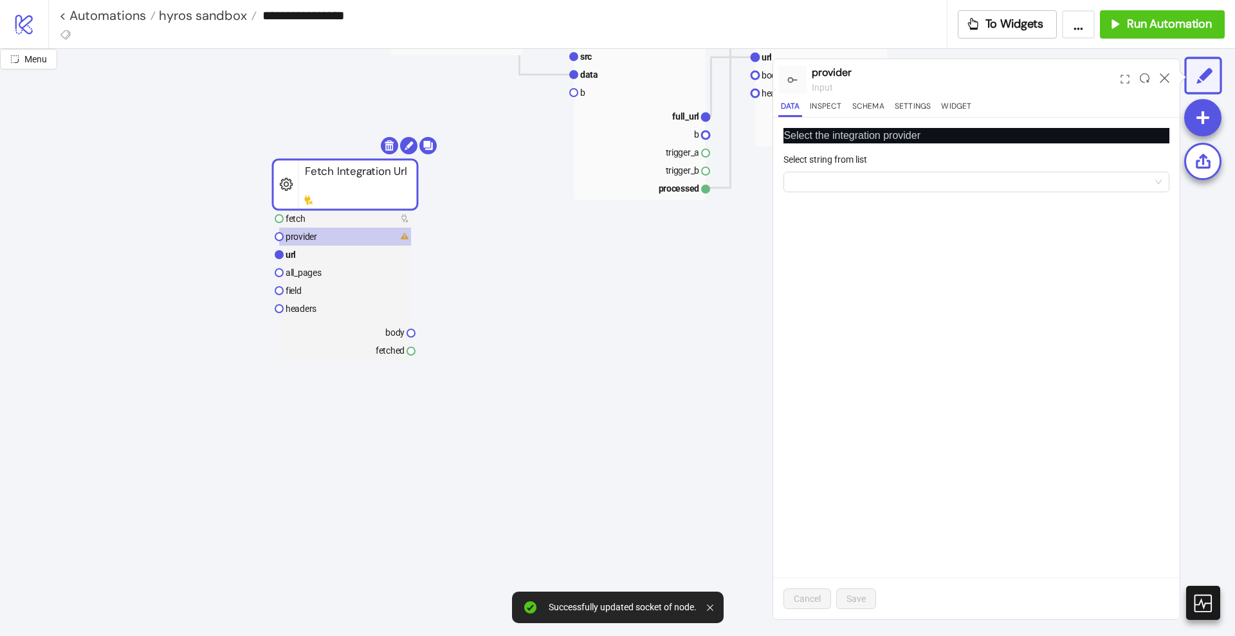
click at [821, 170] on div "Select string from list" at bounding box center [976, 161] width 386 height 19
click at [821, 177] on input "Select string from list" at bounding box center [970, 181] width 359 height 19
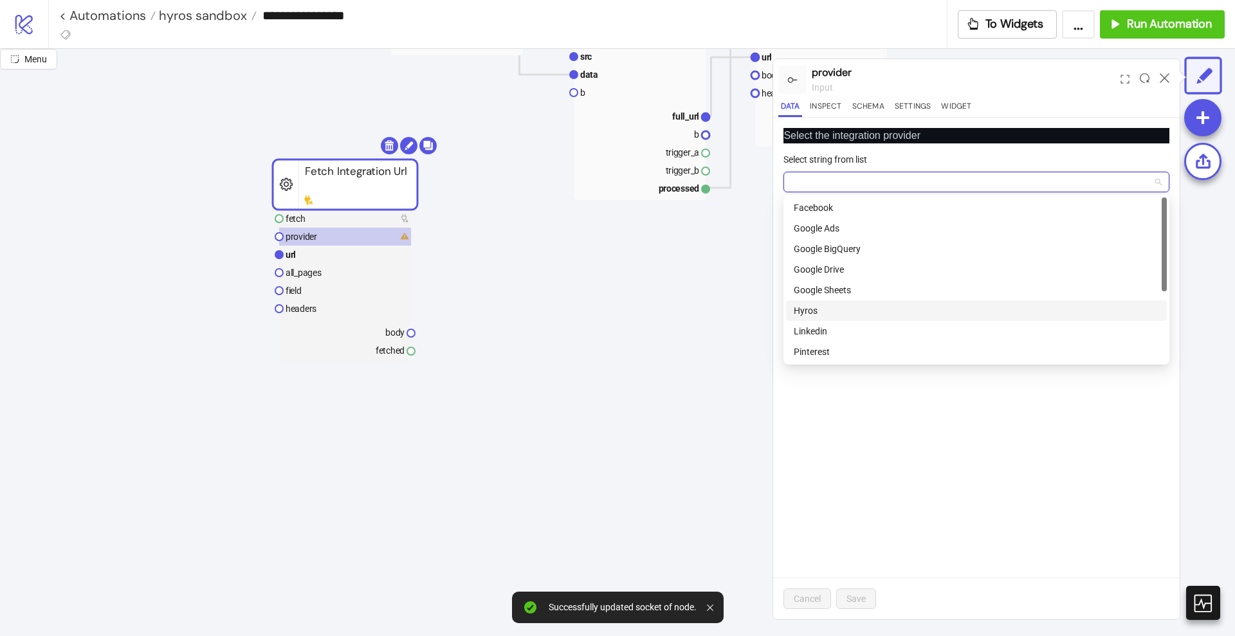
click at [857, 304] on div "Hyros" at bounding box center [976, 311] width 365 height 14
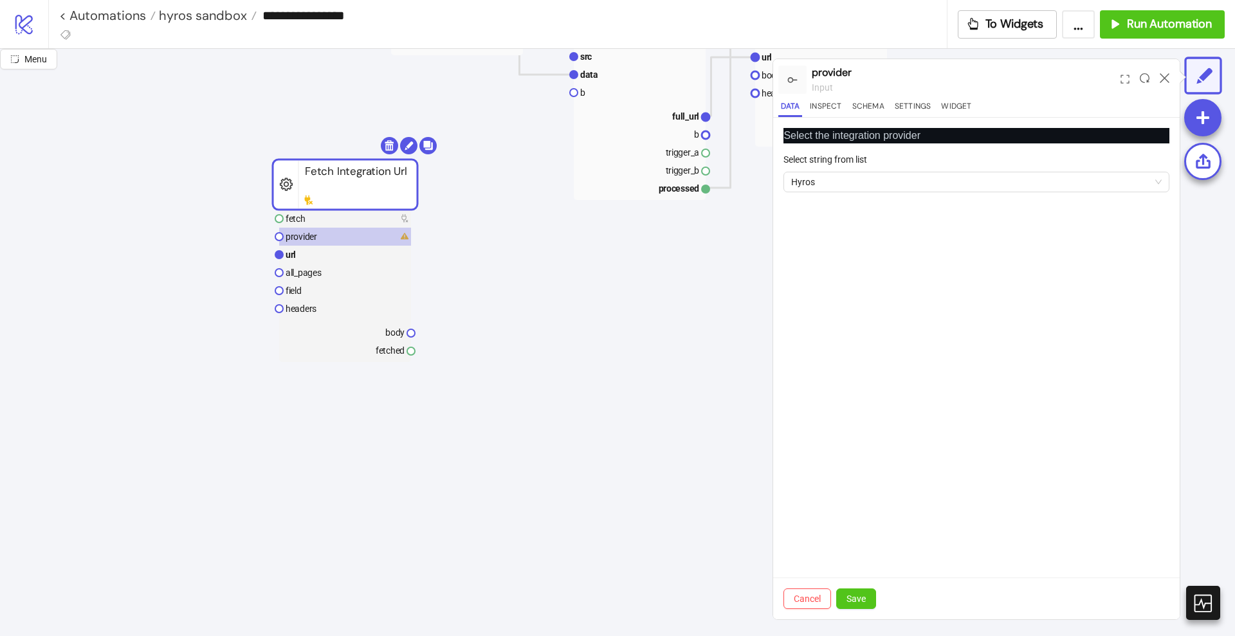
drag, startPoint x: 861, startPoint y: 598, endPoint x: 789, endPoint y: 512, distance: 112.2
click at [861, 596] on span "Save" at bounding box center [855, 599] width 19 height 10
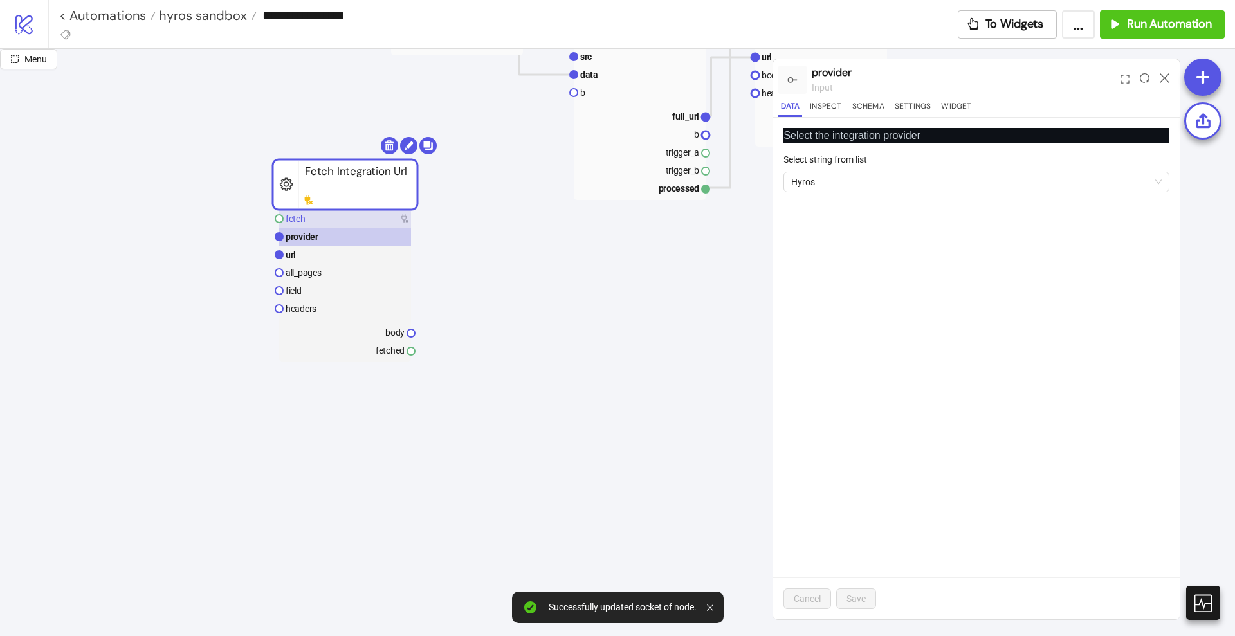
click at [354, 214] on rect at bounding box center [345, 219] width 132 height 18
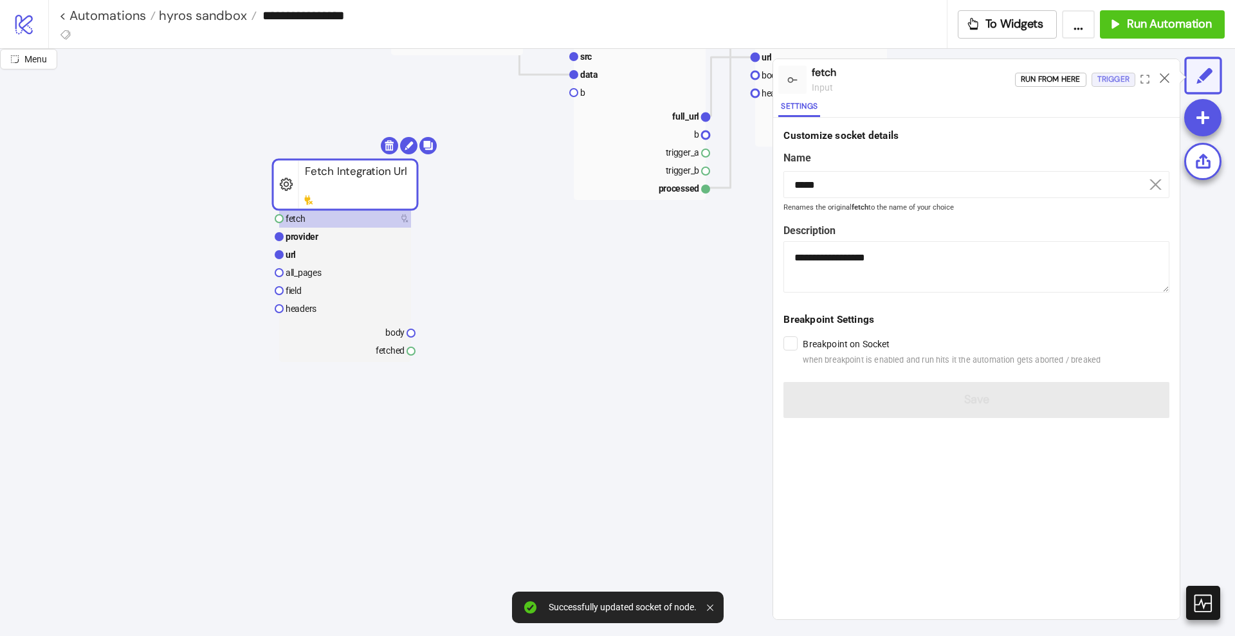
click at [1119, 82] on div "Trigger" at bounding box center [1113, 79] width 32 height 15
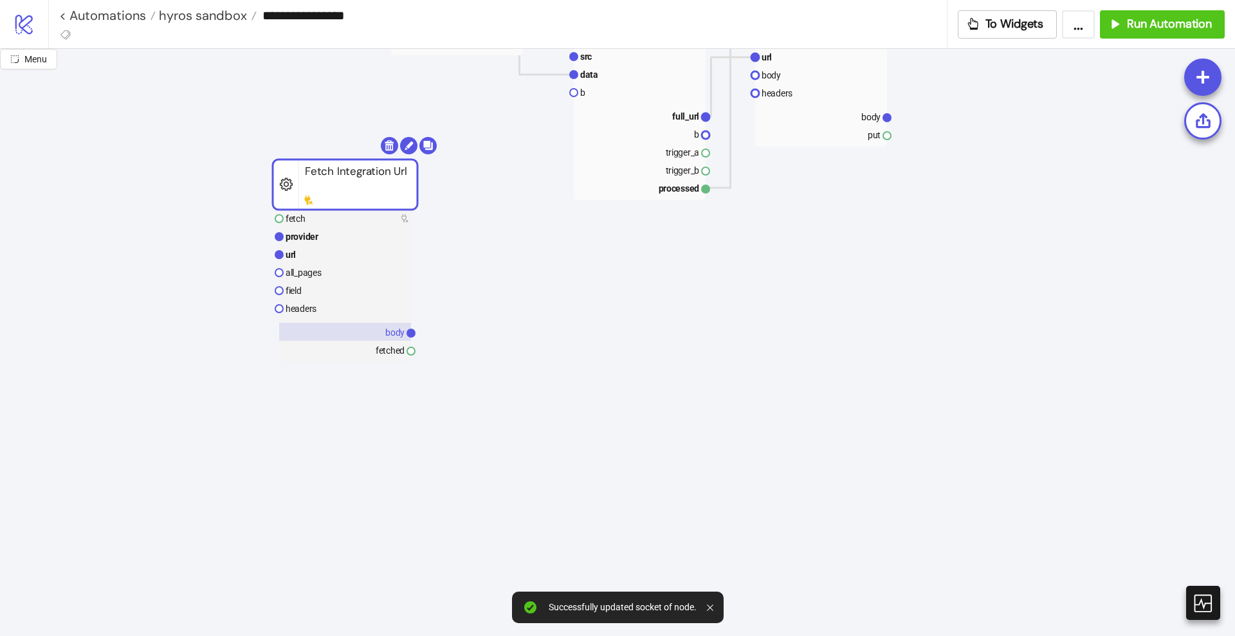
click at [391, 331] on text "body" at bounding box center [394, 332] width 19 height 10
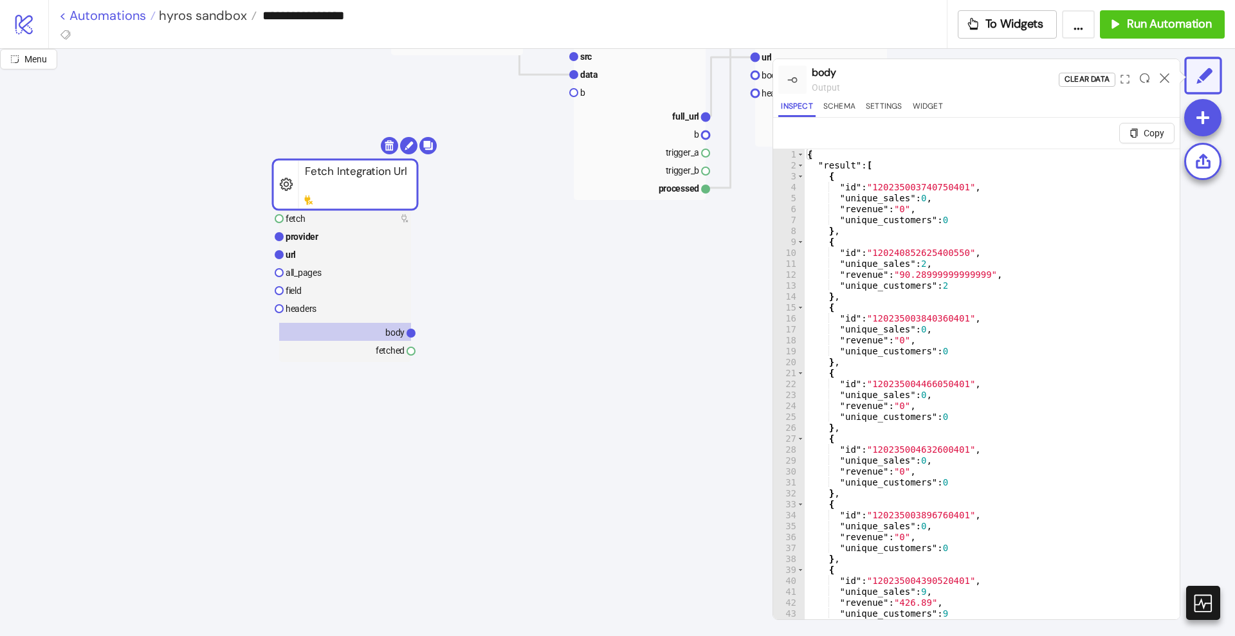
click at [114, 14] on link "< Automations" at bounding box center [107, 15] width 96 height 13
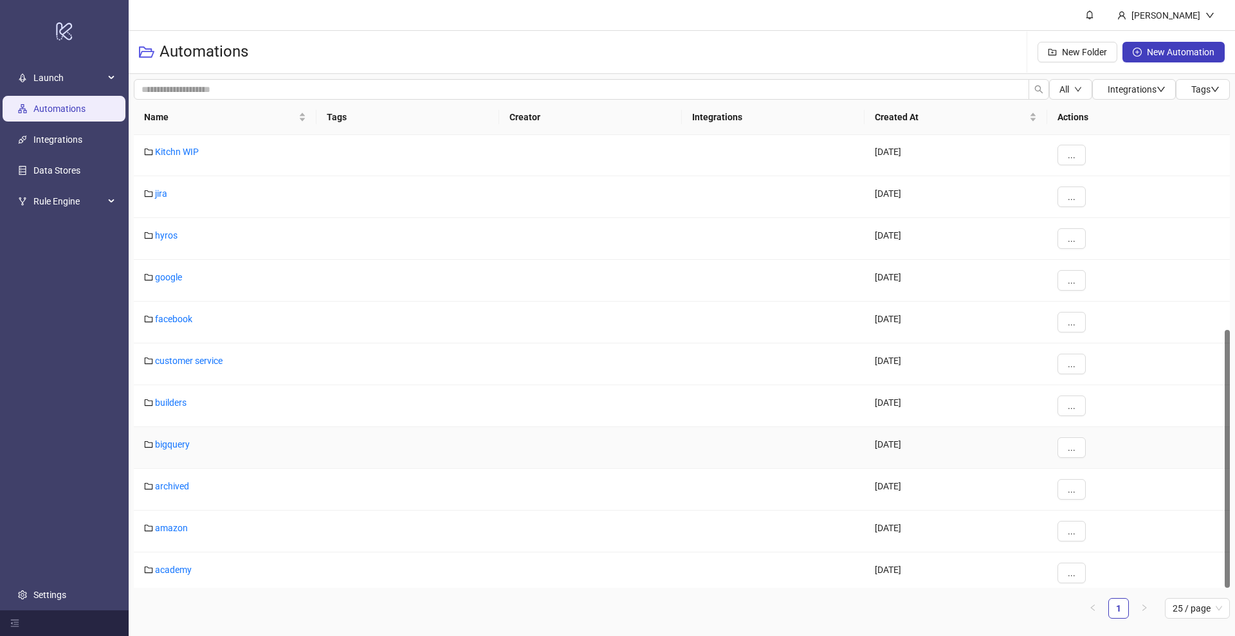
scroll to position [342, 0]
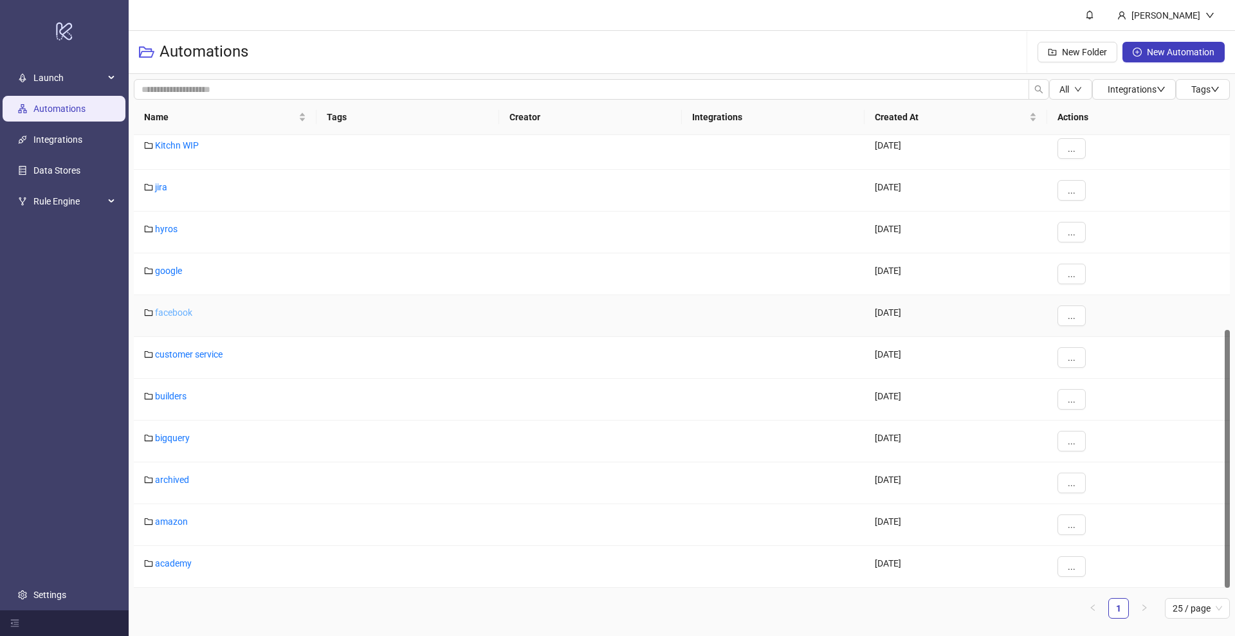
click at [176, 315] on link "facebook" at bounding box center [173, 312] width 37 height 10
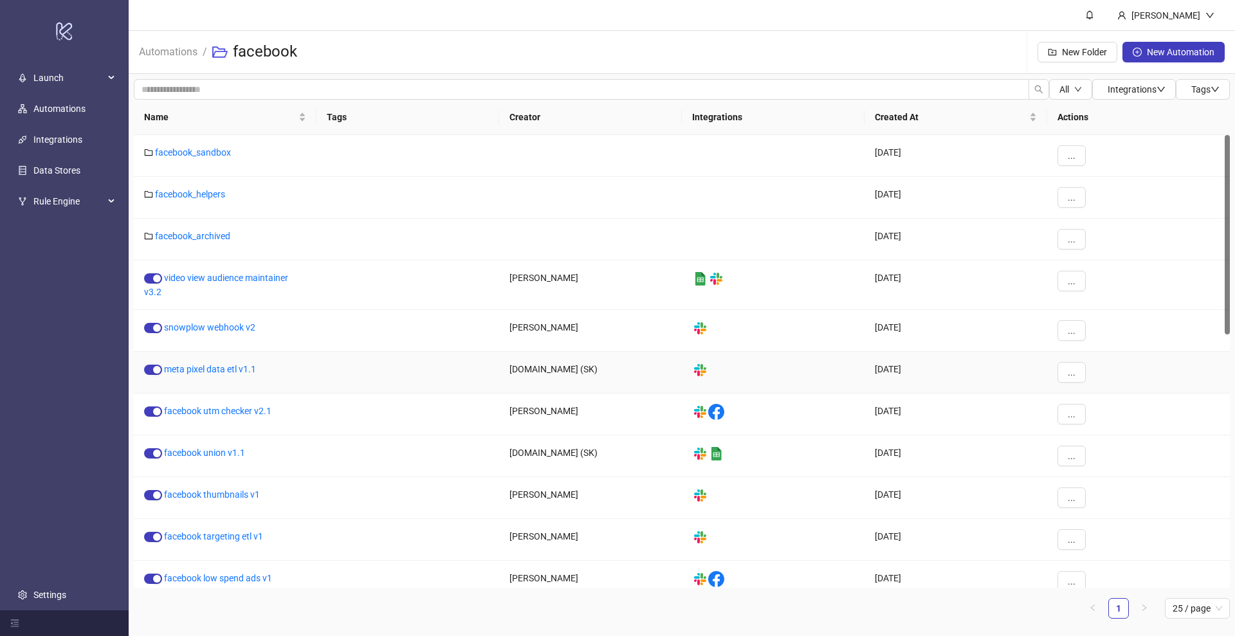
scroll to position [574, 0]
